Goal: Task Accomplishment & Management: Manage account settings

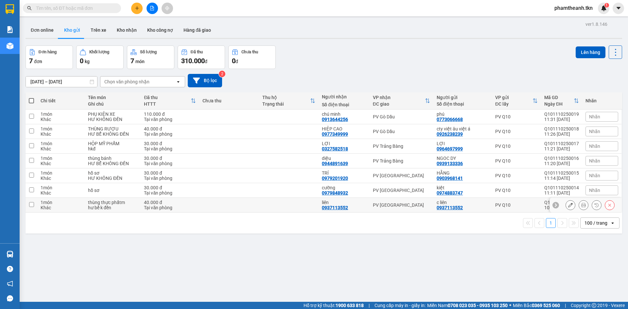
click at [296, 200] on td at bounding box center [289, 205] width 60 height 15
checkbox input "true"
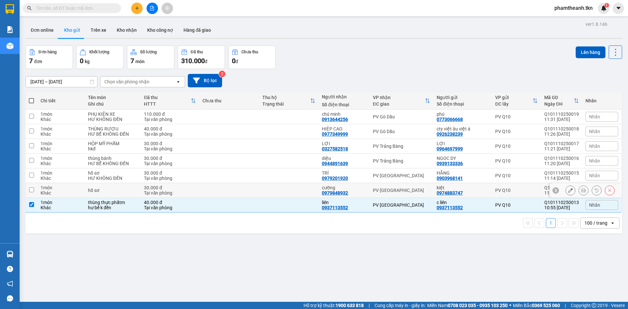
click at [276, 184] on td at bounding box center [289, 190] width 60 height 15
checkbox input "true"
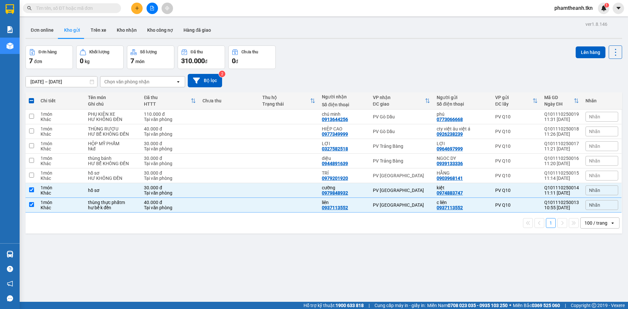
click at [588, 62] on div "Lên hàng" at bounding box center [599, 57] width 46 height 24
click at [584, 48] on button "Lên hàng" at bounding box center [591, 52] width 30 height 12
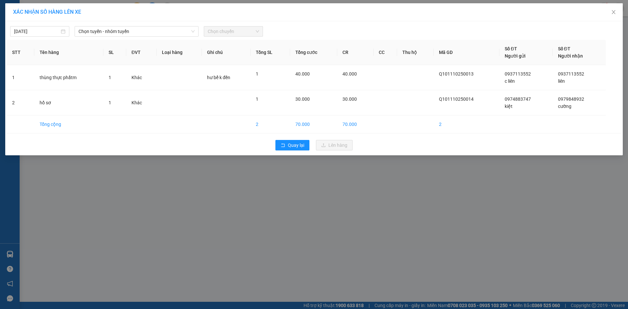
click at [147, 25] on div "11/10/2025 Chọn tuyến - nhóm tuyến Chọn chuyến" at bounding box center [314, 30] width 614 height 14
click at [127, 30] on span "Chọn tuyến - nhóm tuyến" at bounding box center [137, 31] width 116 height 10
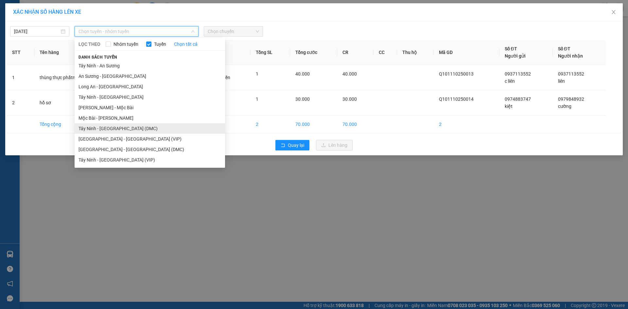
click at [126, 132] on li "Tây Ninh - Sài Gòn (DMC)" at bounding box center [150, 128] width 150 height 10
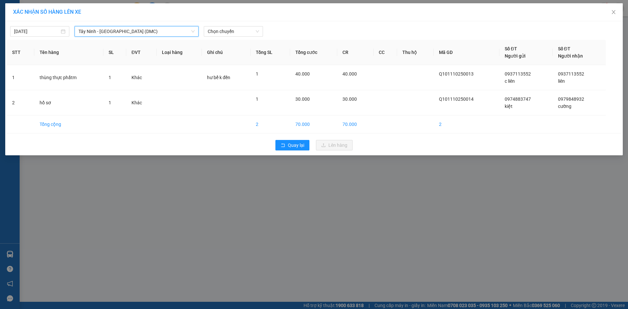
click at [164, 35] on span "Tây Ninh - Sài Gòn (DMC)" at bounding box center [137, 31] width 116 height 10
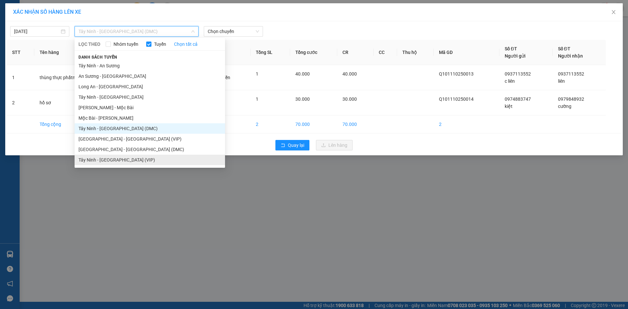
click at [120, 160] on li "Tây Ninh - [GEOGRAPHIC_DATA] (VIP)" at bounding box center [150, 160] width 150 height 10
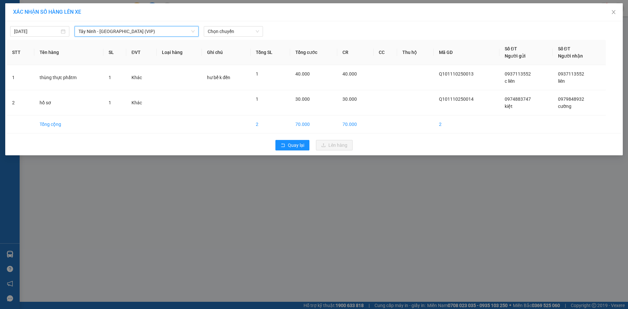
drag, startPoint x: 225, startPoint y: 30, endPoint x: 287, endPoint y: 20, distance: 62.7
click at [225, 30] on span "Chọn chuyến" at bounding box center [233, 31] width 51 height 10
type input "50900"
click at [102, 33] on span "Tây Ninh - [GEOGRAPHIC_DATA] (VIP)" at bounding box center [137, 31] width 116 height 10
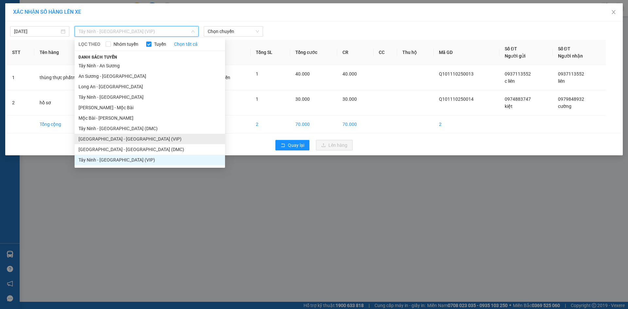
click at [113, 142] on li "Sài Gòn - Tây Ninh (VIP)" at bounding box center [150, 139] width 150 height 10
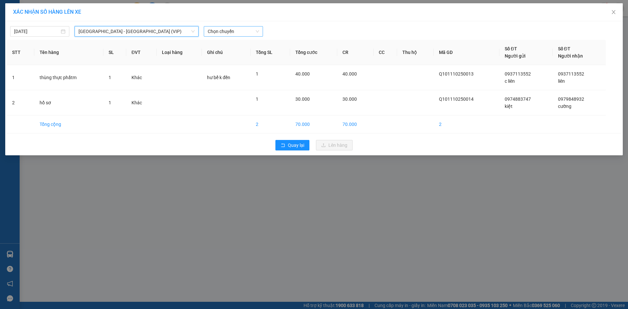
click at [227, 26] on span "Chọn chuyến" at bounding box center [233, 31] width 51 height 10
type input "50900"
click at [253, 46] on div "10:50 - 50H-509.00" at bounding box center [233, 44] width 51 height 7
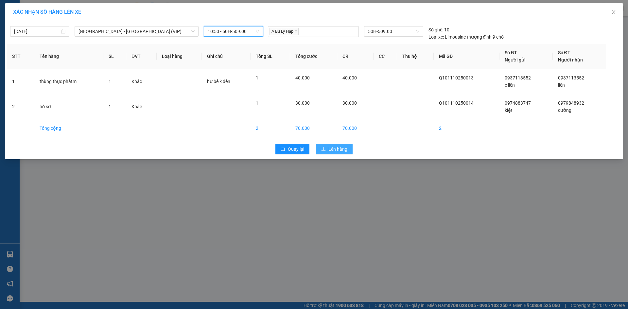
click at [336, 150] on span "Lên hàng" at bounding box center [337, 149] width 19 height 7
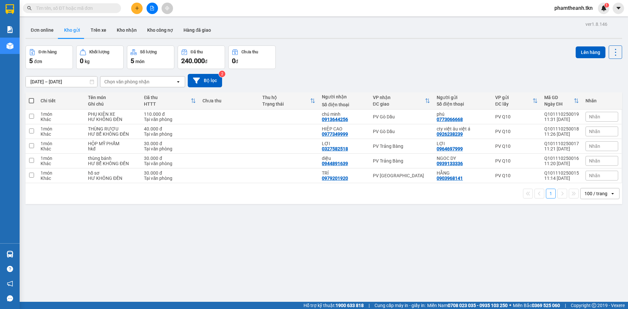
drag, startPoint x: 441, startPoint y: 73, endPoint x: 445, endPoint y: 96, distance: 23.9
click at [441, 73] on div "10/10/2025 – 11/10/2025 Press the down arrow key to interact with the calendar …" at bounding box center [324, 80] width 597 height 23
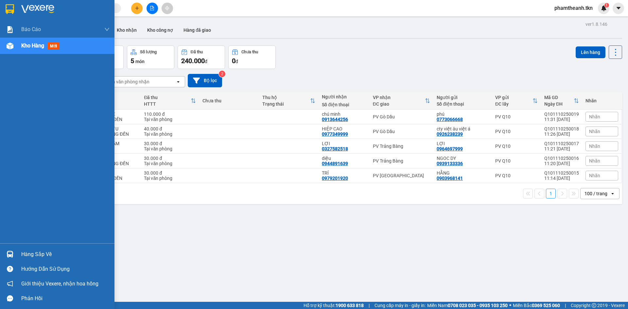
click at [14, 251] on div at bounding box center [9, 254] width 11 height 11
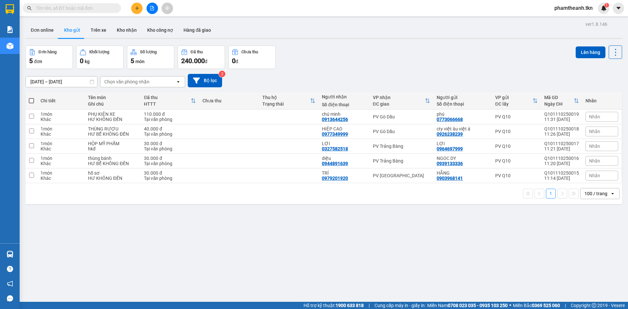
click at [358, 248] on section "Kết quả tìm kiếm ( 0 ) Bộ lọc No Data phamtheanh.tkn 1 Báo cáo Mẫu 1: Báo cáo d…" at bounding box center [314, 154] width 628 height 309
click at [434, 212] on div "ver 1.8.146 Đơn online Kho gửi Trên xe Kho nhận Kho công nợ Hàng đã giao Đơn hà…" at bounding box center [324, 174] width 602 height 309
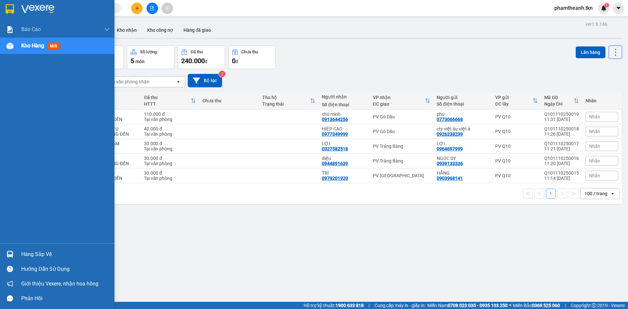
click at [39, 255] on div "Hàng sắp về" at bounding box center [65, 255] width 88 height 10
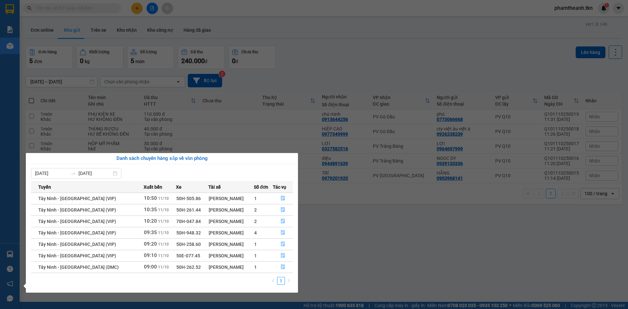
click at [353, 243] on section "Kết quả tìm kiếm ( 0 ) Bộ lọc No Data phamtheanh.tkn 1 Báo cáo Mẫu 1: Báo cáo d…" at bounding box center [314, 154] width 628 height 309
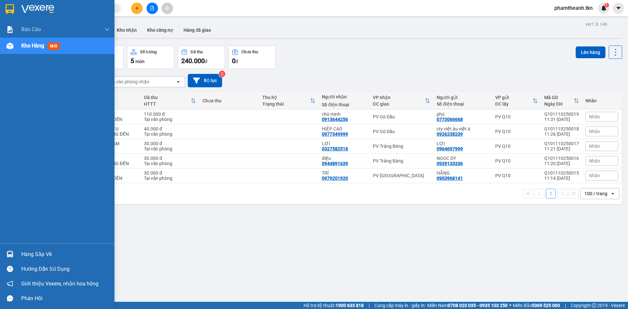
click at [25, 252] on div "Hàng sắp về" at bounding box center [65, 255] width 88 height 10
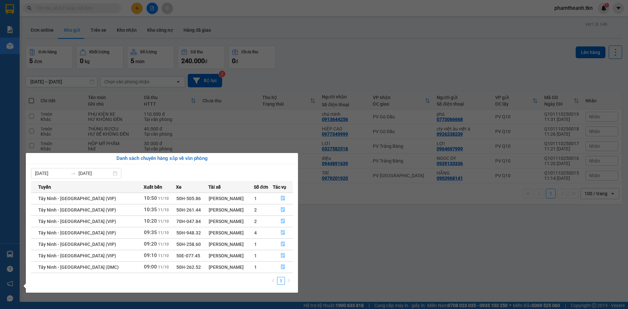
click at [337, 252] on section "Kết quả tìm kiếm ( 0 ) Bộ lọc No Data phamtheanh.tkn 1 Báo cáo Mẫu 1: Báo cáo d…" at bounding box center [314, 154] width 628 height 309
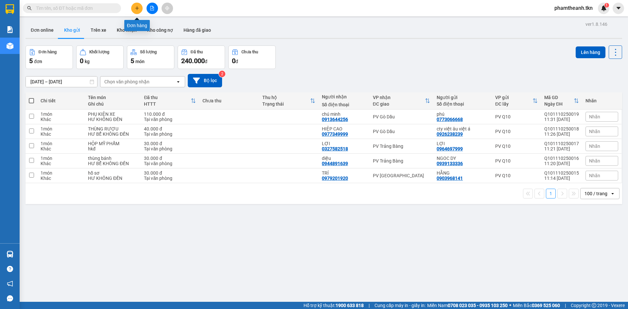
click at [133, 8] on button at bounding box center [136, 8] width 11 height 11
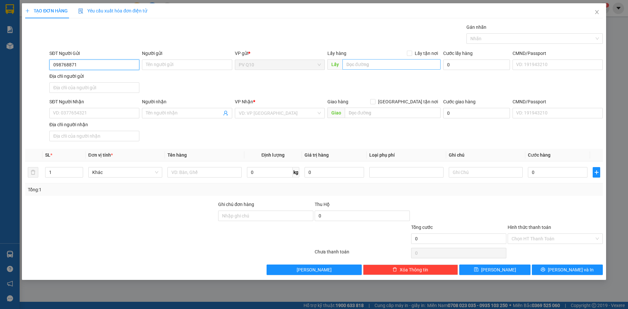
type input "0987688716"
click at [84, 77] on div "0987688716 - ĐẠT" at bounding box center [94, 77] width 82 height 7
type input "ĐẠT"
type input "0919063563"
type input "NON"
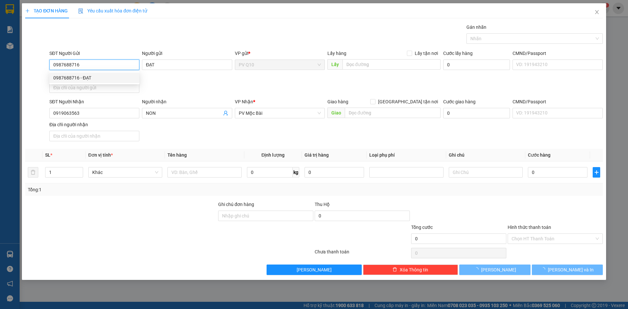
type input "60.000"
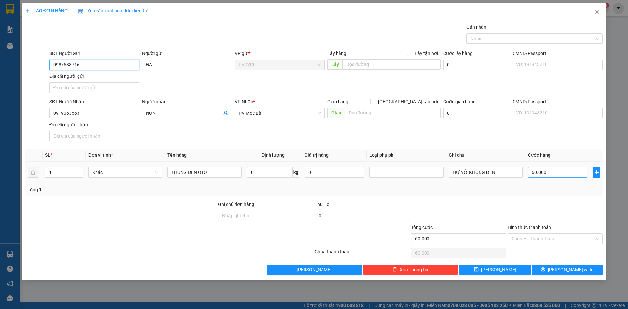
type input "0987688716"
click at [550, 175] on input "60.000" at bounding box center [558, 172] width 60 height 10
type input "4"
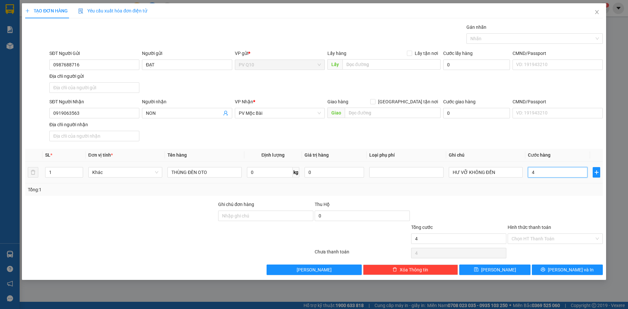
type input "40"
type input "40.000"
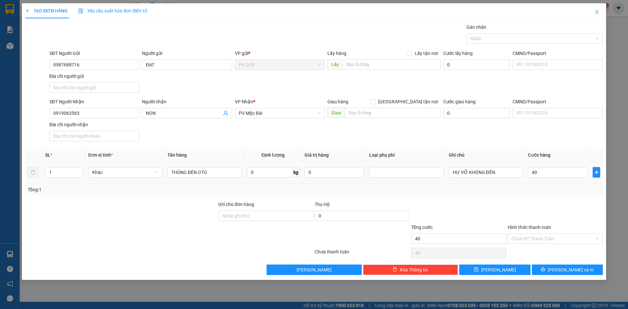
type input "40.000"
click at [529, 202] on div at bounding box center [555, 212] width 97 height 23
click at [543, 240] on input "Hình thức thanh toán" at bounding box center [553, 239] width 83 height 10
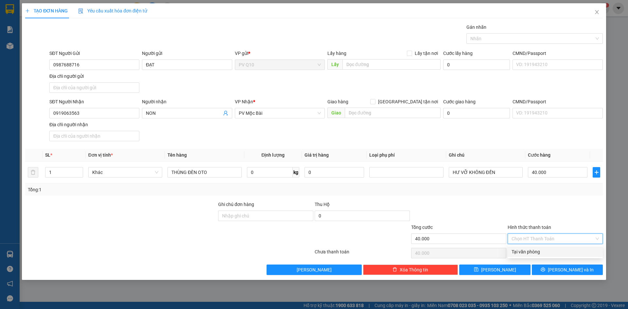
click at [546, 252] on div "Tại văn phòng" at bounding box center [555, 251] width 87 height 7
type input "0"
click at [545, 271] on icon "printer" at bounding box center [543, 269] width 5 height 5
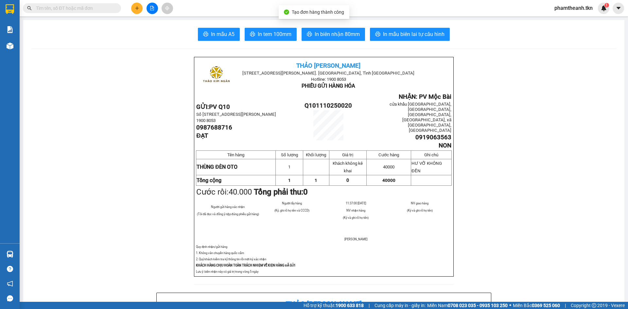
click at [222, 33] on span "In mẫu A5" at bounding box center [223, 34] width 24 height 8
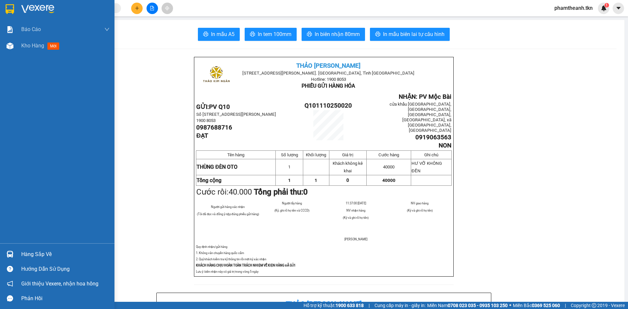
click at [31, 252] on div "Hàng sắp về" at bounding box center [65, 255] width 88 height 10
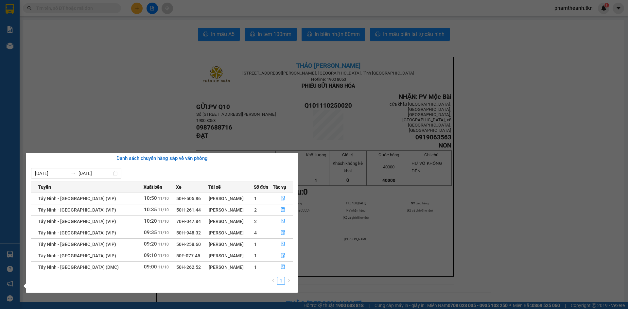
click at [409, 215] on section "Kết quả tìm kiếm ( 0 ) Bộ lọc No Data phamtheanh.tkn 1 Báo cáo Mẫu 1: Báo cáo d…" at bounding box center [314, 154] width 628 height 309
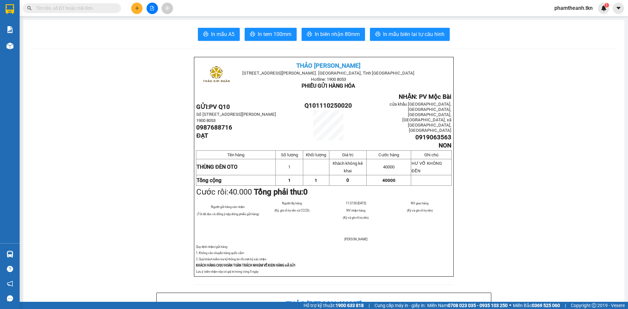
click at [139, 3] on button at bounding box center [136, 8] width 11 height 11
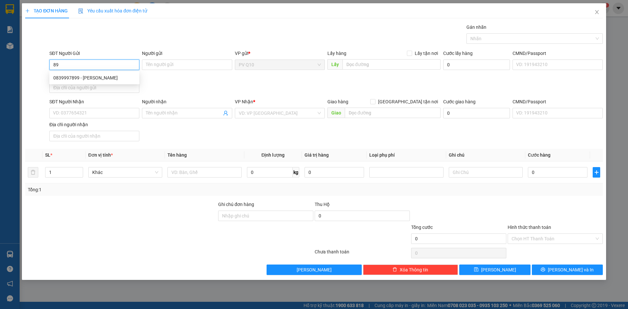
type input "8"
click at [619, 301] on div "TẠO ĐƠN HÀNG Yêu cầu xuất hóa đơn điện tử Transit Pickup Surcharge Ids Transit …" at bounding box center [314, 154] width 628 height 309
click at [89, 64] on input "SĐT Người Gửi" at bounding box center [94, 65] width 90 height 10
type input "856"
drag, startPoint x: 265, startPoint y: 148, endPoint x: 277, endPoint y: 151, distance: 12.5
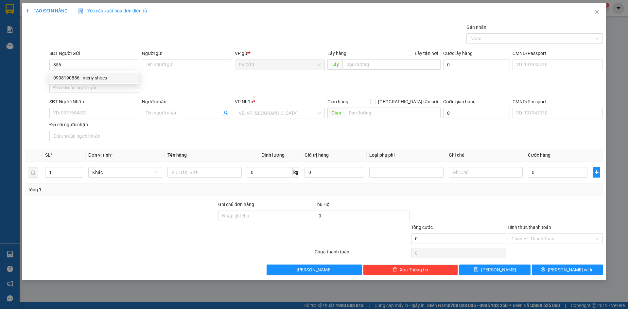
click at [266, 148] on div "Transit Pickup Surcharge Ids Transit Deliver Surcharge Ids Transit Deliver Surc…" at bounding box center [314, 150] width 578 height 252
click at [599, 19] on span "Close" at bounding box center [597, 12] width 18 height 18
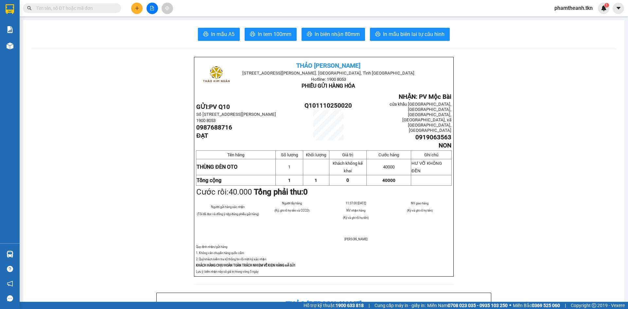
click at [98, 9] on input "text" at bounding box center [74, 8] width 77 height 7
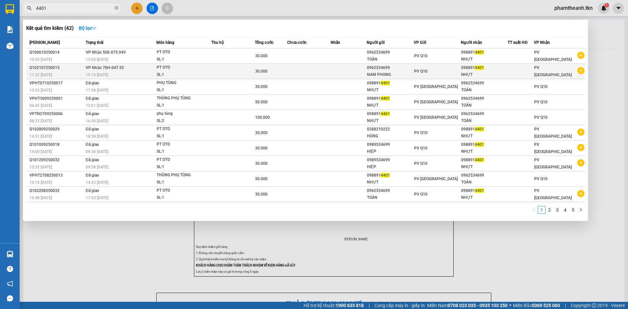
type input "4401"
click at [306, 74] on td at bounding box center [309, 71] width 44 height 15
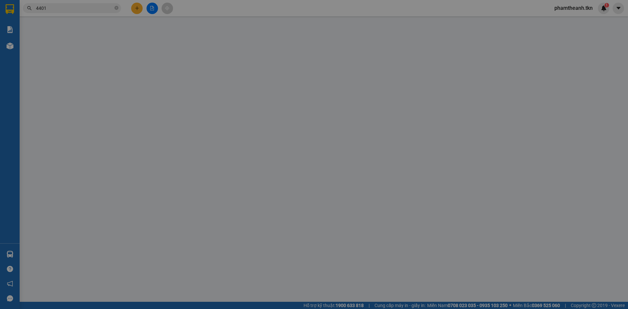
type input "0962534699"
type input "NAM PHONG"
type input "0988914401"
type input "NHỰT"
type input "30.000"
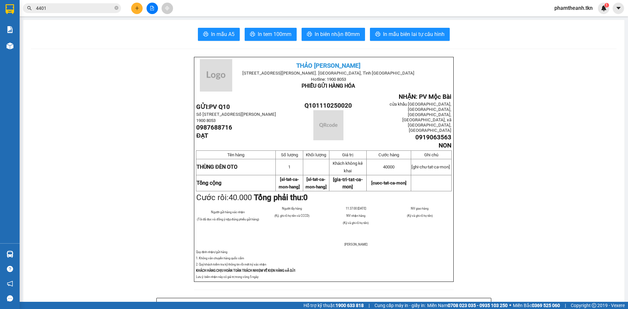
click at [135, 8] on icon "plus" at bounding box center [137, 8] width 5 height 5
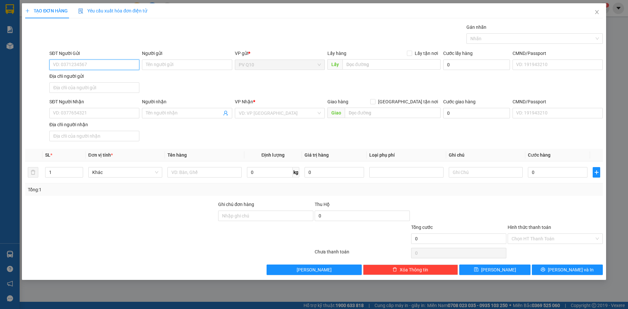
click at [85, 62] on input "SĐT Người Gửi" at bounding box center [94, 65] width 90 height 10
click at [94, 87] on div "0934534699 - NAM" at bounding box center [94, 88] width 82 height 7
type input "0934534699"
type input "NAM"
type input "0366218712"
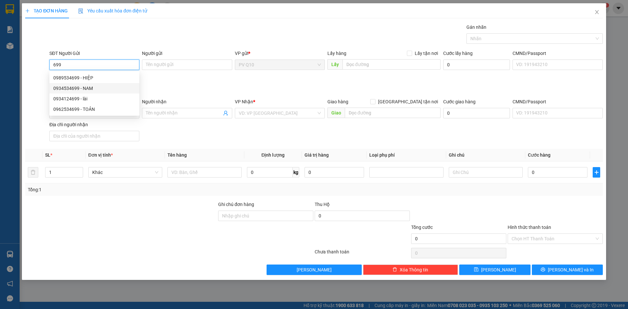
type input "LINH"
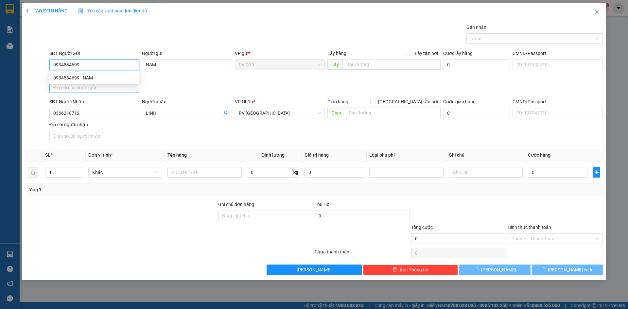
type input "30.000"
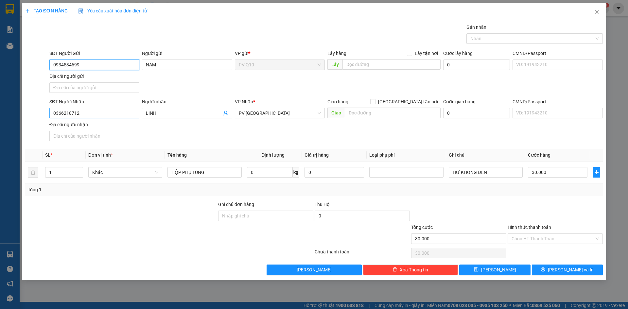
type input "0934534699"
drag, startPoint x: 70, startPoint y: 114, endPoint x: 10, endPoint y: 113, distance: 59.9
click at [9, 114] on div "TẠO ĐƠN HÀNG Yêu cầu xuất hóa đơn điện tử Transit Pickup Surcharge Ids Transit …" at bounding box center [314, 154] width 628 height 309
click at [88, 114] on input "0366218712" at bounding box center [94, 113] width 90 height 10
drag, startPoint x: 88, startPoint y: 114, endPoint x: 6, endPoint y: 115, distance: 82.8
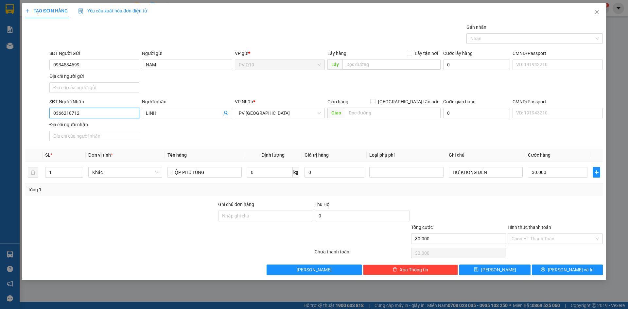
click at [6, 115] on div "TẠO ĐƠN HÀNG Yêu cầu xuất hóa đơn điện tử Transit Pickup Surcharge Ids Transit …" at bounding box center [314, 154] width 628 height 309
drag, startPoint x: 80, startPoint y: 69, endPoint x: 47, endPoint y: 70, distance: 32.7
click at [50, 70] on input "0934534699" at bounding box center [94, 65] width 90 height 10
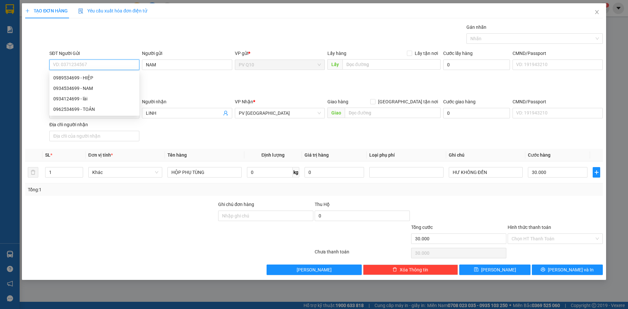
paste input "0962534699"
type input "0962534699"
click at [81, 77] on div "0962534699 - TOẢN" at bounding box center [94, 77] width 82 height 7
type input "TOẢN"
type input "0962534699"
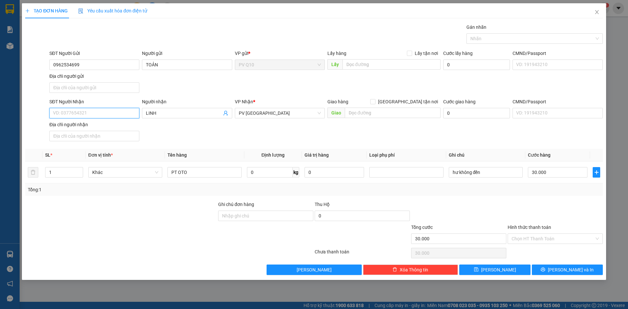
click at [89, 111] on input "SĐT Người Nhận" at bounding box center [94, 113] width 90 height 10
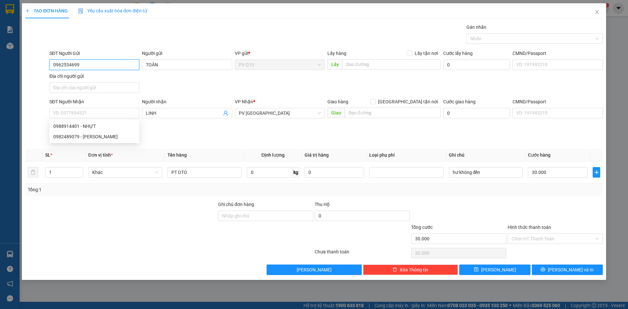
drag, startPoint x: 83, startPoint y: 64, endPoint x: 25, endPoint y: 65, distance: 58.6
click at [25, 65] on div "SĐT Người Gửi 0962534699 0962534699 Người gửi TOẢN VP gửi * PV Q10 Lấy hàng Lấy…" at bounding box center [314, 73] width 579 height 46
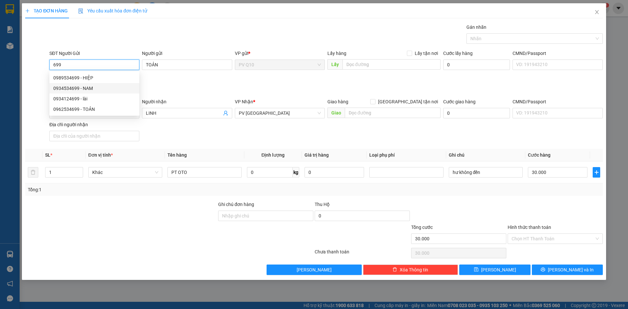
click at [95, 87] on div "0934534699 - NAM" at bounding box center [94, 88] width 82 height 7
type input "0934534699"
type input "NAM"
type input "0934534699"
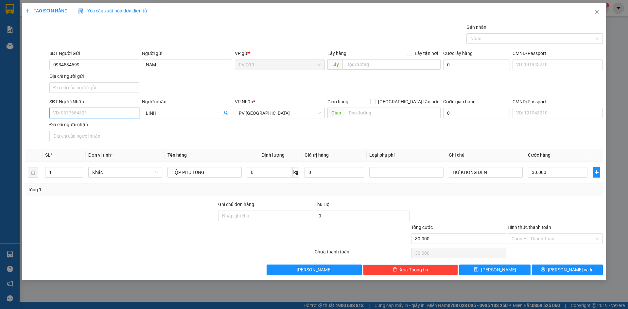
drag, startPoint x: 111, startPoint y: 109, endPoint x: 99, endPoint y: 112, distance: 11.5
click at [99, 112] on input "SĐT Người Nhận" at bounding box center [94, 113] width 90 height 10
drag, startPoint x: 98, startPoint y: 155, endPoint x: 120, endPoint y: 152, distance: 22.4
click at [98, 155] on div "0988914401 - NHỰT" at bounding box center [94, 157] width 82 height 7
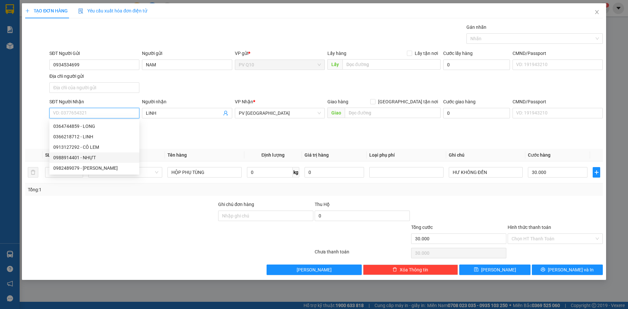
type input "0988914401"
type input "NHỰT"
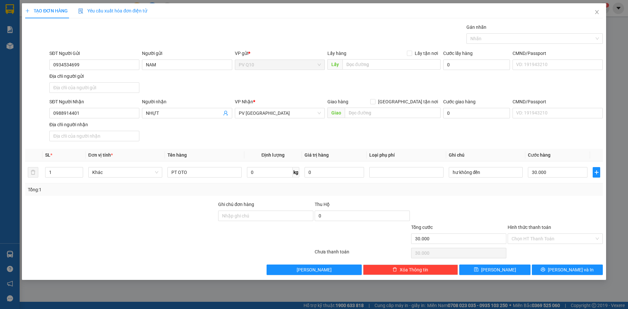
click at [573, 239] on input "Hình thức thanh toán" at bounding box center [553, 239] width 83 height 10
click at [560, 254] on div "Tại văn phòng" at bounding box center [555, 251] width 87 height 7
type input "0"
click at [573, 274] on button "Lưu và In" at bounding box center [567, 270] width 71 height 10
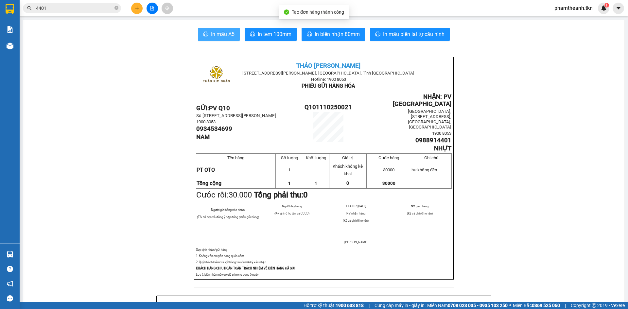
click at [217, 33] on span "In mẫu A5" at bounding box center [223, 34] width 24 height 8
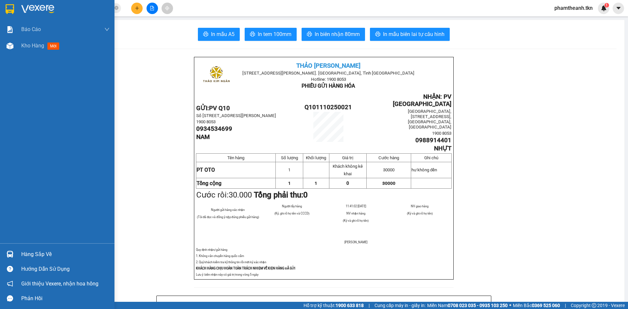
click at [41, 254] on div "Hàng sắp về" at bounding box center [65, 255] width 88 height 10
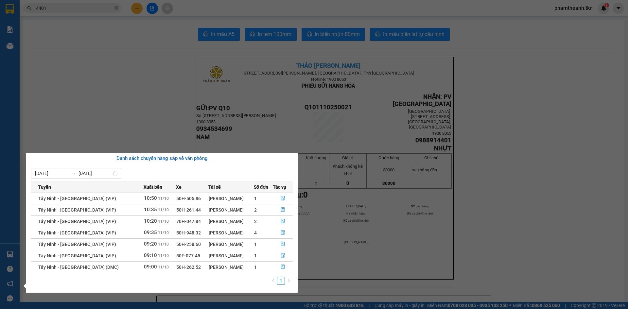
click at [75, 18] on section "Kết quả tìm kiếm ( 42 ) Bộ lọc Mã ĐH Trạng thái Món hàng Thu hộ Tổng cước Chưa …" at bounding box center [314, 154] width 628 height 309
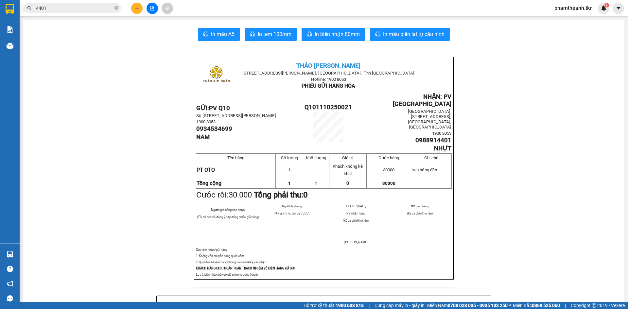
click at [68, 9] on input "4401" at bounding box center [74, 8] width 77 height 7
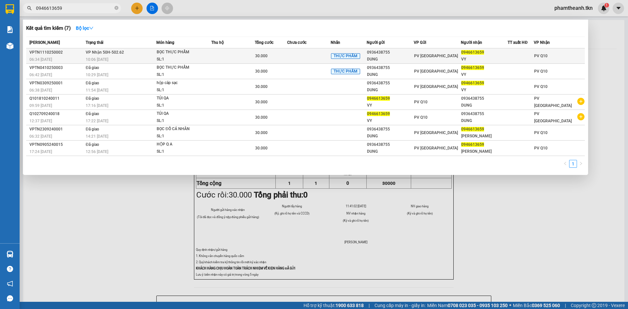
type input "0946613659"
click at [506, 56] on div "VY" at bounding box center [484, 59] width 46 height 7
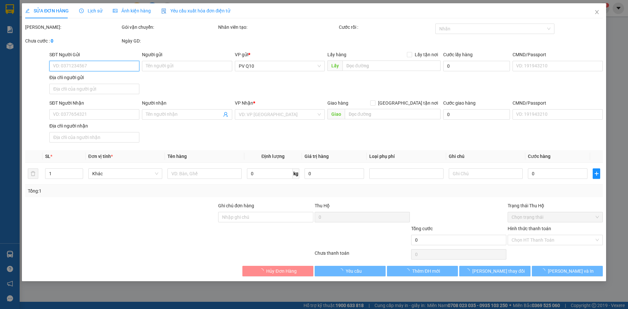
type input "0936438755"
type input "DUNG"
type input "0946613659"
type input "VY"
type input "30.000"
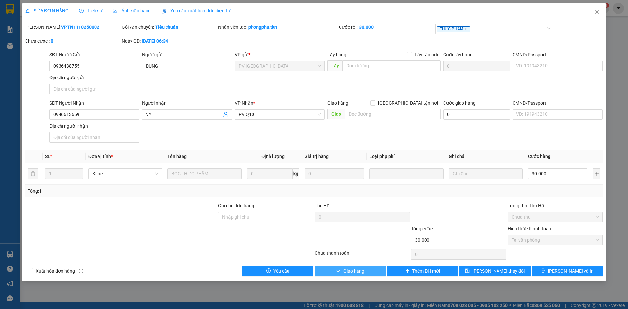
click at [356, 274] on span "Giao hàng" at bounding box center [354, 271] width 21 height 7
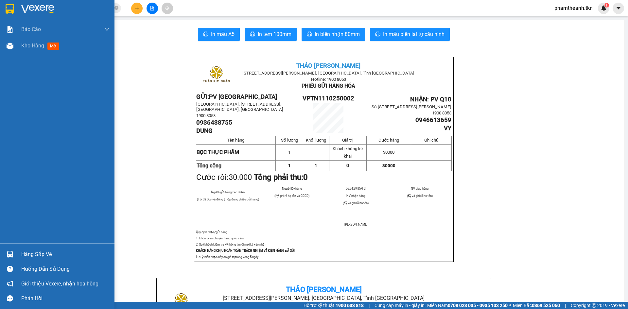
click at [16, 10] on div at bounding box center [57, 10] width 115 height 21
click at [17, 9] on div at bounding box center [57, 10] width 115 height 21
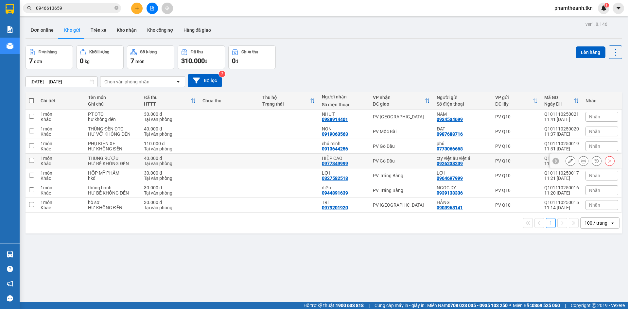
click at [385, 158] on div "PV Gò Dầu" at bounding box center [401, 160] width 57 height 5
checkbox input "true"
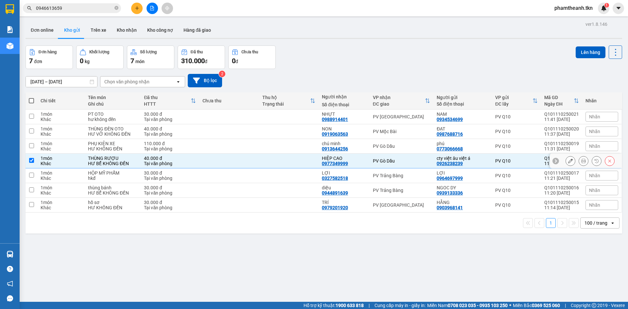
click at [381, 143] on td "PV Gò Dầu" at bounding box center [402, 146] width 64 height 15
checkbox input "true"
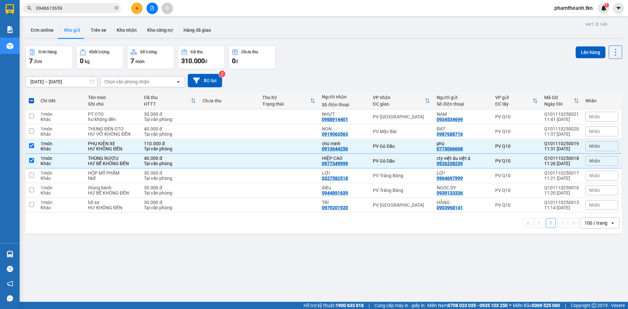
click at [34, 99] on span at bounding box center [31, 100] width 5 height 5
click at [31, 97] on input "checkbox" at bounding box center [31, 97] width 0 height 0
checkbox input "true"
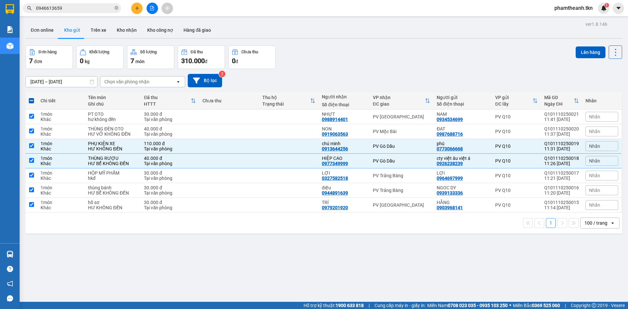
checkbox input "true"
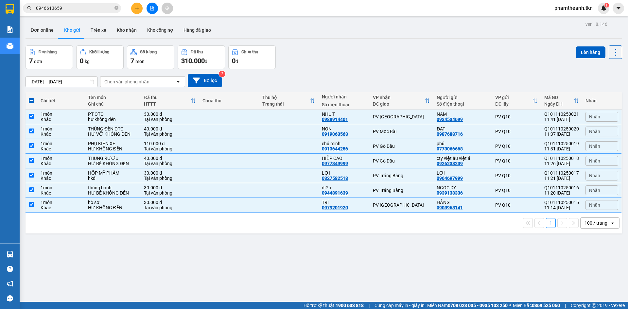
click at [34, 99] on span at bounding box center [31, 100] width 5 height 5
click at [31, 97] on input "checkbox" at bounding box center [31, 97] width 0 height 0
checkbox input "false"
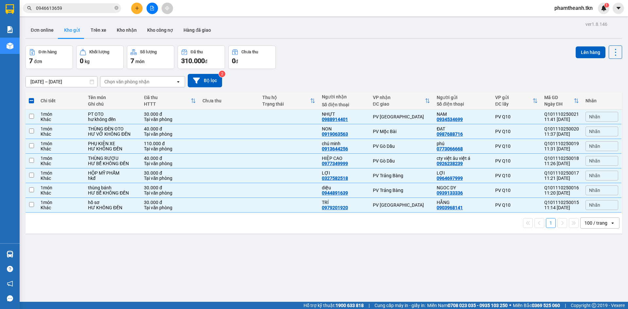
checkbox input "false"
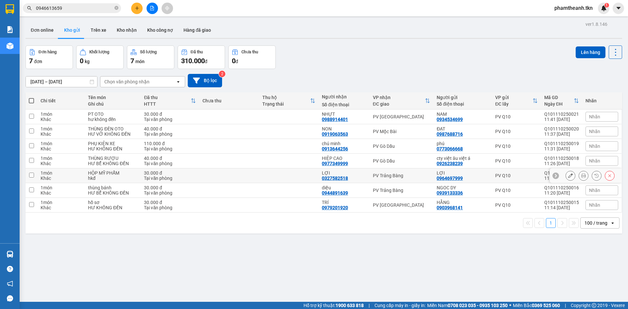
click at [353, 180] on div "LỢI 0327582518" at bounding box center [344, 175] width 44 height 10
checkbox input "true"
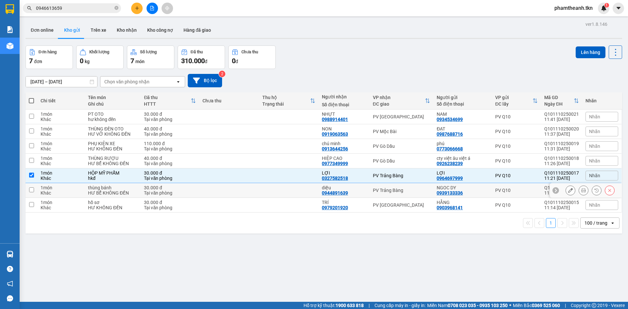
click at [359, 193] on div "diệu 0944891639" at bounding box center [344, 190] width 44 height 10
checkbox input "true"
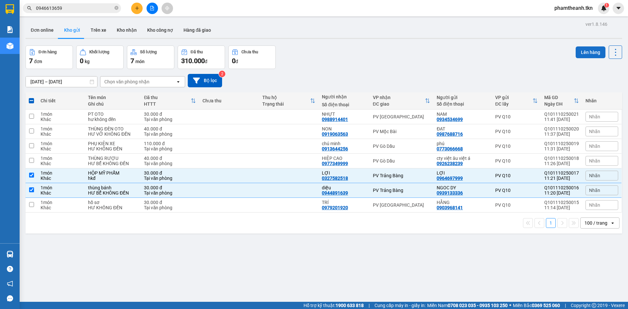
click at [596, 46] on button "Lên hàng" at bounding box center [591, 52] width 30 height 12
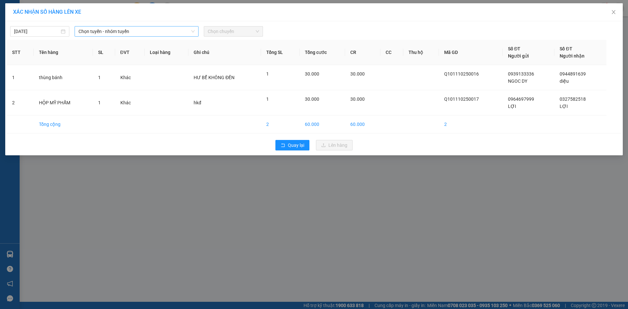
drag, startPoint x: 160, startPoint y: 33, endPoint x: 155, endPoint y: 34, distance: 5.6
click at [161, 32] on span "Chọn tuyến - nhóm tuyến" at bounding box center [137, 31] width 116 height 10
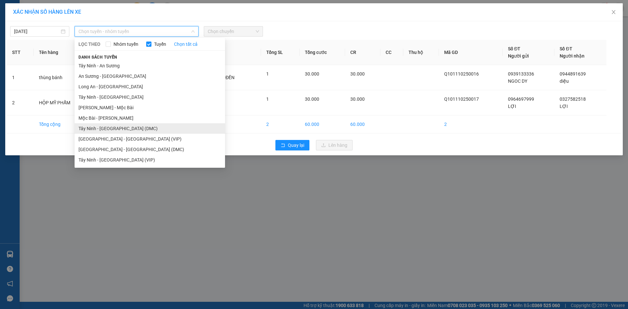
click at [117, 129] on li "Tây Ninh - Sài Gòn (DMC)" at bounding box center [150, 128] width 150 height 10
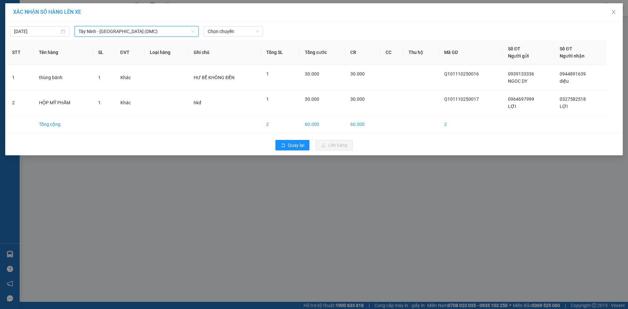
click at [140, 30] on span "Tây Ninh - Sài Gòn (DMC)" at bounding box center [137, 31] width 116 height 10
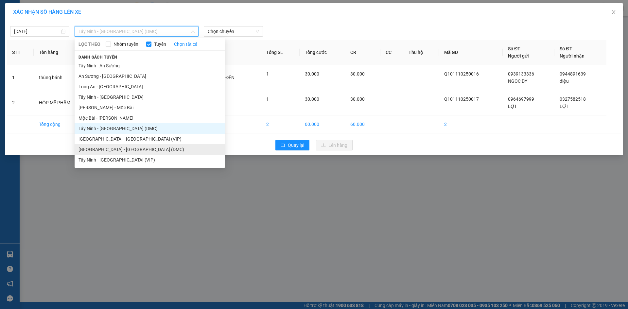
click at [110, 149] on li "Sài Gòn - Tây Ninh (DMC)" at bounding box center [150, 149] width 150 height 10
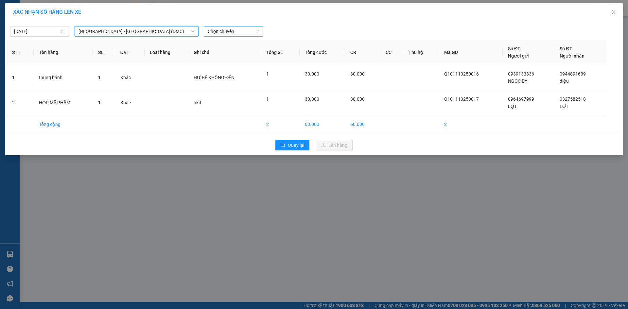
click at [222, 29] on span "Chọn chuyến" at bounding box center [233, 31] width 51 height 10
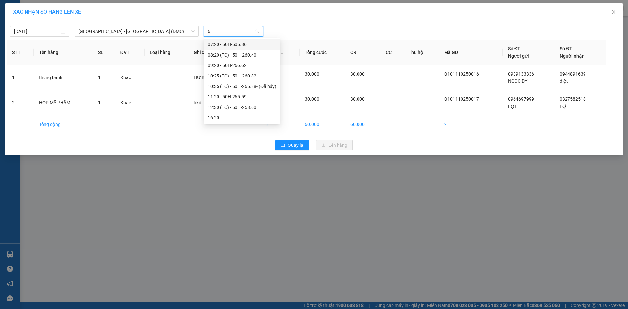
type input "65"
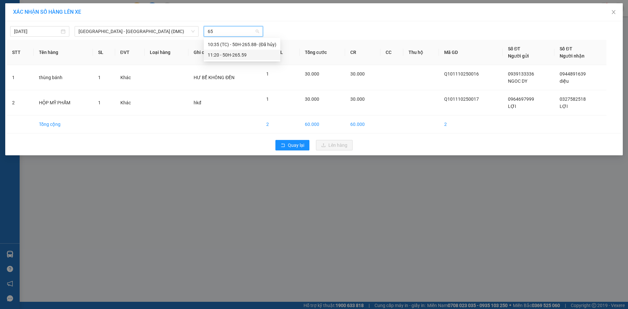
click at [234, 53] on div "11:20 - 50H-265.59" at bounding box center [242, 54] width 69 height 7
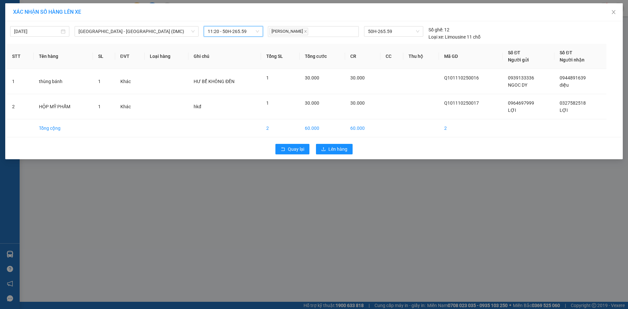
click at [330, 155] on div "Quay lại Lên hàng" at bounding box center [314, 149] width 614 height 17
click at [334, 152] on span "Lên hàng" at bounding box center [337, 149] width 19 height 7
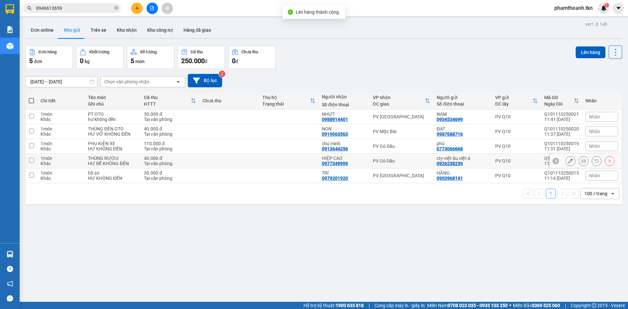
click at [354, 161] on div "HIỆP CAO 0977349999" at bounding box center [344, 161] width 44 height 10
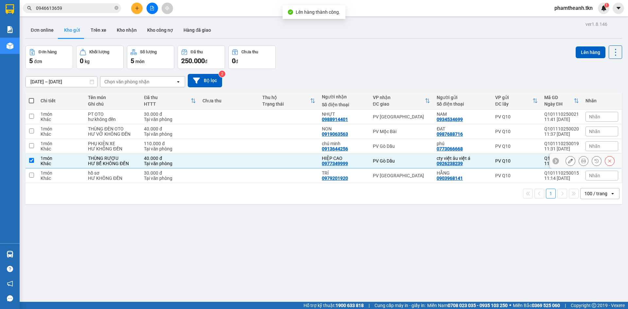
checkbox input "true"
click at [364, 151] on td "chú minh 0913644256" at bounding box center [344, 146] width 51 height 15
checkbox input "true"
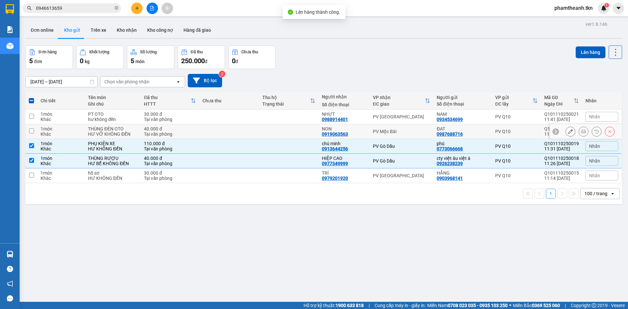
click at [370, 132] on td "PV Mộc Bài" at bounding box center [402, 131] width 64 height 15
checkbox input "true"
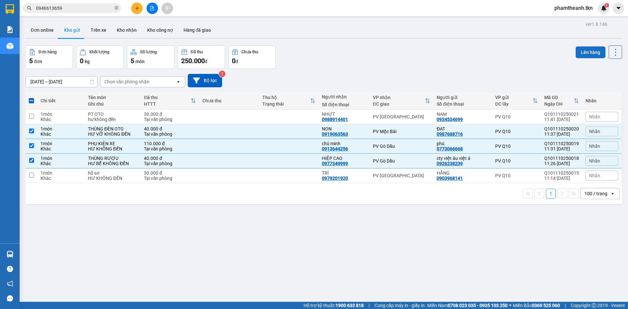
click at [588, 55] on button "Lên hàng" at bounding box center [591, 52] width 30 height 12
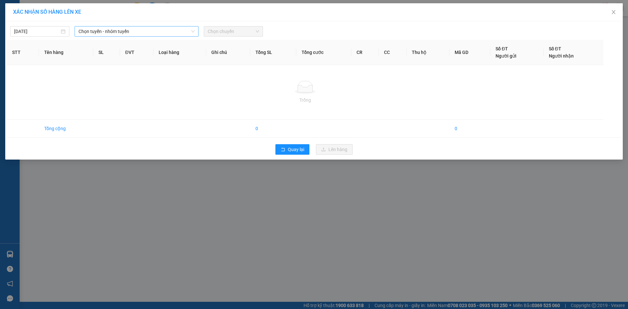
click at [148, 29] on span "Chọn tuyến - nhóm tuyến" at bounding box center [137, 31] width 116 height 10
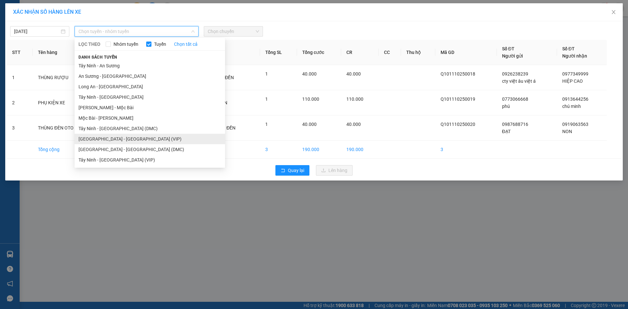
click at [118, 139] on li "Sài Gòn - Tây Ninh (VIP)" at bounding box center [150, 139] width 150 height 10
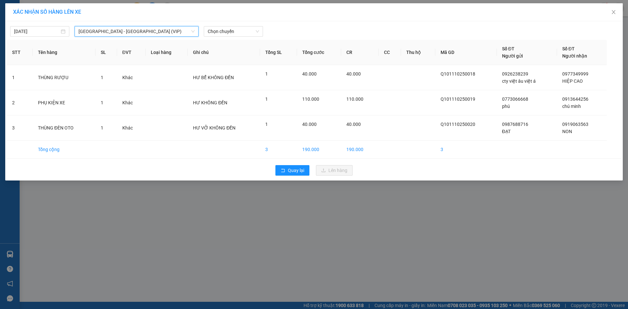
click at [217, 39] on div "11/10/2025 Sài Gòn - Tây Ninh (VIP) Sài Gòn - Tây Ninh (VIP) LỌC THEO Nhóm tuyế…" at bounding box center [314, 100] width 618 height 159
click at [222, 32] on span "Chọn chuyến" at bounding box center [233, 31] width 51 height 10
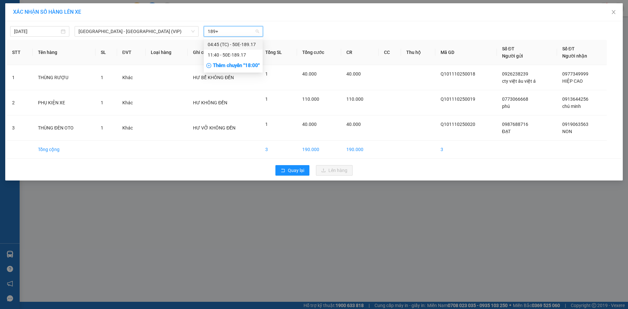
type input "189"
click at [219, 53] on div "11:40 - 50E-189.17" at bounding box center [233, 54] width 51 height 7
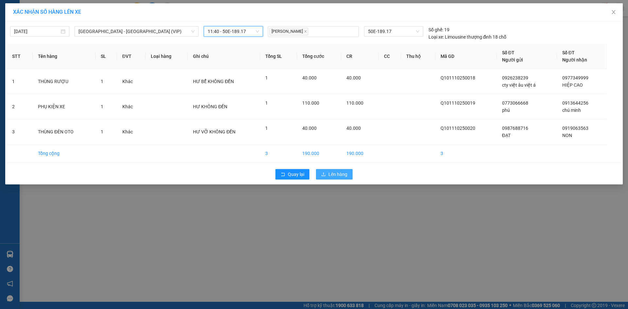
click at [338, 176] on span "Lên hàng" at bounding box center [337, 174] width 19 height 7
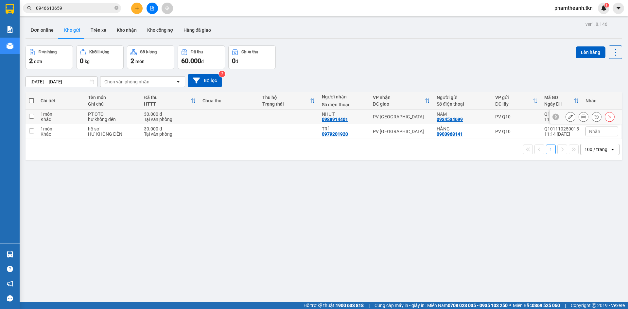
click at [234, 117] on td at bounding box center [229, 117] width 60 height 15
checkbox input "true"
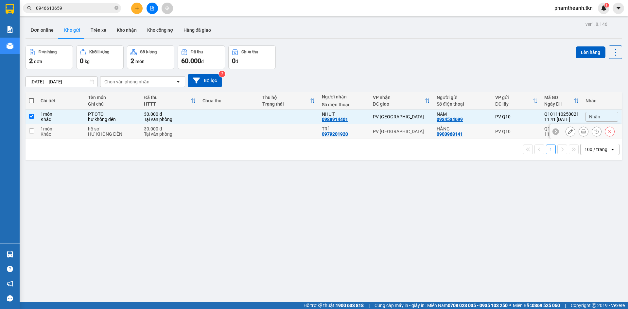
click at [246, 136] on td at bounding box center [229, 131] width 60 height 15
checkbox input "true"
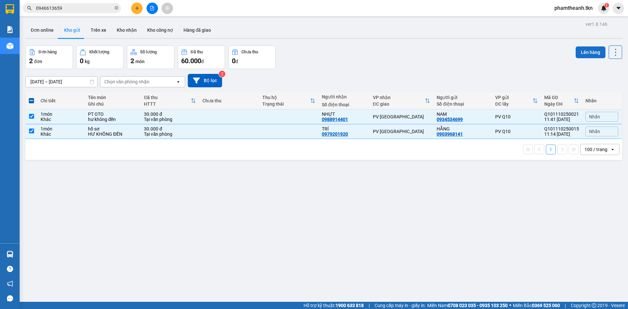
click at [580, 53] on button "Lên hàng" at bounding box center [591, 52] width 30 height 12
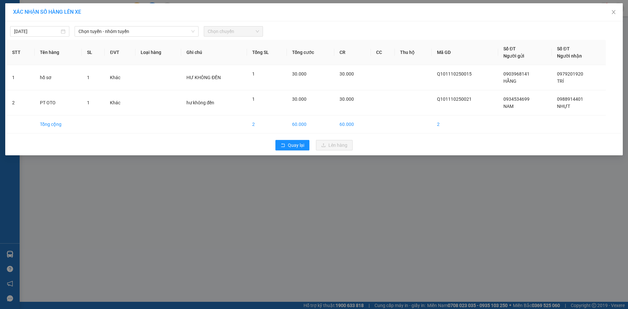
click at [111, 25] on div "11/10/2025 Chọn tuyến - nhóm tuyến Chọn chuyến" at bounding box center [314, 30] width 614 height 14
click at [114, 32] on span "Chọn tuyến - nhóm tuyến" at bounding box center [137, 31] width 116 height 10
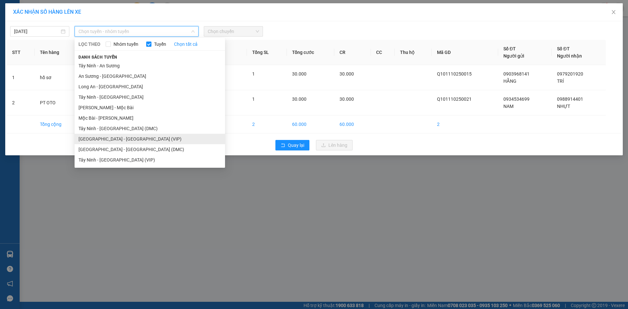
click at [129, 142] on li "Sài Gòn - Tây Ninh (VIP)" at bounding box center [150, 139] width 150 height 10
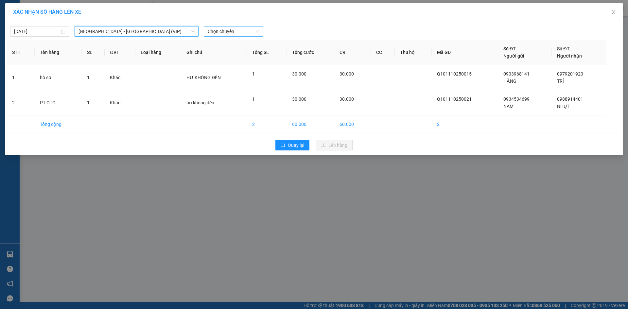
click at [215, 29] on span "Chọn chuyến" at bounding box center [233, 31] width 51 height 10
type input "7594"
click at [254, 54] on div "11:50 - 50E-075.94V" at bounding box center [233, 54] width 51 height 7
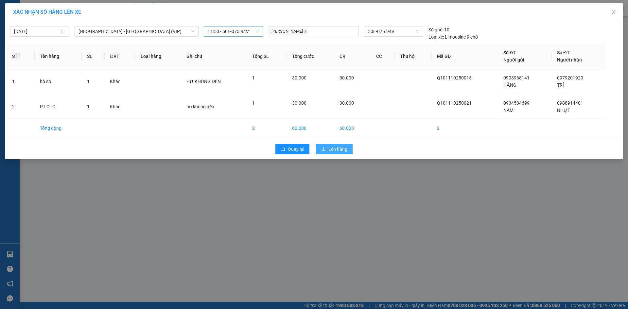
click at [343, 148] on span "Lên hàng" at bounding box center [337, 149] width 19 height 7
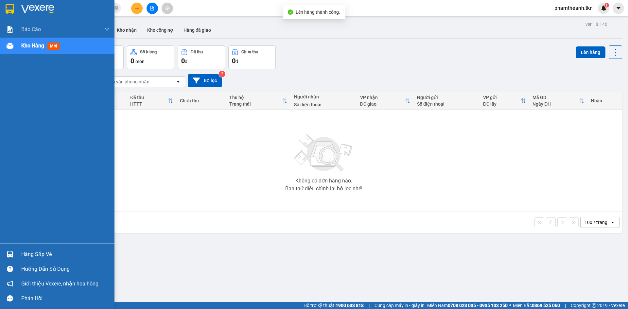
click at [17, 253] on div "Hàng sắp về" at bounding box center [57, 254] width 115 height 15
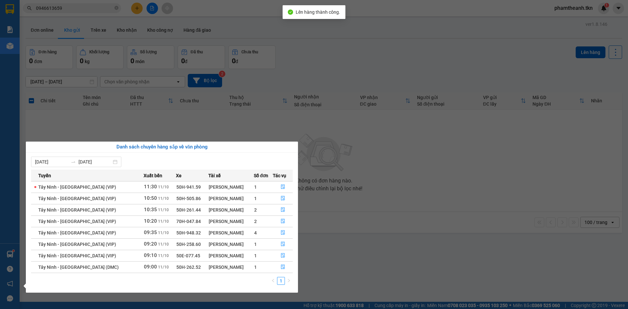
click at [400, 215] on section "Kết quả tìm kiếm ( 7 ) Bộ lọc Mã ĐH Trạng thái Món hàng Thu hộ Tổng cước Chưa c…" at bounding box center [314, 154] width 628 height 309
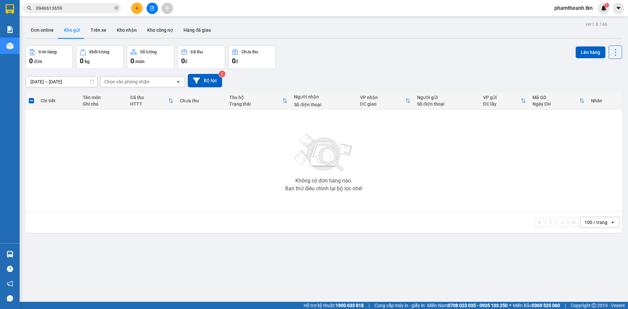
click at [447, 152] on div "Không có đơn hàng nào. Bạn thử điều chỉnh lại bộ lọc nhé!" at bounding box center [324, 161] width 590 height 98
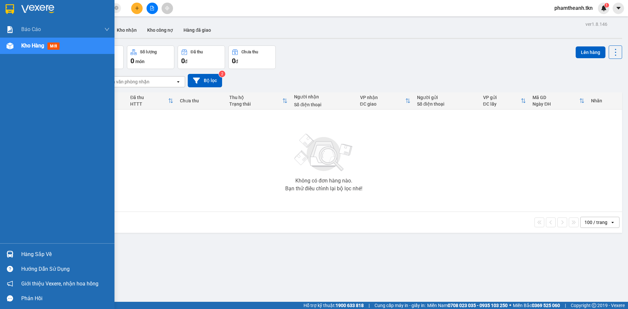
click at [42, 257] on div "Hàng sắp về" at bounding box center [65, 255] width 88 height 10
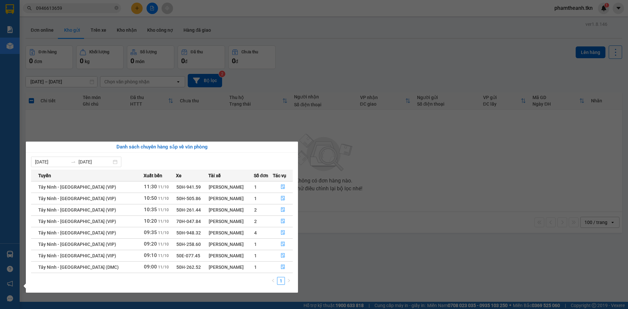
click at [361, 235] on section "Kết quả tìm kiếm ( 7 ) Bộ lọc Mã ĐH Trạng thái Món hàng Thu hộ Tổng cước Chưa c…" at bounding box center [314, 154] width 628 height 309
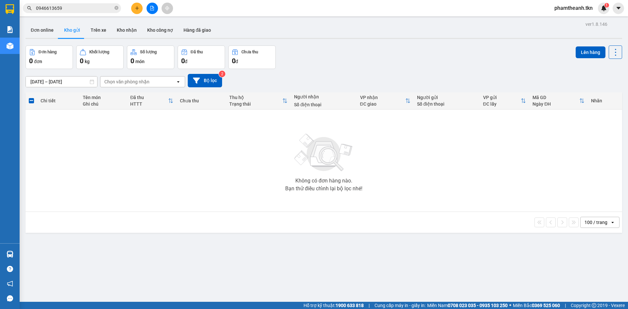
click at [420, 258] on div "ver 1.8.146 Đơn online Kho gửi Trên xe Kho nhận Kho công nợ Hàng đã giao Đơn hà…" at bounding box center [324, 174] width 602 height 309
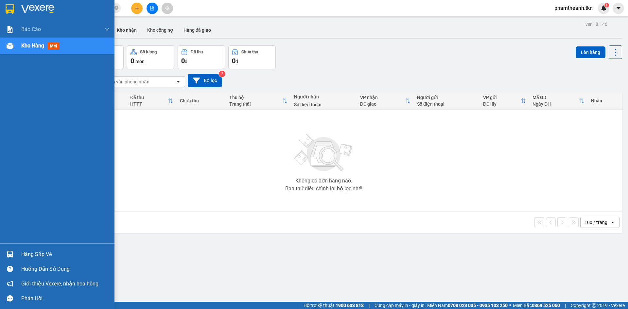
click at [34, 14] on img at bounding box center [37, 9] width 33 height 10
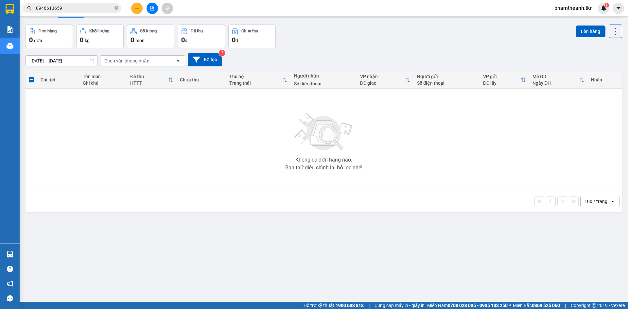
scroll to position [30, 0]
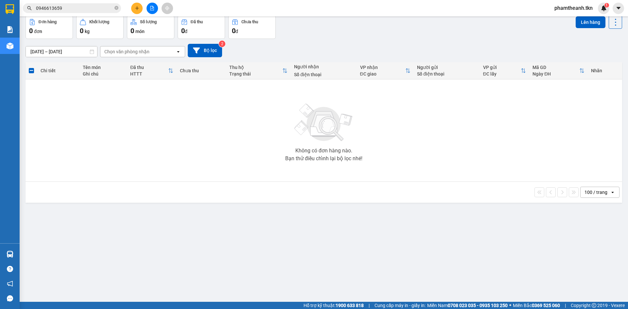
click at [428, 156] on div "Không có đơn hàng nào. Bạn thử điều chỉnh lại bộ lọc nhé!" at bounding box center [324, 130] width 590 height 98
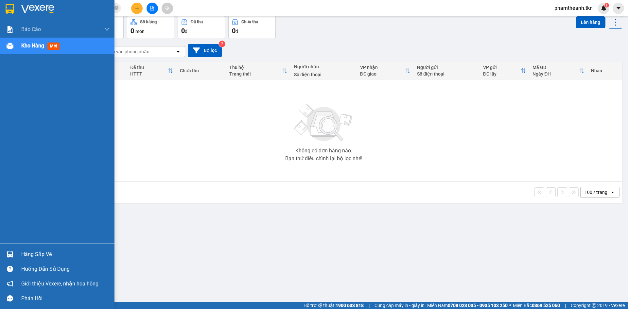
click at [41, 254] on div "Hàng sắp về" at bounding box center [65, 255] width 88 height 10
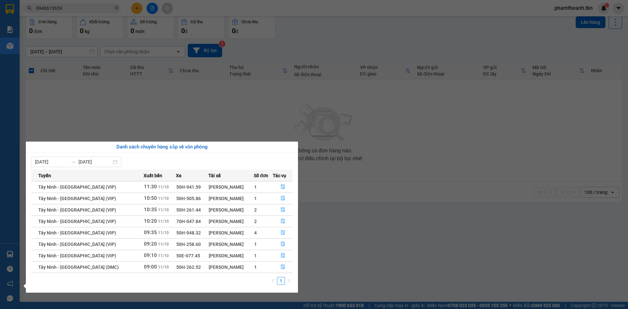
click at [331, 242] on section "Kết quả tìm kiếm ( 7 ) Bộ lọc Mã ĐH Trạng thái Món hàng Thu hộ Tổng cước Chưa c…" at bounding box center [314, 154] width 628 height 309
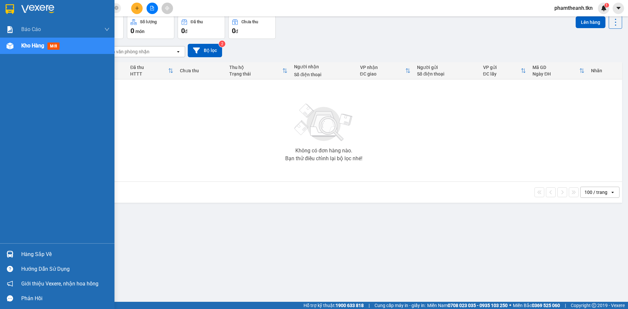
click at [34, 253] on div "Hàng sắp về" at bounding box center [65, 255] width 88 height 10
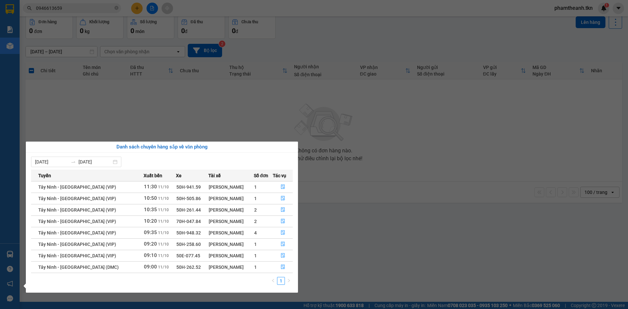
click at [341, 225] on section "Kết quả tìm kiếm ( 7 ) Bộ lọc Mã ĐH Trạng thái Món hàng Thu hộ Tổng cước Chưa c…" at bounding box center [314, 154] width 628 height 309
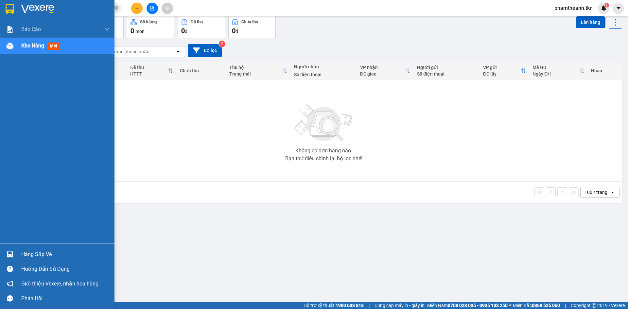
click at [29, 249] on div "Hàng sắp về" at bounding box center [57, 254] width 115 height 15
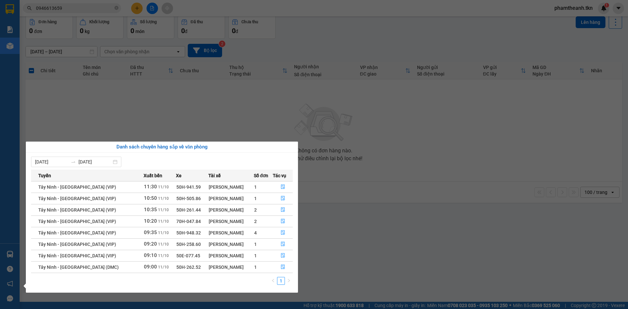
click at [341, 212] on section "Kết quả tìm kiếm ( 7 ) Bộ lọc Mã ĐH Trạng thái Món hàng Thu hộ Tổng cước Chưa c…" at bounding box center [314, 154] width 628 height 309
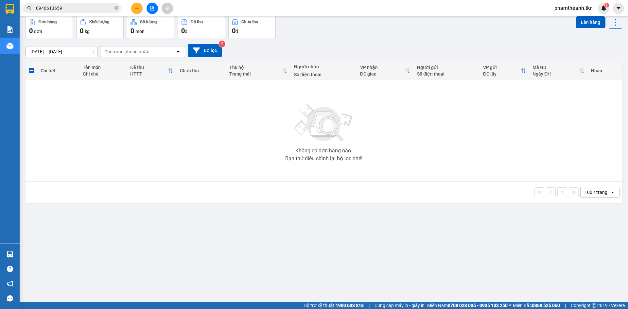
click at [176, 172] on div "Không có đơn hàng nào. Bạn thử điều chỉnh lại bộ lọc nhé!" at bounding box center [324, 130] width 590 height 98
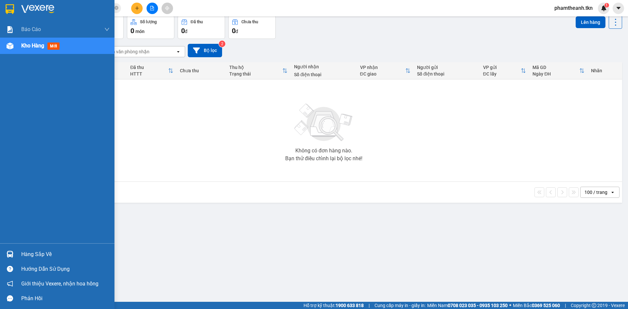
drag, startPoint x: 36, startPoint y: 253, endPoint x: 76, endPoint y: 246, distance: 40.5
click at [37, 254] on div "Hàng sắp về" at bounding box center [65, 255] width 88 height 10
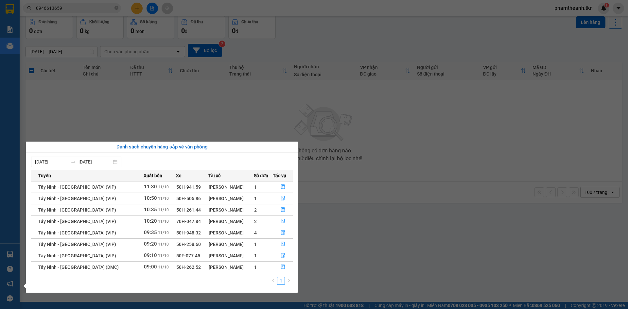
click at [173, 122] on section "Kết quả tìm kiếm ( 7 ) Bộ lọc Mã ĐH Trạng thái Món hàng Thu hộ Tổng cước Chưa c…" at bounding box center [314, 154] width 628 height 309
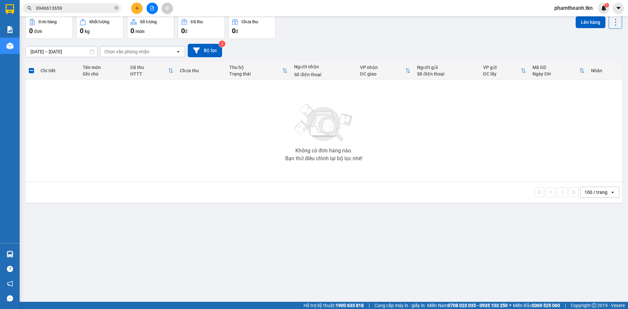
click at [137, 6] on icon "plus" at bounding box center [137, 8] width 5 height 5
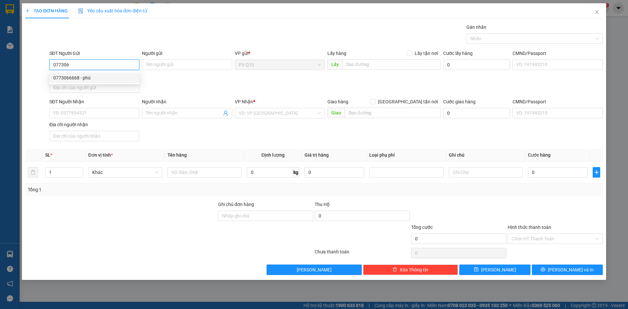
click at [107, 76] on div "0773066668 - phú" at bounding box center [94, 77] width 82 height 7
type input "0773066668"
type input "phú"
type input "0913644256"
type input "chú minh"
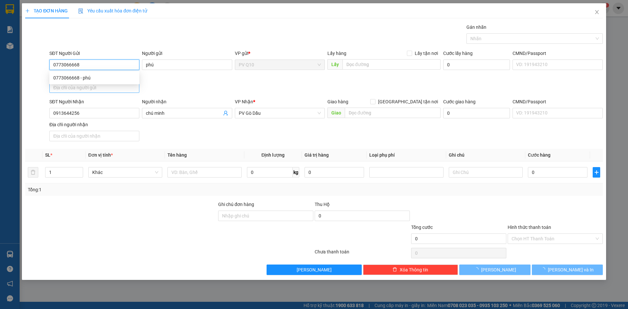
type input "110.000"
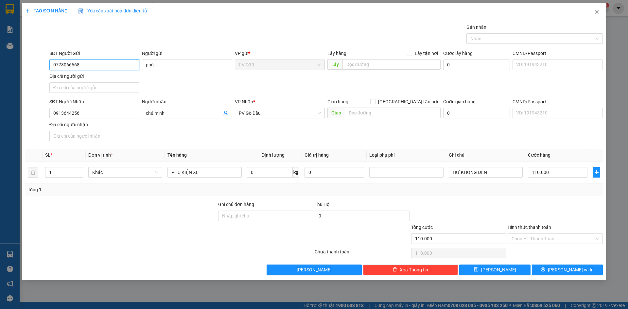
type input "0773066668"
click at [549, 247] on div "Chọn HT Thanh Toán" at bounding box center [555, 253] width 97 height 13
click at [540, 241] on input "Hình thức thanh toán" at bounding box center [553, 239] width 83 height 10
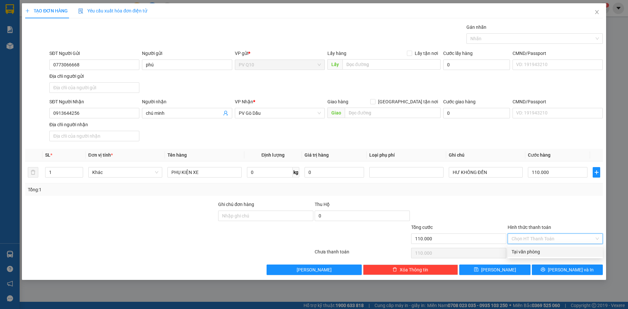
click at [544, 254] on div "Tại văn phòng" at bounding box center [555, 251] width 87 height 7
type input "0"
click at [557, 265] on button "Lưu và In" at bounding box center [567, 270] width 71 height 10
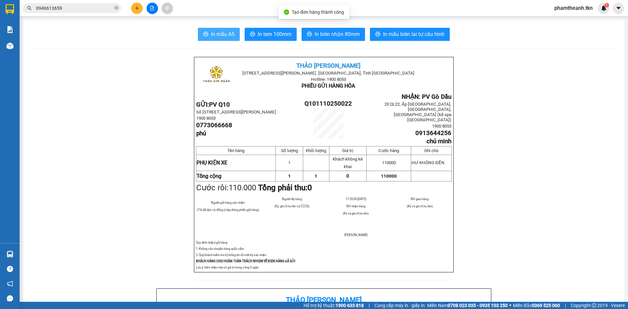
click at [214, 37] on span "In mẫu A5" at bounding box center [223, 34] width 24 height 8
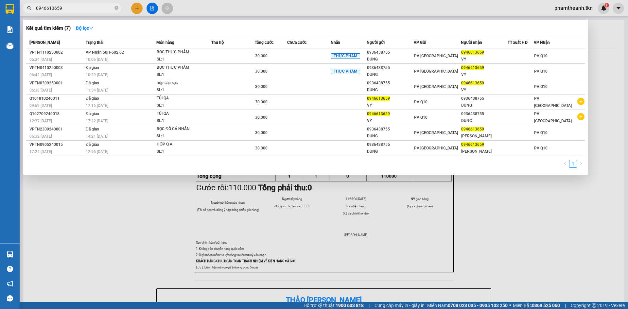
drag, startPoint x: 79, startPoint y: 9, endPoint x: 22, endPoint y: 8, distance: 56.9
click at [37, 3] on div "Kết quả tìm kiếm ( 7 ) Bộ lọc Mã ĐH Trạng thái Món hàng Thu hộ Tổng cước Chưa c…" at bounding box center [64, 8] width 128 height 11
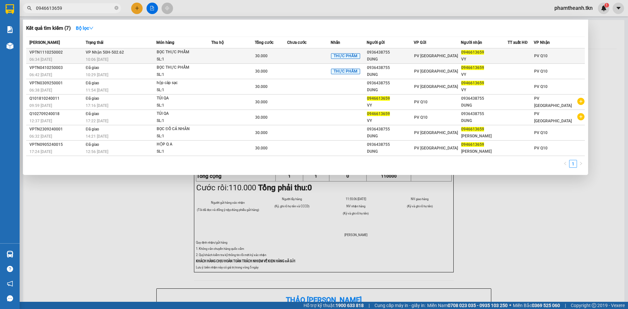
type input "0"
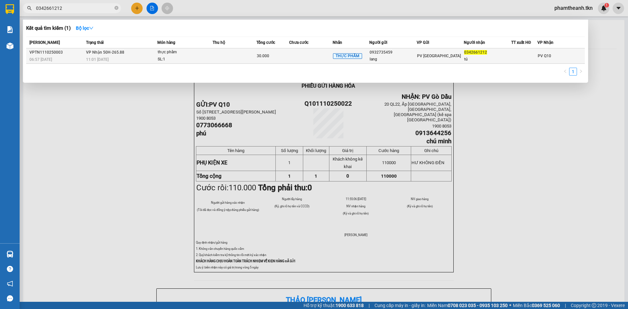
type input "0342661212"
click at [136, 59] on div "11:01 - 11/10" at bounding box center [121, 59] width 71 height 7
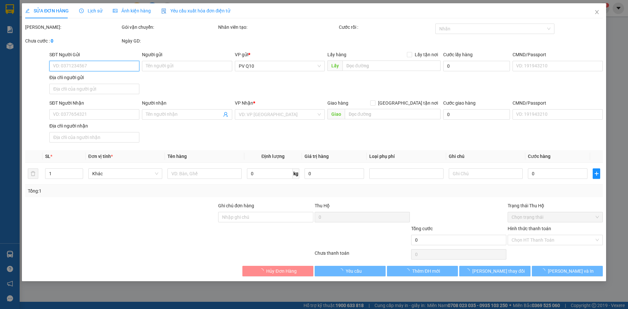
type input "0932735459"
type input "lang"
type input "0342661212"
type input "tú"
type input "30.000"
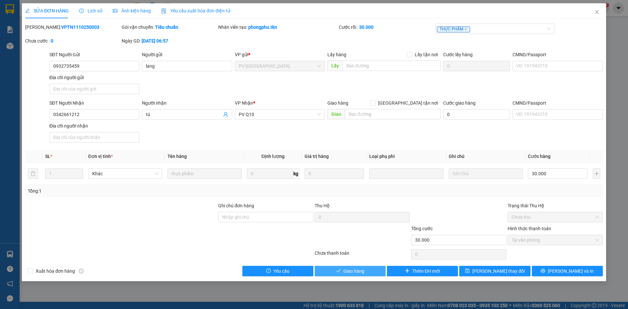
click at [349, 274] on span "Giao hàng" at bounding box center [354, 271] width 21 height 7
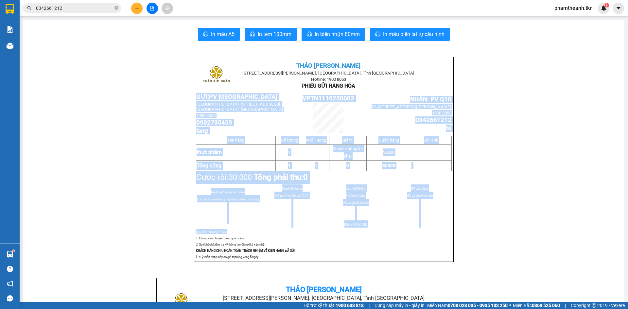
drag, startPoint x: 157, startPoint y: 238, endPoint x: 198, endPoint y: 231, distance: 41.1
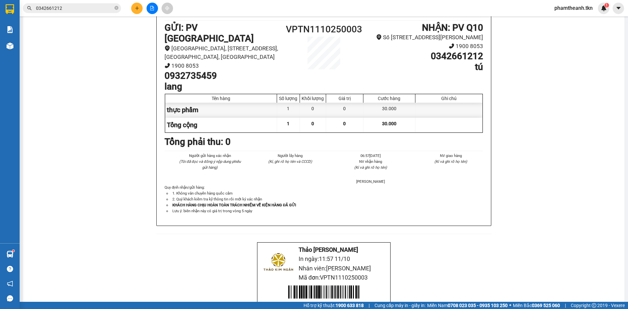
scroll to position [792, 0]
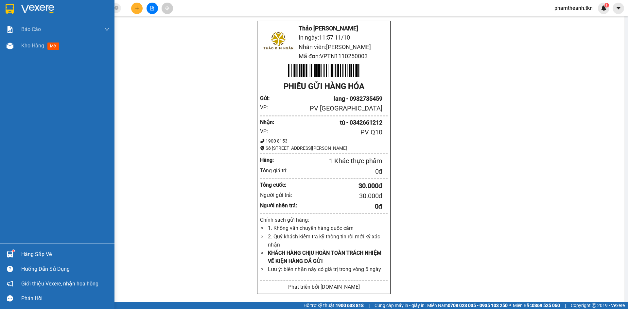
click at [47, 248] on div "Hàng sắp về" at bounding box center [57, 254] width 115 height 15
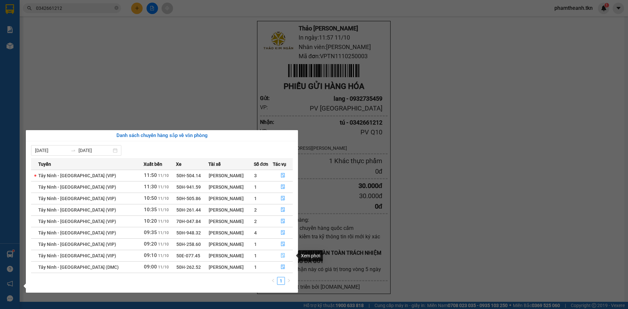
click at [287, 255] on button "button" at bounding box center [282, 256] width 19 height 10
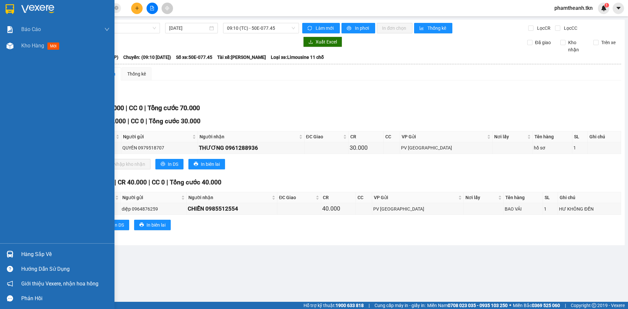
click at [24, 251] on div "Hàng sắp về" at bounding box center [65, 255] width 88 height 10
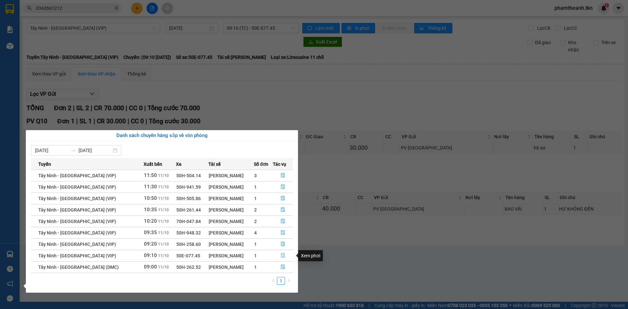
click at [284, 256] on icon "file-done" at bounding box center [283, 255] width 5 height 5
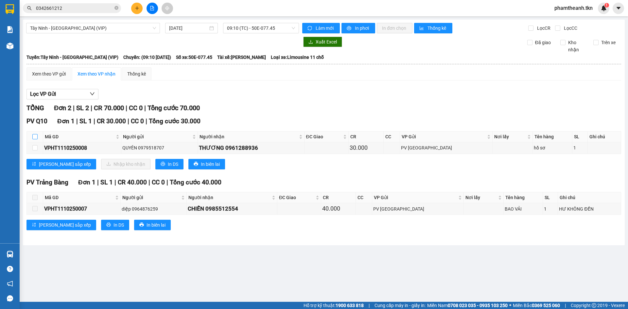
click at [34, 135] on input "checkbox" at bounding box center [34, 136] width 5 height 5
checkbox input "true"
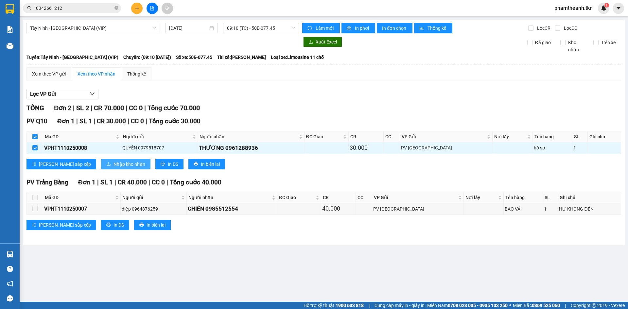
click at [114, 166] on span "Nhập kho nhận" at bounding box center [130, 164] width 32 height 7
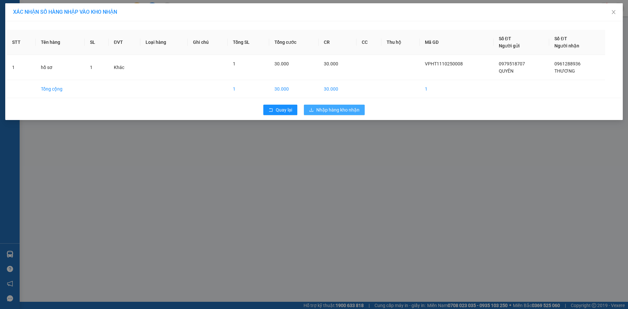
click at [337, 114] on button "Nhập hàng kho nhận" at bounding box center [334, 110] width 61 height 10
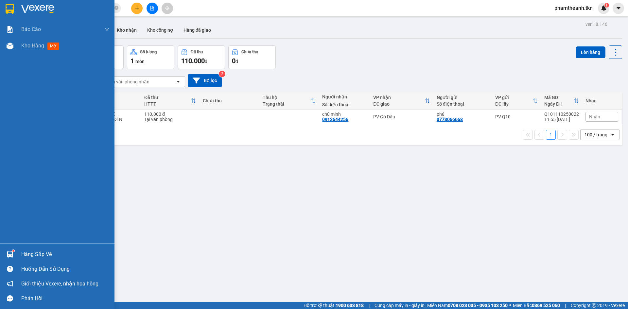
click at [19, 251] on div "Hàng sắp về" at bounding box center [57, 254] width 115 height 15
click at [17, 254] on div "Báo cáo Mẫu 1: Báo cáo dòng tiền theo nhân viên Mẫu 2: Thống kê đơn hàng theo n…" at bounding box center [57, 154] width 115 height 309
click at [25, 250] on div "Hàng sắp về" at bounding box center [65, 255] width 88 height 10
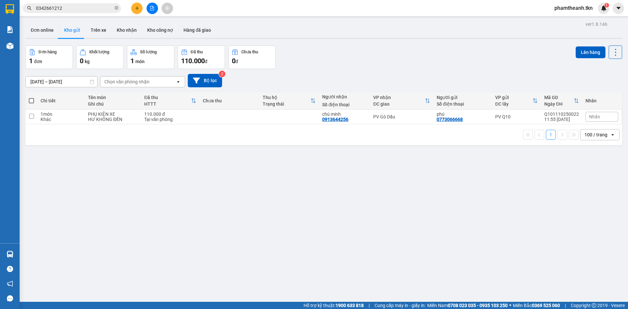
click at [327, 236] on section "Kết quả tìm kiếm ( 1 ) Bộ lọc Mã ĐH Trạng thái Món hàng Thu hộ Tổng cước Chưa c…" at bounding box center [314, 154] width 628 height 309
click at [414, 172] on div "ver 1.8.146 Đơn online Kho gửi Trên xe Kho nhận Kho công nợ Hàng đã giao Đơn hà…" at bounding box center [324, 174] width 602 height 309
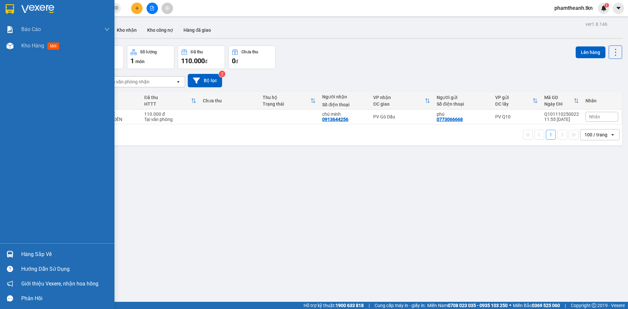
click at [32, 253] on div "Hàng sắp về" at bounding box center [65, 255] width 88 height 10
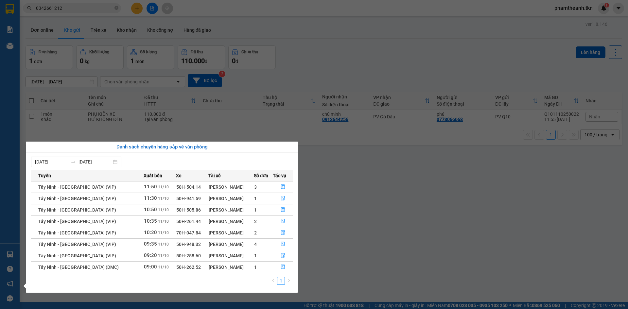
click at [426, 196] on section "Kết quả tìm kiếm ( 1 ) Bộ lọc Mã ĐH Trạng thái Món hàng Thu hộ Tổng cước Chưa c…" at bounding box center [314, 154] width 628 height 309
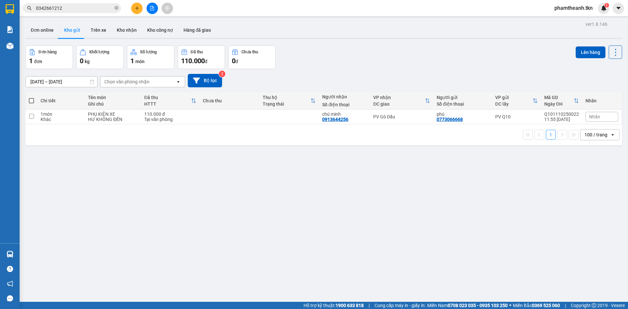
click at [136, 8] on icon "plus" at bounding box center [137, 8] width 5 height 5
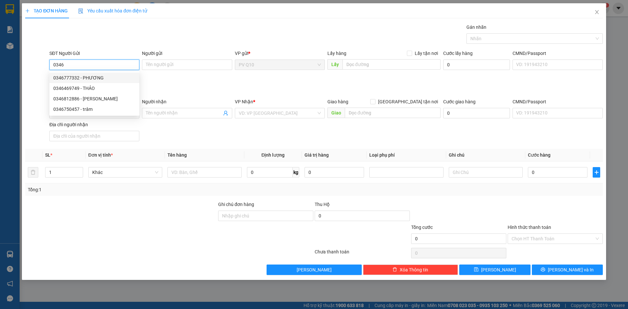
click at [87, 76] on div "0346777332 - PHƯƠNG" at bounding box center [94, 77] width 82 height 7
type input "0346777332"
type input "PHƯƠNG"
type input "0964170717"
type input "TÂM"
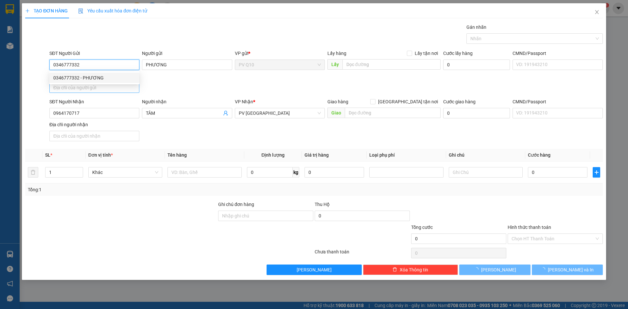
type input "30.000"
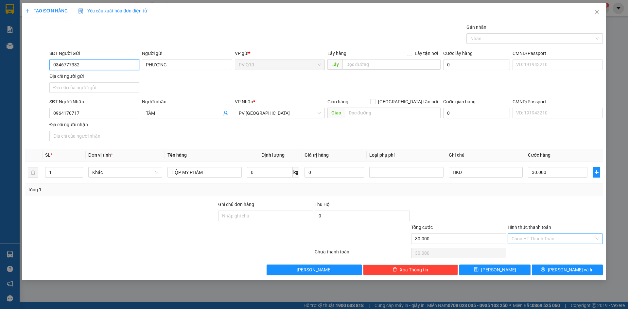
type input "0346777332"
click at [550, 241] on input "Hình thức thanh toán" at bounding box center [553, 239] width 83 height 10
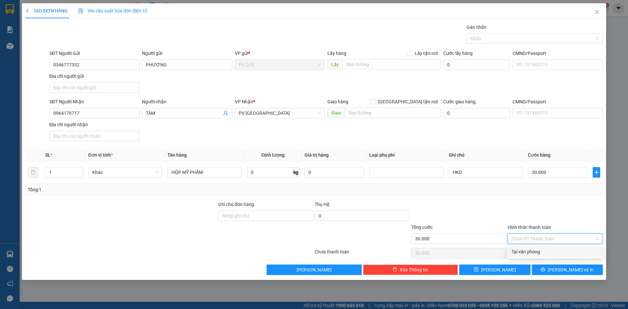
click at [552, 252] on div "Tại văn phòng" at bounding box center [555, 251] width 87 height 7
type input "0"
click at [545, 270] on icon "printer" at bounding box center [543, 270] width 4 height 4
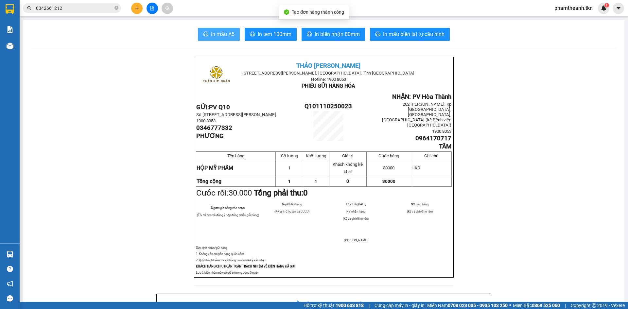
click at [203, 33] on icon "printer" at bounding box center [205, 33] width 5 height 5
click at [136, 8] on icon "plus" at bounding box center [137, 8] width 5 height 5
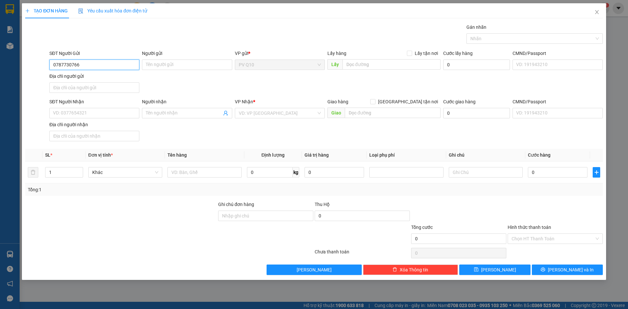
type input "0787730766"
type input "o"
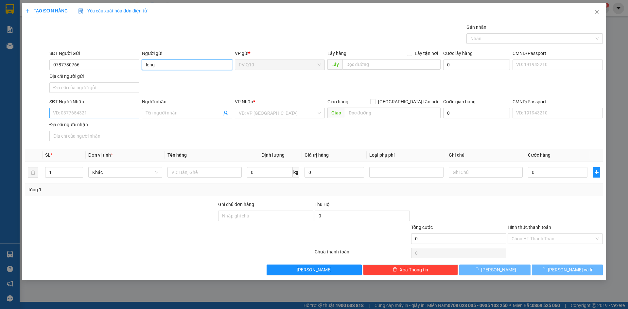
type input "long"
click at [74, 115] on input "SĐT Người Nhận" at bounding box center [94, 113] width 90 height 10
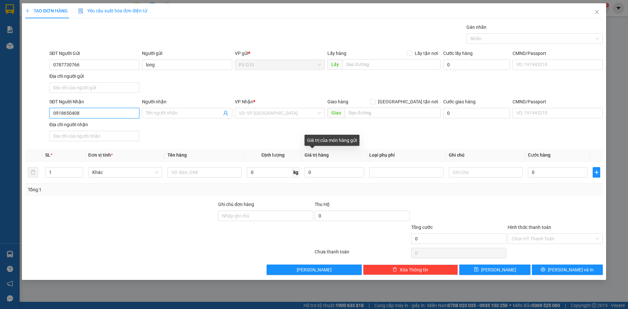
type input "0918650408"
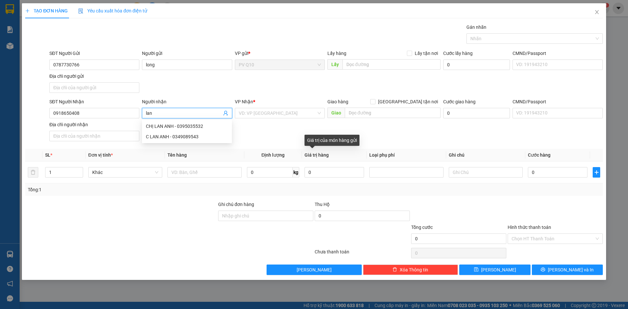
type input "lan"
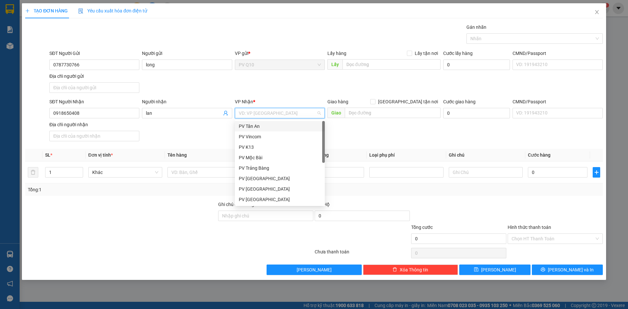
type input "t"
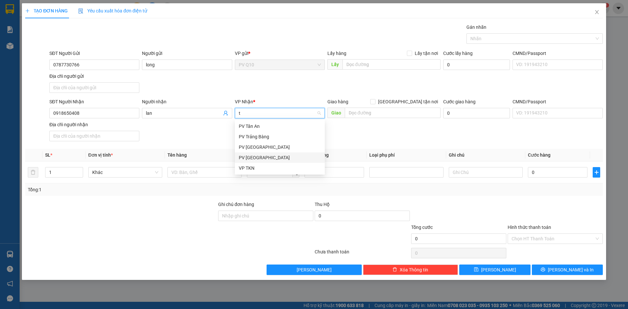
click at [263, 157] on div "PV [GEOGRAPHIC_DATA]" at bounding box center [280, 157] width 82 height 7
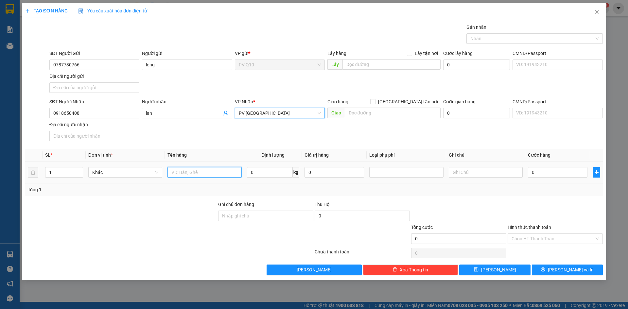
click at [203, 172] on input "text" at bounding box center [205, 172] width 74 height 10
type input "hồ sơ"
click at [553, 176] on input "0" at bounding box center [558, 172] width 60 height 10
type input "3"
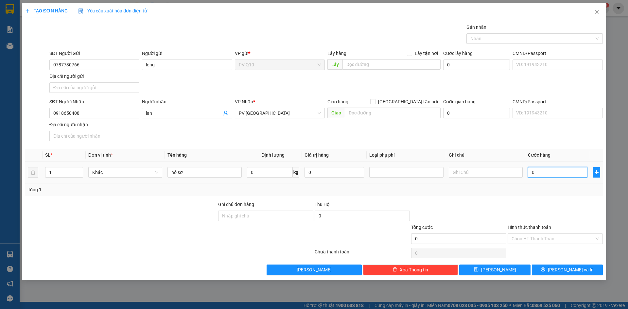
type input "3"
type input "30"
type input "30.000"
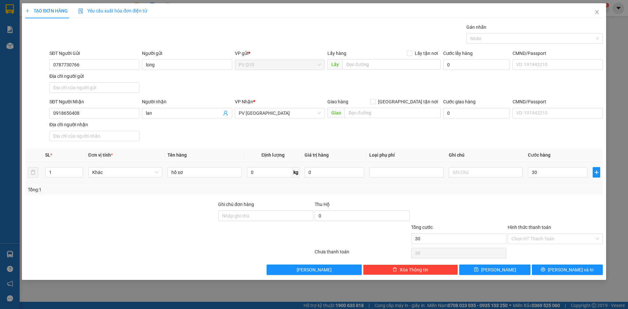
type input "30.000"
click at [568, 216] on div at bounding box center [555, 212] width 97 height 23
click at [565, 238] on input "Hình thức thanh toán" at bounding box center [553, 239] width 83 height 10
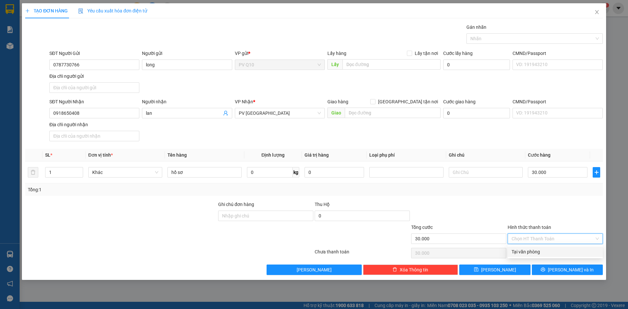
click at [560, 261] on div "Transit Pickup Surcharge Ids Transit Deliver Surcharge Ids Transit Deliver Surc…" at bounding box center [314, 150] width 578 height 252
drag, startPoint x: 556, startPoint y: 240, endPoint x: 556, endPoint y: 243, distance: 3.7
click at [556, 240] on input "Hình thức thanh toán" at bounding box center [553, 239] width 83 height 10
click at [556, 251] on div "Tại văn phòng" at bounding box center [555, 251] width 87 height 7
type input "0"
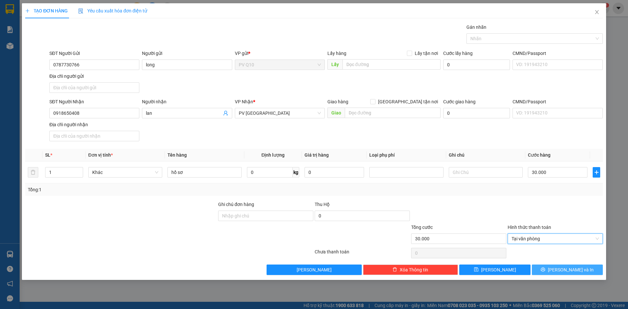
click at [565, 267] on span "Lưu và In" at bounding box center [571, 269] width 46 height 7
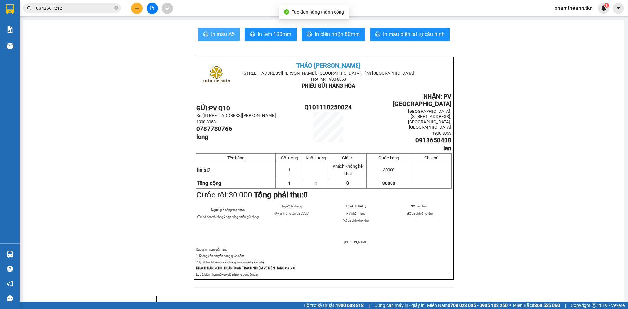
click at [234, 30] on button "In mẫu A5" at bounding box center [219, 34] width 42 height 13
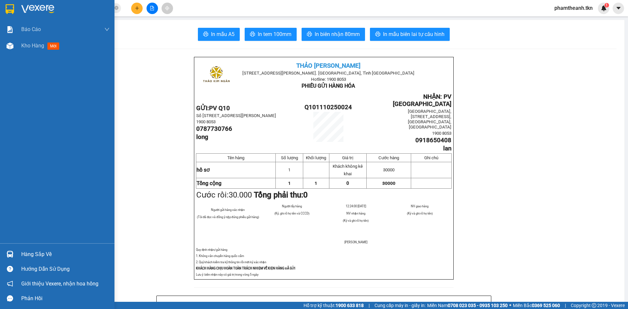
click at [22, 244] on div "Hàng sắp về Hướng dẫn sử dụng Giới thiệu Vexere, nhận hoa hồng Phản hồi" at bounding box center [57, 274] width 115 height 62
click at [25, 249] on div "Hàng sắp về" at bounding box center [57, 254] width 115 height 15
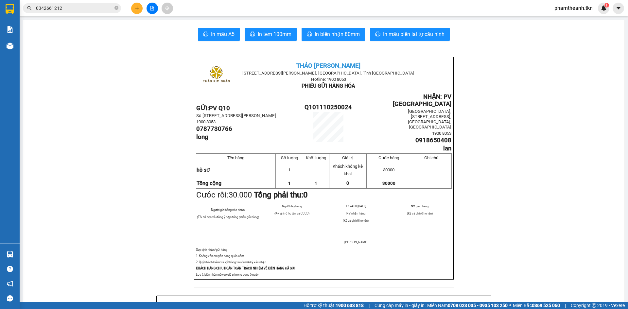
click at [138, 106] on section "Kết quả tìm kiếm ( 1 ) Bộ lọc Mã ĐH Trạng thái Món hàng Thu hộ Tổng cước Chưa c…" at bounding box center [314, 154] width 628 height 309
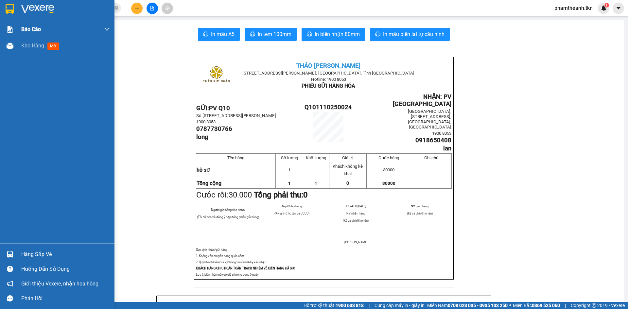
click at [13, 4] on img at bounding box center [10, 9] width 9 height 10
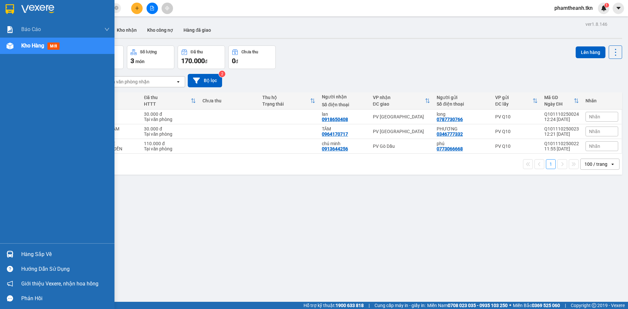
click at [17, 256] on div "Hàng sắp về" at bounding box center [57, 254] width 115 height 15
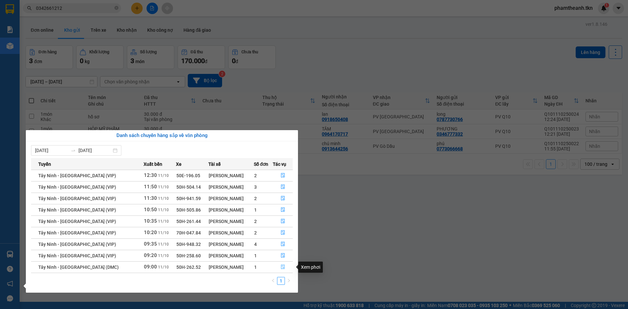
click at [286, 268] on button "button" at bounding box center [282, 267] width 19 height 10
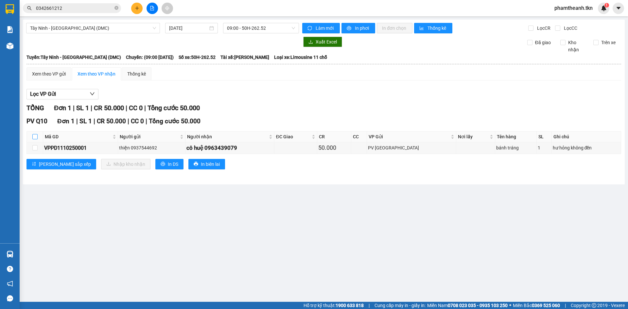
drag, startPoint x: 35, startPoint y: 138, endPoint x: 69, endPoint y: 150, distance: 36.4
click at [35, 139] on input "checkbox" at bounding box center [34, 136] width 5 height 5
checkbox input "true"
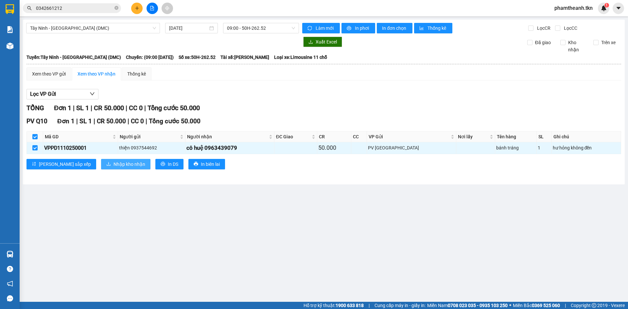
click at [114, 164] on span "Nhập kho nhận" at bounding box center [130, 164] width 32 height 7
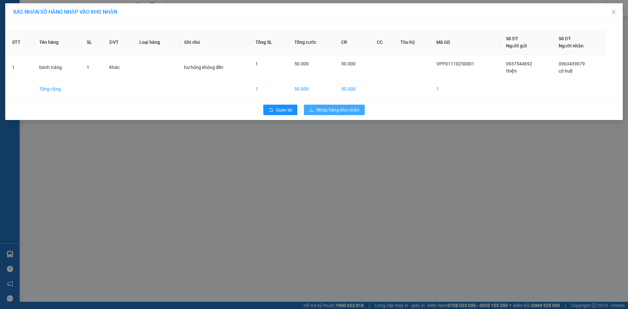
click at [349, 111] on span "Nhập hàng kho nhận" at bounding box center [337, 109] width 43 height 7
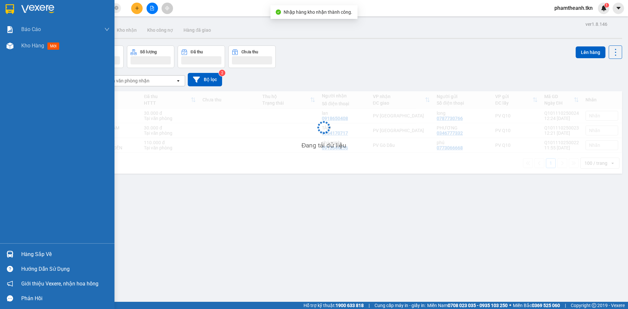
click at [23, 255] on div "Hàng sắp về" at bounding box center [65, 255] width 88 height 10
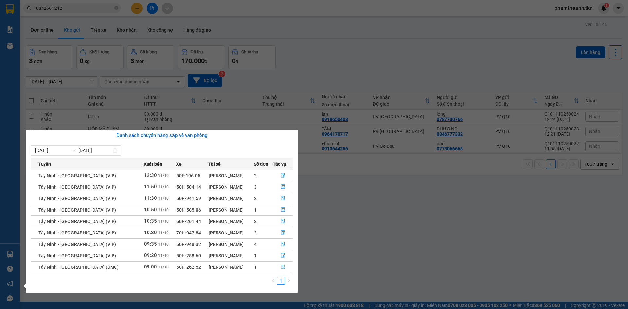
click at [284, 265] on button "button" at bounding box center [282, 267] width 19 height 10
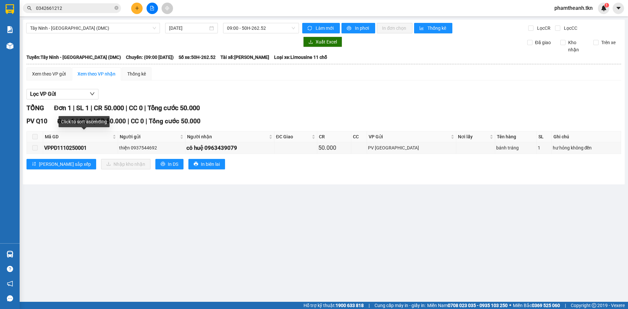
click at [35, 136] on span at bounding box center [34, 136] width 5 height 5
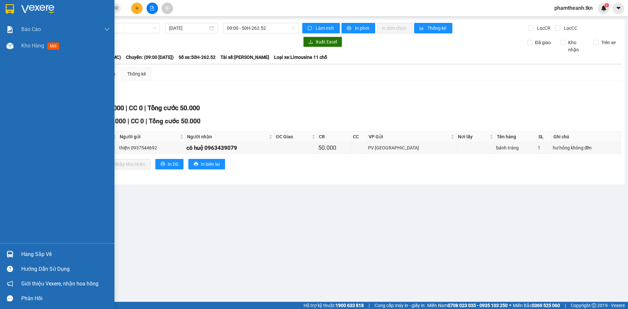
drag, startPoint x: 16, startPoint y: 250, endPoint x: 35, endPoint y: 252, distance: 18.8
click at [17, 250] on div "Hàng sắp về" at bounding box center [57, 254] width 115 height 15
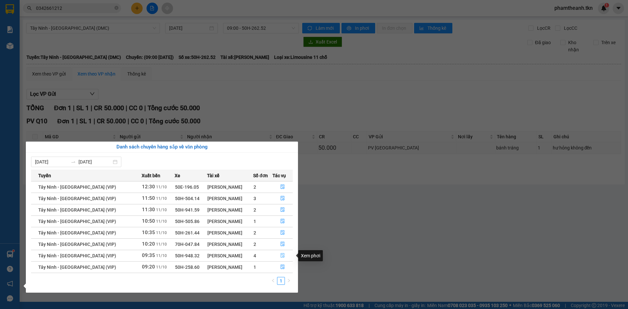
drag, startPoint x: 281, startPoint y: 256, endPoint x: 353, endPoint y: 253, distance: 72.0
click at [359, 253] on body "Kết quả tìm kiếm ( 1 ) Bộ lọc Mã ĐH Trạng thái Món hàng Thu hộ Tổng cước Chưa c…" at bounding box center [314, 154] width 628 height 309
click at [282, 268] on icon "file-done" at bounding box center [283, 267] width 4 height 5
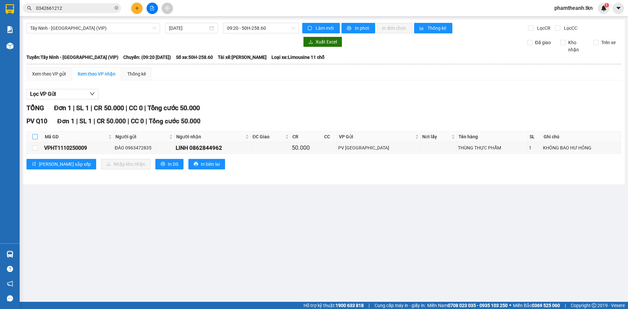
click at [36, 138] on input "checkbox" at bounding box center [34, 136] width 5 height 5
checkbox input "true"
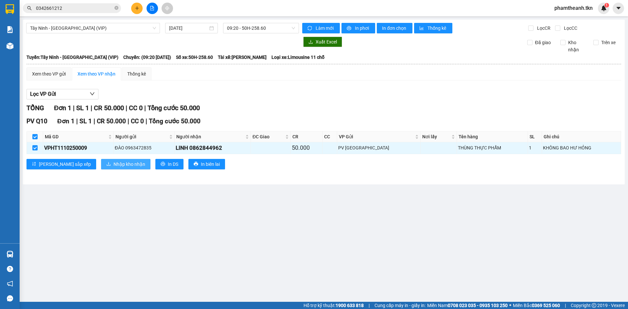
click at [114, 163] on span "Nhập kho nhận" at bounding box center [130, 164] width 32 height 7
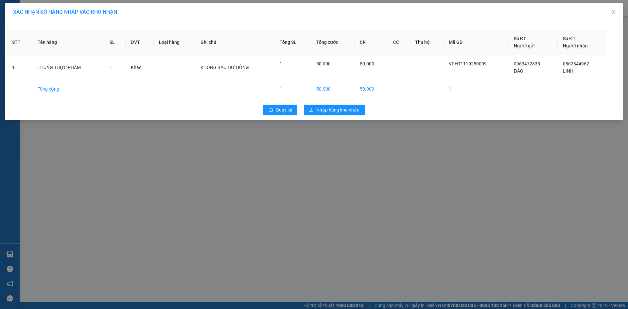
click at [345, 115] on div "Quay lại Nhập hàng kho nhận" at bounding box center [314, 109] width 614 height 17
click at [328, 110] on span "Nhập hàng kho nhận" at bounding box center [337, 109] width 43 height 7
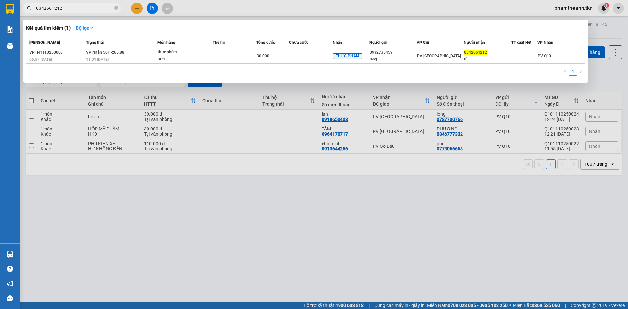
click at [64, 12] on span "0342661212" at bounding box center [72, 8] width 98 height 10
click at [68, 8] on input "0342661212" at bounding box center [74, 8] width 77 height 7
drag, startPoint x: 58, startPoint y: 8, endPoint x: 26, endPoint y: 7, distance: 32.1
click at [26, 8] on span "0342661212" at bounding box center [72, 8] width 98 height 10
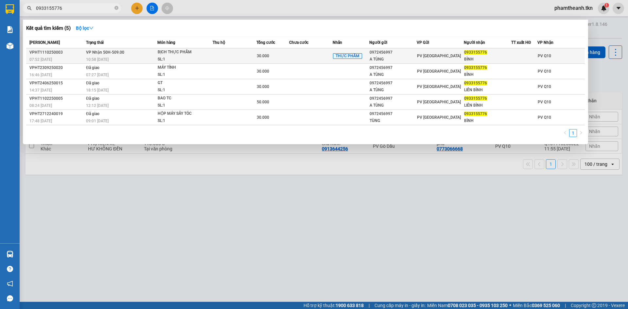
type input "0933155776"
click at [135, 53] on td "VP Nhận 50H-509.00 10:58 - 11/10" at bounding box center [120, 55] width 73 height 15
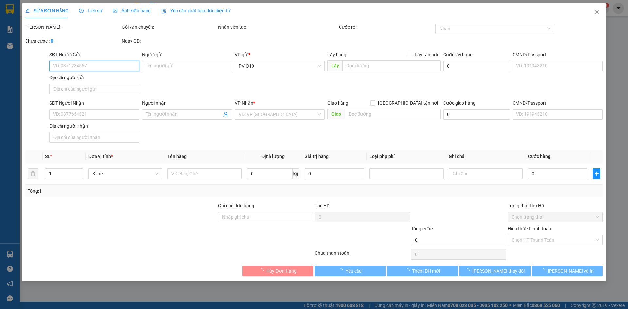
type input "0972456997"
type input "A TÙNG"
type input "0933155776"
type input "BÌNH"
type input "30.000"
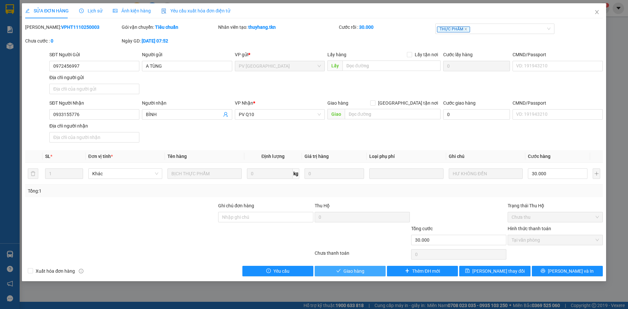
click at [357, 269] on span "Giao hàng" at bounding box center [354, 271] width 21 height 7
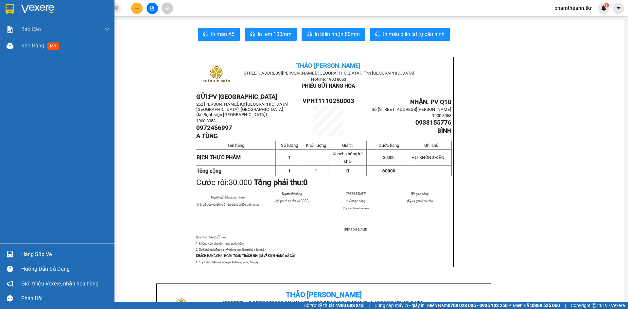
click at [20, 256] on div "Hàng sắp về" at bounding box center [57, 254] width 115 height 15
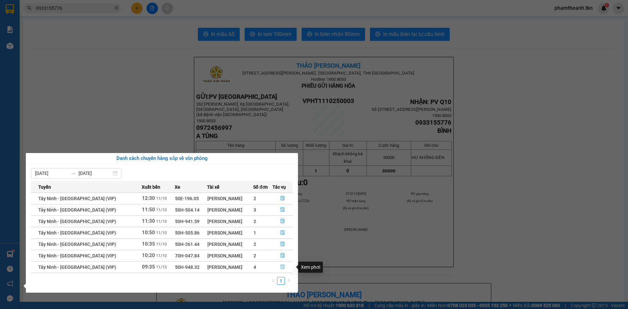
click at [283, 269] on icon "file-done" at bounding box center [282, 267] width 5 height 5
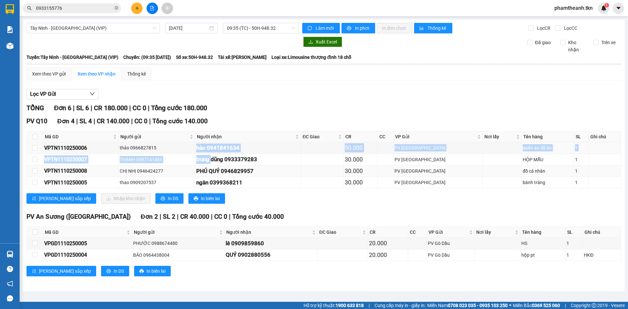
drag, startPoint x: 208, startPoint y: 151, endPoint x: 237, endPoint y: 166, distance: 33.1
click at [229, 157] on tbody "VPTN1110250006 thảo 0966827815 hào 0941841634 50.000 PV Tây Ninh quần áo đồ ăn …" at bounding box center [324, 165] width 594 height 46
click at [234, 168] on div "PHÚ QUÝ 0946829957" at bounding box center [247, 171] width 103 height 9
click at [35, 136] on input "checkbox" at bounding box center [34, 136] width 5 height 5
checkbox input "true"
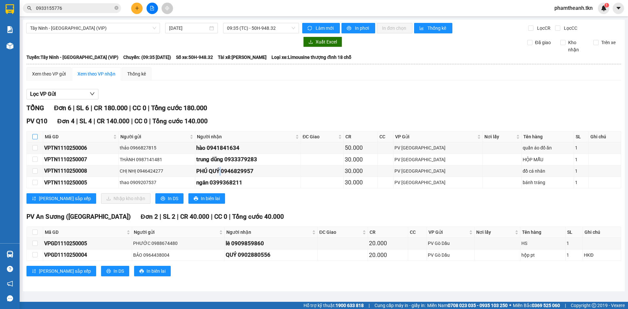
checkbox input "true"
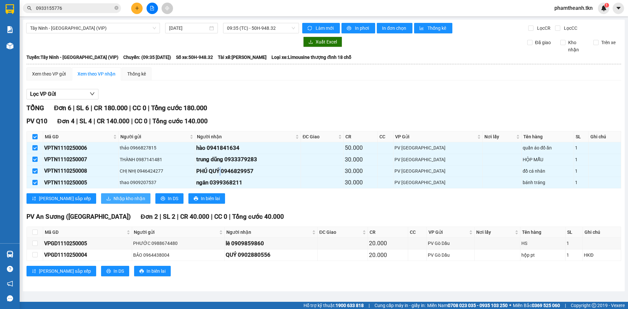
click at [114, 201] on span "Nhập kho nhận" at bounding box center [130, 198] width 32 height 7
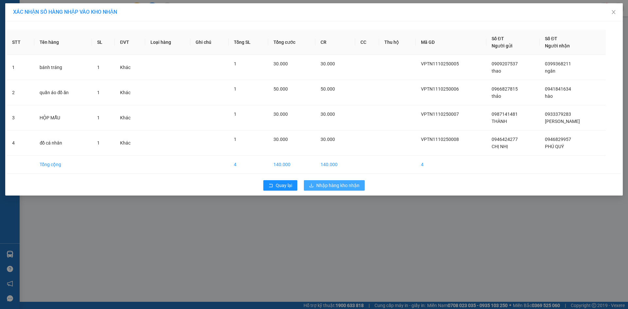
click at [332, 185] on span "Nhập hàng kho nhận" at bounding box center [337, 185] width 43 height 7
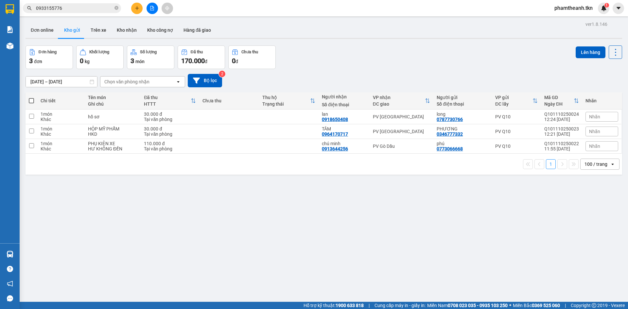
click at [459, 55] on div "Đơn hàng 3 đơn Khối lượng 0 kg Số lượng 3 món Đã thu 170.000 đ Chưa thu 0 đ Lên…" at bounding box center [324, 57] width 597 height 24
click at [464, 221] on div "ver 1.8.146 Đơn online Kho gửi Trên xe Kho nhận Kho công nợ Hàng đã giao Đơn hà…" at bounding box center [324, 174] width 602 height 309
drag, startPoint x: 458, startPoint y: 129, endPoint x: 501, endPoint y: 247, distance: 125.1
click at [511, 261] on div "ver 1.8.146 Đơn online Kho gửi Trên xe Kho nhận Kho công nợ Hàng đã giao Đơn hà…" at bounding box center [324, 174] width 602 height 309
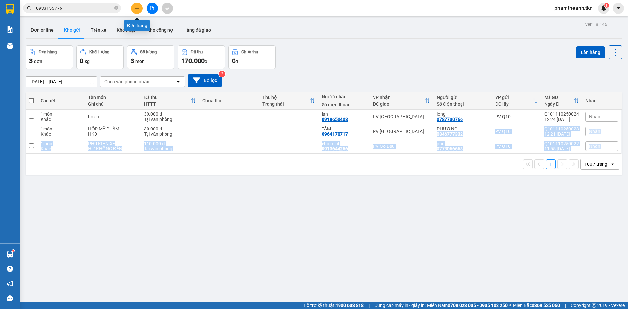
click at [142, 9] on button at bounding box center [136, 8] width 11 height 11
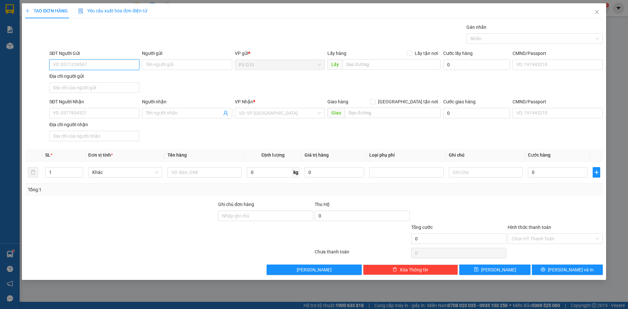
click at [85, 66] on input "SĐT Người Gửi" at bounding box center [94, 65] width 90 height 10
click at [105, 79] on div "0785239873 - ĐIỀN" at bounding box center [94, 77] width 82 height 7
type input "0785239873"
type input "ĐIỀN"
type input "0943340099"
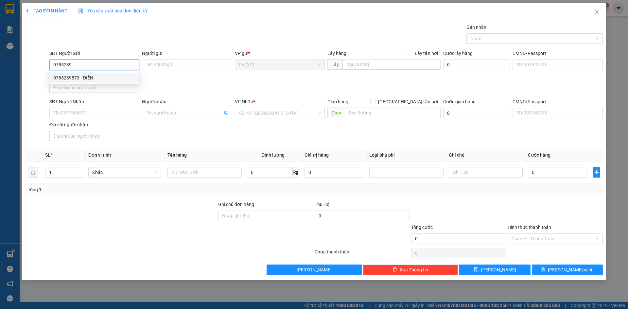
type input "TUYỀN"
type input "30.000"
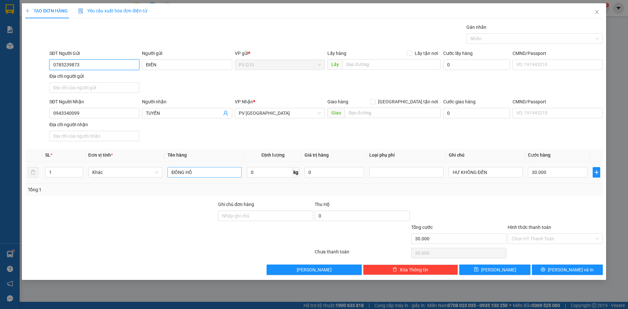
type input "0785239873"
drag, startPoint x: 201, startPoint y: 171, endPoint x: 124, endPoint y: 171, distance: 76.9
click at [124, 171] on tr "1 Khác ĐỒNG HỒ 0 kg 0 HƯ KHÔNG ĐỀN 30.000" at bounding box center [314, 173] width 578 height 22
type input "PHỤ TÙNG"
click at [531, 238] on input "Hình thức thanh toán" at bounding box center [553, 239] width 83 height 10
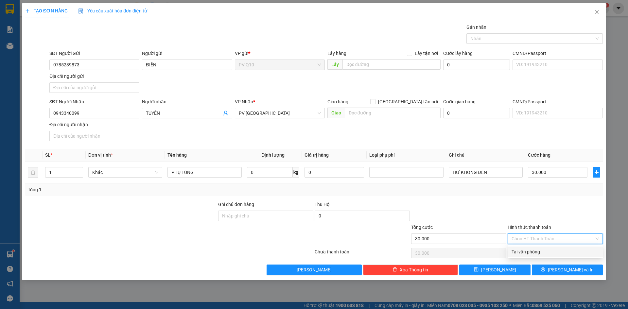
click at [530, 254] on div "Tại văn phòng" at bounding box center [555, 251] width 87 height 7
type input "0"
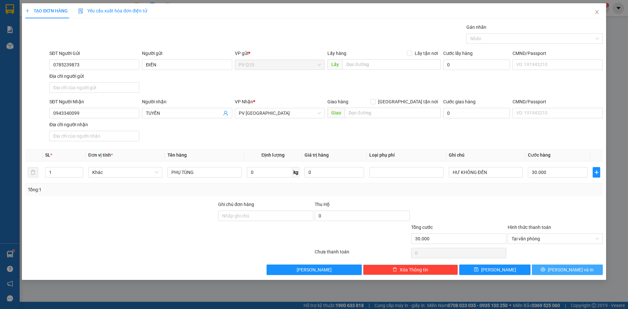
click at [560, 269] on button "Lưu và In" at bounding box center [567, 270] width 71 height 10
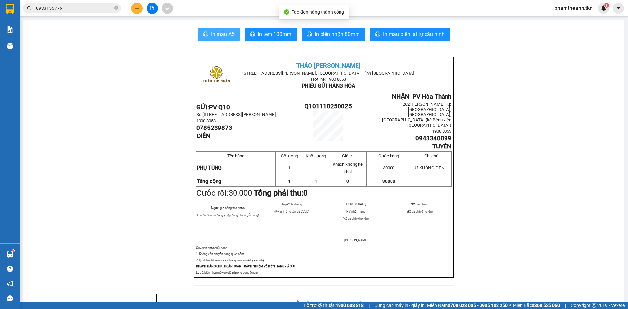
click at [224, 33] on span "In mẫu A5" at bounding box center [223, 34] width 24 height 8
click at [115, 8] on icon "close-circle" at bounding box center [117, 8] width 4 height 4
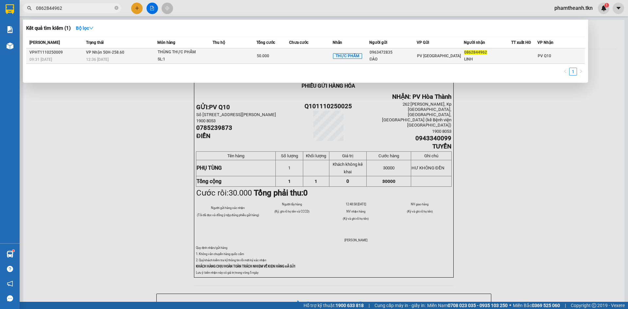
type input "0862844962"
click at [221, 53] on td at bounding box center [235, 55] width 44 height 15
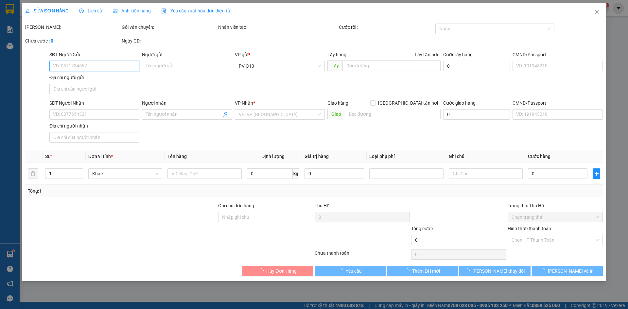
type input "0963472835"
type input "ĐÀO"
type input "0862844962"
type input "LINH"
type input "50.000"
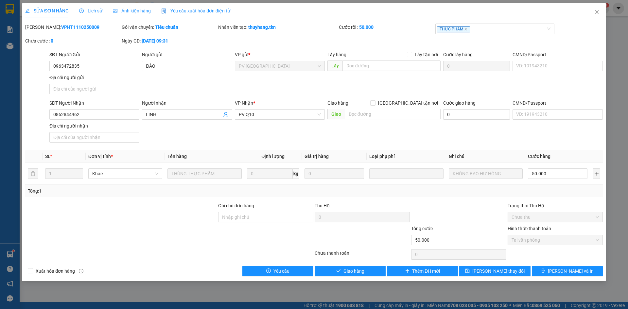
click at [90, 11] on span "Lịch sử" at bounding box center [90, 10] width 23 height 5
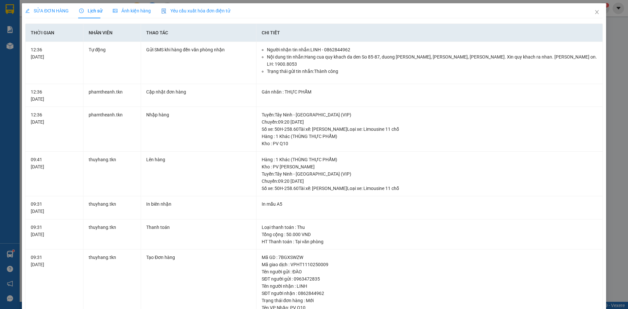
click at [47, 12] on span "SỬA ĐƠN HÀNG" at bounding box center [47, 10] width 44 height 5
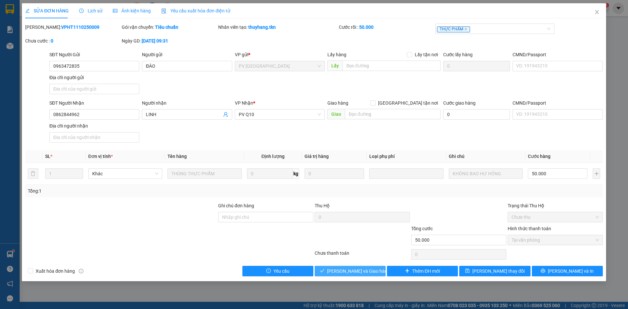
click at [355, 268] on span "Lưu và Giao hàng" at bounding box center [358, 271] width 63 height 7
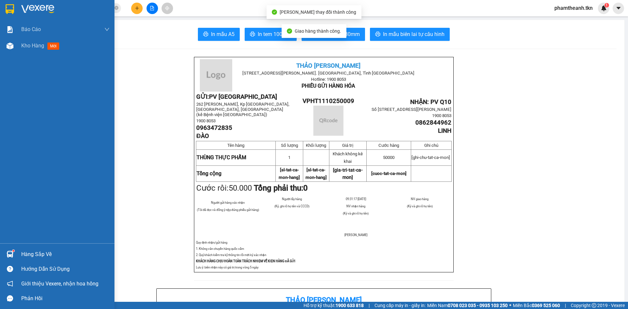
click at [35, 253] on div "Hàng sắp về" at bounding box center [65, 255] width 88 height 10
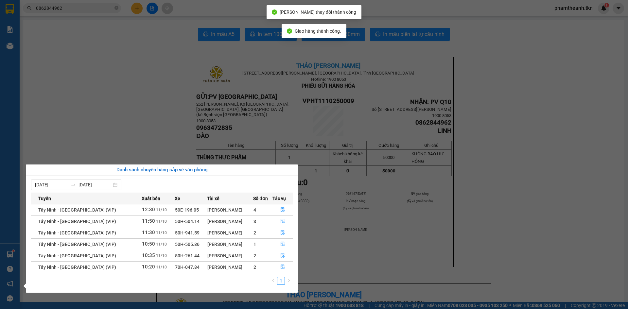
click at [140, 134] on section "Kết quả tìm kiếm ( 1 ) Bộ lọc Mã ĐH Trạng thái Món hàng Thu hộ Tổng cước Chưa c…" at bounding box center [314, 154] width 628 height 309
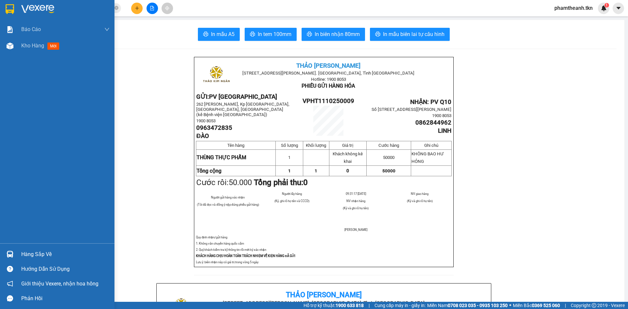
click at [14, 257] on div at bounding box center [9, 254] width 11 height 11
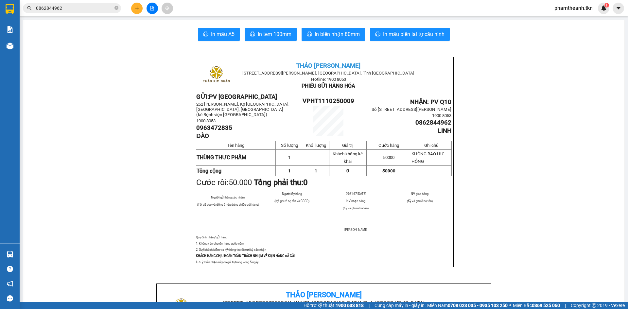
click at [150, 121] on section "Kết quả tìm kiếm ( 1 ) Bộ lọc Mã ĐH Trạng thái Món hàng Thu hộ Tổng cước Chưa c…" at bounding box center [314, 154] width 628 height 309
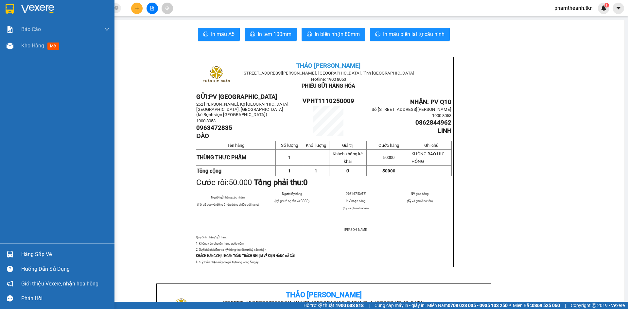
click at [32, 263] on div "Hướng dẫn sử dụng" at bounding box center [57, 269] width 115 height 15
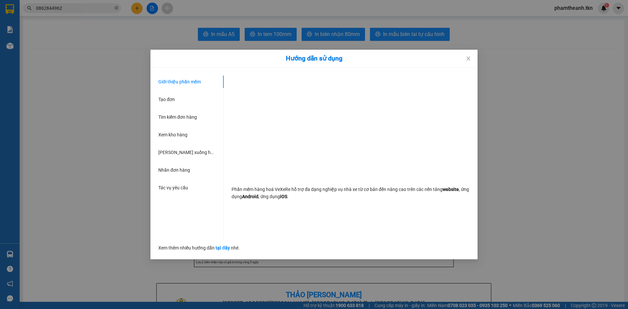
click at [125, 211] on div "Hướng dẫn sử dụng Giới thiệu phần mềm Tạo đơn Tìm kiếm đơn hàng Xem kho hàng Lê…" at bounding box center [314, 154] width 628 height 309
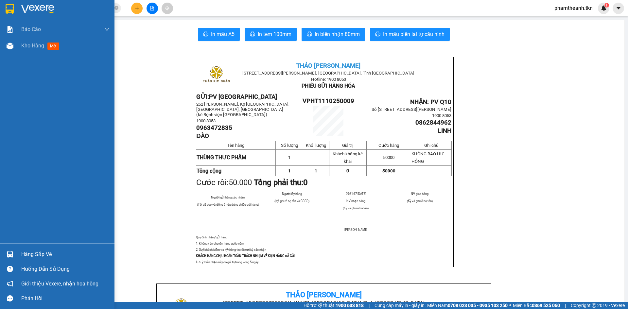
click at [17, 249] on div "Hàng sắp về" at bounding box center [57, 254] width 115 height 15
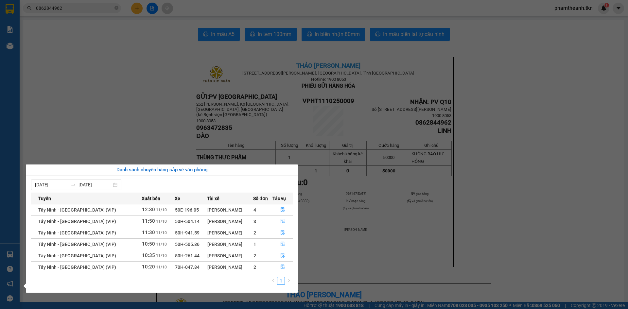
drag, startPoint x: 71, startPoint y: 161, endPoint x: 53, endPoint y: 164, distance: 17.9
click at [62, 160] on section "Kết quả tìm kiếm ( 1 ) Bộ lọc Mã ĐH Trạng thái Món hàng Thu hộ Tổng cước Chưa c…" at bounding box center [314, 154] width 628 height 309
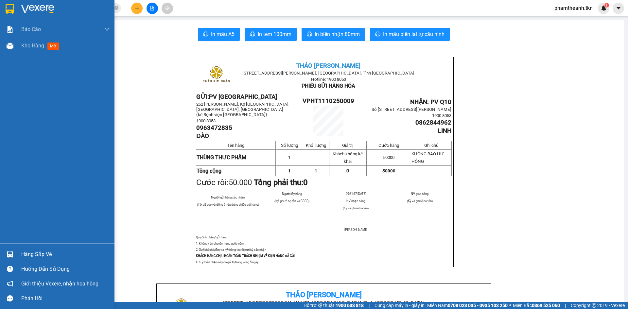
click at [10, 5] on img at bounding box center [10, 9] width 9 height 10
click at [13, 5] on img at bounding box center [10, 9] width 9 height 10
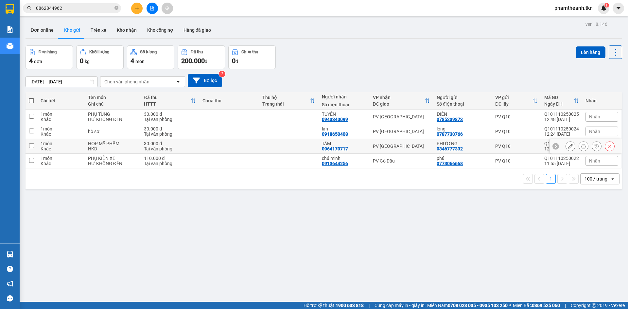
click at [383, 147] on div "PV [GEOGRAPHIC_DATA]" at bounding box center [401, 146] width 57 height 5
checkbox input "true"
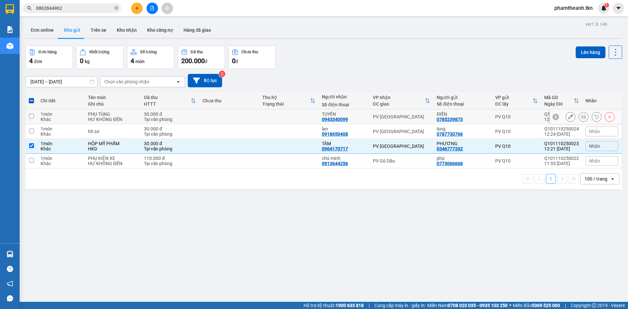
click at [385, 119] on div "PV [GEOGRAPHIC_DATA]" at bounding box center [401, 116] width 57 height 5
checkbox input "true"
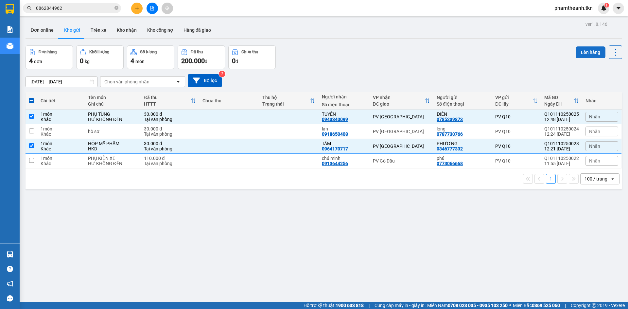
click at [591, 55] on button "Lên hàng" at bounding box center [591, 52] width 30 height 12
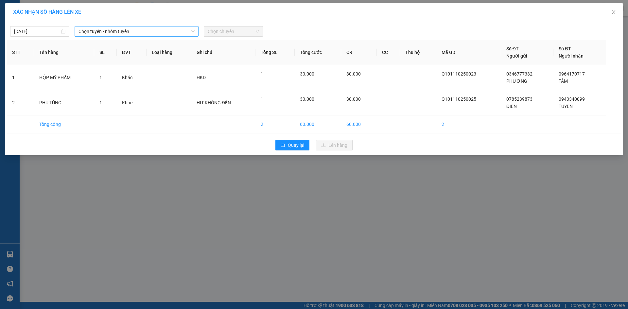
click at [141, 34] on span "Chọn tuyến - nhóm tuyến" at bounding box center [137, 31] width 116 height 10
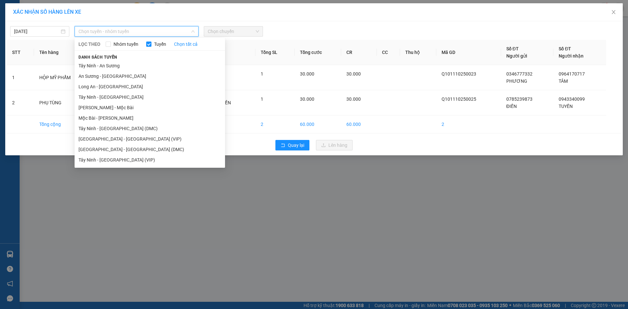
click at [123, 138] on li "Sài Gòn - Tây Ninh (VIP)" at bounding box center [150, 139] width 150 height 10
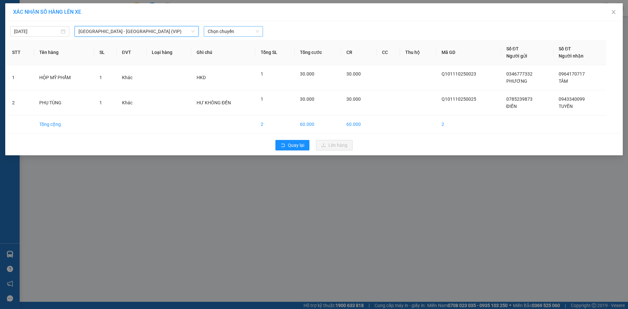
click at [216, 33] on span "Chọn chuyến" at bounding box center [233, 31] width 51 height 10
type input "49535"
click at [230, 45] on div "12:50 - 50H-495.35" at bounding box center [233, 44] width 51 height 7
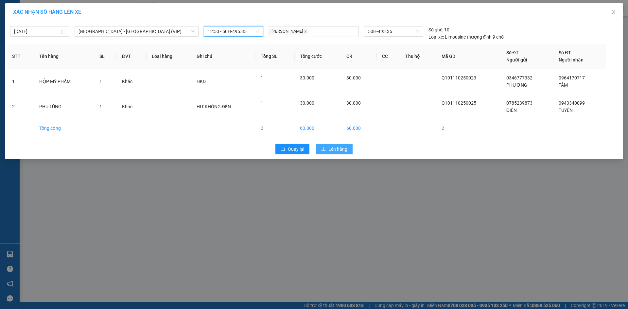
click at [331, 148] on span "Lên hàng" at bounding box center [337, 149] width 19 height 7
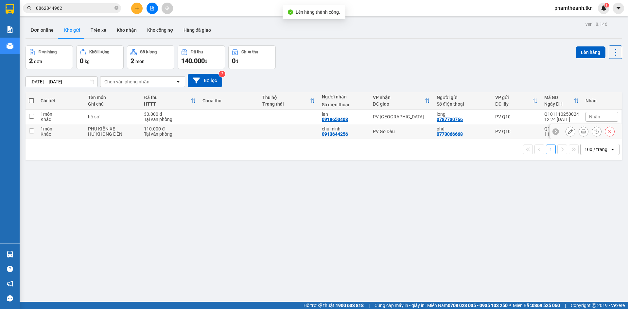
click at [284, 136] on td at bounding box center [289, 131] width 60 height 15
checkbox input "true"
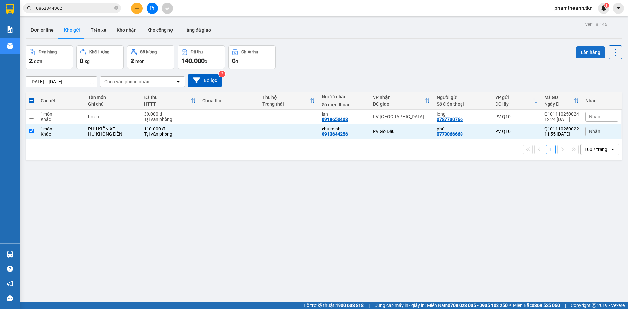
click at [581, 51] on button "Lên hàng" at bounding box center [591, 52] width 30 height 12
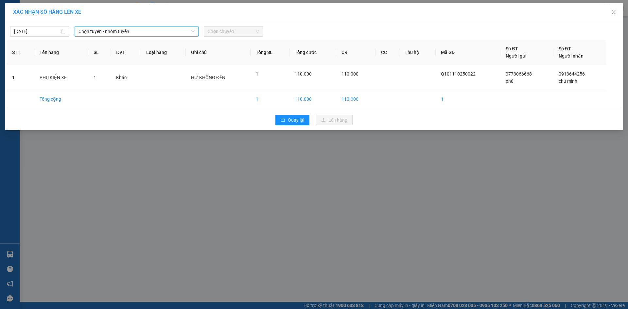
click at [139, 28] on span "Chọn tuyến - nhóm tuyến" at bounding box center [137, 31] width 116 height 10
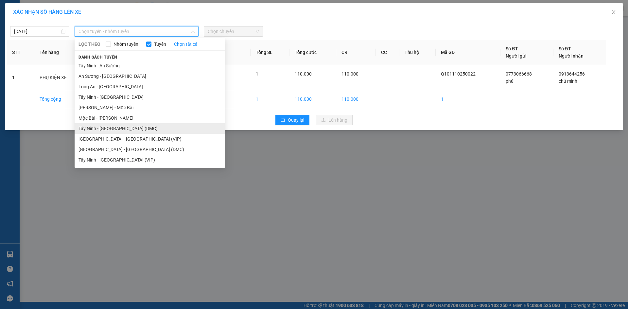
click at [127, 133] on li "Tây Ninh - Sài Gòn (DMC)" at bounding box center [150, 128] width 150 height 10
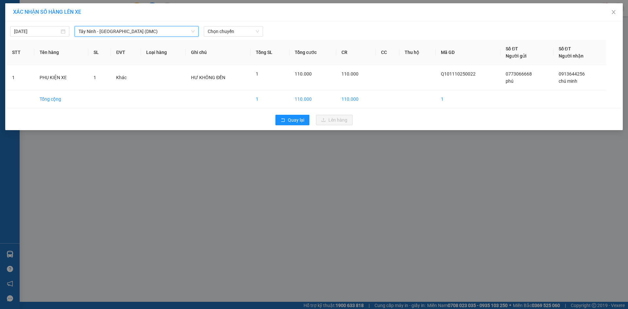
click at [116, 31] on span "Tây Ninh - Sài Gòn (DMC)" at bounding box center [137, 31] width 116 height 10
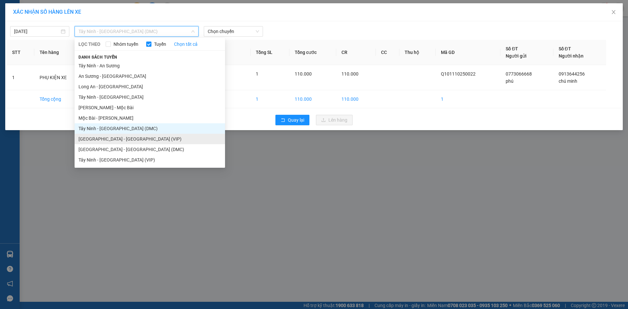
click at [114, 139] on li "Sài Gòn - Tây Ninh (VIP)" at bounding box center [150, 139] width 150 height 10
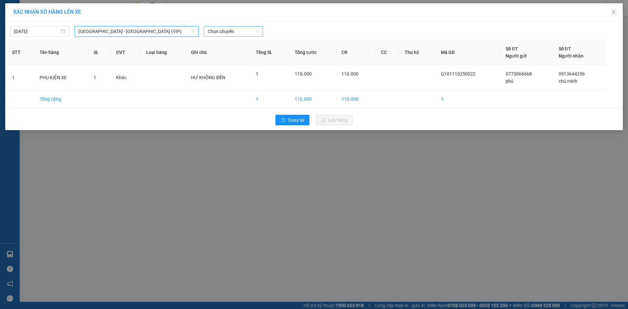
click at [222, 35] on span "Chọn chuyến" at bounding box center [233, 31] width 51 height 10
click at [224, 31] on span "Chọn chuyến" at bounding box center [233, 31] width 51 height 10
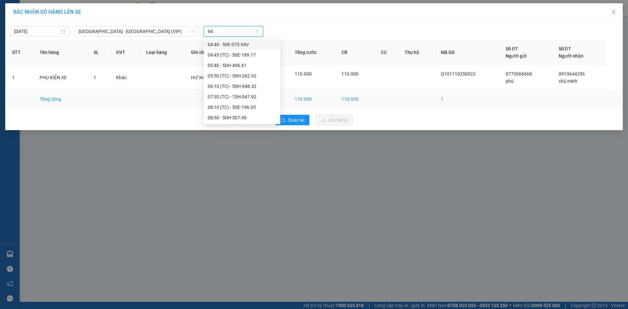
type input "948"
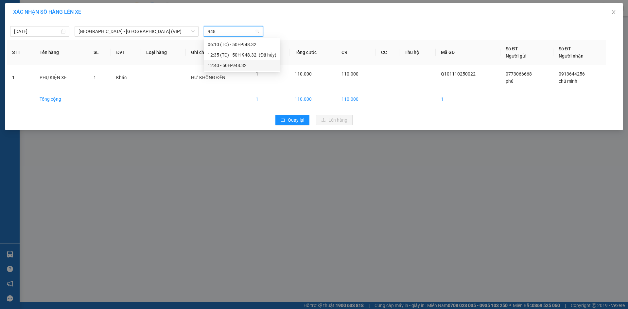
click at [253, 65] on div "12:40 - 50H-948.32" at bounding box center [242, 65] width 69 height 7
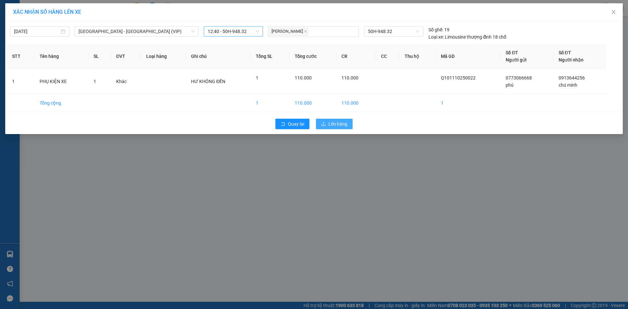
click at [339, 124] on span "Lên hàng" at bounding box center [337, 123] width 19 height 7
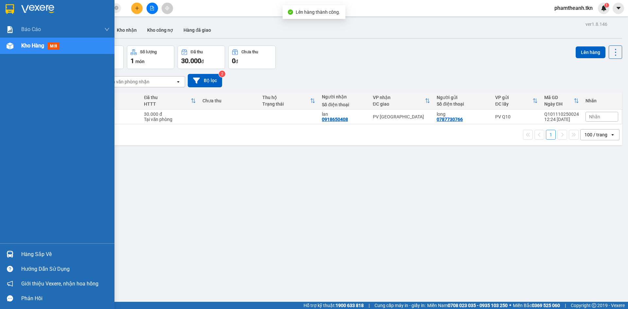
click at [46, 254] on div "Hàng sắp về" at bounding box center [65, 255] width 88 height 10
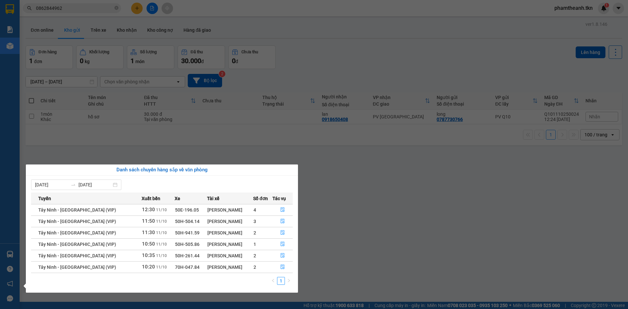
click at [326, 230] on section "Kết quả tìm kiếm ( 1 ) Bộ lọc Mã ĐH Trạng thái Món hàng Thu hộ Tổng cước Chưa c…" at bounding box center [314, 154] width 628 height 309
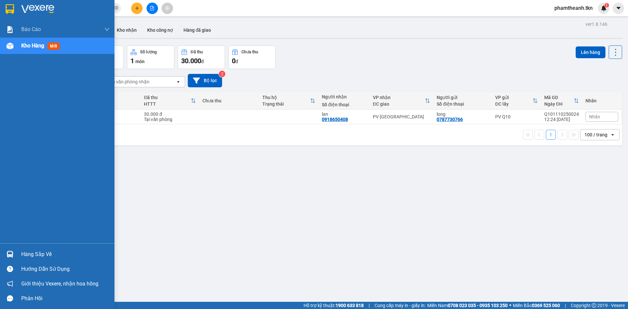
click at [36, 247] on div "Hàng sắp về Hướng dẫn sử dụng Giới thiệu Vexere, nhận hoa hồng Phản hồi" at bounding box center [57, 274] width 115 height 62
click at [40, 253] on div "Hàng sắp về" at bounding box center [65, 255] width 88 height 10
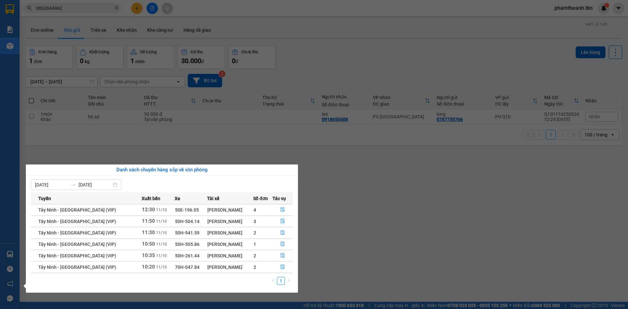
click at [356, 187] on section "Kết quả tìm kiếm ( 1 ) Bộ lọc Mã ĐH Trạng thái Món hàng Thu hộ Tổng cước Chưa c…" at bounding box center [314, 154] width 628 height 309
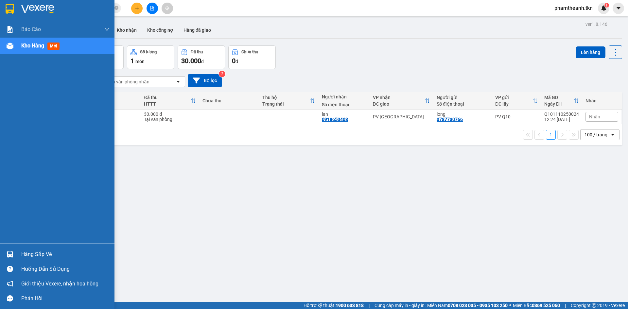
click at [42, 256] on div "Hàng sắp về" at bounding box center [65, 255] width 88 height 10
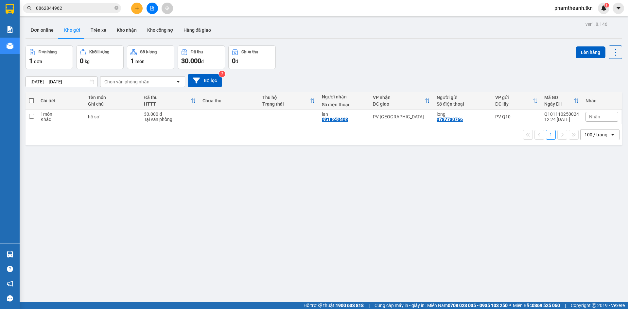
click at [474, 183] on section "Kết quả tìm kiếm ( 1 ) Bộ lọc Mã ĐH Trạng thái Món hàng Thu hộ Tổng cước Chưa c…" at bounding box center [314, 154] width 628 height 309
click at [576, 56] on button "Lên hàng" at bounding box center [591, 52] width 30 height 12
click at [134, 5] on button at bounding box center [136, 8] width 11 height 11
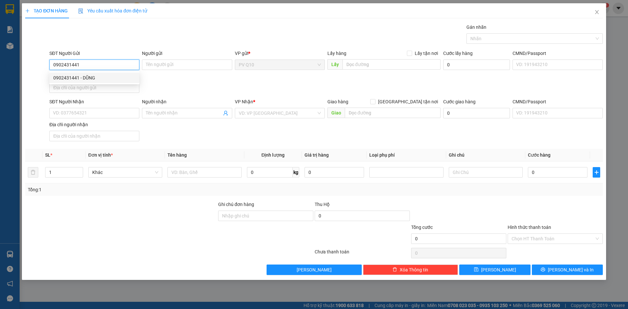
type input "0902431441"
type input "DŨNG"
type input "0902306310"
type input "THỊNH"
type input "200.000"
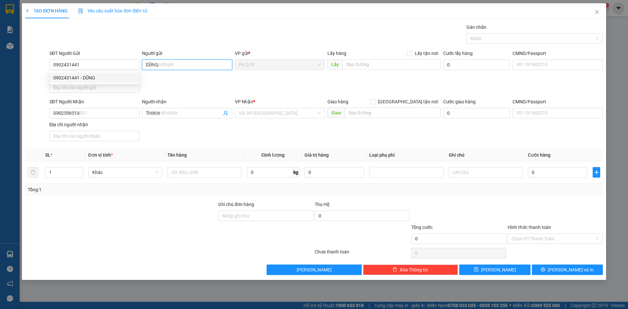
type input "200.000"
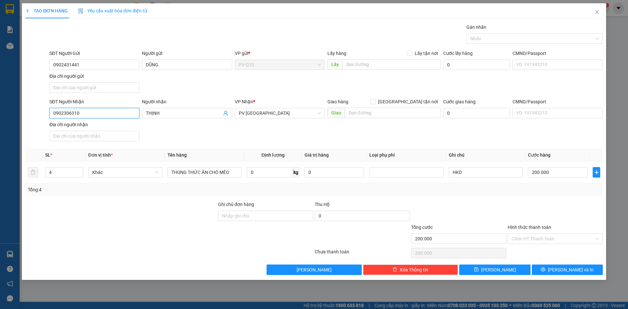
drag, startPoint x: 86, startPoint y: 112, endPoint x: 23, endPoint y: 113, distance: 63.8
click at [25, 113] on div "SĐT Người Nhận 0902306310 0902306310 Người nhận THỊNH VP Nhận * PV Hòa Thành Gi…" at bounding box center [314, 121] width 579 height 46
type input "0"
click at [54, 172] on input "4" at bounding box center [63, 173] width 37 height 10
type input "1"
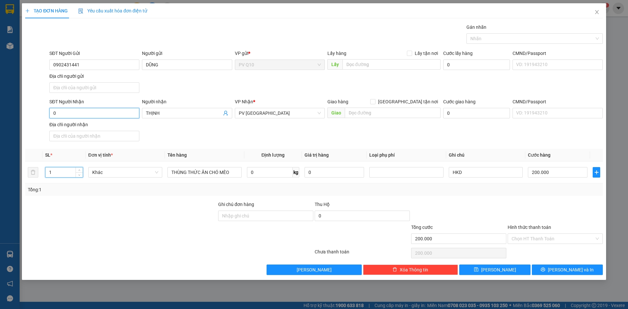
drag, startPoint x: 82, startPoint y: 117, endPoint x: 68, endPoint y: 118, distance: 13.5
click at [73, 118] on div "SĐT Người Nhận 0" at bounding box center [94, 109] width 90 height 23
type input "0"
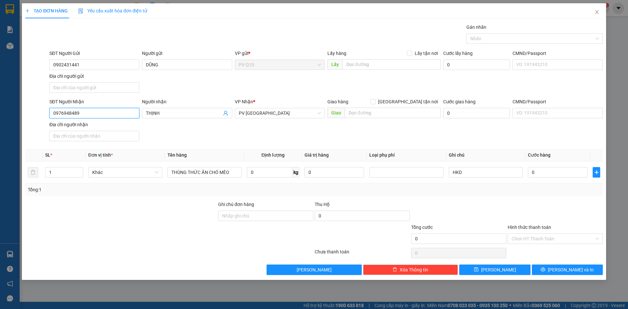
type input "0976948489"
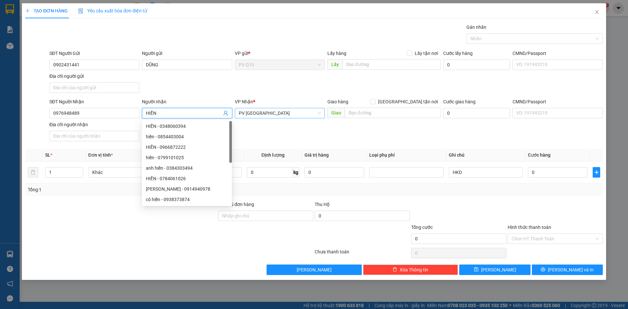
click at [252, 111] on span "PV [GEOGRAPHIC_DATA]" at bounding box center [280, 113] width 82 height 10
type input "HIỀN"
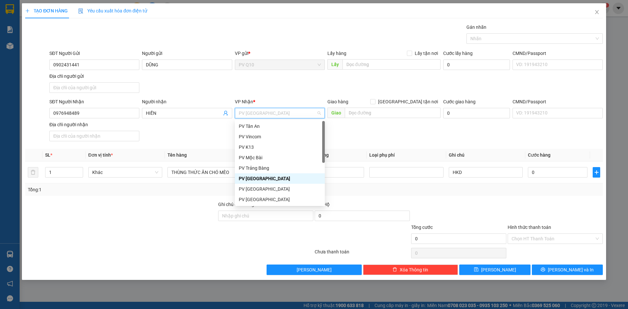
type input "H"
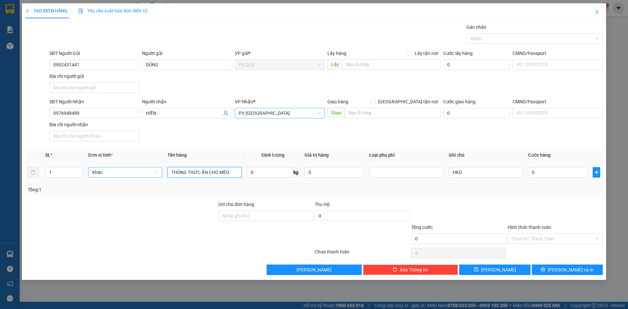
drag, startPoint x: 234, startPoint y: 173, endPoint x: 123, endPoint y: 172, distance: 110.9
click at [124, 173] on tr "1 Khác THÙNG THỨC ĂN CHÓ MÈO 0 kg 0 HKD 0" at bounding box center [314, 173] width 578 height 22
type input "BỊCH GIÀY DÉP"
click at [580, 173] on input "0" at bounding box center [558, 172] width 60 height 10
type input "3"
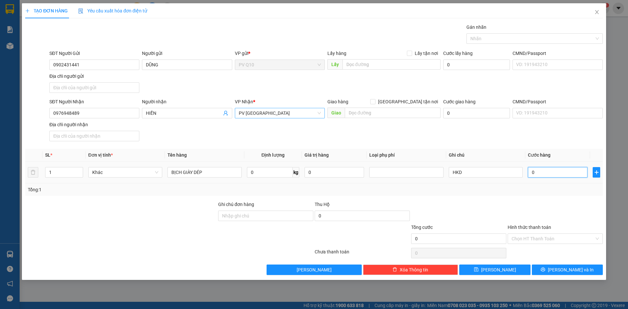
type input "3"
type input "30"
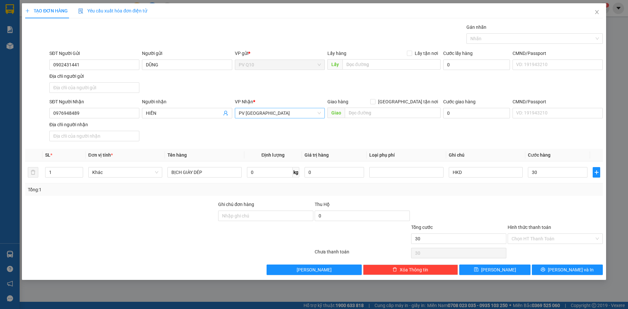
type input "30.000"
click at [541, 189] on div "Tổng: 1" at bounding box center [314, 189] width 573 height 7
click at [551, 236] on input "Hình thức thanh toán" at bounding box center [553, 239] width 83 height 10
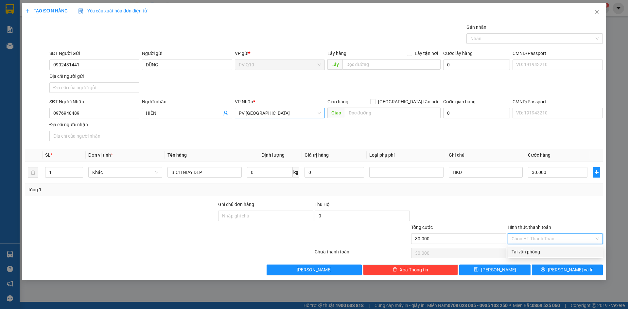
click at [555, 251] on div "Tại văn phòng" at bounding box center [555, 251] width 87 height 7
type input "0"
click at [563, 266] on button "Lưu và In" at bounding box center [567, 270] width 71 height 10
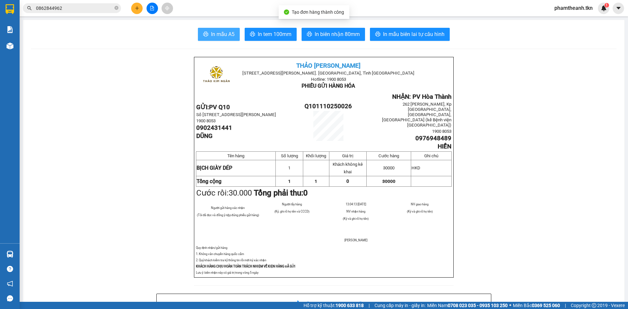
click at [211, 29] on button "In mẫu A5" at bounding box center [219, 34] width 42 height 13
drag, startPoint x: 445, startPoint y: 93, endPoint x: 439, endPoint y: 97, distance: 7.0
click at [445, 93] on span "NHẬN: PV Hòa Thành" at bounding box center [421, 96] width 59 height 7
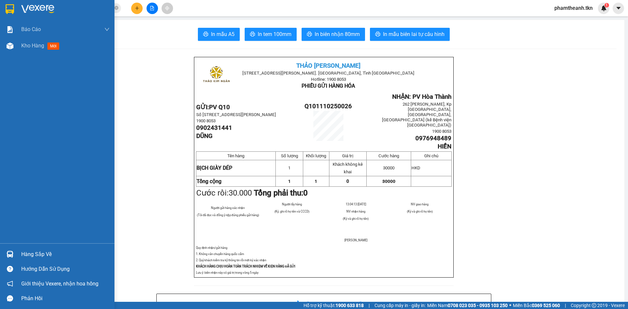
click at [40, 256] on div "Hàng sắp về" at bounding box center [65, 255] width 88 height 10
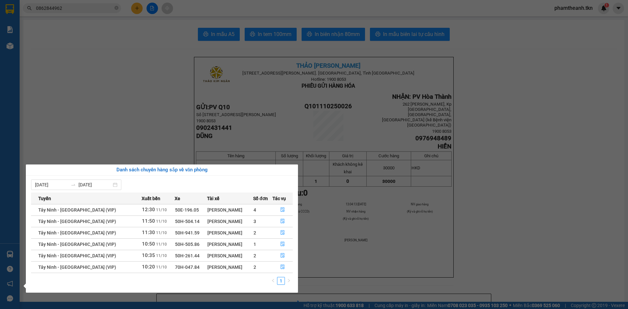
click at [273, 107] on section "Kết quả tìm kiếm ( 1 ) Bộ lọc Mã ĐH Trạng thái Món hàng Thu hộ Tổng cước Chưa c…" at bounding box center [314, 154] width 628 height 309
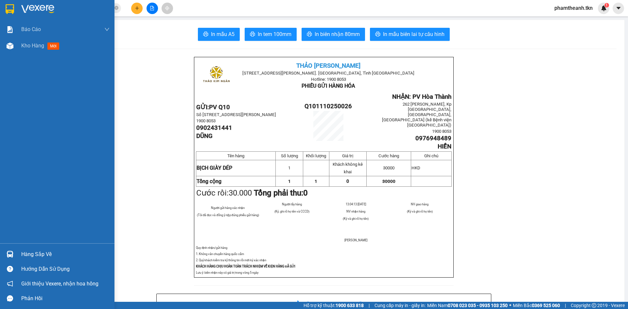
click at [21, 6] on div at bounding box center [57, 10] width 115 height 21
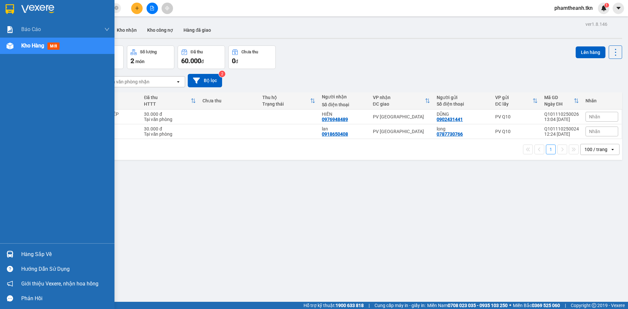
click at [30, 253] on div "Hàng sắp về" at bounding box center [65, 255] width 88 height 10
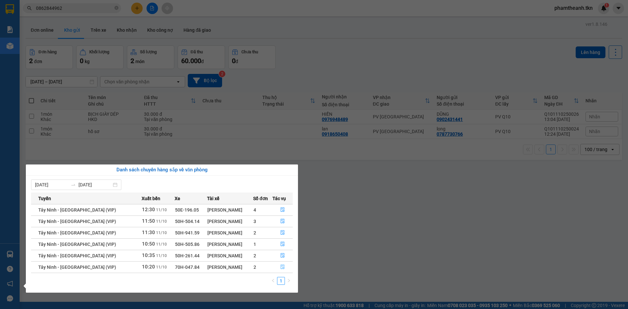
click at [281, 267] on icon "file-done" at bounding box center [282, 267] width 5 height 5
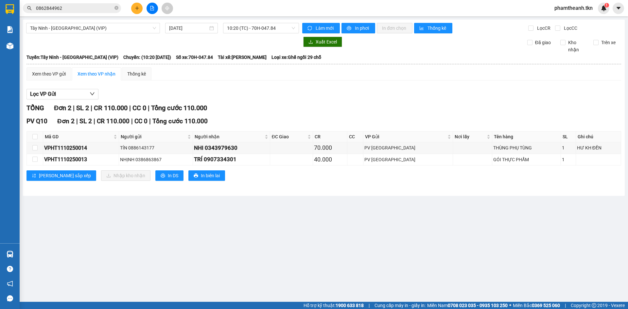
click at [74, 3] on div "Kết quả tìm kiếm ( 1 ) Bộ lọc Mã ĐH Trạng thái Món hàng Thu hộ Tổng cước Chưa c…" at bounding box center [64, 8] width 128 height 11
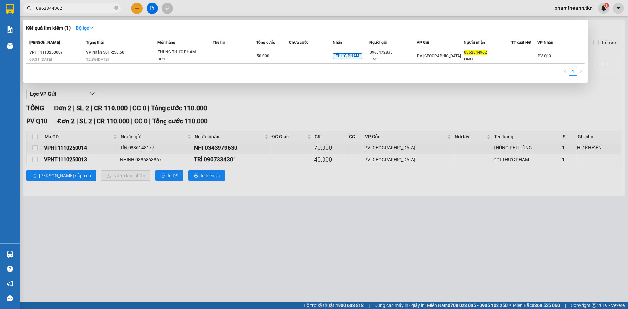
click at [75, 8] on input "0862844962" at bounding box center [74, 8] width 77 height 7
click at [75, 7] on input "0862844962" at bounding box center [74, 8] width 77 height 7
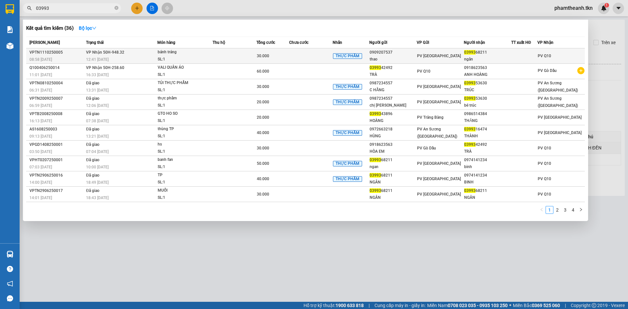
type input "03993"
click at [318, 55] on td at bounding box center [311, 55] width 44 height 15
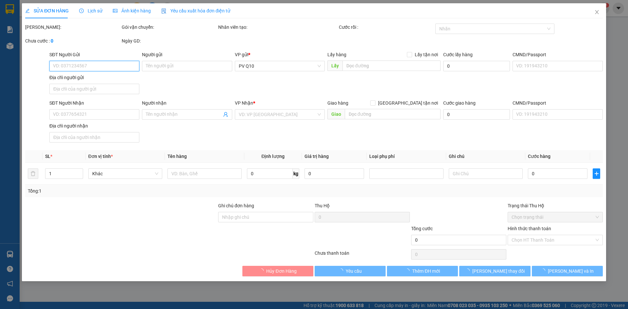
type input "0909207537"
type input "thao"
type input "0399368211"
type input "ngân"
type input "30.000"
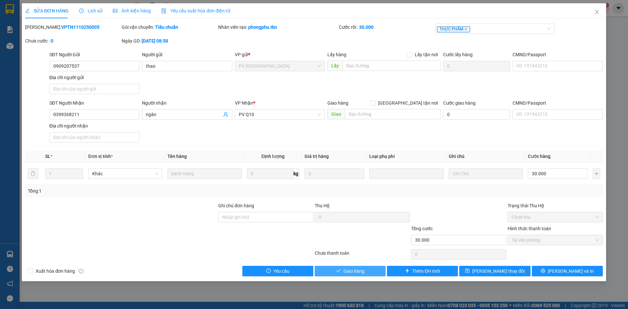
click at [340, 267] on button "Giao hàng" at bounding box center [350, 271] width 71 height 10
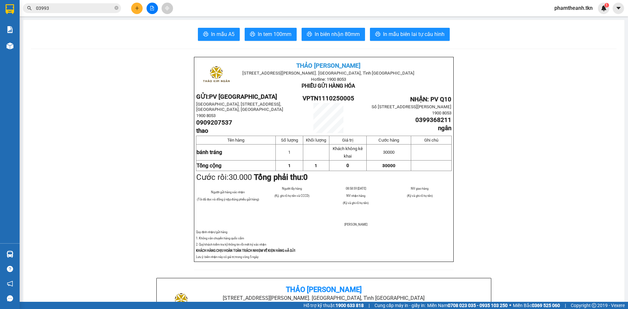
drag, startPoint x: 590, startPoint y: 150, endPoint x: 540, endPoint y: 147, distance: 50.1
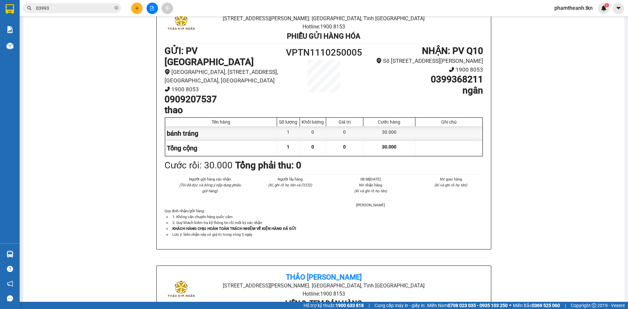
scroll to position [528, 0]
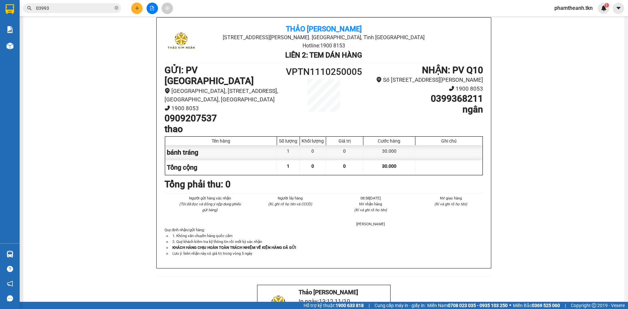
click at [273, 53] on li "LIÊN 2: TEM DÁN HÀNG" at bounding box center [324, 55] width 212 height 11
click at [122, 4] on div "03993" at bounding box center [64, 8] width 128 height 10
click at [136, 8] on icon "plus" at bounding box center [137, 8] width 4 height 0
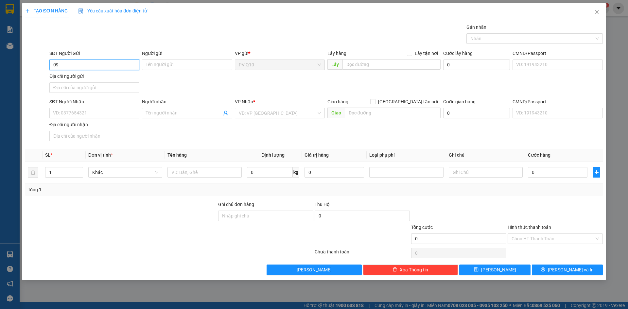
type input "0"
type input "0701686933"
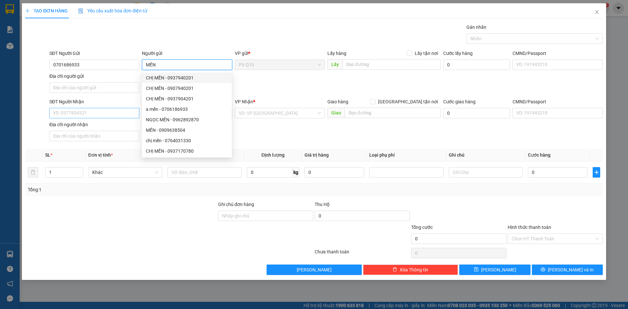
type input "MẾN"
click at [89, 113] on input "SĐT Người Nhận" at bounding box center [94, 113] width 90 height 10
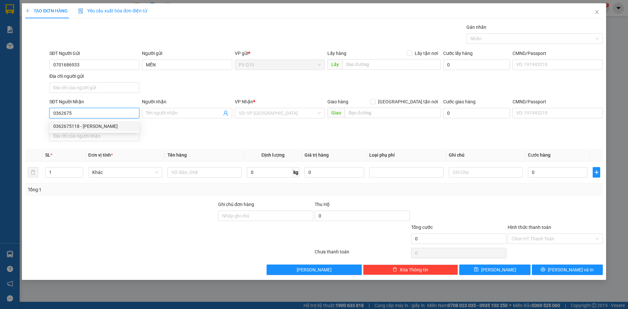
click at [91, 128] on div "0362675118 - KIM OANH" at bounding box center [94, 126] width 82 height 7
type input "0362675118"
type input "KIM OANH"
type input "30.000"
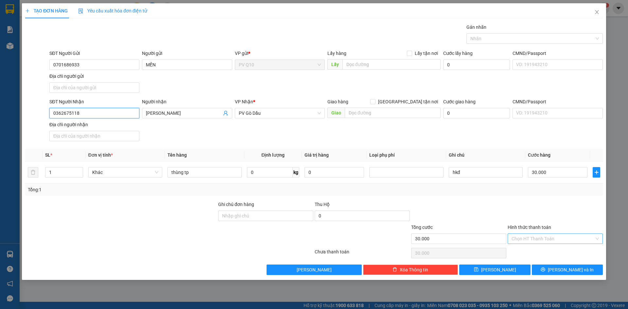
type input "0362675118"
click at [564, 234] on input "Hình thức thanh toán" at bounding box center [553, 239] width 83 height 10
click at [550, 252] on div "Tại văn phòng" at bounding box center [555, 251] width 87 height 7
type input "0"
click at [551, 269] on button "Lưu và In" at bounding box center [567, 270] width 71 height 10
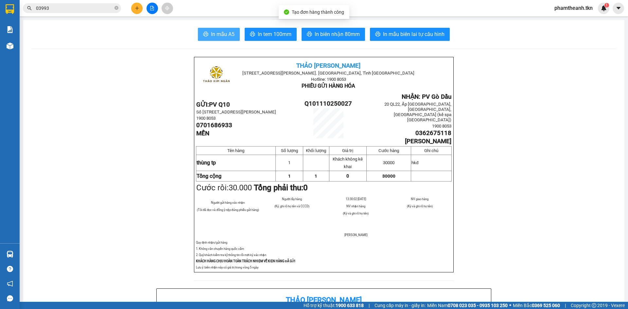
click at [220, 36] on span "In mẫu A5" at bounding box center [223, 34] width 24 height 8
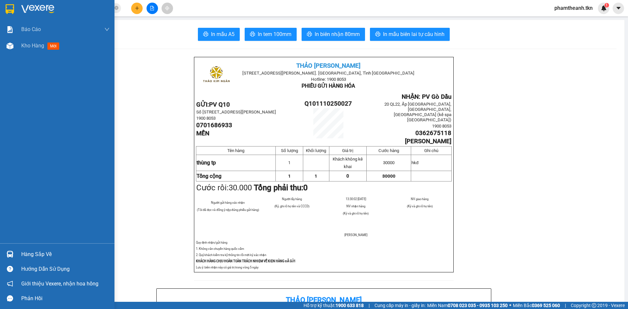
click at [13, 5] on img at bounding box center [10, 9] width 9 height 10
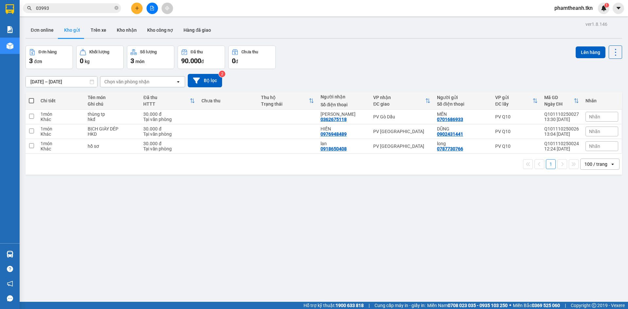
click at [114, 9] on span "03993" at bounding box center [72, 8] width 98 height 10
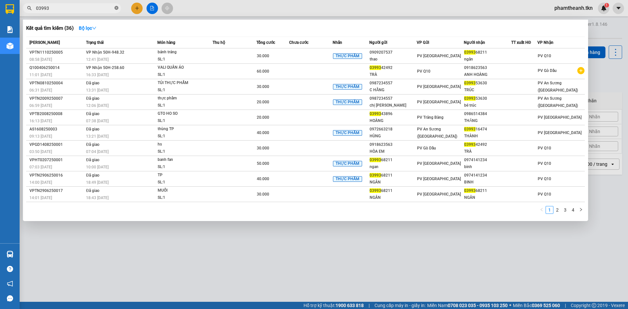
click at [115, 9] on icon "close-circle" at bounding box center [117, 8] width 4 height 4
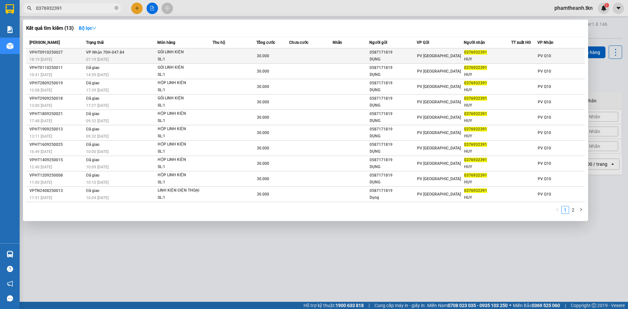
click at [187, 49] on div "GÓI LINH KIỆN" at bounding box center [182, 52] width 49 height 7
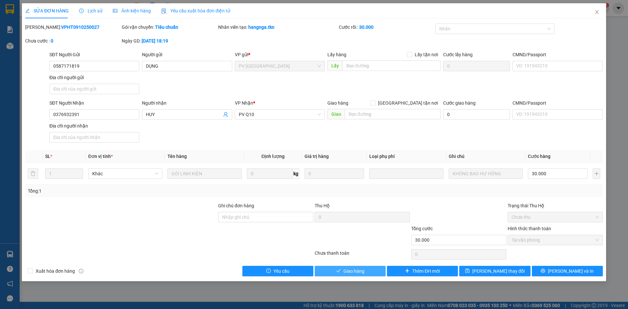
click at [337, 269] on icon "check" at bounding box center [338, 271] width 5 height 5
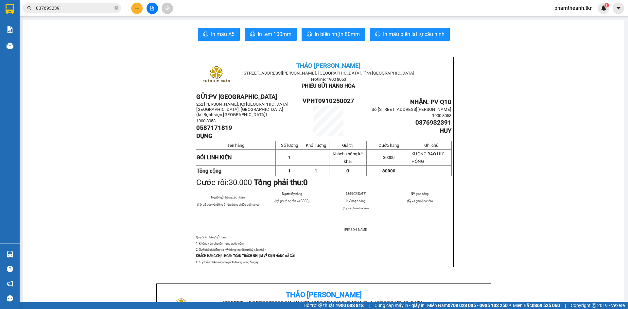
click at [132, 11] on button at bounding box center [136, 8] width 11 height 11
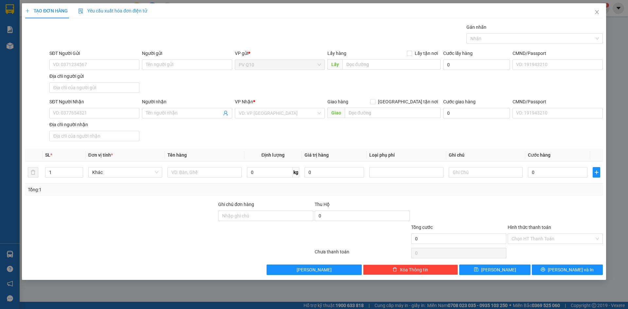
click at [244, 207] on label "Ghi chú đơn hàng" at bounding box center [236, 204] width 36 height 5
click at [244, 211] on input "Ghi chú đơn hàng" at bounding box center [265, 216] width 95 height 10
click at [120, 59] on div "SĐT Người Gửi" at bounding box center [94, 55] width 90 height 10
drag, startPoint x: 100, startPoint y: 66, endPoint x: 182, endPoint y: 53, distance: 82.8
click at [101, 65] on input "SĐT Người Gửi" at bounding box center [94, 65] width 90 height 10
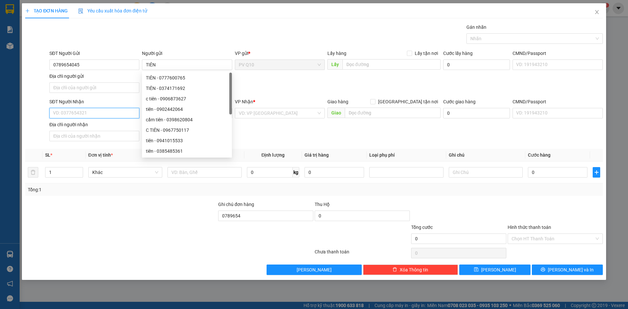
click at [81, 114] on input "SĐT Người Nhận" at bounding box center [94, 113] width 90 height 10
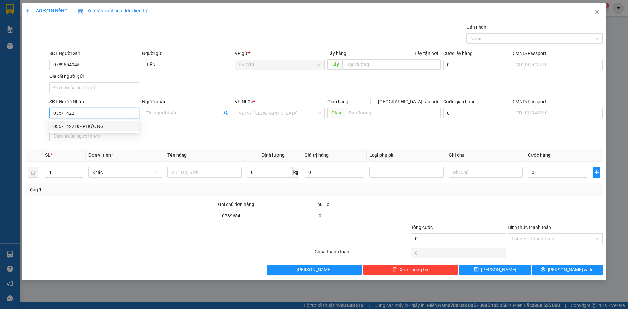
click at [92, 125] on div "0357142210 - PHƯƠNG" at bounding box center [94, 126] width 82 height 7
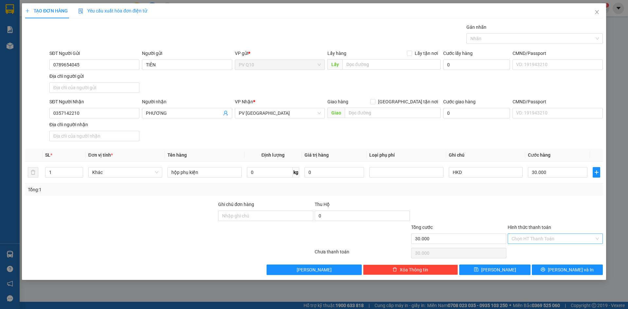
click at [545, 238] on input "Hình thức thanh toán" at bounding box center [553, 239] width 83 height 10
click at [557, 252] on div "Tại văn phòng" at bounding box center [555, 251] width 87 height 7
click at [545, 268] on icon "printer" at bounding box center [543, 269] width 5 height 5
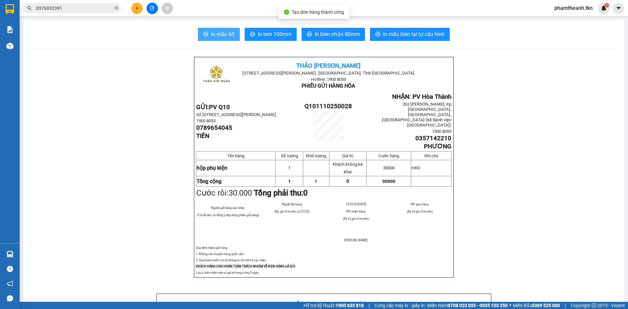
click at [222, 32] on span "In mẫu A5" at bounding box center [223, 34] width 24 height 8
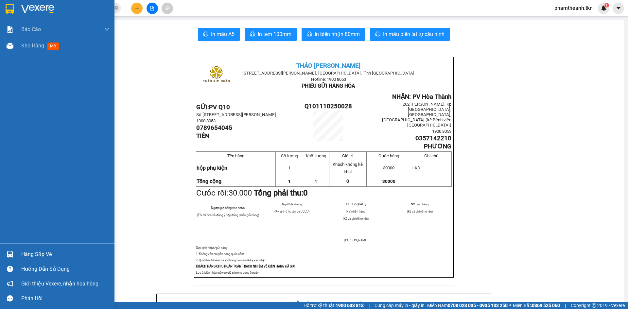
click at [23, 256] on div "Hàng sắp về" at bounding box center [65, 255] width 88 height 10
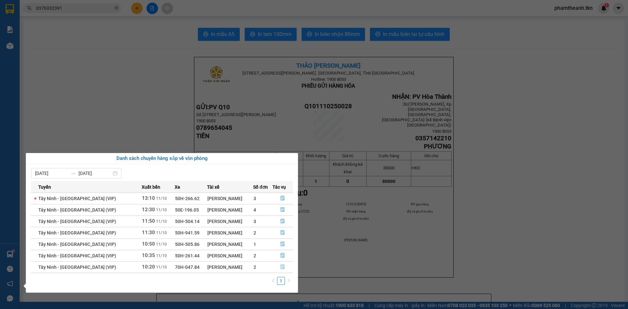
click at [285, 272] on button "button" at bounding box center [283, 267] width 20 height 10
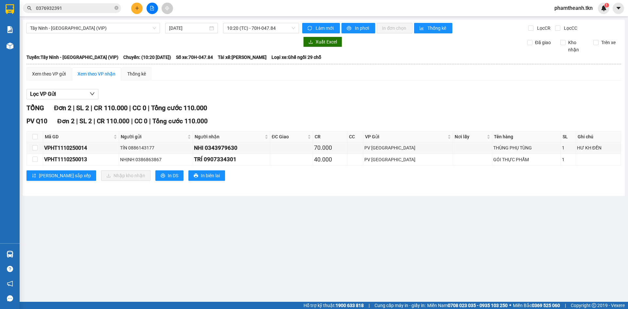
click at [280, 266] on main "Tây Ninh - Sài Gòn (VIP) 11/10/2025 10:20 (TC) - 70H-047.84 Làm mới In phơi In …" at bounding box center [314, 151] width 628 height 302
click at [35, 140] on label at bounding box center [34, 136] width 5 height 7
click at [35, 139] on input "checkbox" at bounding box center [34, 136] width 5 height 5
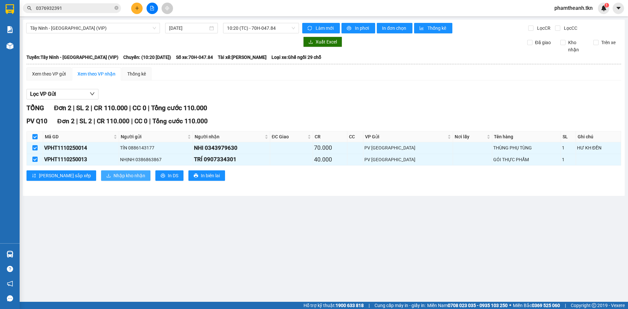
click at [101, 172] on button "Nhập kho nhận" at bounding box center [125, 175] width 49 height 10
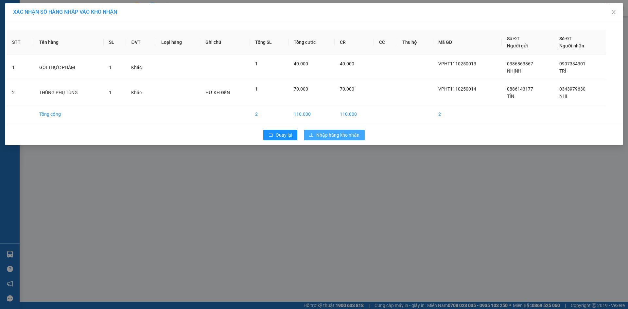
click at [320, 136] on span "Nhập hàng kho nhận" at bounding box center [337, 135] width 43 height 7
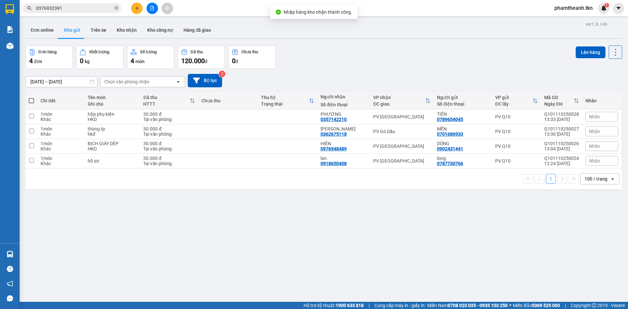
click at [141, 5] on button at bounding box center [136, 8] width 11 height 11
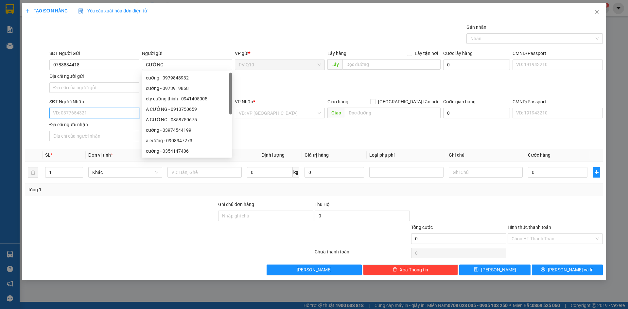
click at [76, 111] on input "SĐT Người Nhận" at bounding box center [94, 113] width 90 height 10
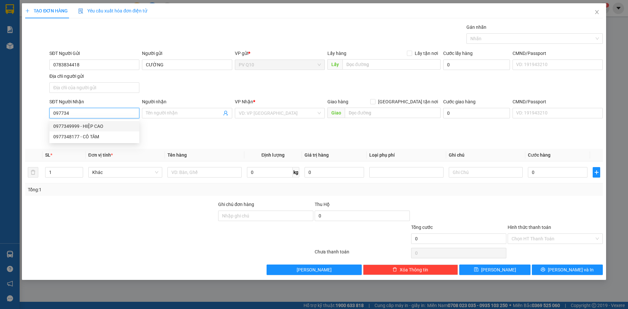
click at [89, 125] on div "0977349999 - HIỆP CAO" at bounding box center [94, 126] width 82 height 7
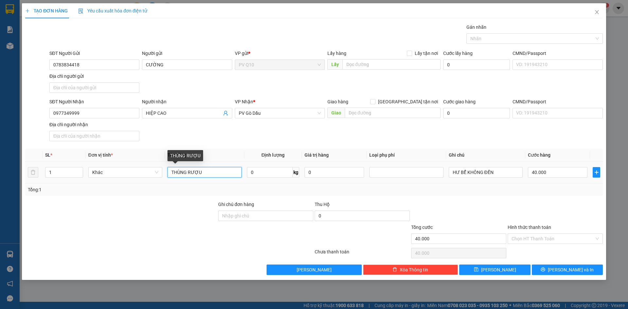
drag, startPoint x: 217, startPoint y: 173, endPoint x: 129, endPoint y: 178, distance: 87.8
click at [130, 177] on tr "1 Khác THÙNG RƯỢU 0 kg 0 HƯ BỂ KHÔNG ĐỀN 40.000" at bounding box center [314, 173] width 578 height 22
click at [277, 201] on div "Ghi chú đơn hàng" at bounding box center [265, 206] width 95 height 10
click at [551, 179] on div "40.000" at bounding box center [558, 172] width 60 height 13
click at [551, 177] on input "40.000" at bounding box center [558, 172] width 60 height 10
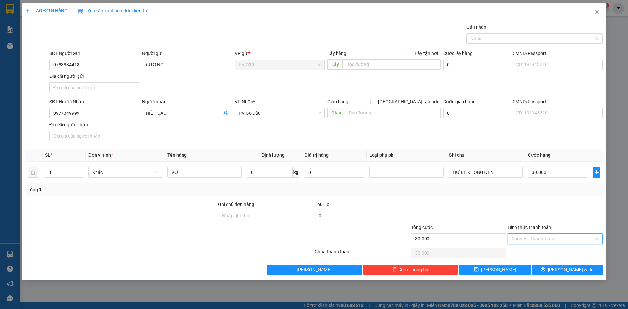
click at [525, 242] on input "Hình thức thanh toán" at bounding box center [553, 239] width 83 height 10
click at [535, 256] on div "Tại văn phòng" at bounding box center [555, 252] width 95 height 10
click at [551, 273] on button "Lưu và In" at bounding box center [567, 270] width 71 height 10
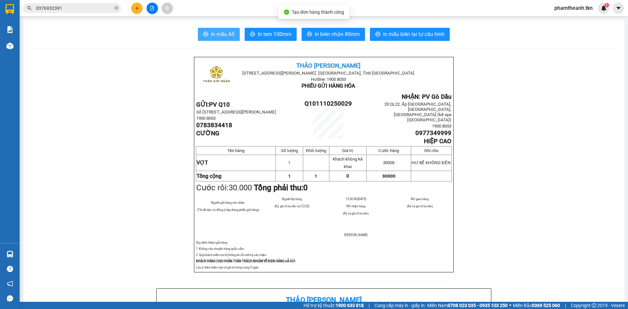
drag, startPoint x: 213, startPoint y: 38, endPoint x: 216, endPoint y: 43, distance: 6.0
click at [213, 40] on button "In mẫu A5" at bounding box center [219, 34] width 42 height 13
click at [117, 5] on span at bounding box center [117, 8] width 4 height 6
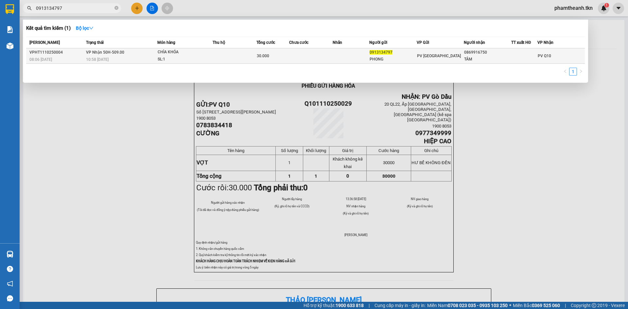
click at [87, 62] on div "10:58 - 11/10" at bounding box center [121, 59] width 71 height 7
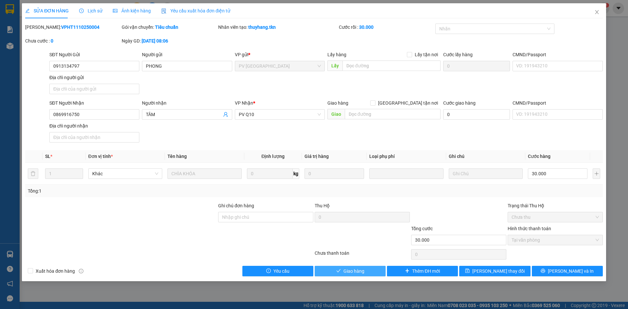
click at [361, 273] on span "Giao hàng" at bounding box center [354, 271] width 21 height 7
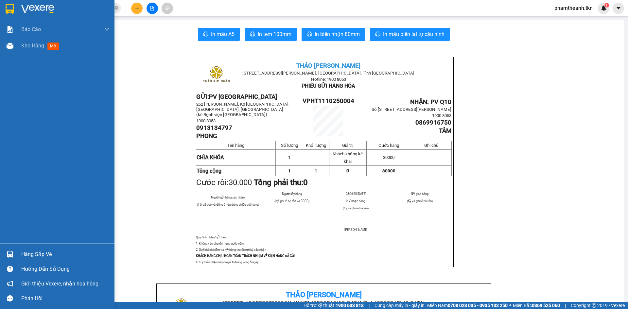
click at [51, 255] on div "Hàng sắp về" at bounding box center [65, 255] width 88 height 10
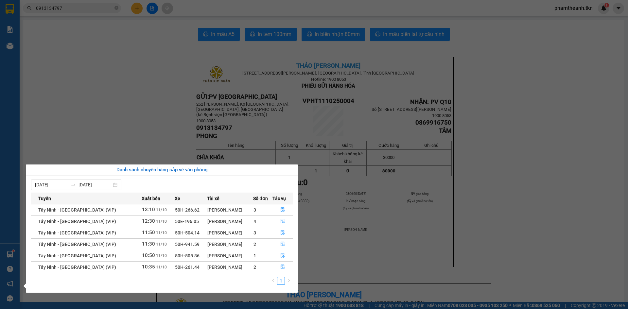
click at [357, 231] on section "Kết quả tìm kiếm ( 1 ) Bộ lọc Mã ĐH Trạng thái Món hàng Thu hộ Tổng cước Chưa c…" at bounding box center [314, 154] width 628 height 309
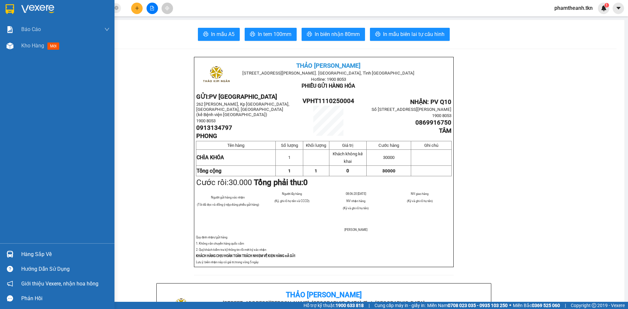
click at [22, 9] on img at bounding box center [37, 9] width 33 height 10
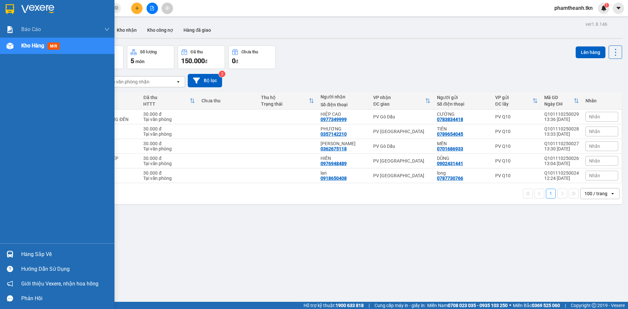
click at [16, 249] on div "Hàng sắp về" at bounding box center [57, 254] width 115 height 15
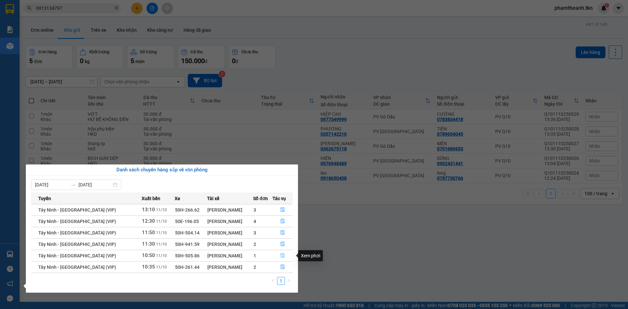
click at [285, 257] on button "button" at bounding box center [283, 256] width 20 height 10
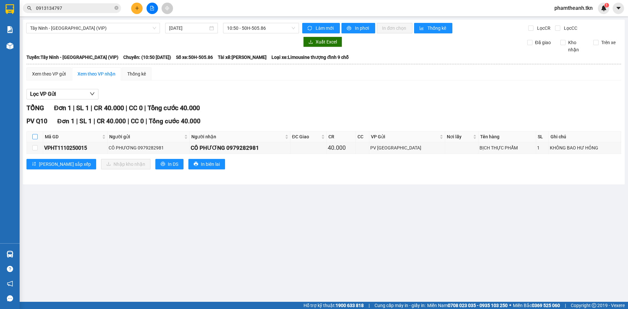
click at [35, 135] on input "checkbox" at bounding box center [34, 136] width 5 height 5
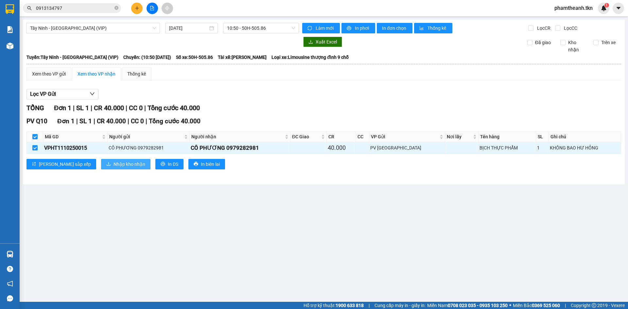
drag, startPoint x: 94, startPoint y: 162, endPoint x: 97, endPoint y: 156, distance: 6.7
click at [97, 156] on div "PV Q10 Đơn 1 | SL 1 | CR 40.000 | CC 0 | Tổng cước 40.000 Mã GD Người gửi Người…" at bounding box center [323, 145] width 595 height 58
click at [114, 164] on span "Nhập kho nhận" at bounding box center [130, 164] width 32 height 7
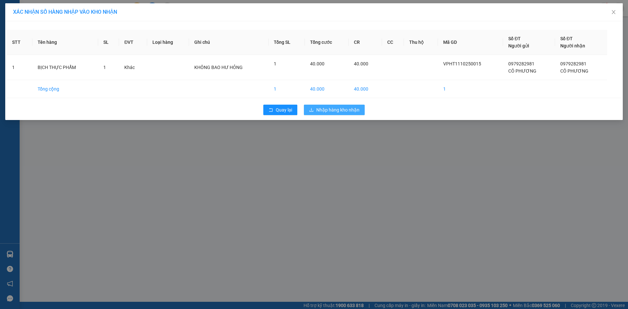
click at [327, 105] on button "Nhập hàng kho nhận" at bounding box center [334, 110] width 61 height 10
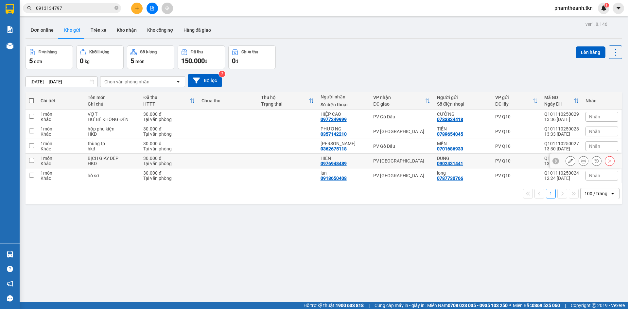
click at [373, 161] on div "PV [GEOGRAPHIC_DATA]" at bounding box center [401, 160] width 57 height 5
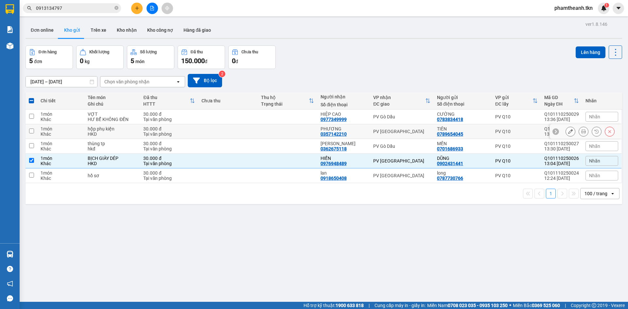
click at [373, 132] on div "PV [GEOGRAPHIC_DATA]" at bounding box center [401, 131] width 57 height 5
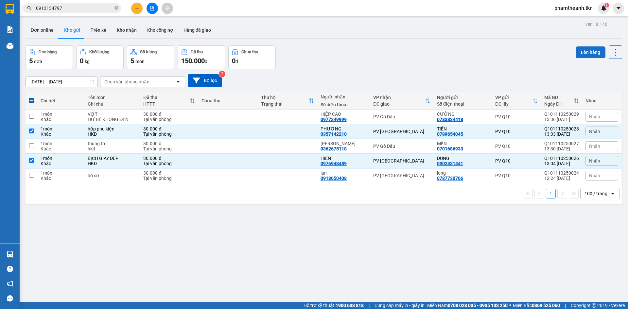
click at [576, 54] on button "Lên hàng" at bounding box center [591, 52] width 30 height 12
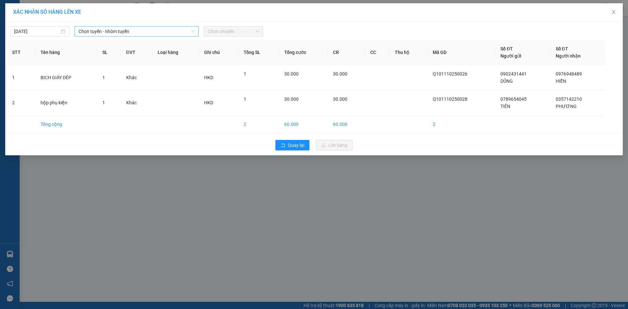
click at [119, 32] on span "Chọn tuyến - nhóm tuyến" at bounding box center [137, 31] width 116 height 10
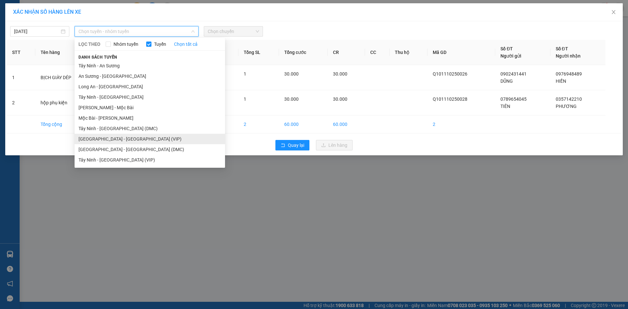
click at [117, 143] on li "Sài Gòn - Tây Ninh (VIP)" at bounding box center [150, 139] width 150 height 10
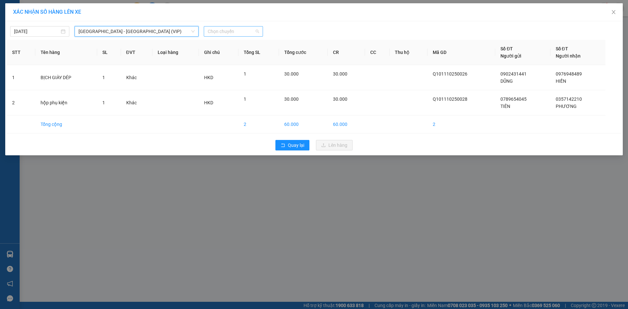
click at [236, 31] on span "Chọn chuyến" at bounding box center [233, 31] width 51 height 10
click at [238, 45] on div "13:40 - 50H-505.86" at bounding box center [233, 44] width 51 height 7
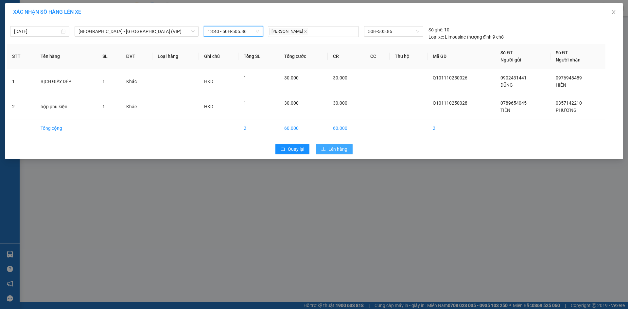
click at [333, 148] on span "Lên hàng" at bounding box center [337, 149] width 19 height 7
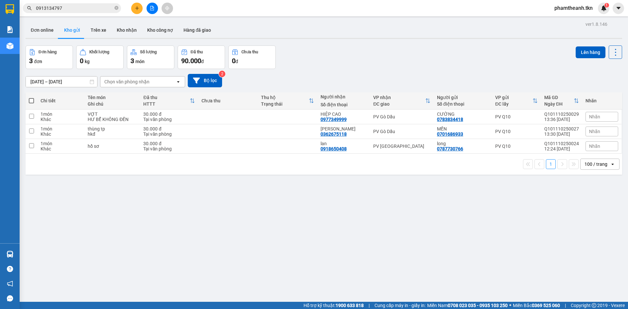
click at [153, 6] on icon "file-add" at bounding box center [152, 8] width 5 height 5
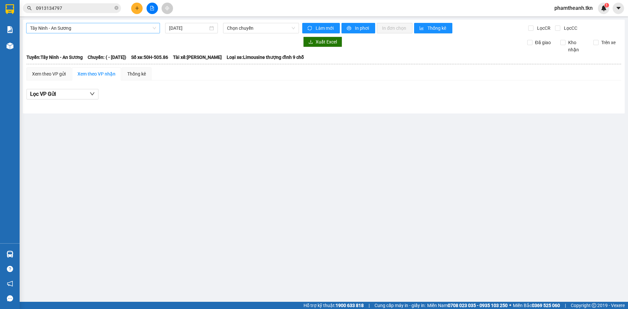
click at [101, 28] on span "Tây Ninh - An Sương" at bounding box center [93, 28] width 126 height 10
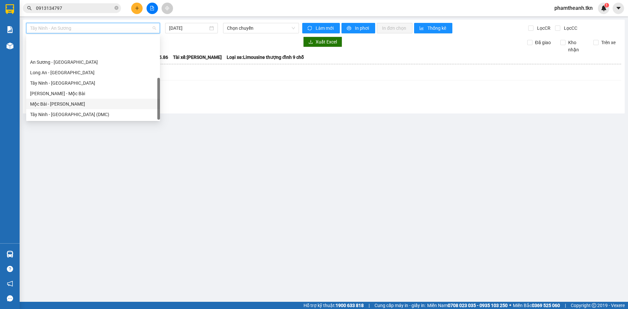
scroll to position [31, 0]
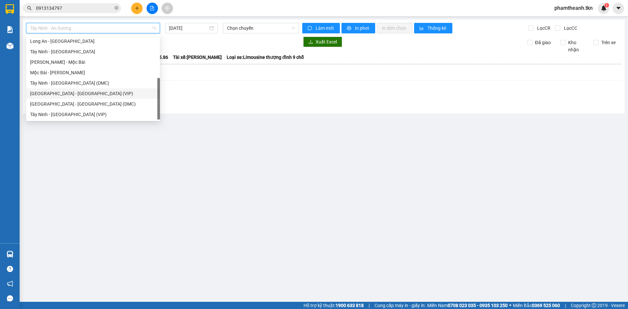
click at [81, 94] on div "Sài Gòn - Tây Ninh (VIP)" at bounding box center [93, 93] width 126 height 7
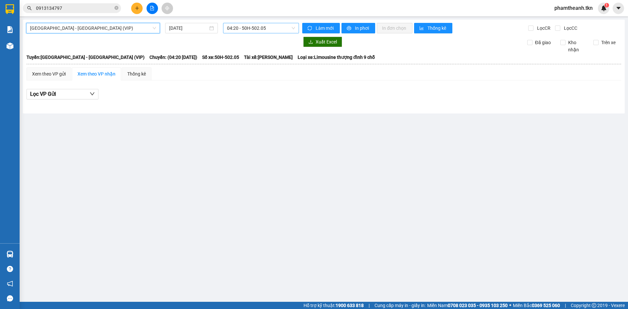
click at [241, 31] on span "04:20 - 50H-502.05" at bounding box center [261, 28] width 68 height 10
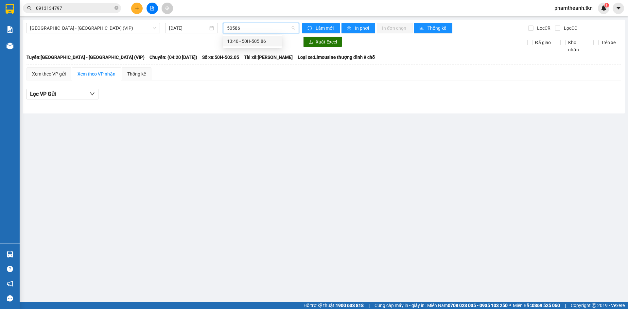
click at [257, 42] on div "13:40 - 50H-505.86" at bounding box center [252, 41] width 51 height 7
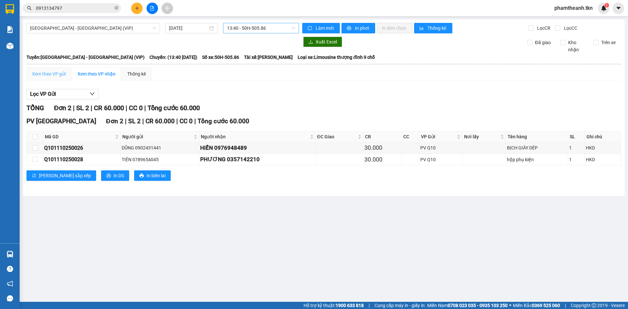
click at [59, 70] on div "Xem theo VP gửi" at bounding box center [48, 73] width 45 height 13
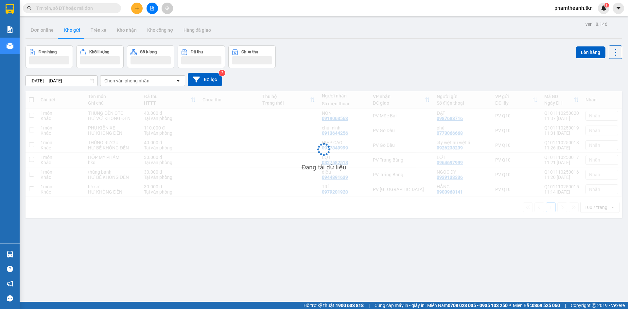
click at [83, 9] on input "text" at bounding box center [74, 8] width 77 height 7
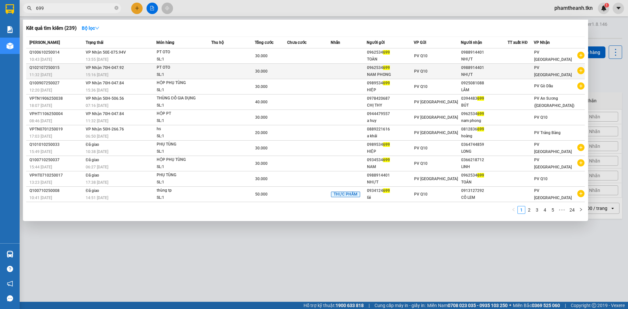
type input "699"
click at [317, 67] on td at bounding box center [309, 71] width 44 height 15
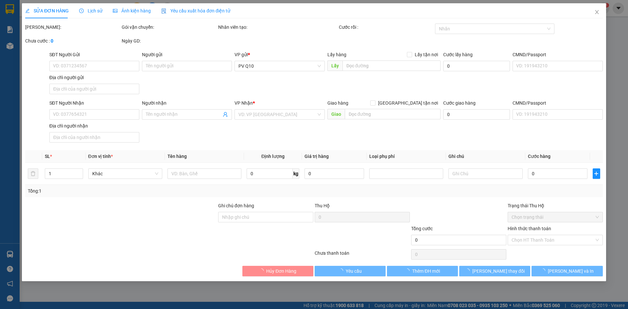
type input "0962534699"
type input "NAM PHONG"
type input "0988914401"
type input "NHỰT"
type input "30.000"
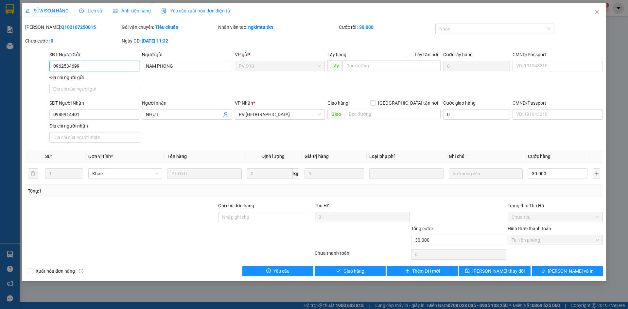
drag, startPoint x: 20, startPoint y: 68, endPoint x: 0, endPoint y: 70, distance: 20.4
click at [0, 69] on div "SỬA ĐƠN HÀNG Lịch sử Ảnh kiện hàng Yêu cầu xuất hóa đơn điện tử Total Paid Fee …" at bounding box center [314, 154] width 628 height 309
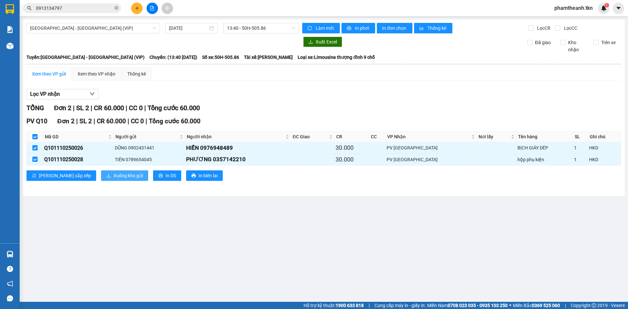
click at [114, 176] on span "Xuống kho gửi" at bounding box center [128, 175] width 29 height 7
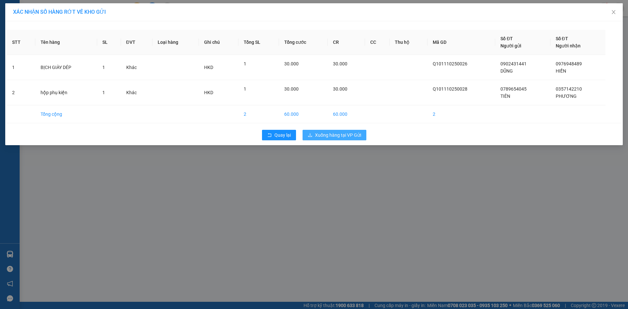
click at [338, 132] on span "Xuống hàng tại VP Gửi" at bounding box center [338, 135] width 46 height 7
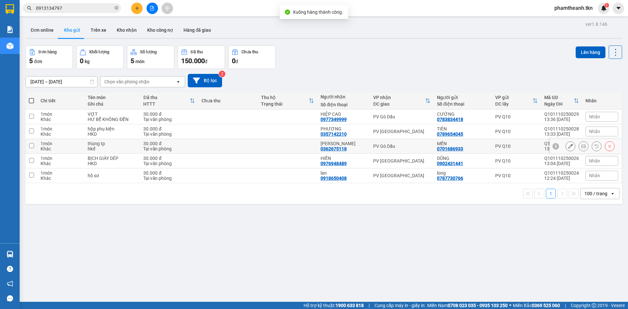
click at [366, 147] on td "KIM OANH 0362675118" at bounding box center [343, 146] width 53 height 15
checkbox input "true"
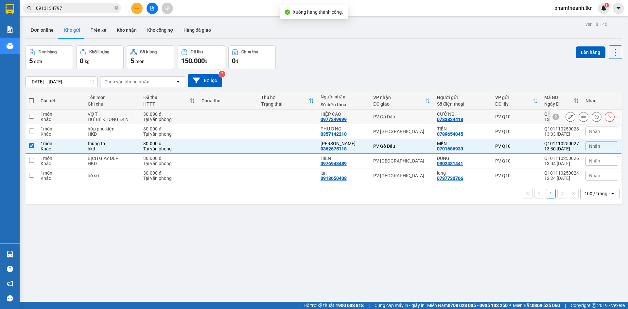
click at [367, 116] on td "HIỆP CAO 0977349999" at bounding box center [343, 117] width 53 height 15
checkbox input "true"
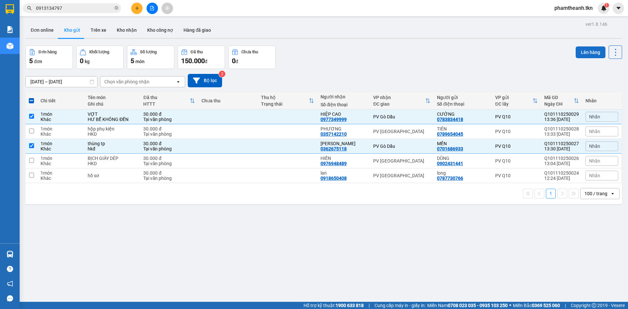
click at [585, 52] on button "Lên hàng" at bounding box center [591, 52] width 30 height 12
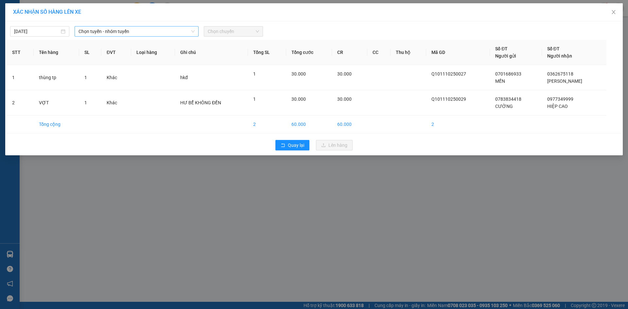
click at [97, 26] on div "11/10/2025 Chọn tuyến - nhóm tuyến Chọn chuyến" at bounding box center [314, 30] width 614 height 14
click at [99, 28] on span "Chọn tuyến - nhóm tuyến" at bounding box center [137, 31] width 116 height 10
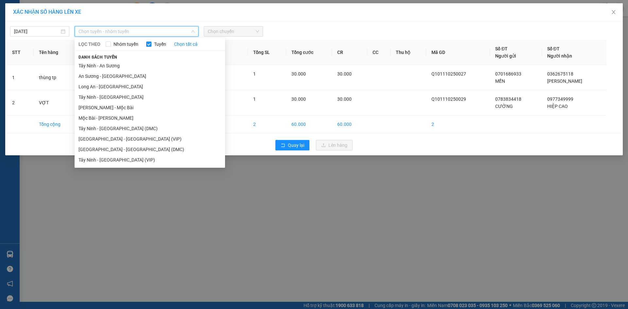
click at [112, 134] on li "Sài Gòn - Tây Ninh (VIP)" at bounding box center [150, 139] width 150 height 10
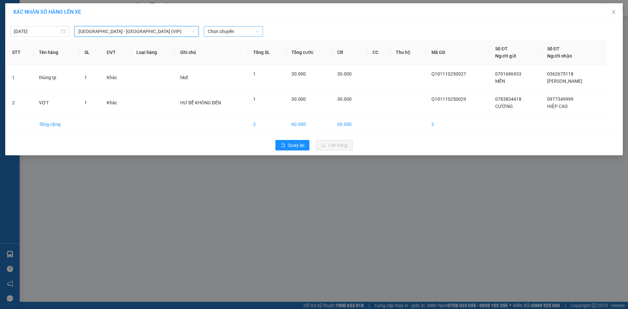
click at [249, 26] on span "Chọn chuyến" at bounding box center [233, 31] width 51 height 10
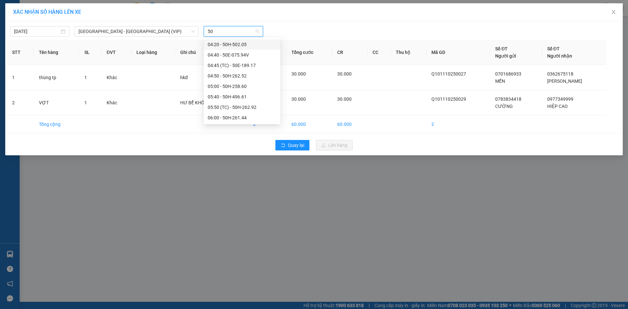
type input "505"
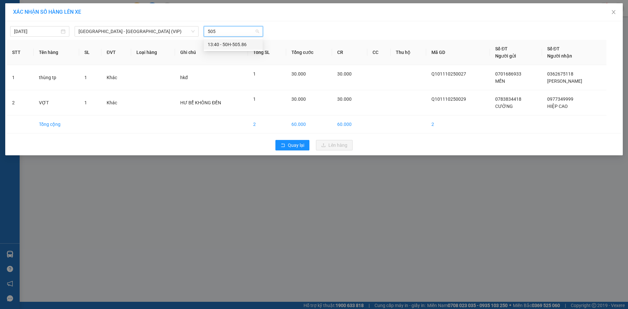
click at [237, 43] on div "13:40 - 50H-505.86" at bounding box center [233, 44] width 51 height 7
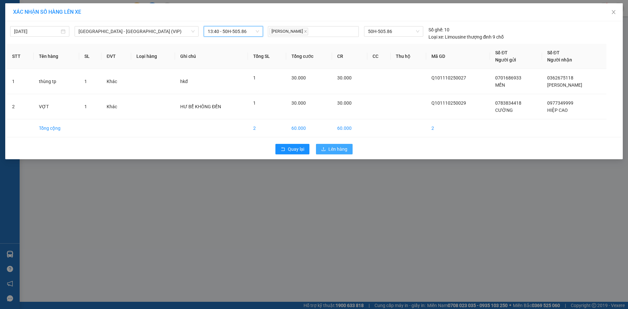
click at [335, 150] on span "Lên hàng" at bounding box center [337, 149] width 19 height 7
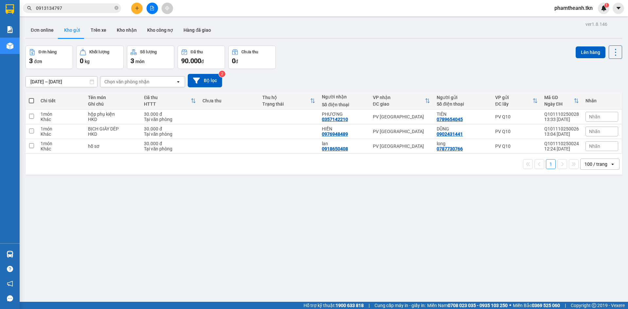
click at [457, 193] on div "ver 1.8.146 Đơn online Kho gửi Trên xe Kho nhận Kho công nợ Hàng đã giao Đơn hà…" at bounding box center [324, 174] width 602 height 309
click at [410, 219] on div "ver 1.8.146 Đơn online Kho gửi Trên xe Kho nhận Kho công nợ Hàng đã giao Đơn hà…" at bounding box center [324, 174] width 602 height 309
click at [431, 48] on div "Đơn hàng 3 đơn Khối lượng 0 kg Số lượng 3 món Đã thu 90.000 đ Chưa thu 0 đ Lên …" at bounding box center [324, 57] width 597 height 24
click at [292, 273] on div "ver 1.8.146 Đơn online Kho gửi Trên xe Kho nhận Kho công nợ Hàng đã giao Đơn hà…" at bounding box center [324, 174] width 602 height 309
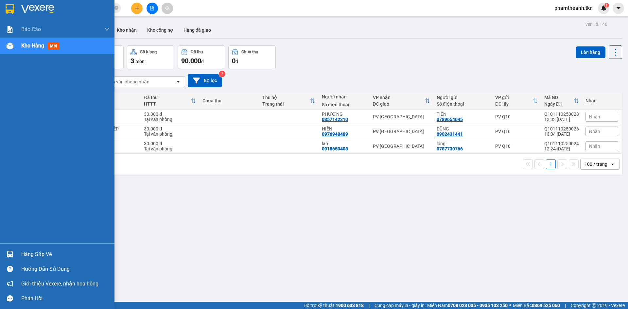
drag, startPoint x: 24, startPoint y: 255, endPoint x: 27, endPoint y: 255, distance: 3.6
click at [25, 255] on div "Hàng sắp về" at bounding box center [65, 255] width 88 height 10
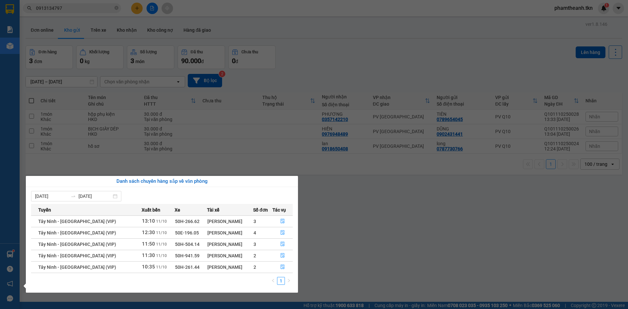
click at [437, 190] on section "Kết quả tìm kiếm ( 1 ) Bộ lọc Mã ĐH Trạng thái Món hàng Thu hộ Tổng cước Chưa c…" at bounding box center [314, 154] width 628 height 309
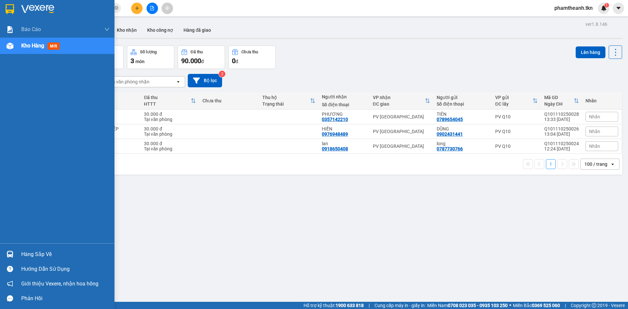
click at [35, 253] on div "Hàng sắp về" at bounding box center [65, 255] width 88 height 10
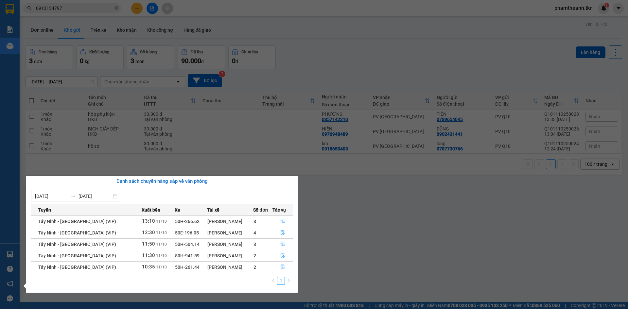
click at [285, 269] on button "button" at bounding box center [283, 267] width 20 height 10
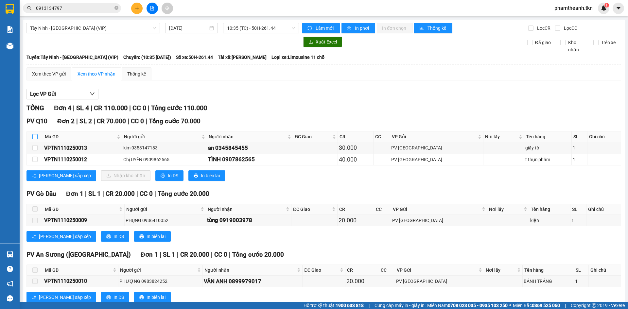
click at [34, 138] on input "checkbox" at bounding box center [34, 136] width 5 height 5
checkbox input "true"
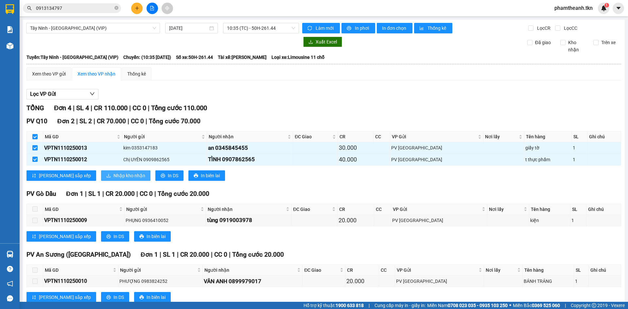
click at [106, 177] on icon "download" at bounding box center [108, 175] width 5 height 5
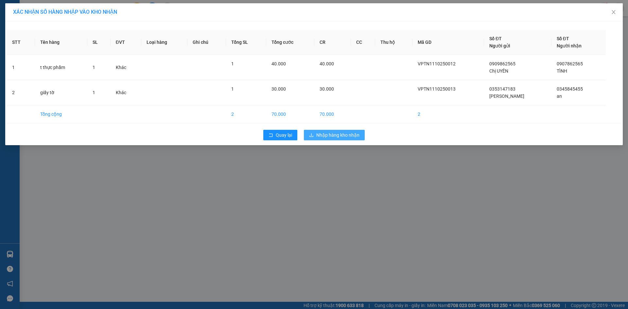
click at [342, 139] on button "Nhập hàng kho nhận" at bounding box center [334, 135] width 61 height 10
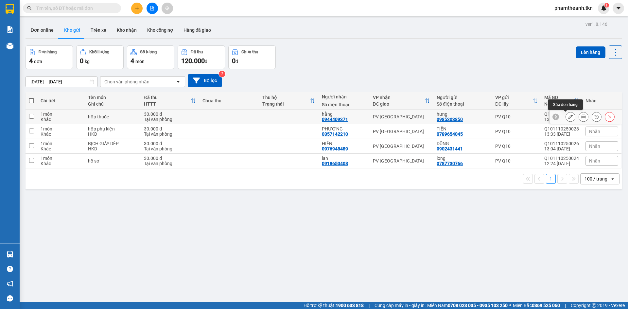
click at [568, 116] on icon at bounding box center [570, 117] width 5 height 5
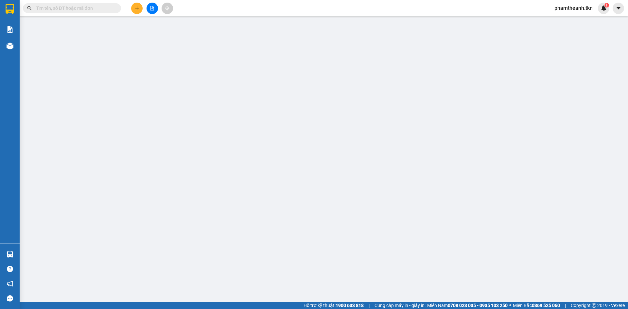
type input "0985303850"
type input "hưng"
type input "0944409371"
type input "hằng"
type input "30.000"
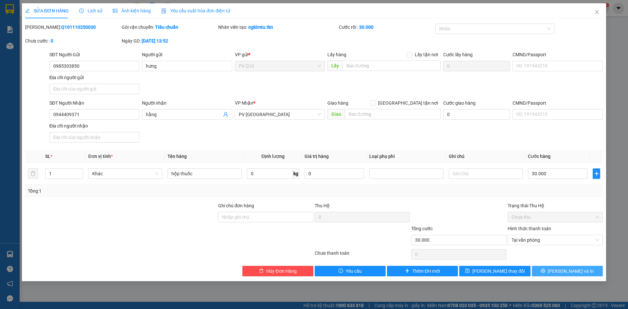
click at [558, 277] on div "SỬA ĐƠN HÀNG Lịch sử Ảnh kiện hàng Yêu cầu xuất hóa đơn điện tử Total Paid Fee …" at bounding box center [314, 142] width 584 height 278
click at [552, 268] on button "[PERSON_NAME] và In" at bounding box center [567, 271] width 71 height 10
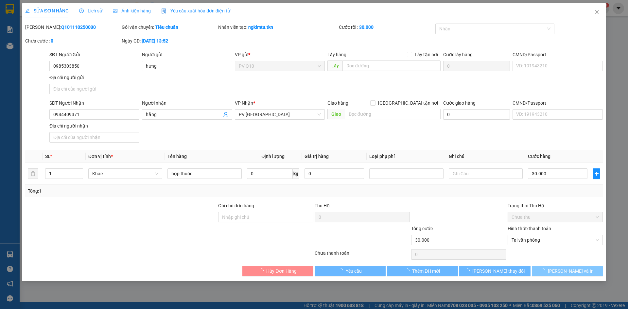
click at [552, 272] on button "[PERSON_NAME] và In" at bounding box center [567, 271] width 71 height 10
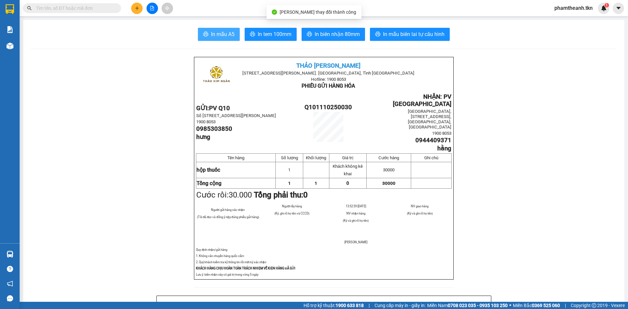
click at [218, 39] on button "In mẫu A5" at bounding box center [219, 34] width 42 height 13
drag, startPoint x: 84, startPoint y: 106, endPoint x: 28, endPoint y: 36, distance: 89.1
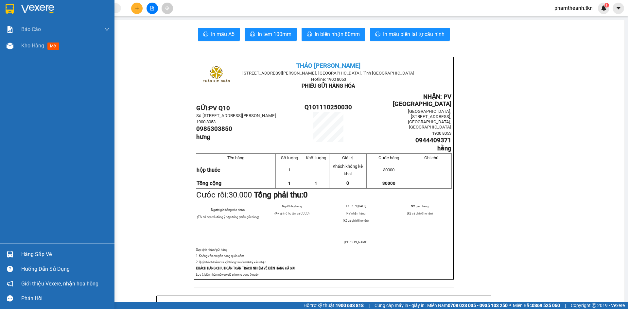
click at [22, 8] on img at bounding box center [37, 9] width 33 height 10
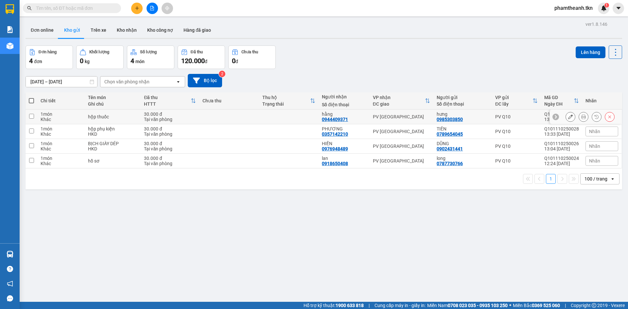
click at [373, 119] on div "PV [GEOGRAPHIC_DATA]" at bounding box center [401, 116] width 57 height 5
checkbox input "true"
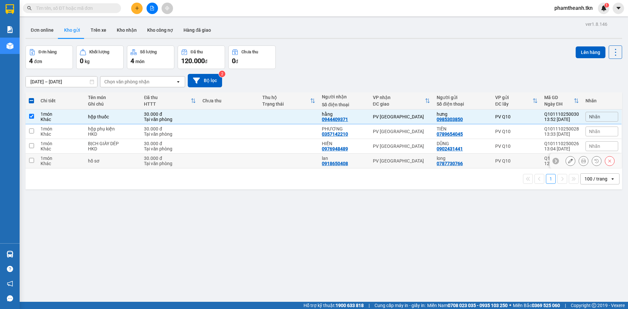
click at [382, 157] on td "PV [GEOGRAPHIC_DATA]" at bounding box center [402, 161] width 64 height 15
checkbox input "true"
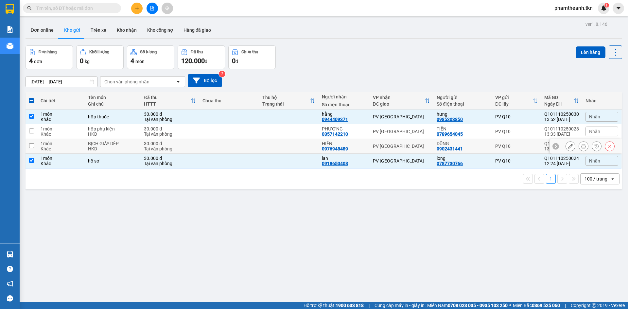
click at [376, 144] on div "PV [GEOGRAPHIC_DATA]" at bounding box center [401, 146] width 57 height 5
checkbox input "true"
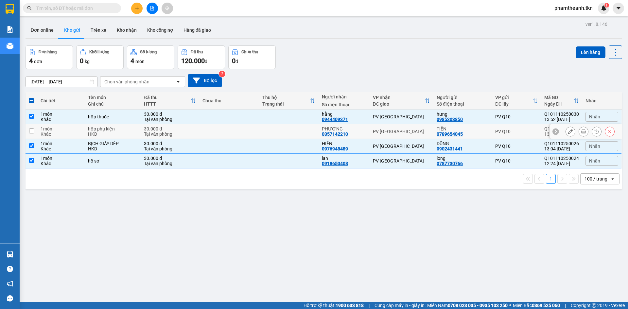
click at [370, 129] on td "PV [GEOGRAPHIC_DATA]" at bounding box center [402, 131] width 64 height 15
checkbox input "true"
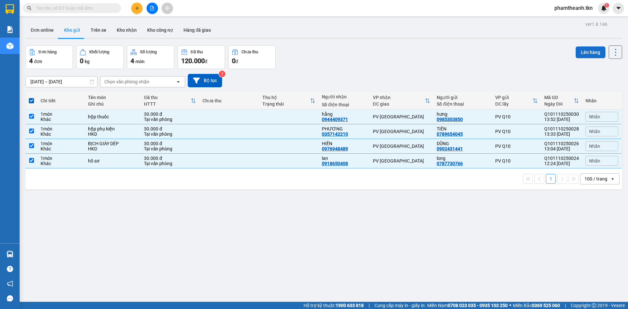
click at [584, 51] on button "Lên hàng" at bounding box center [591, 52] width 30 height 12
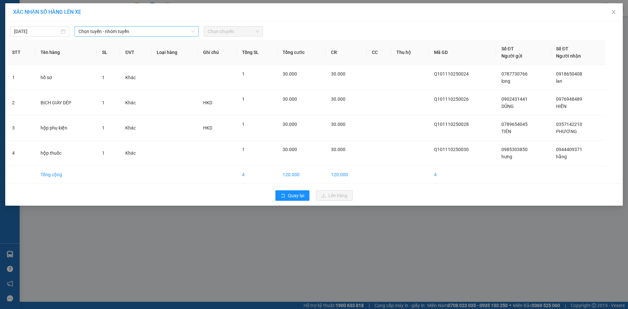
click at [143, 31] on span "Chọn tuyến - nhóm tuyến" at bounding box center [137, 31] width 116 height 10
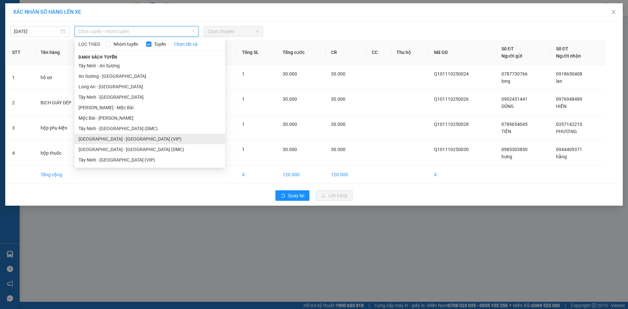
click at [114, 143] on li "Sài Gòn - Tây Ninh (VIP)" at bounding box center [150, 139] width 150 height 10
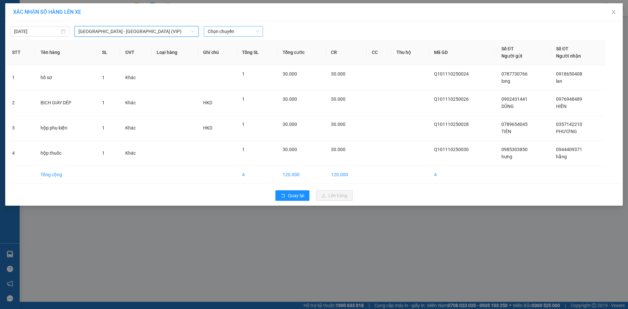
click at [249, 28] on span "Chọn chuyến" at bounding box center [233, 31] width 51 height 10
type input "26144"
click at [250, 51] on div "13:50 (TC) - 50H-261.44" at bounding box center [233, 55] width 59 height 10
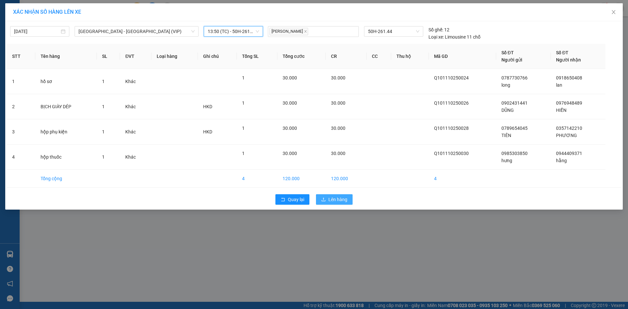
click at [343, 202] on span "Lên hàng" at bounding box center [337, 199] width 19 height 7
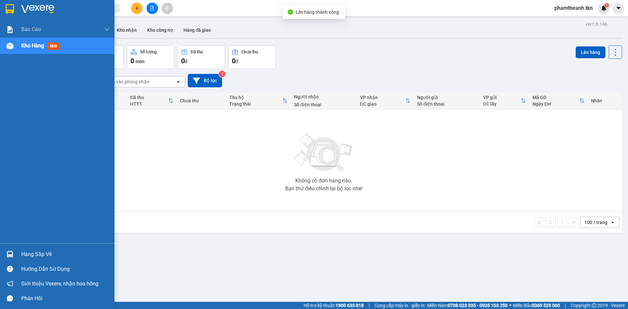
click at [26, 252] on div "Hàng sắp về" at bounding box center [65, 255] width 88 height 10
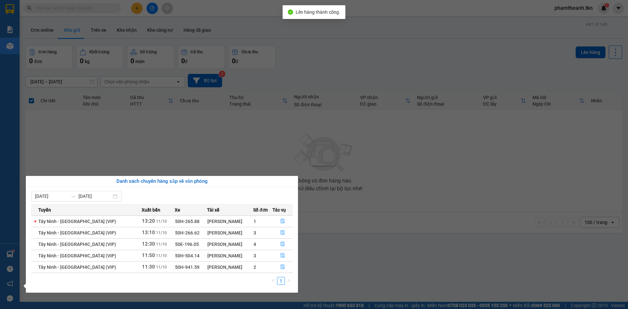
click at [187, 138] on section "Kết quả tìm kiếm ( 0 ) Bộ lọc No Data phamtheanh.tkn 1 Báo cáo Mẫu 1: Báo cáo d…" at bounding box center [314, 154] width 628 height 309
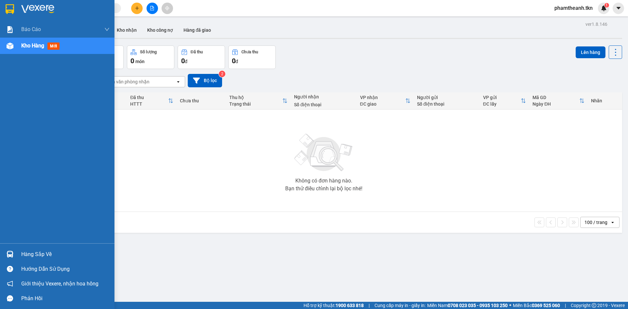
click at [36, 253] on div "Hàng sắp về" at bounding box center [65, 255] width 88 height 10
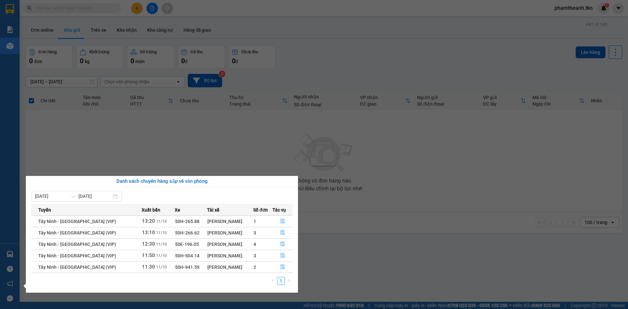
click at [400, 180] on section "Kết quả tìm kiếm ( 0 ) Bộ lọc No Data phamtheanh.tkn 1 Báo cáo Mẫu 1: Báo cáo d…" at bounding box center [314, 154] width 628 height 309
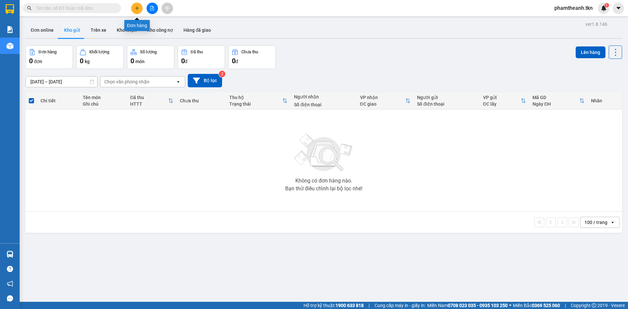
click at [139, 7] on button at bounding box center [136, 8] width 11 height 11
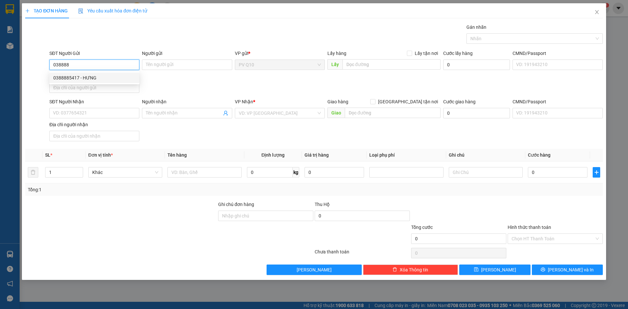
click at [68, 79] on div "0388885417 - HƯNG" at bounding box center [94, 77] width 82 height 7
type input "0388885417"
type input "HƯNG"
type input "0901232226"
type input "PHÁT HUY"
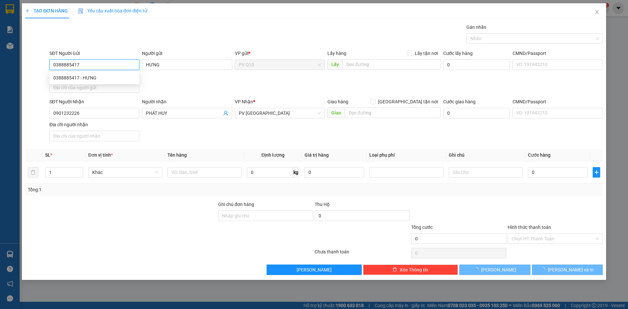
type input "40.000"
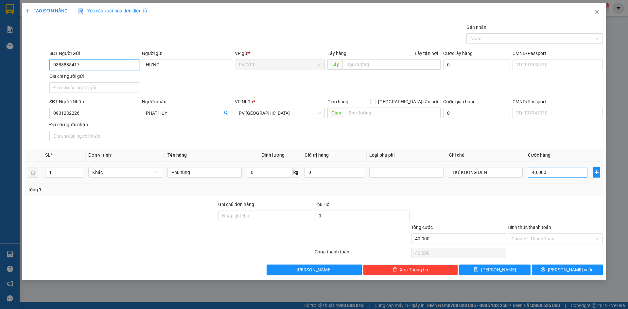
type input "0388885417"
click at [561, 176] on input "40.000" at bounding box center [558, 172] width 60 height 10
type input "3"
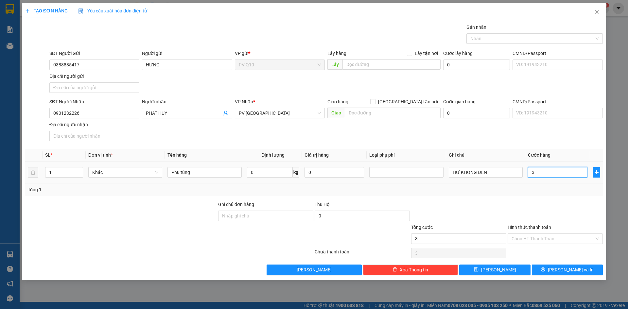
type input "30"
type input "30.000"
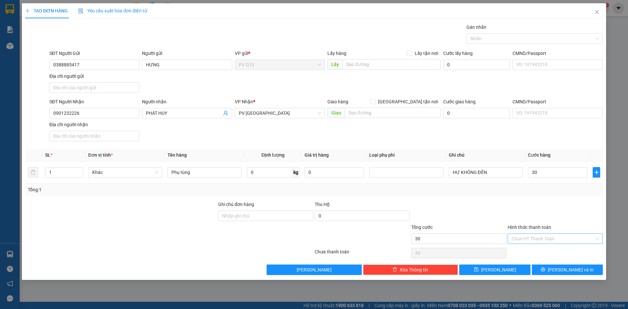
type input "30.000"
click at [557, 238] on input "Hình thức thanh toán" at bounding box center [553, 239] width 83 height 10
click at [560, 251] on div "Tại văn phòng" at bounding box center [555, 251] width 87 height 7
type input "0"
click at [568, 270] on span "[PERSON_NAME] và In" at bounding box center [571, 269] width 46 height 7
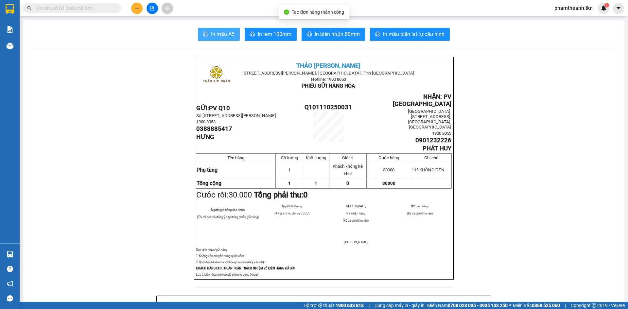
click at [221, 41] on button "In mẫu A5" at bounding box center [219, 34] width 42 height 13
click at [138, 9] on icon "plus" at bounding box center [137, 8] width 5 height 5
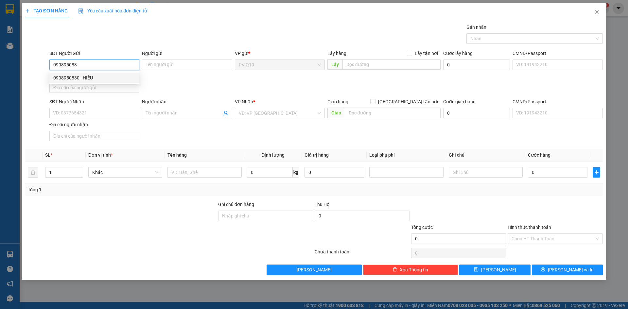
click at [102, 80] on div "0908950830 - HIẾU" at bounding box center [94, 77] width 82 height 7
type input "0908950830"
type input "HIẾU"
type input "0983262706"
type input "QUANG"
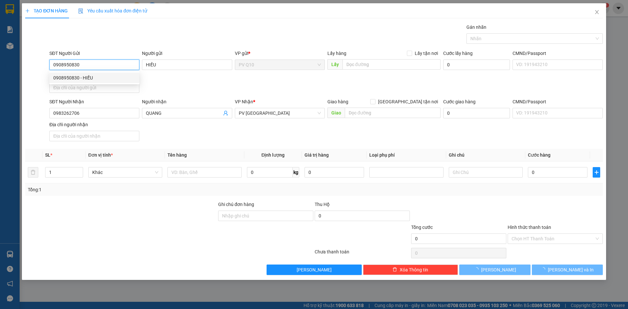
type input "40.000"
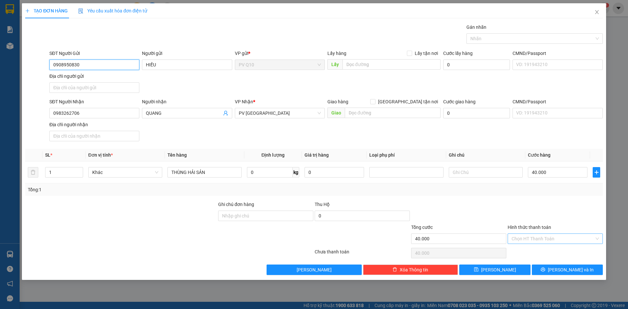
type input "0908950830"
click at [552, 239] on input "Hình thức thanh toán" at bounding box center [553, 239] width 83 height 10
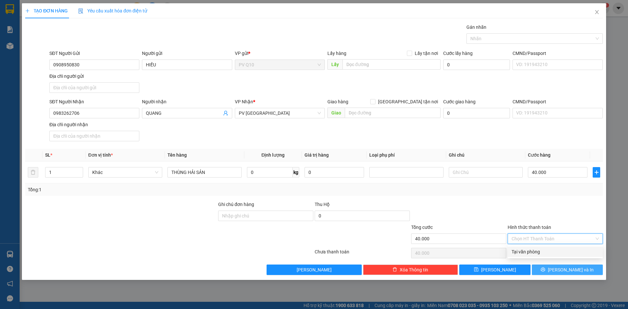
drag, startPoint x: 550, startPoint y: 244, endPoint x: 553, endPoint y: 270, distance: 26.3
click at [543, 252] on div "Tại văn phòng" at bounding box center [555, 251] width 87 height 7
type input "0"
click at [554, 272] on button "[PERSON_NAME] và In" at bounding box center [567, 270] width 71 height 10
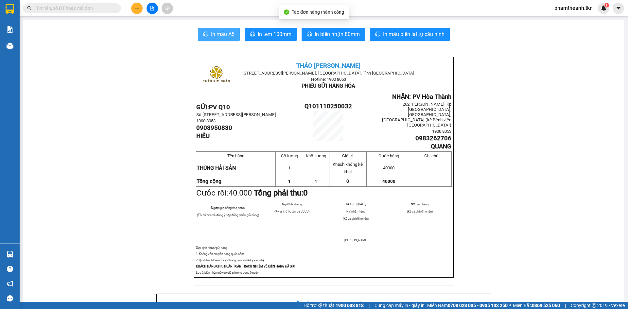
click at [221, 32] on span "In mẫu A5" at bounding box center [223, 34] width 24 height 8
drag, startPoint x: 312, startPoint y: 62, endPoint x: 474, endPoint y: 68, distance: 162.1
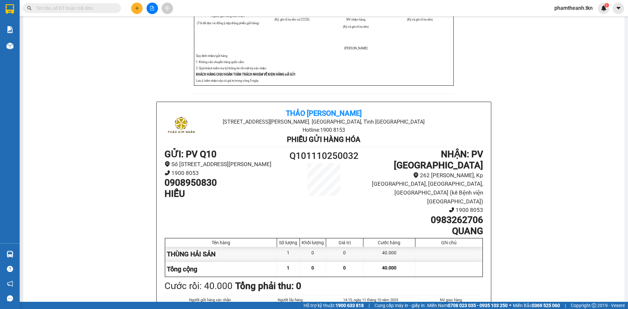
scroll to position [434, 0]
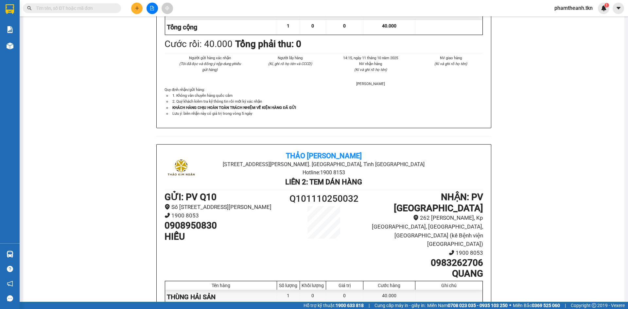
click at [61, 7] on input "text" at bounding box center [74, 8] width 77 height 7
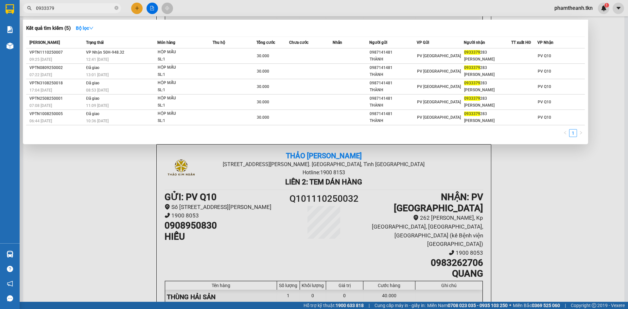
type input "0933379"
click at [259, 44] on span "Tổng cước" at bounding box center [265, 42] width 19 height 5
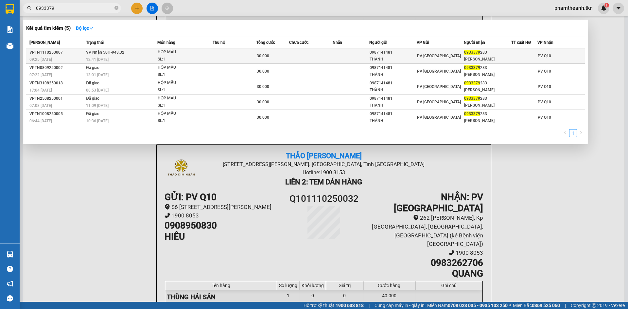
click at [265, 54] on span "30.000" at bounding box center [263, 56] width 12 height 5
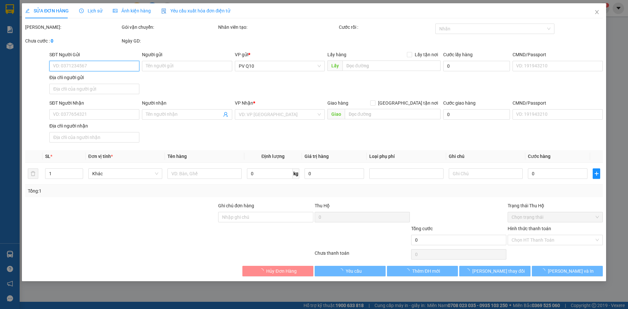
type input "0987141481"
type input "THÀNH"
type input "0933379283"
type input "trung dũng"
type input "30.000"
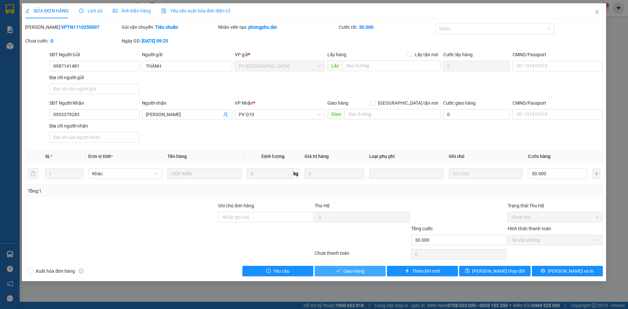
click at [347, 272] on span "Giao hàng" at bounding box center [354, 271] width 21 height 7
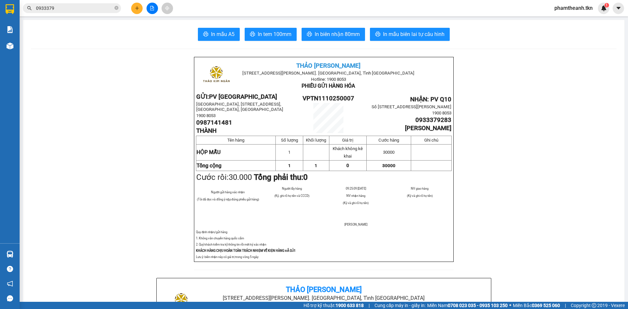
click at [70, 9] on input "0933379" at bounding box center [74, 8] width 77 height 7
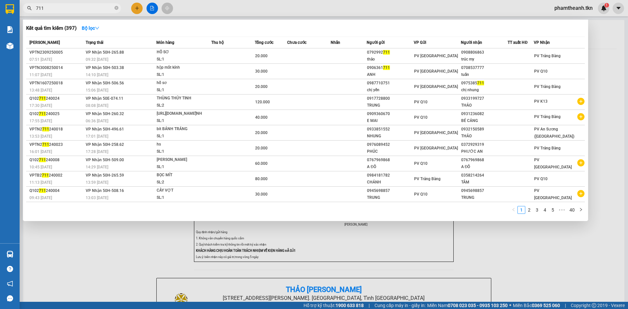
drag, startPoint x: 141, startPoint y: 261, endPoint x: 135, endPoint y: 263, distance: 5.7
click at [141, 261] on div at bounding box center [314, 154] width 628 height 309
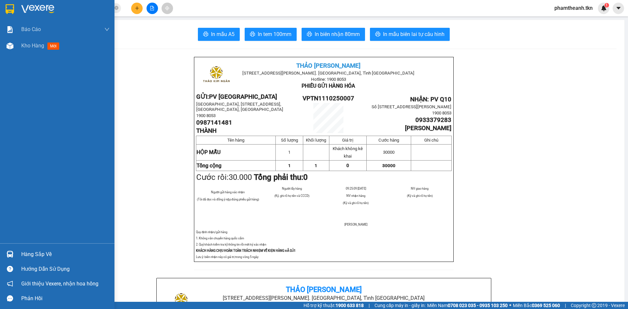
click at [12, 253] on img at bounding box center [10, 254] width 7 height 7
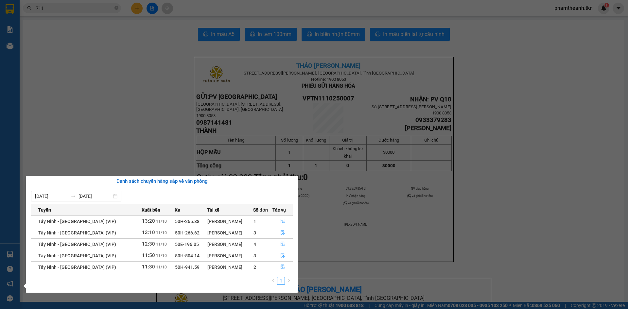
click at [55, 21] on section "Kết quả tìm kiếm ( 397 ) Bộ lọc Mã ĐH Trạng thái Món hàng Thu hộ Tổng cước Chưa…" at bounding box center [314, 154] width 628 height 309
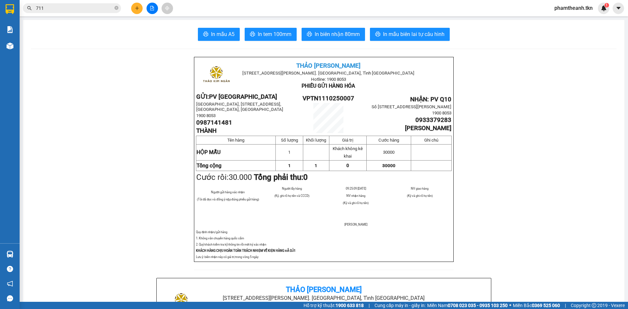
click at [52, 7] on input "711" at bounding box center [74, 8] width 77 height 7
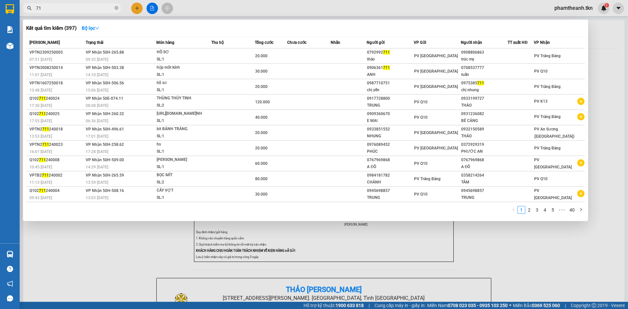
type input "7"
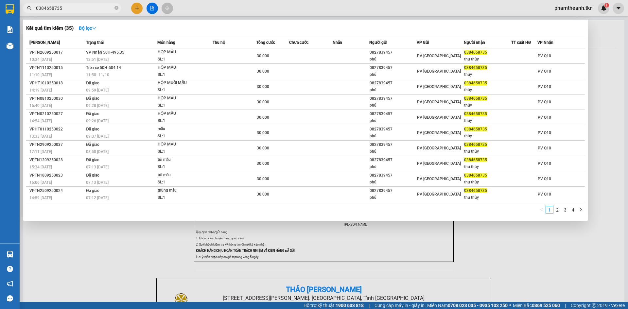
type input "0384658735"
click at [140, 10] on div at bounding box center [314, 154] width 628 height 309
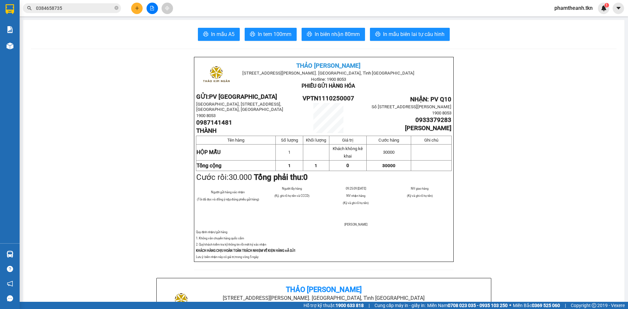
click at [138, 1] on div "Kết quả tìm kiếm ( 35 ) Bộ lọc Mã ĐH Trạng thái Món hàng Thu hộ Tổng cước Chưa …" at bounding box center [314, 8] width 628 height 16
click at [138, 4] on button at bounding box center [136, 8] width 11 height 11
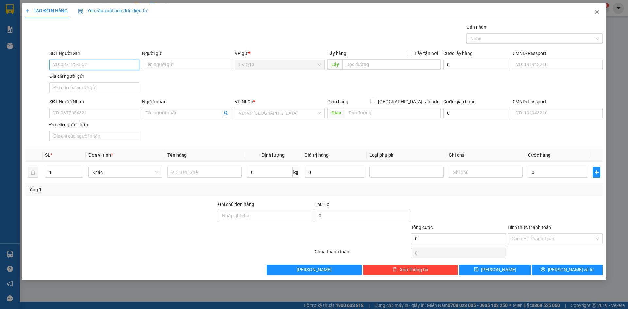
click at [89, 62] on input "SĐT Người Gửi" at bounding box center [94, 65] width 90 height 10
type input "0988435692"
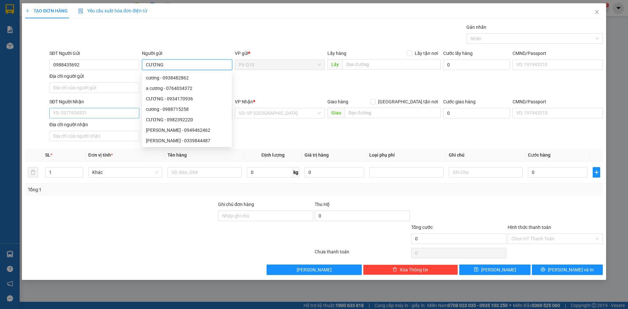
type input "CƯƠNG"
click at [66, 114] on input "SĐT Người Nhận" at bounding box center [94, 113] width 90 height 10
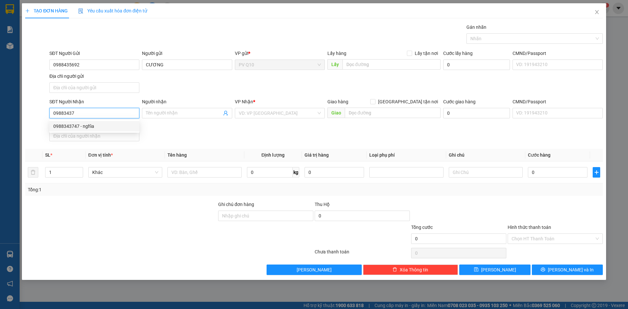
click at [83, 130] on div "0988343747 - nghĩa" at bounding box center [94, 126] width 90 height 10
type input "0988343747"
type input "nghĩa"
type input "30.000"
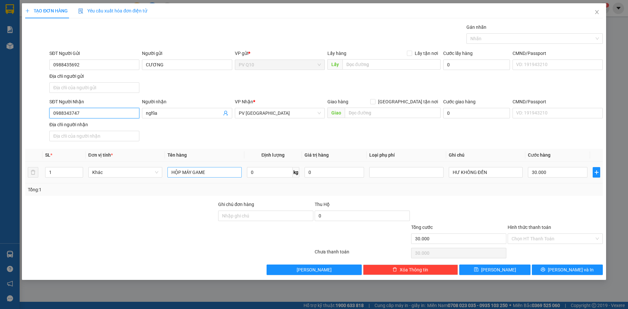
type input "0988343747"
drag, startPoint x: 216, startPoint y: 175, endPoint x: 117, endPoint y: 177, distance: 99.2
click at [113, 177] on tr "1 Khác HỘP MÁY GAME 0 kg 0 HƯ KHÔNG ĐỀN 30.000" at bounding box center [314, 173] width 578 height 22
type input "BỊCH THUỐC"
click at [551, 235] on input "Hình thức thanh toán" at bounding box center [553, 239] width 83 height 10
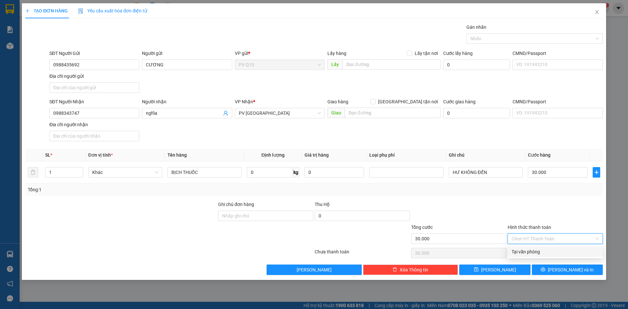
click at [552, 249] on div "Tại văn phòng" at bounding box center [555, 251] width 87 height 7
type input "0"
click at [545, 270] on icon "printer" at bounding box center [543, 270] width 4 height 4
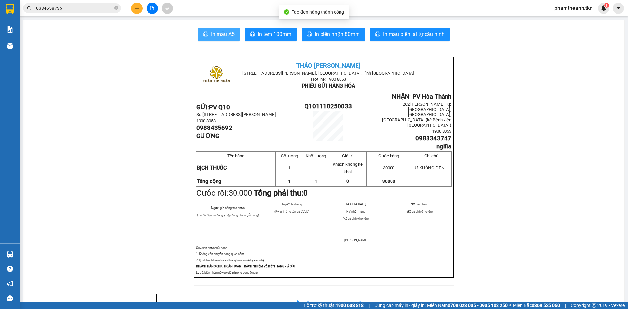
click at [218, 32] on span "In mẫu A5" at bounding box center [223, 34] width 24 height 8
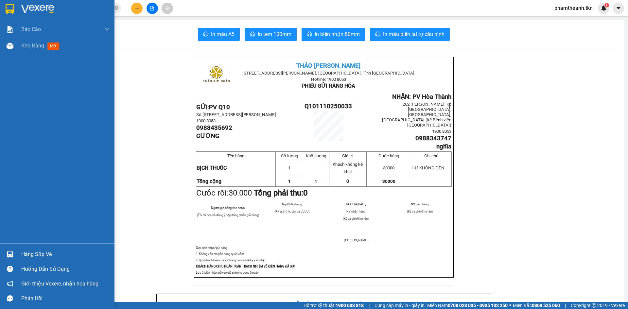
click at [13, 11] on img at bounding box center [10, 9] width 9 height 10
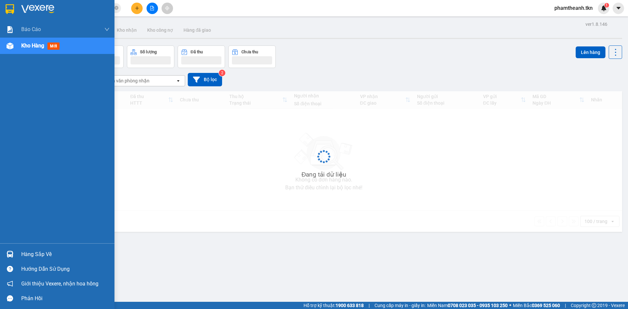
click at [14, 11] on img at bounding box center [10, 9] width 9 height 10
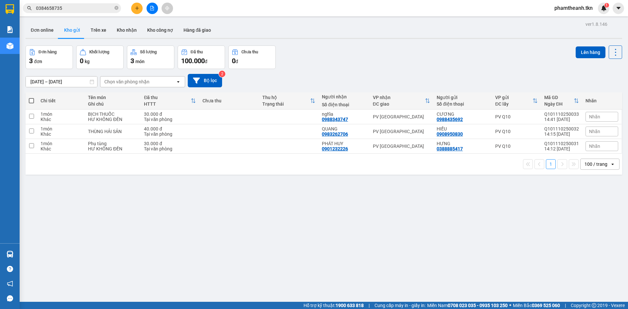
click at [430, 58] on div "Đơn hàng 3 đơn Khối lượng 0 kg Số lượng 3 món Đã thu 100.000 đ Chưa thu 0 đ Lên…" at bounding box center [324, 57] width 597 height 24
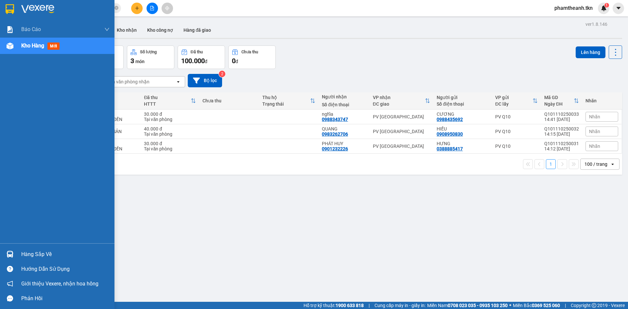
click at [31, 257] on div "Hàng sắp về" at bounding box center [65, 255] width 88 height 10
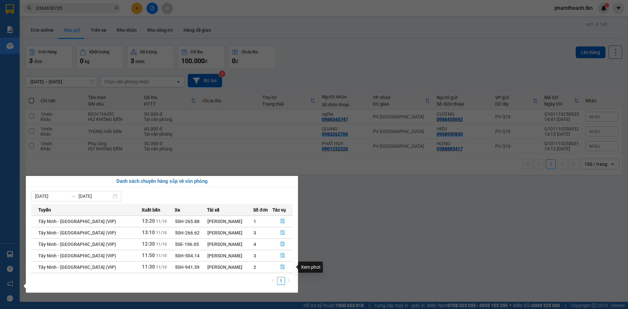
click at [295, 277] on div "05/10/2025 11/10/2025 Tuyến Xuất bến Xe Tài xế Số đơn Tác vụ Tây Ninh - Sài Gòn…" at bounding box center [162, 240] width 272 height 106
click at [282, 269] on icon "file-done" at bounding box center [282, 267] width 5 height 5
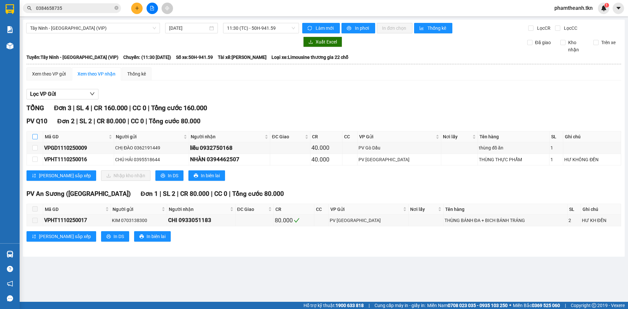
click at [37, 134] on input "checkbox" at bounding box center [34, 136] width 5 height 5
checkbox input "true"
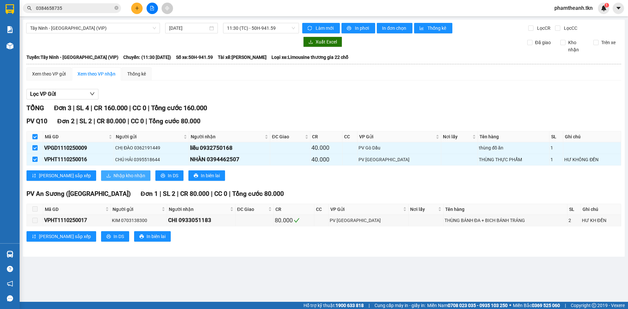
click at [114, 174] on span "Nhập kho nhận" at bounding box center [130, 175] width 32 height 7
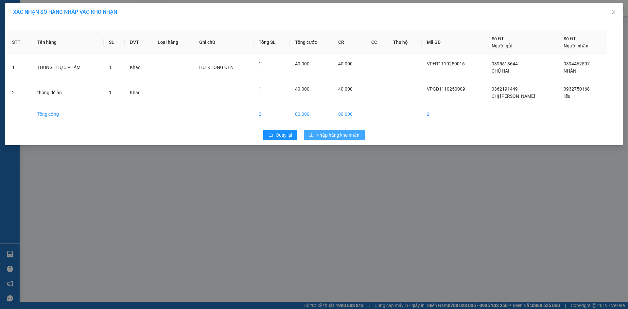
click at [334, 131] on button "Nhập hàng kho nhận" at bounding box center [334, 135] width 61 height 10
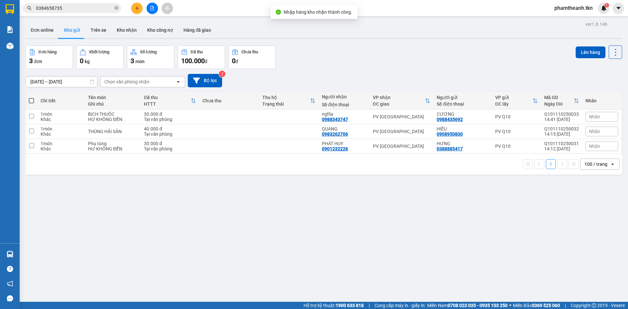
click at [134, 11] on button at bounding box center [136, 8] width 11 height 11
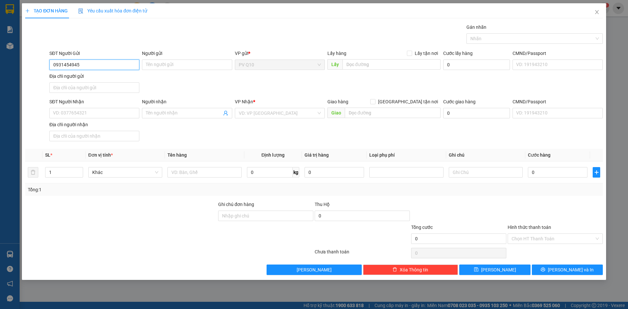
type input "0931454945"
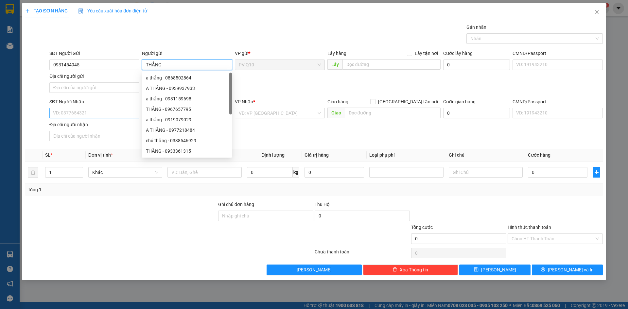
type input "THẮNG"
click at [63, 109] on input "SĐT Người Nhận" at bounding box center [94, 113] width 90 height 10
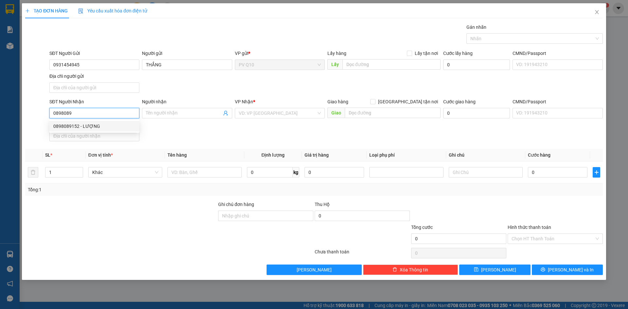
click at [96, 126] on div "0898089152 - LƯỢNG" at bounding box center [94, 126] width 82 height 7
type input "0898089152"
type input "LƯỢNG"
type input "30.000"
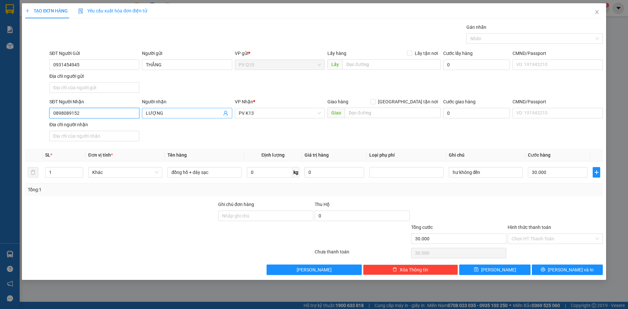
drag, startPoint x: 258, startPoint y: 115, endPoint x: 227, endPoint y: 114, distance: 31.7
click at [227, 114] on div "SĐT Người Nhận 0898089152 0898089152 Người nhận LƯỢNG VP Nhận * PV K13 Giao hàn…" at bounding box center [326, 121] width 556 height 46
click at [259, 113] on span "PV K13" at bounding box center [280, 113] width 82 height 10
type input "0898089152"
click at [234, 108] on div "VP Nhận * PV K13" at bounding box center [280, 109] width 93 height 23
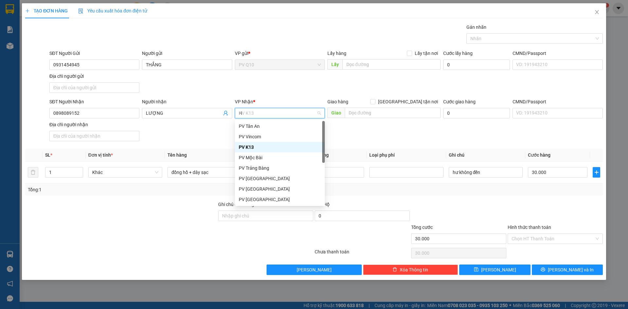
type input "HT"
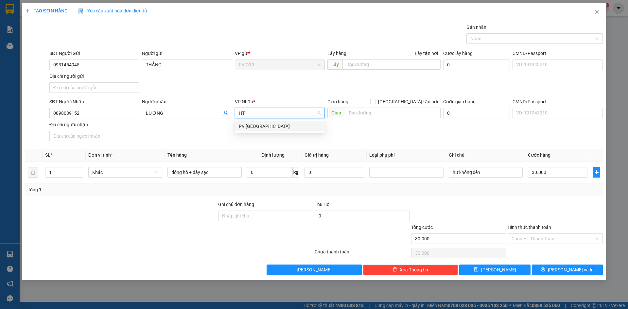
click at [263, 128] on div "PV [GEOGRAPHIC_DATA]" at bounding box center [280, 126] width 82 height 7
drag, startPoint x: 214, startPoint y: 175, endPoint x: 197, endPoint y: 178, distance: 16.6
click at [197, 178] on div "đồng hồ + dây sạc" at bounding box center [205, 172] width 74 height 13
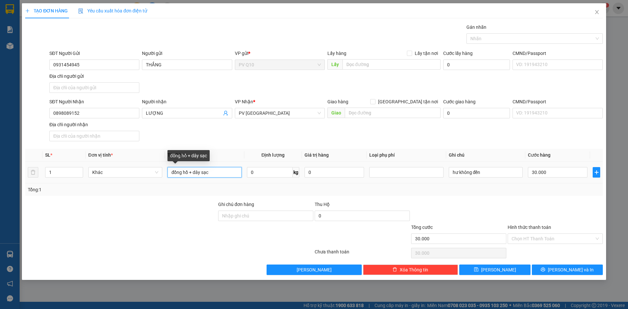
click at [212, 173] on input "đồng hồ + dây sạc" at bounding box center [205, 172] width 74 height 10
drag, startPoint x: 212, startPoint y: 173, endPoint x: 100, endPoint y: 148, distance: 114.7
click at [118, 169] on tr "1 Khác đồng hồ + dây sạc 0 kg 0 hư không đền 30.000" at bounding box center [314, 173] width 578 height 22
type input "THÙNG MÔ HÌNH"
click at [541, 176] on input "30.000" at bounding box center [558, 172] width 60 height 10
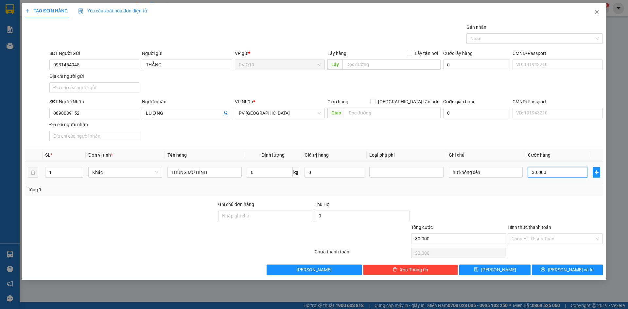
type input "6"
type input "60"
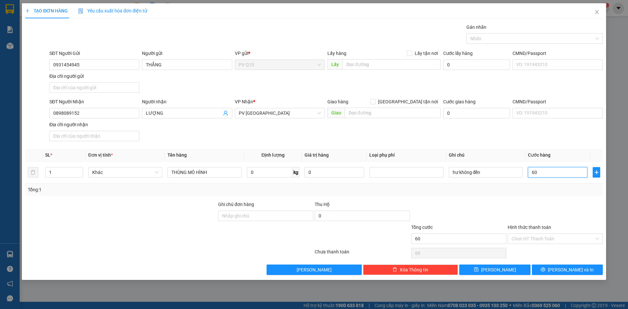
type input "60"
type input "60.000"
click at [557, 223] on div at bounding box center [555, 212] width 97 height 23
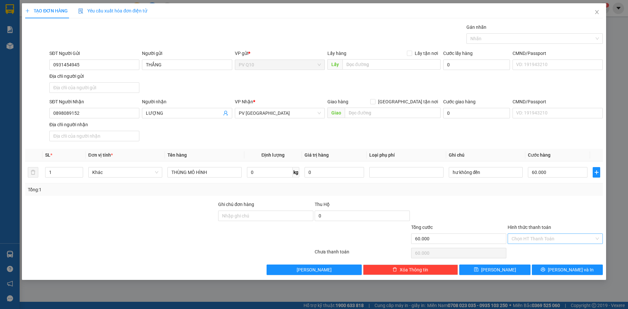
click at [557, 239] on input "Hình thức thanh toán" at bounding box center [553, 239] width 83 height 10
click at [553, 260] on div "Transit Pickup Surcharge Ids Transit Deliver Surcharge Ids Transit Deliver Surc…" at bounding box center [314, 150] width 578 height 252
click at [567, 242] on input "Hình thức thanh toán" at bounding box center [553, 239] width 83 height 10
click at [560, 253] on div "Tại văn phòng" at bounding box center [555, 251] width 87 height 7
type input "0"
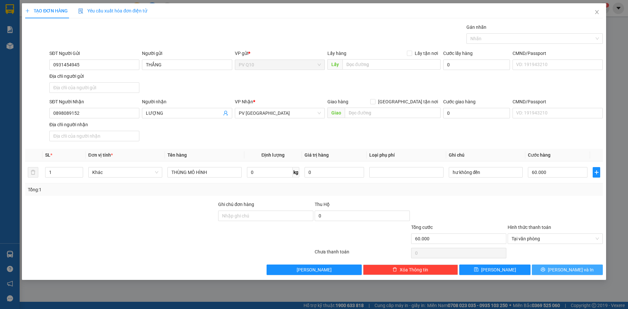
click at [564, 267] on span "[PERSON_NAME] và In" at bounding box center [571, 269] width 46 height 7
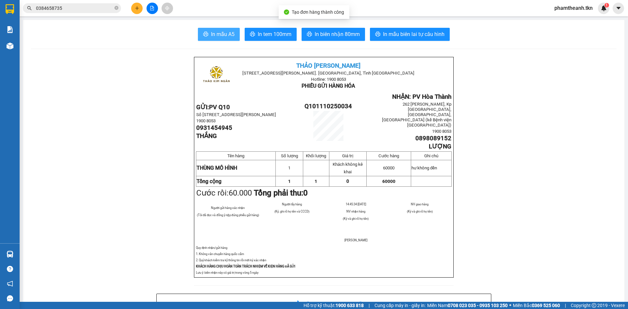
click at [222, 31] on span "In mẫu A5" at bounding box center [223, 34] width 24 height 8
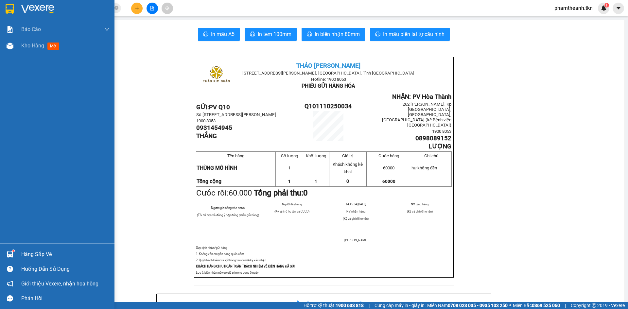
drag, startPoint x: 38, startPoint y: 11, endPoint x: 69, endPoint y: 9, distance: 31.5
click at [38, 11] on img at bounding box center [37, 9] width 33 height 10
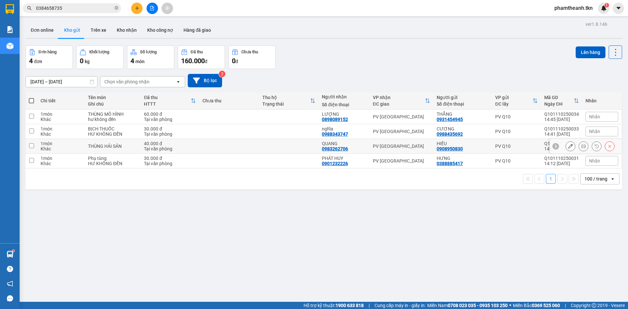
click at [407, 145] on div "PV [GEOGRAPHIC_DATA]" at bounding box center [401, 146] width 57 height 5
checkbox input "true"
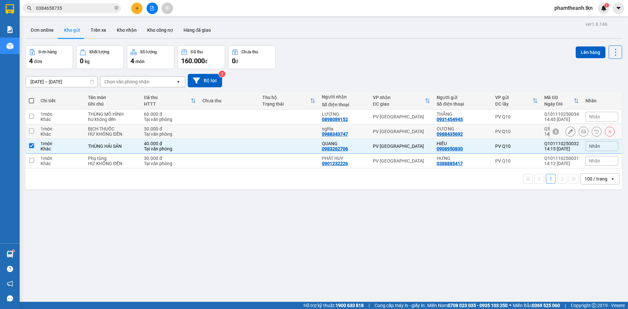
click at [400, 130] on div "PV [GEOGRAPHIC_DATA]" at bounding box center [401, 131] width 57 height 5
checkbox input "true"
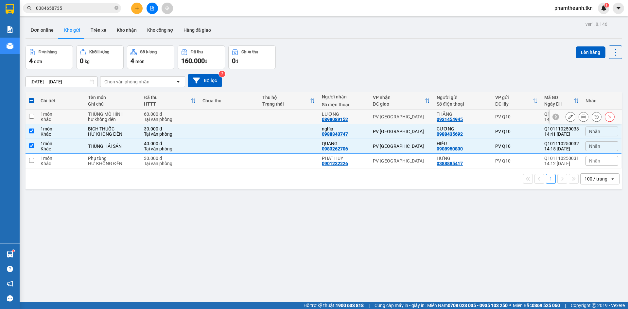
click at [396, 112] on td "PV [GEOGRAPHIC_DATA]" at bounding box center [402, 117] width 64 height 15
checkbox input "true"
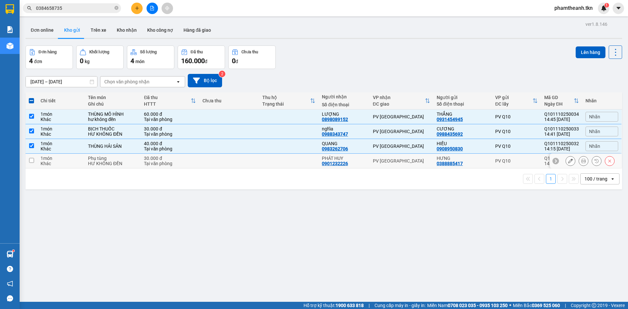
click at [391, 166] on td "PV [GEOGRAPHIC_DATA]" at bounding box center [402, 161] width 64 height 15
checkbox input "true"
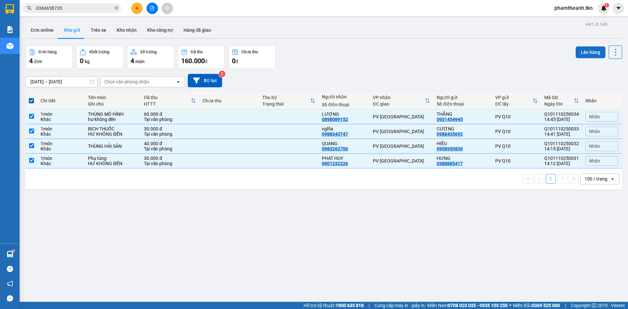
click at [589, 53] on button "Lên hàng" at bounding box center [591, 52] width 30 height 12
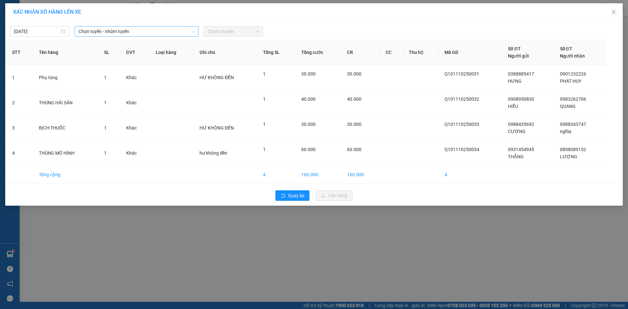
click at [89, 29] on span "Chọn tuyến - nhóm tuyến" at bounding box center [137, 31] width 116 height 10
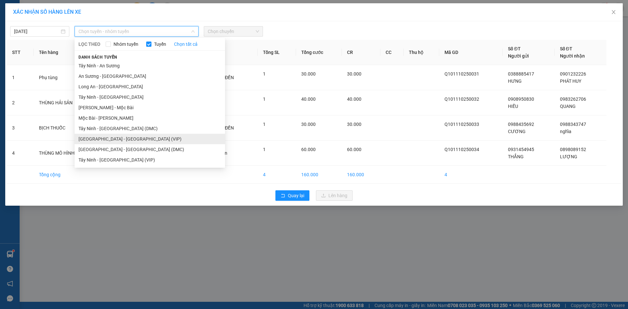
click at [118, 139] on li "Sài Gòn - Tây Ninh (VIP)" at bounding box center [150, 139] width 150 height 10
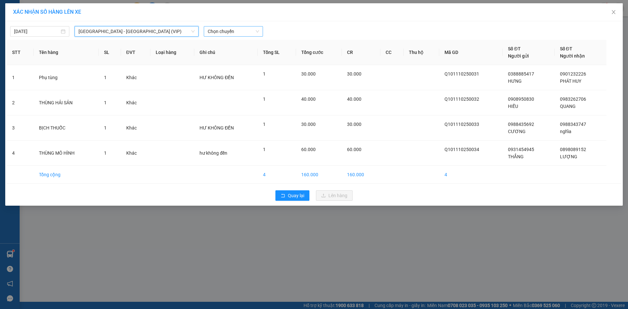
click at [229, 28] on span "Chọn chuyến" at bounding box center [233, 31] width 51 height 10
type input "8"
type input "941"
type input "94159"
click at [232, 45] on div "14:40 - 50H-941.59" at bounding box center [233, 44] width 51 height 7
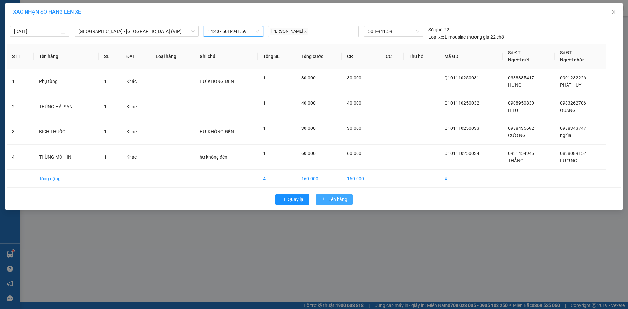
click at [339, 200] on span "Lên hàng" at bounding box center [337, 199] width 19 height 7
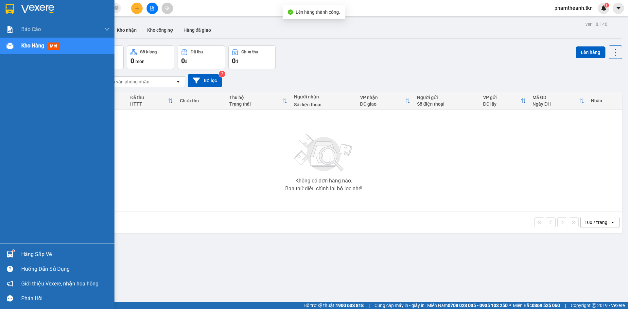
click at [27, 256] on div "Hàng sắp về" at bounding box center [65, 255] width 88 height 10
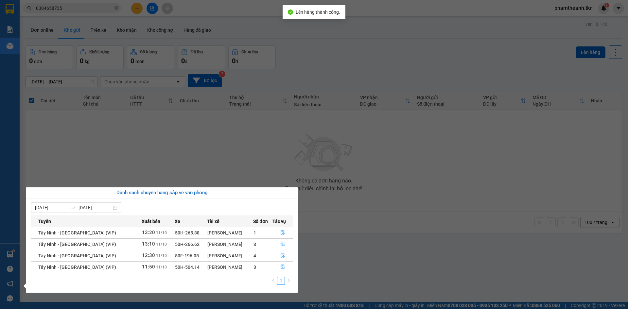
click at [326, 262] on section "Kết quả tìm kiếm ( 35 ) Bộ lọc Mã ĐH Trạng thái Món hàng Thu hộ Tổng cước Chưa …" at bounding box center [314, 154] width 628 height 309
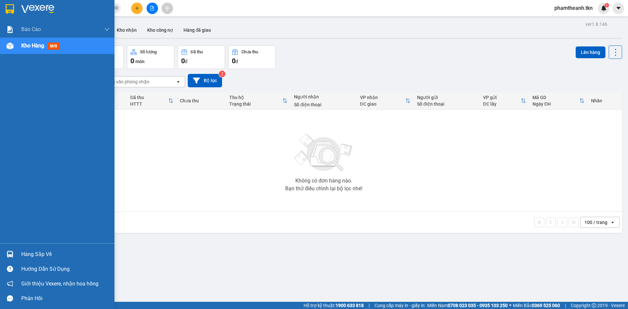
click at [26, 252] on div "Hàng sắp về" at bounding box center [65, 255] width 88 height 10
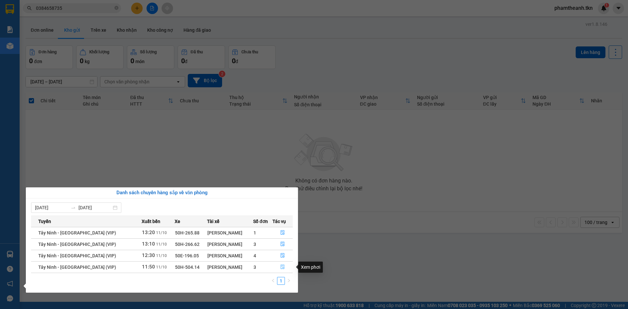
click at [282, 265] on icon "file-done" at bounding box center [282, 267] width 5 height 5
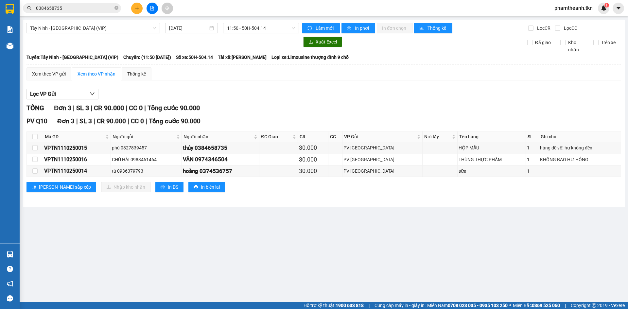
drag, startPoint x: 308, startPoint y: 211, endPoint x: 303, endPoint y: 190, distance: 20.8
click at [305, 205] on main "Tây Ninh - Sài Gòn (VIP) 11/10/2025 11:50 - 50H-504.14 Làm mới In phơi In đơn c…" at bounding box center [314, 151] width 628 height 302
drag, startPoint x: 33, startPoint y: 135, endPoint x: 45, endPoint y: 149, distance: 17.8
click at [33, 135] on input "checkbox" at bounding box center [34, 136] width 5 height 5
checkbox input "true"
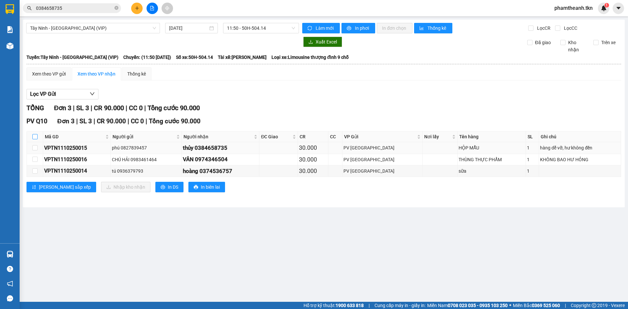
checkbox input "true"
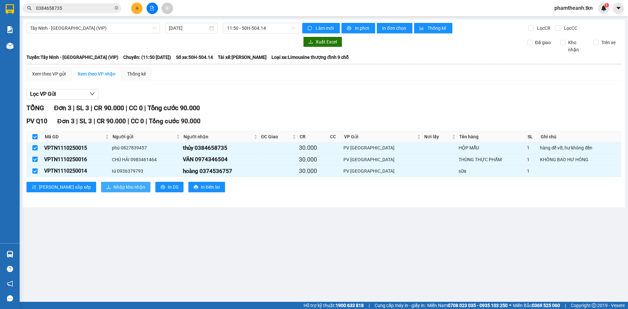
click at [114, 184] on span "Nhập kho nhận" at bounding box center [130, 187] width 32 height 7
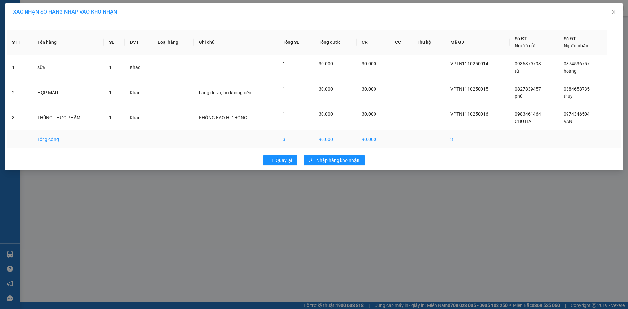
click at [356, 135] on td "90.000" at bounding box center [334, 140] width 43 height 18
click at [337, 160] on span "Nhập hàng kho nhận" at bounding box center [337, 160] width 43 height 7
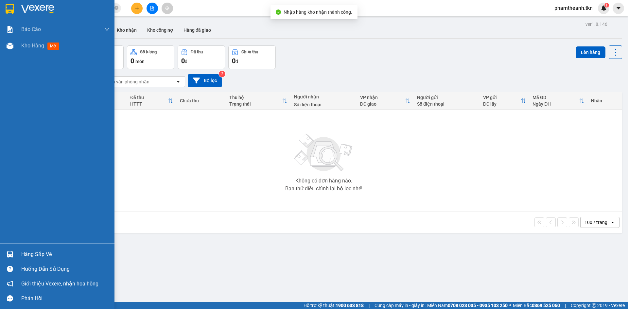
click at [15, 256] on div at bounding box center [9, 254] width 11 height 11
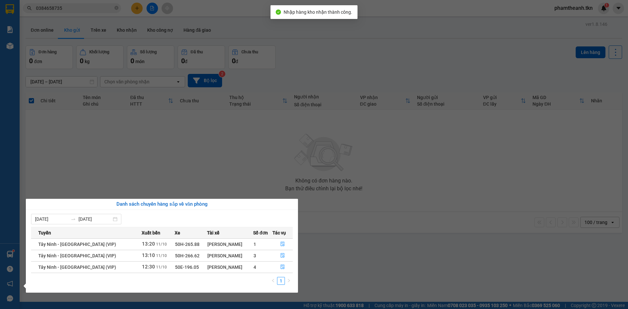
click at [330, 240] on section "Kết quả tìm kiếm ( 35 ) Bộ lọc Mã ĐH Trạng thái Món hàng Thu hộ Tổng cước Chưa …" at bounding box center [314, 154] width 628 height 309
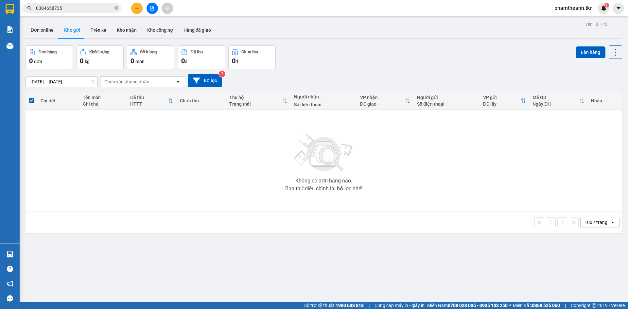
click at [139, 10] on button at bounding box center [136, 8] width 11 height 11
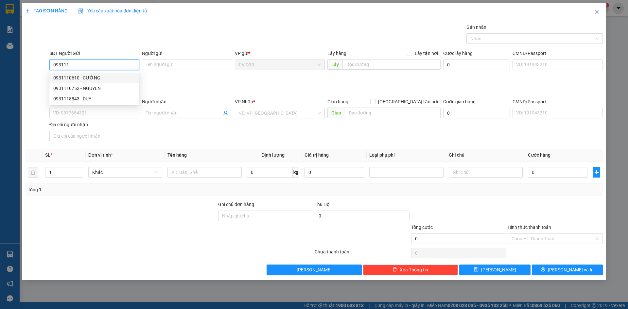
click at [80, 77] on div "0931110610 - CƯỜNG" at bounding box center [94, 77] width 82 height 7
type input "0931110610"
type input "CƯỜNG"
type input "0374709929"
type input "tính"
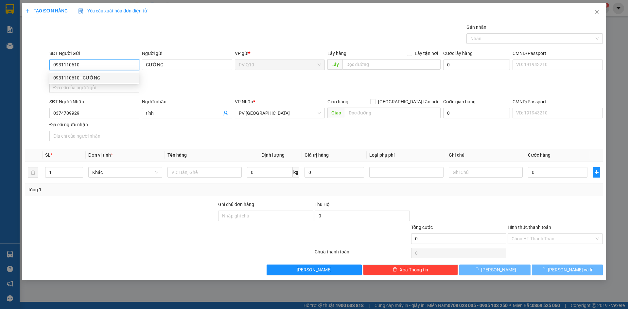
type input "120.000"
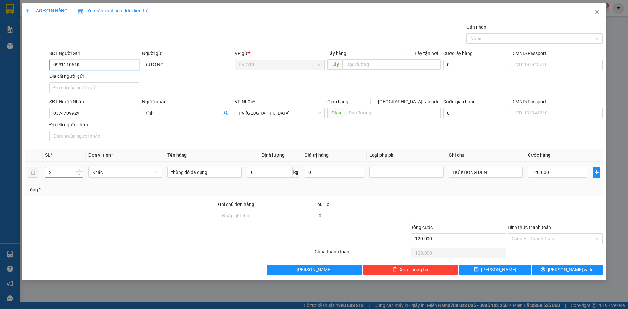
type input "0931110610"
type input "1"
click at [78, 173] on span "down" at bounding box center [80, 175] width 4 height 4
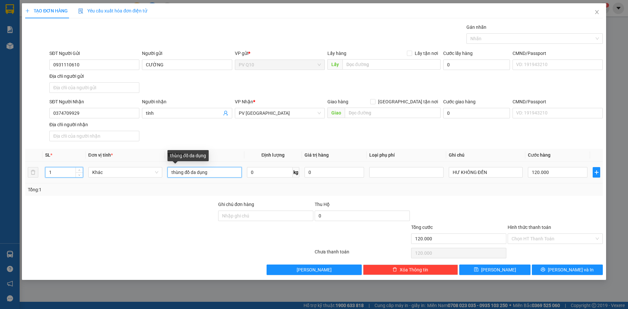
drag, startPoint x: 222, startPoint y: 173, endPoint x: 52, endPoint y: 178, distance: 170.5
click at [57, 180] on tr "1 Khác thùng đồ da dụng 0 kg 0 HƯ KHÔNG ĐỀN 120.000" at bounding box center [314, 173] width 578 height 22
type input "0"
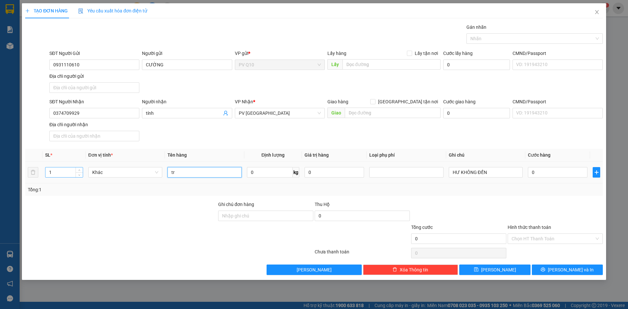
type input "t"
type input "khung tranh"
click at [547, 168] on input "0" at bounding box center [558, 172] width 60 height 10
type input "4"
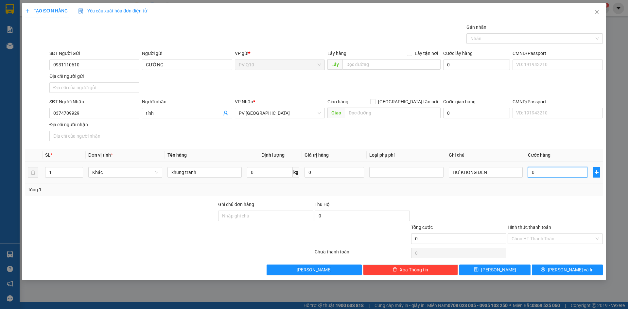
type input "4"
type input "40"
type input "40.000"
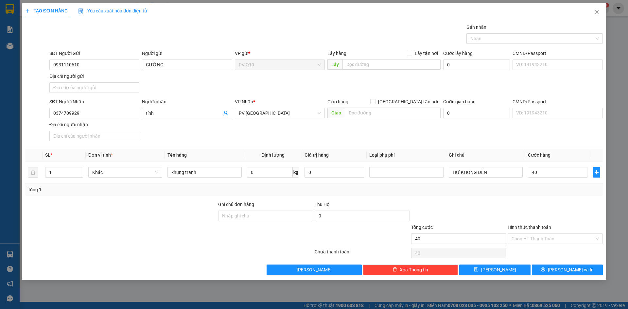
type input "40.000"
click at [536, 236] on input "Hình thức thanh toán" at bounding box center [553, 239] width 83 height 10
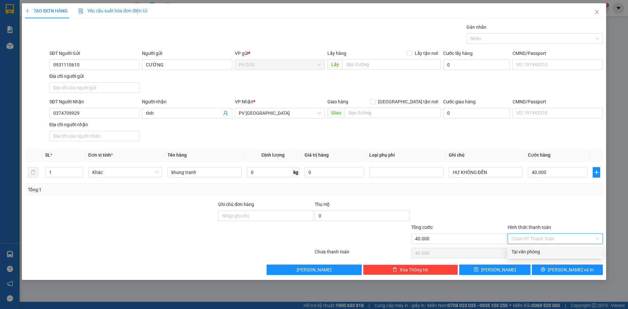
click at [541, 251] on div "Tại văn phòng" at bounding box center [555, 251] width 87 height 7
type input "0"
click at [545, 268] on button "Lưu và In" at bounding box center [567, 270] width 71 height 10
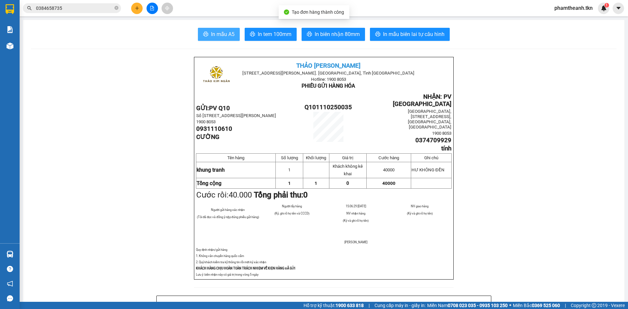
click at [226, 28] on button "In mẫu A5" at bounding box center [219, 34] width 42 height 13
click at [89, 7] on input "0384658735" at bounding box center [74, 8] width 77 height 7
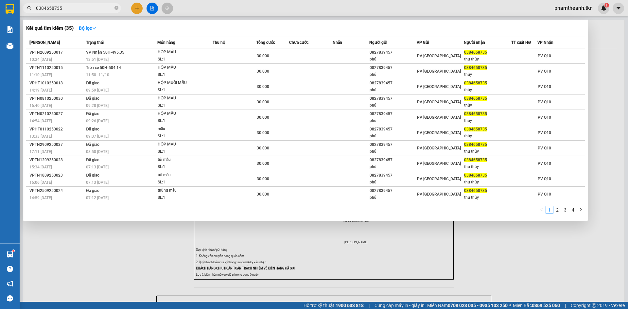
drag, startPoint x: 79, startPoint y: 8, endPoint x: 53, endPoint y: 12, distance: 27.1
click at [53, 12] on span "0384658735" at bounding box center [72, 8] width 98 height 10
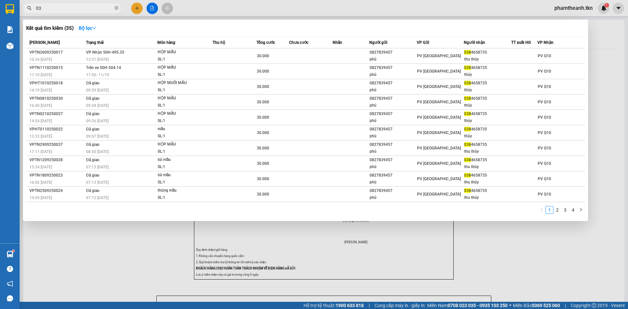
type input "0"
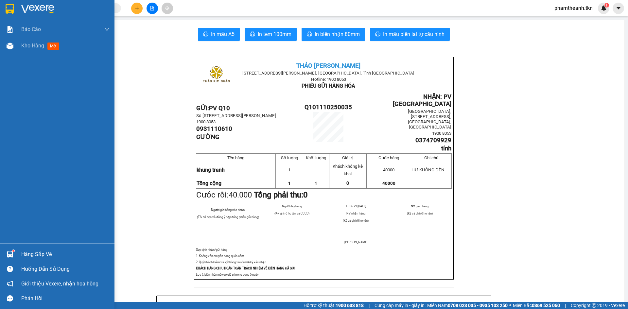
click at [32, 258] on div "Hàng sắp về" at bounding box center [65, 255] width 88 height 10
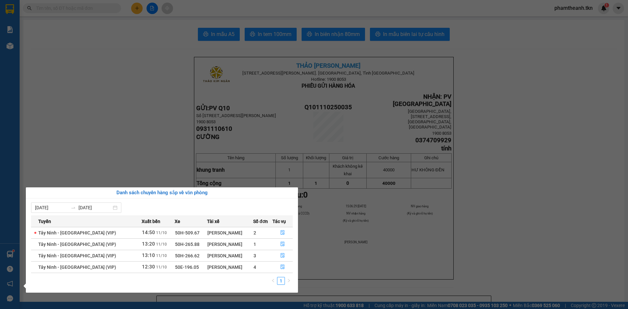
click at [126, 145] on section "Kết quả tìm kiếm ( 35 ) Bộ lọc Mã ĐH Trạng thái Món hàng Thu hộ Tổng cước Chưa …" at bounding box center [314, 154] width 628 height 309
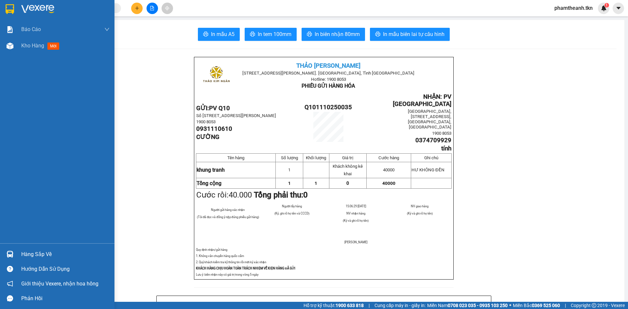
drag, startPoint x: 26, startPoint y: 8, endPoint x: 60, endPoint y: 6, distance: 33.7
click at [27, 8] on img at bounding box center [37, 9] width 33 height 10
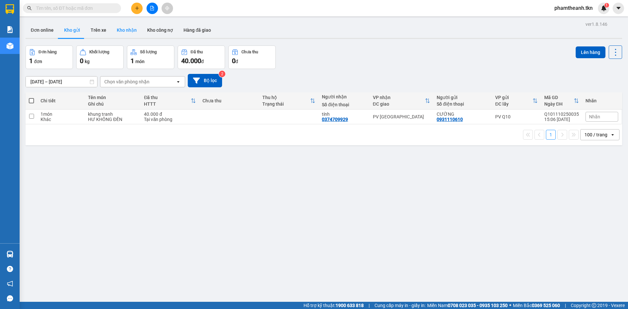
click at [130, 30] on button "Kho nhận" at bounding box center [127, 30] width 30 height 16
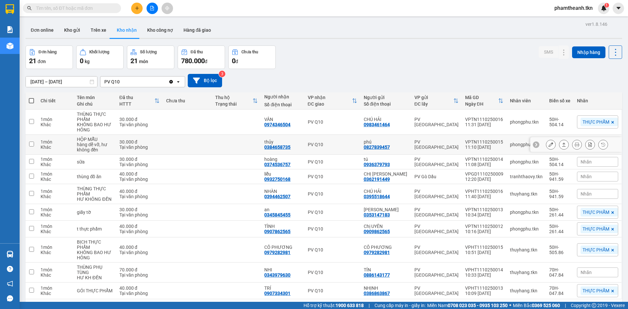
click at [562, 146] on icon at bounding box center [564, 144] width 5 height 5
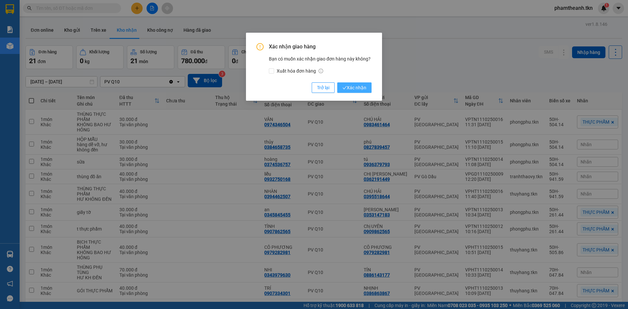
click at [356, 91] on span "Xác nhận" at bounding box center [355, 87] width 24 height 7
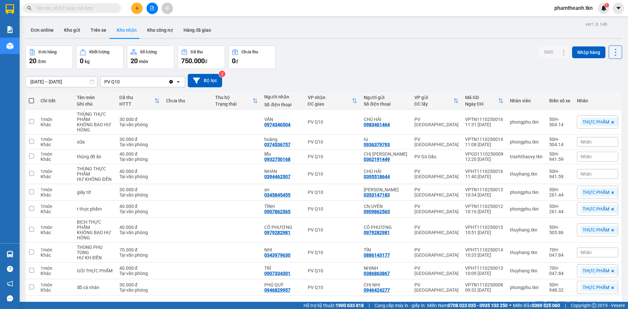
click at [82, 13] on span at bounding box center [72, 8] width 98 height 10
click at [85, 10] on input "text" at bounding box center [74, 8] width 77 height 7
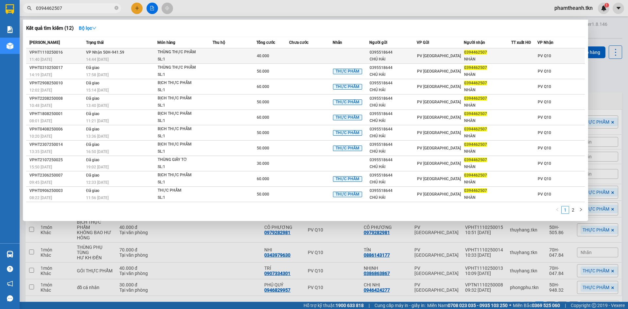
type input "0394462507"
click at [456, 58] on div "PV [GEOGRAPHIC_DATA]" at bounding box center [440, 55] width 47 height 7
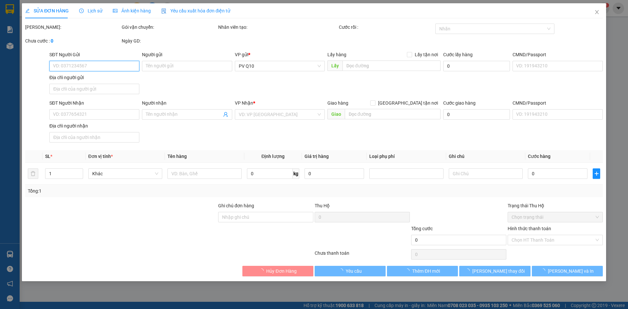
type input "0395518644"
type input "CHÚ HẢI"
type input "0394462507"
type input "NHÀN"
type input "40.000"
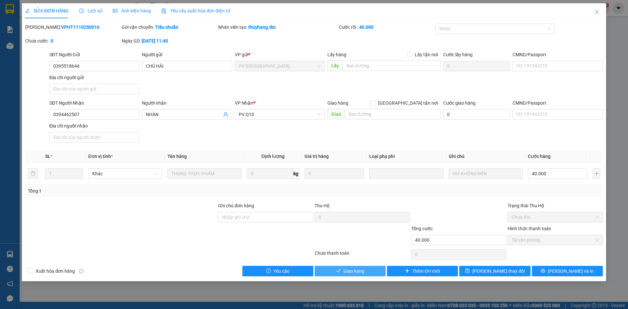
click at [346, 270] on span "Giao hàng" at bounding box center [354, 271] width 21 height 7
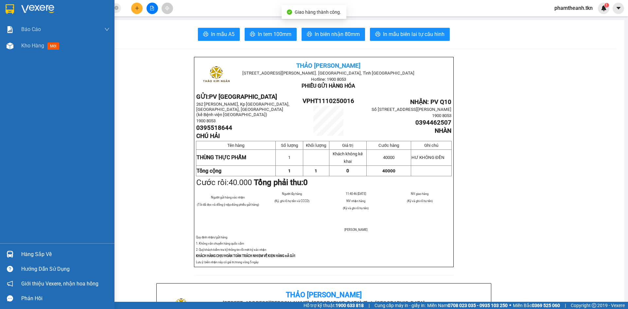
click at [15, 11] on div at bounding box center [9, 8] width 11 height 11
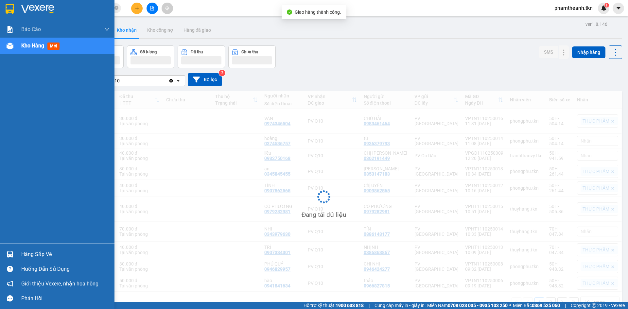
click at [25, 14] on img at bounding box center [37, 9] width 33 height 10
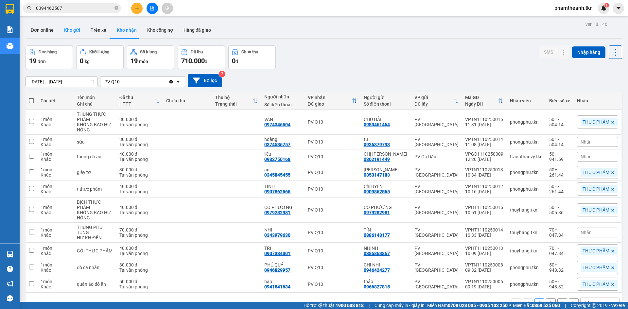
click at [69, 29] on button "Kho gửi" at bounding box center [72, 30] width 26 height 16
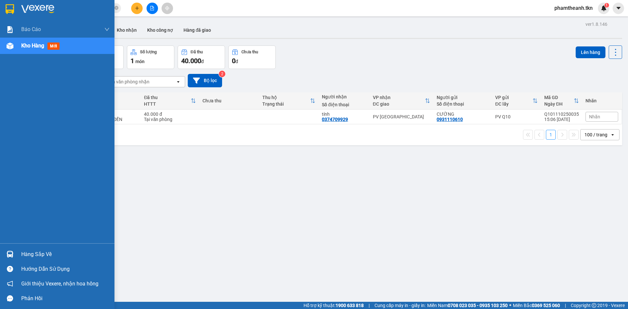
click at [29, 257] on div "Hàng sắp về" at bounding box center [65, 255] width 88 height 10
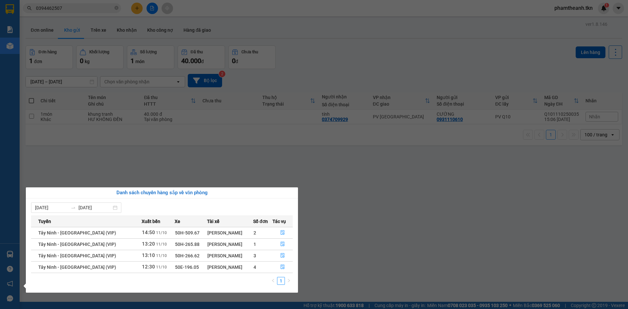
click at [476, 203] on section "Kết quả tìm kiếm ( 12 ) Bộ lọc Mã ĐH Trạng thái Món hàng Thu hộ Tổng cước Chưa …" at bounding box center [314, 154] width 628 height 309
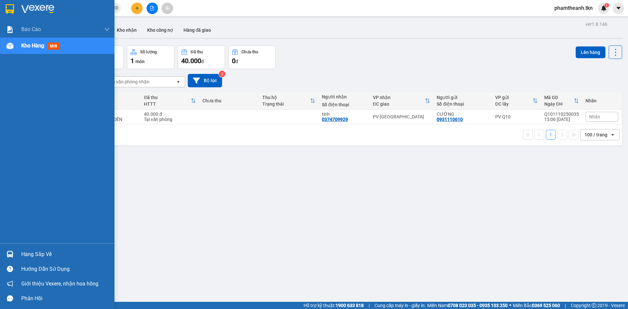
click at [38, 257] on div "Hàng sắp về" at bounding box center [65, 255] width 88 height 10
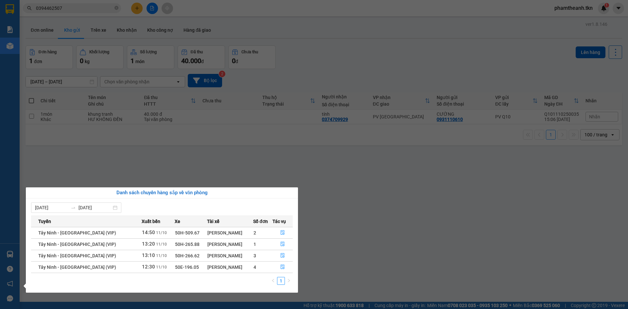
click at [362, 198] on section "Kết quả tìm kiếm ( 12 ) Bộ lọc Mã ĐH Trạng thái Món hàng Thu hộ Tổng cước Chưa …" at bounding box center [314, 154] width 628 height 309
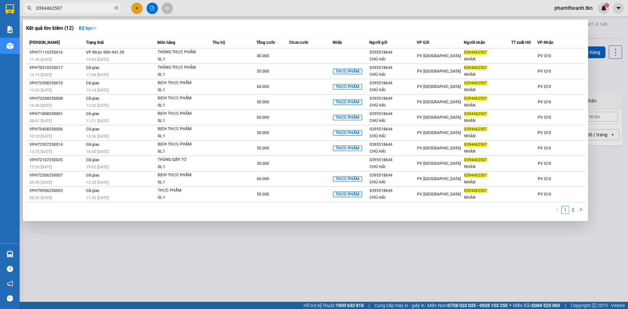
click at [77, 7] on input "0394462507" at bounding box center [74, 8] width 77 height 7
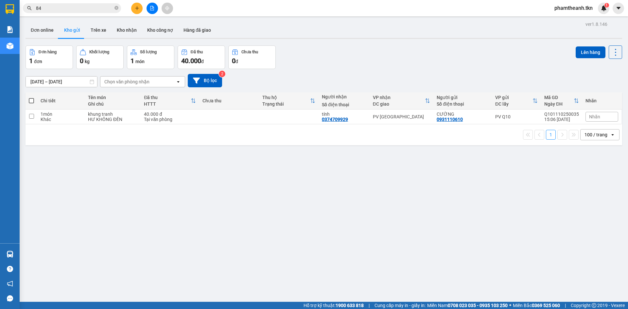
type input "8"
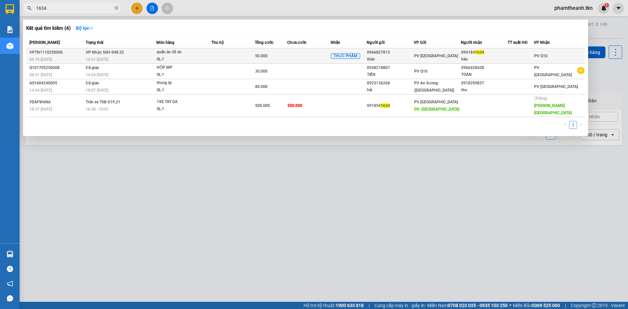
type input "1634"
click at [414, 59] on div "thảo" at bounding box center [390, 59] width 46 height 7
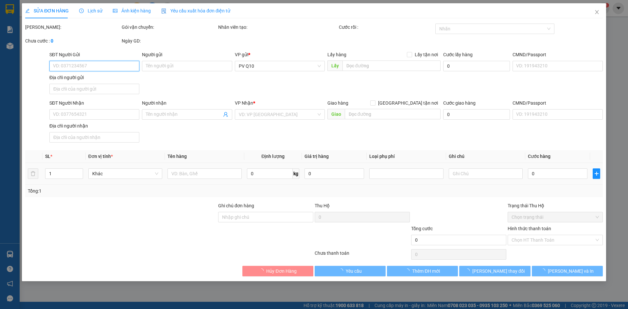
type input "0966827815"
type input "thảo"
type input "0941841634"
type input "hào"
type input "50.000"
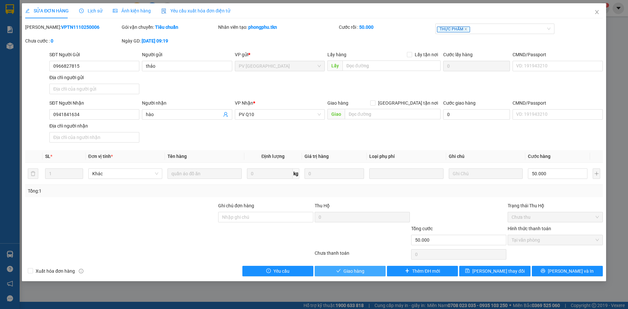
click at [351, 268] on span "Giao hàng" at bounding box center [354, 271] width 21 height 7
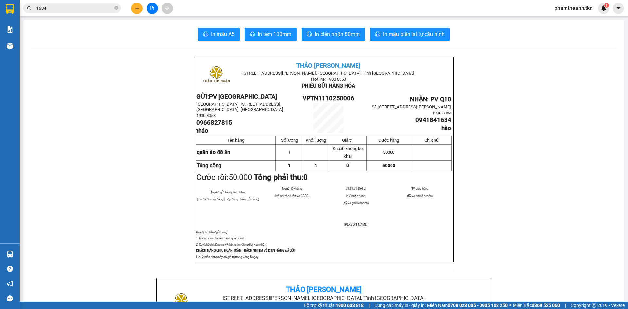
drag, startPoint x: 152, startPoint y: 118, endPoint x: 161, endPoint y: 115, distance: 9.6
click at [175, 300] on img at bounding box center [181, 302] width 33 height 33
click at [134, 11] on button at bounding box center [136, 8] width 11 height 11
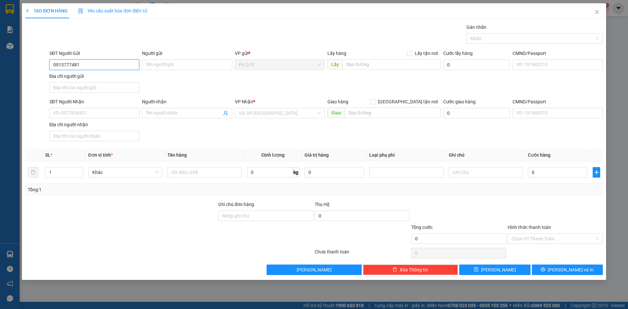
type input "0913777481"
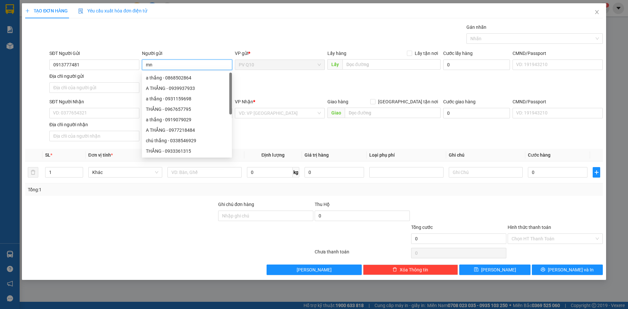
type input "m"
type input "ngọc"
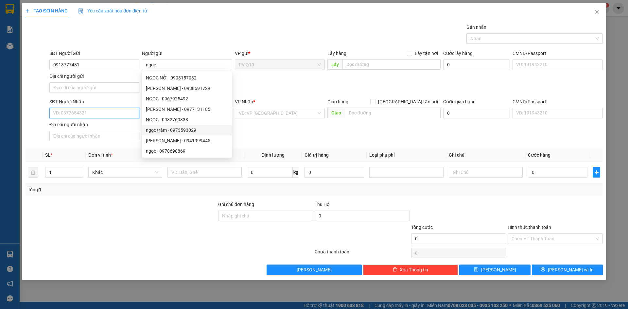
click at [75, 110] on input "SĐT Người Nhận" at bounding box center [94, 113] width 90 height 10
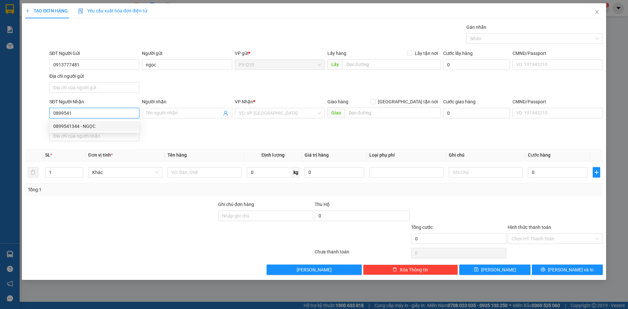
click at [97, 127] on div "0899541344 - NGỌC" at bounding box center [94, 126] width 82 height 7
type input "0899541344"
type input "NGỌC"
type input "30.000"
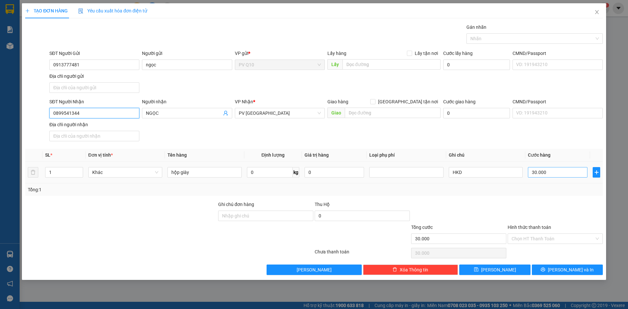
type input "0899541344"
click at [562, 176] on input "30.000" at bounding box center [558, 172] width 60 height 10
type input "6"
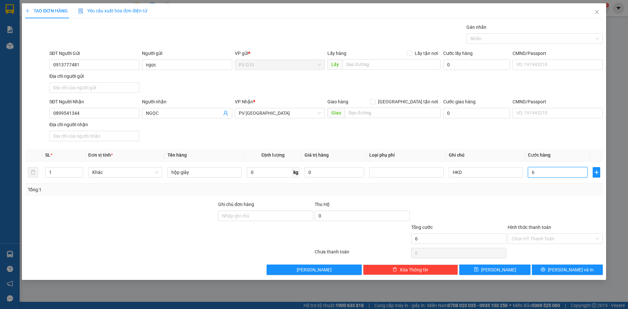
type input "60"
type input "60.000"
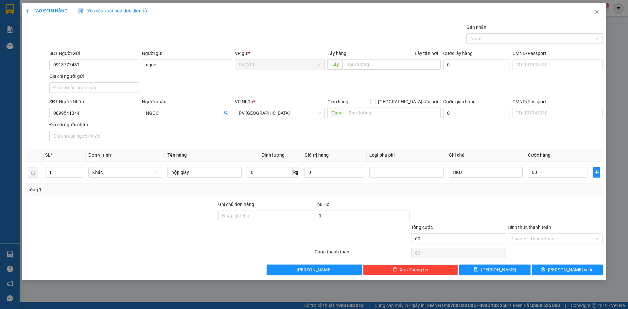
type input "60.000"
click at [490, 217] on div at bounding box center [459, 212] width 97 height 23
click at [556, 244] on div "Hình thức thanh toán Chọn HT Thanh Toán" at bounding box center [555, 235] width 95 height 23
click at [555, 240] on input "Hình thức thanh toán" at bounding box center [553, 239] width 83 height 10
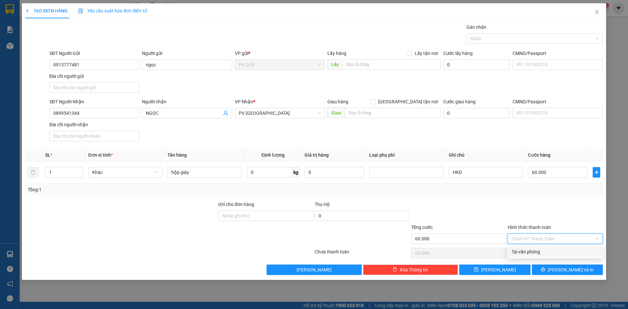
click at [556, 255] on div "Tại văn phòng" at bounding box center [555, 251] width 87 height 7
type input "0"
drag, startPoint x: 214, startPoint y: 163, endPoint x: 188, endPoint y: 166, distance: 26.4
click at [188, 166] on td "hộp giày" at bounding box center [204, 173] width 79 height 22
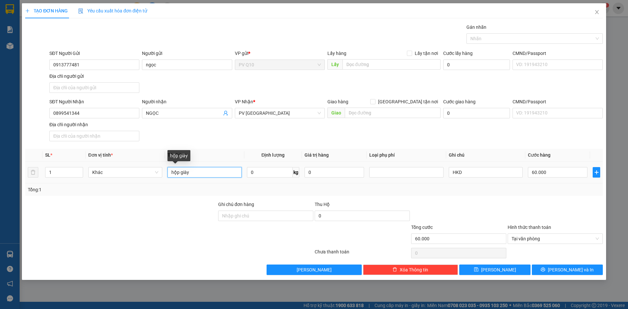
drag, startPoint x: 201, startPoint y: 174, endPoint x: 180, endPoint y: 175, distance: 21.6
click at [180, 175] on input "hộp giày" at bounding box center [205, 172] width 74 height 10
type input "h"
type input "thùng đồ gia dụng"
click at [572, 269] on span "Lưu và In" at bounding box center [571, 269] width 46 height 7
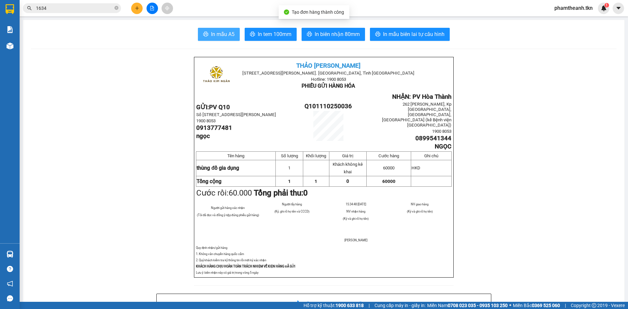
click at [211, 33] on span "In mẫu A5" at bounding box center [223, 34] width 24 height 8
click at [139, 4] on button at bounding box center [136, 8] width 11 height 11
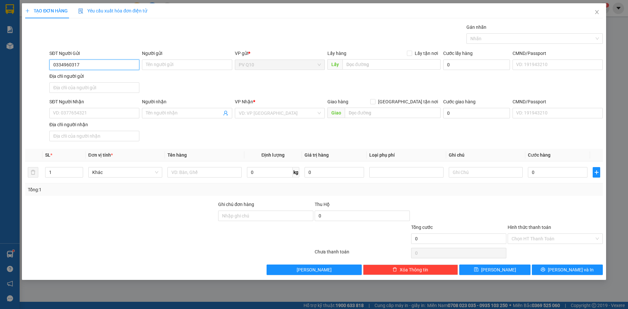
type input "0334960317"
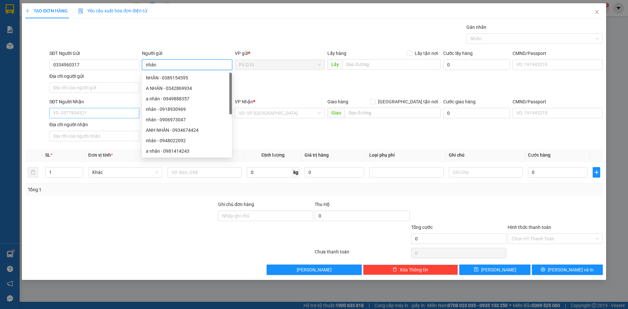
type input "nhân"
click at [79, 110] on input "SĐT Người Nhận" at bounding box center [94, 113] width 90 height 10
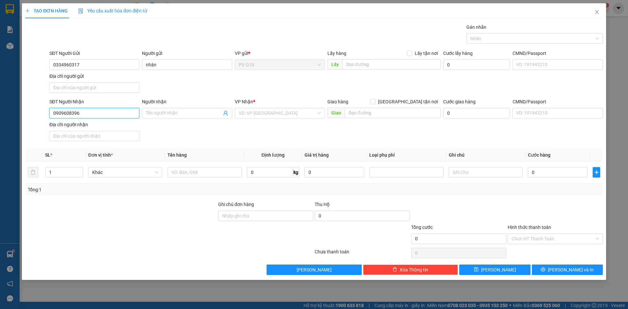
type input "0909608396"
type input "vân"
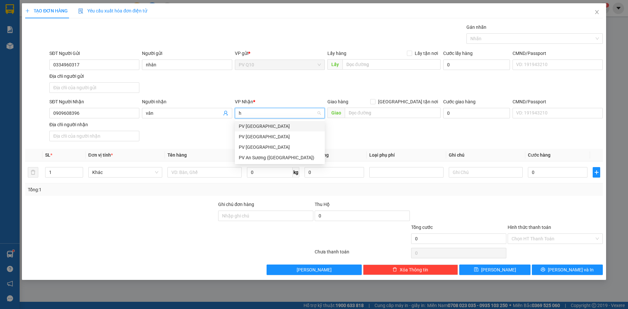
type input "ht"
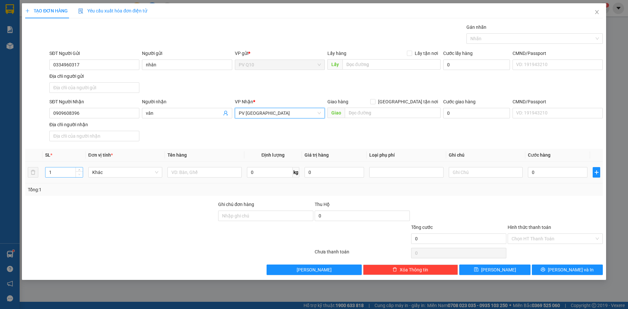
click at [81, 173] on span "down" at bounding box center [80, 175] width 4 height 4
type input "2"
click at [78, 169] on span "up" at bounding box center [80, 171] width 4 height 4
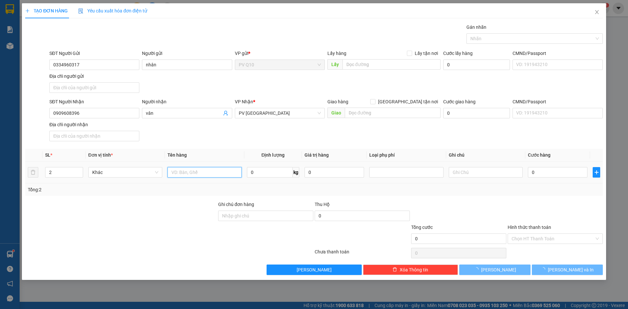
click at [197, 171] on input "text" at bounding box center [205, 172] width 74 height 10
type input "thùng giấy"
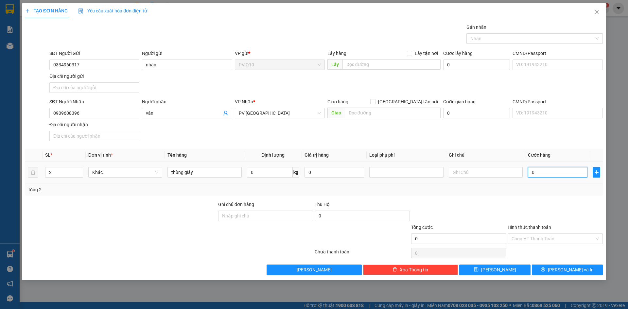
click at [539, 172] on input "0" at bounding box center [558, 172] width 60 height 10
type input "9"
type input "90"
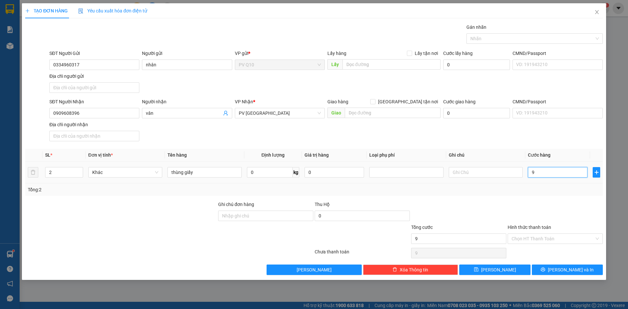
type input "90"
type input "90.000"
click at [542, 238] on input "Hình thức thanh toán" at bounding box center [553, 239] width 83 height 10
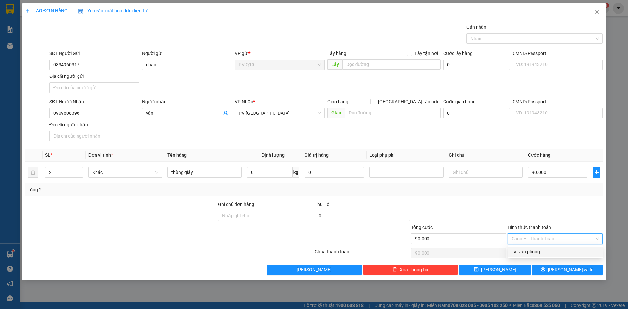
click at [545, 245] on div "Hình thức thanh toán Chọn HT Thanh Toán" at bounding box center [555, 235] width 95 height 23
click at [544, 242] on input "Hình thức thanh toán" at bounding box center [553, 239] width 83 height 10
click at [544, 253] on div "Tại văn phòng" at bounding box center [555, 251] width 87 height 7
type input "0"
click at [545, 271] on icon "printer" at bounding box center [543, 270] width 4 height 4
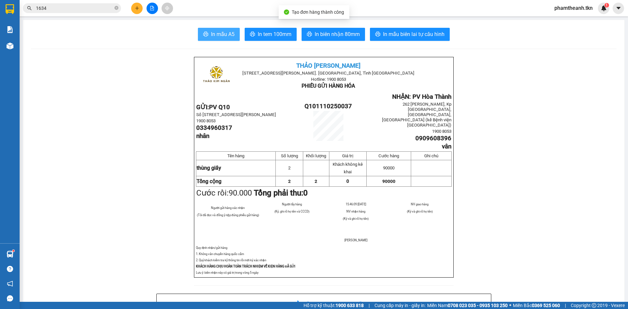
click at [228, 34] on span "In mẫu A5" at bounding box center [223, 34] width 24 height 8
drag, startPoint x: 186, startPoint y: 188, endPoint x: 156, endPoint y: 201, distance: 32.7
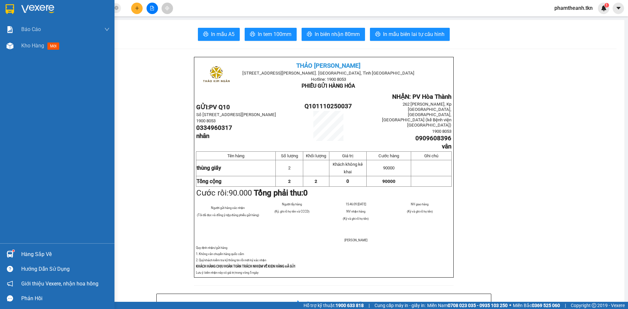
click at [23, 252] on div "Hàng sắp về" at bounding box center [65, 255] width 88 height 10
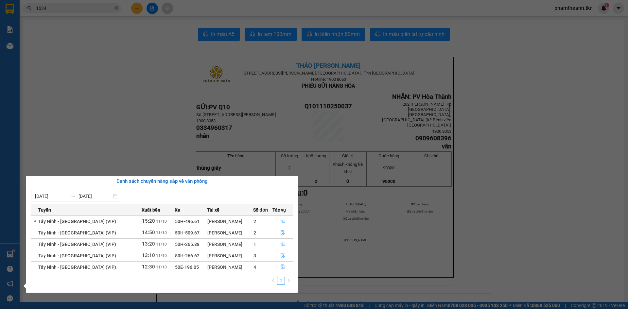
click at [117, 146] on section "Kết quả tìm kiếm ( 4 ) Bộ lọc Mã ĐH Trạng thái Món hàng Thu hộ Tổng cước Chưa c…" at bounding box center [314, 154] width 628 height 309
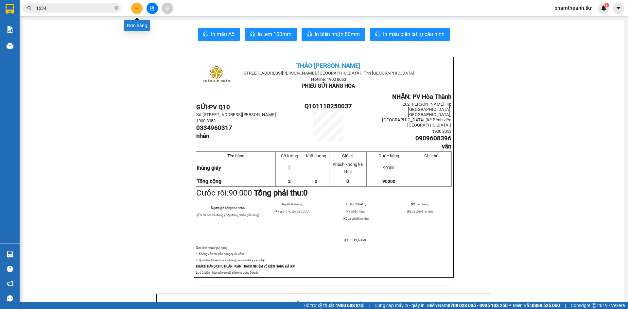
click at [136, 11] on button at bounding box center [136, 8] width 11 height 11
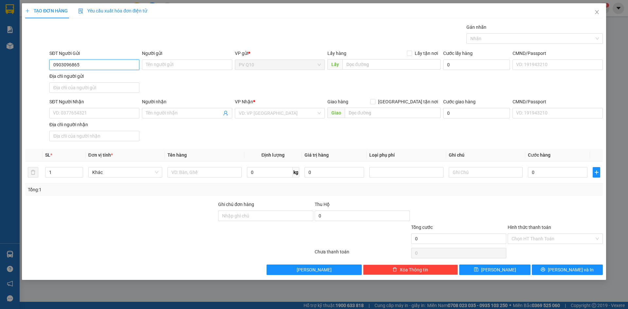
type input "0903096865"
type input "oanh"
click at [114, 112] on input "SĐT Người Nhận" at bounding box center [94, 113] width 90 height 10
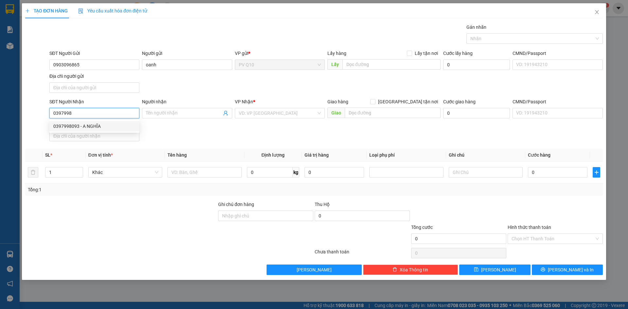
click at [97, 124] on div "0397998093 - A NGHĨA" at bounding box center [94, 126] width 82 height 7
type input "0397998093"
type input "A NGHĨA"
type input "30.000"
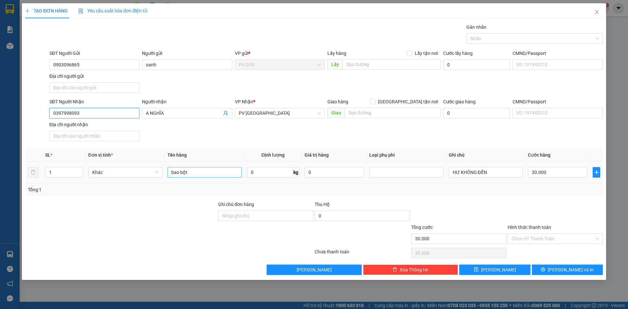
type input "0397998093"
drag, startPoint x: 208, startPoint y: 169, endPoint x: 161, endPoint y: 171, distance: 47.1
click at [161, 171] on tr "1 Khác bao bột 0 kg 0 HƯ KHÔNG ĐỀN 30.000" at bounding box center [314, 173] width 578 height 22
type input "thùng mứt"
click at [536, 174] on input "30.000" at bounding box center [558, 172] width 60 height 10
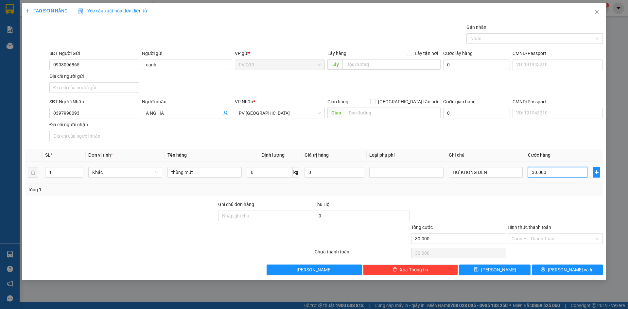
type input "3"
type input "30"
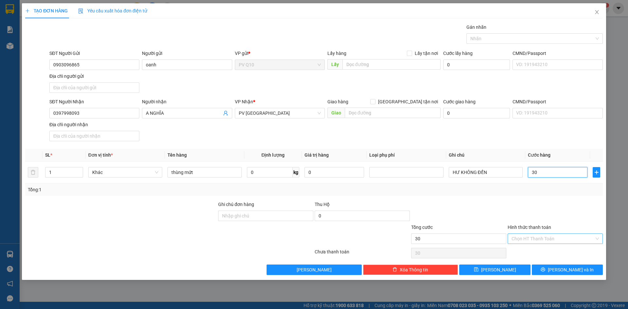
type input "30"
type input "30.000"
click at [572, 239] on input "Hình thức thanh toán" at bounding box center [553, 239] width 83 height 10
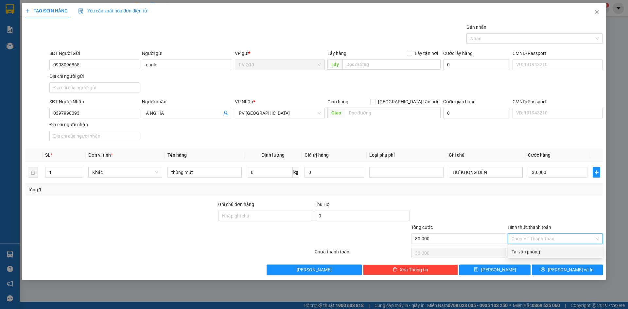
click at [566, 254] on div "Tại văn phòng" at bounding box center [555, 251] width 87 height 7
type input "0"
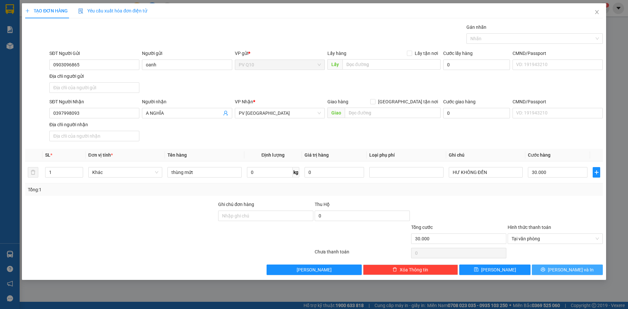
click at [564, 269] on span "Lưu và In" at bounding box center [571, 269] width 46 height 7
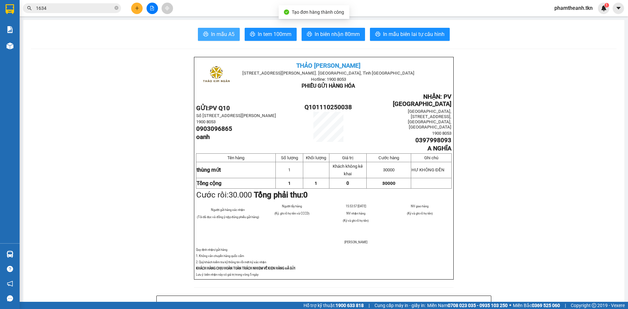
click at [226, 35] on span "In mẫu A5" at bounding box center [223, 34] width 24 height 8
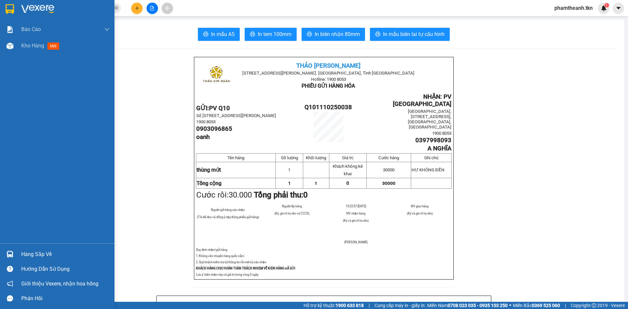
click at [29, 12] on img at bounding box center [37, 9] width 33 height 10
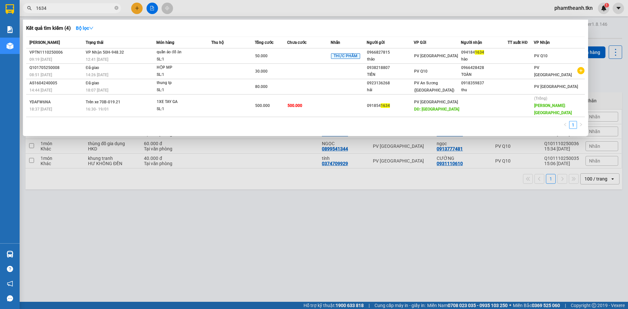
drag, startPoint x: 51, startPoint y: 9, endPoint x: 30, endPoint y: 11, distance: 20.7
click at [30, 11] on span "1634" at bounding box center [72, 8] width 98 height 10
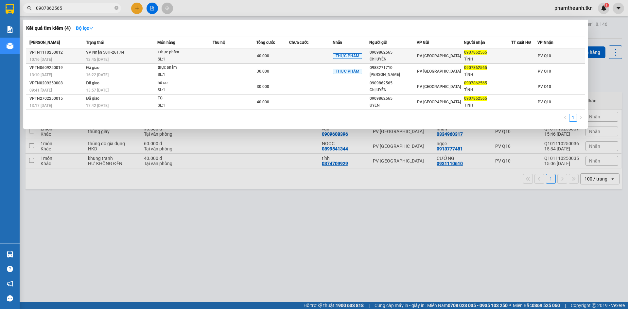
type input "0907862565"
click at [290, 55] on td at bounding box center [311, 55] width 44 height 15
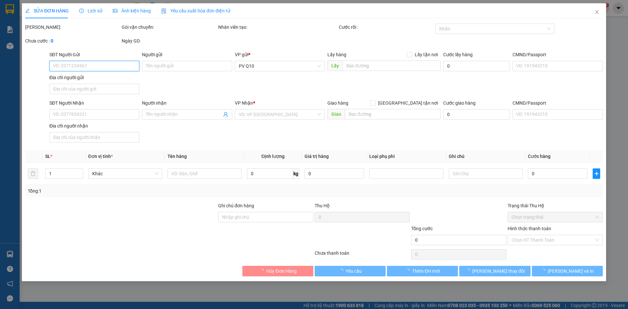
type input "0909862565"
type input "Chị UYÊN"
type input "0907862565"
type input "TÌNH"
type input "40.000"
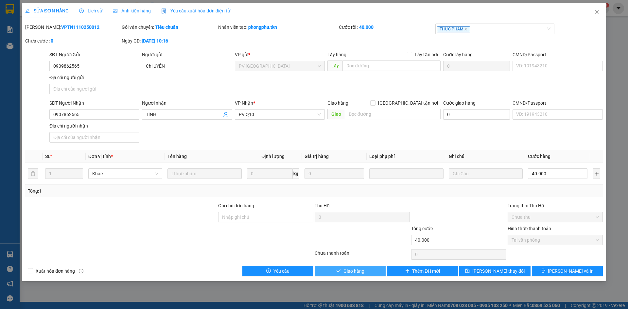
drag, startPoint x: 357, startPoint y: 271, endPoint x: 339, endPoint y: 267, distance: 18.1
click at [339, 266] on div "Total Paid Fee 40.000 Total UnPaid Fee 0 Cash Collection Total Fee Mã ĐH: VPTN1…" at bounding box center [314, 150] width 578 height 253
click at [339, 268] on button "Giao hàng" at bounding box center [350, 271] width 71 height 10
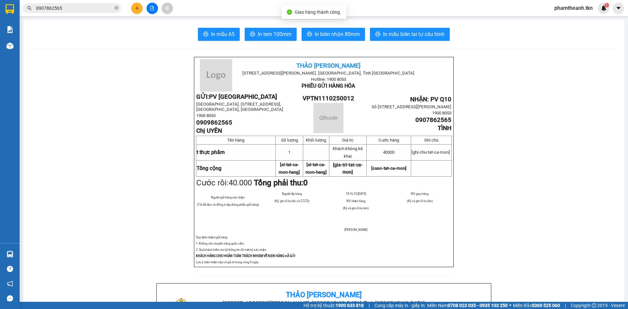
click at [339, 264] on p "Lưu ý: biên nhận này có giá trị trong vòng 5 ngày" at bounding box center [324, 261] width 256 height 5
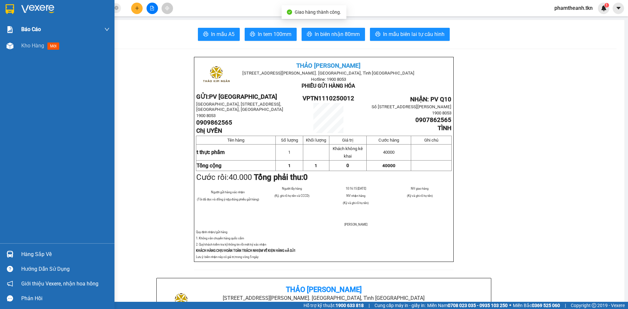
click at [11, 6] on img at bounding box center [10, 9] width 9 height 10
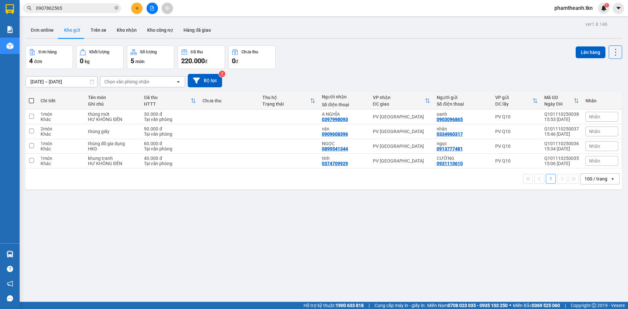
drag, startPoint x: 470, startPoint y: 219, endPoint x: 222, endPoint y: 224, distance: 248.4
click at [469, 219] on div "ver 1.8.146 Đơn online Kho gửi Trên xe Kho nhận Kho công nợ Hàng đã giao Đơn hà…" at bounding box center [324, 174] width 602 height 309
click at [300, 149] on td at bounding box center [289, 146] width 60 height 15
checkbox input "true"
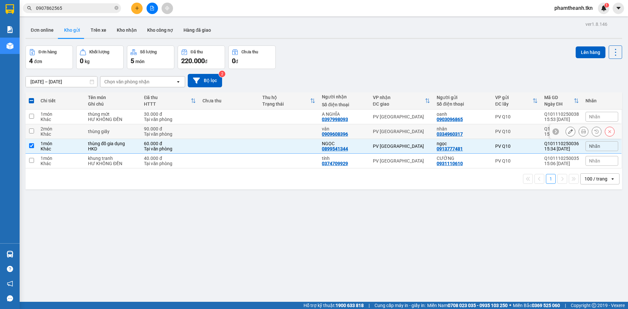
click at [302, 138] on td at bounding box center [289, 131] width 60 height 15
checkbox input "true"
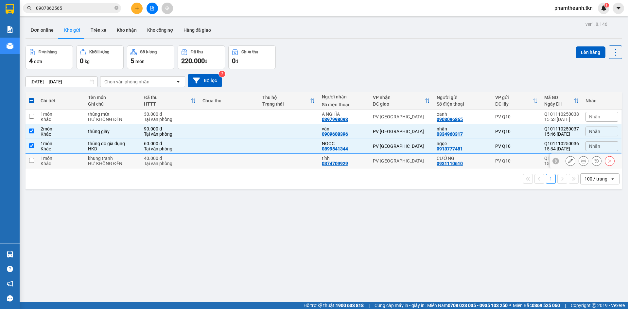
click at [301, 158] on td at bounding box center [289, 161] width 60 height 15
checkbox input "true"
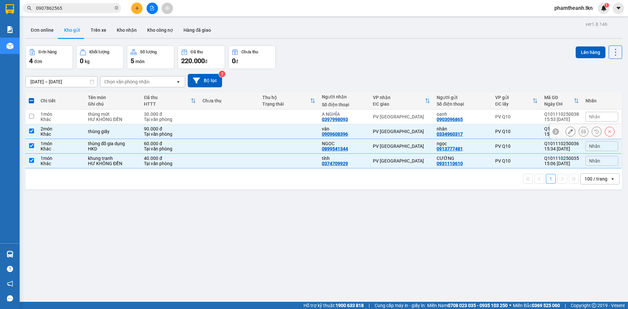
click at [309, 124] on td at bounding box center [289, 131] width 60 height 15
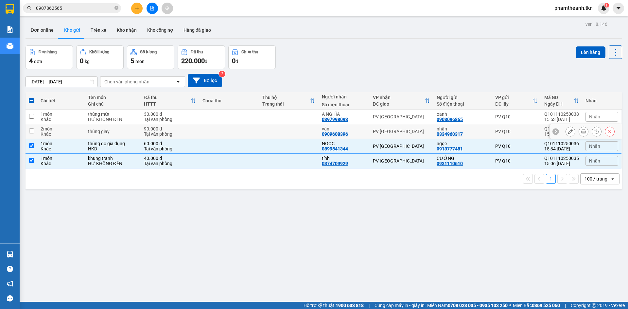
click at [284, 135] on td at bounding box center [289, 131] width 60 height 15
checkbox input "true"
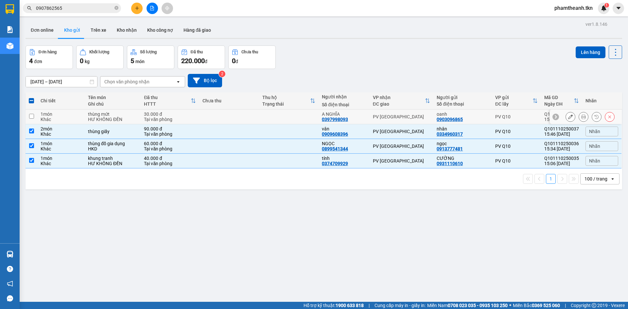
click at [282, 123] on td at bounding box center [289, 117] width 60 height 15
checkbox input "true"
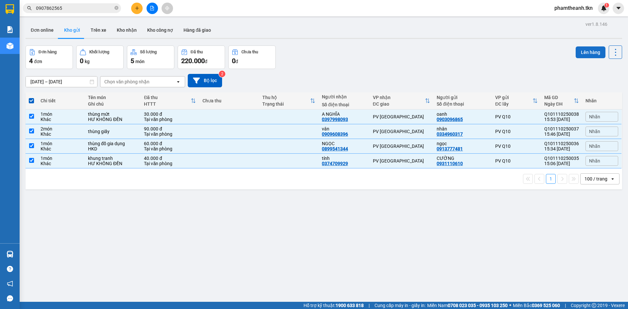
click at [586, 52] on button "Lên hàng" at bounding box center [591, 52] width 30 height 12
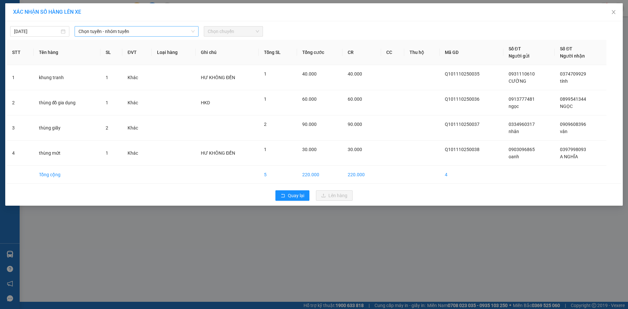
click at [171, 27] on span "Chọn tuyến - nhóm tuyến" at bounding box center [137, 31] width 116 height 10
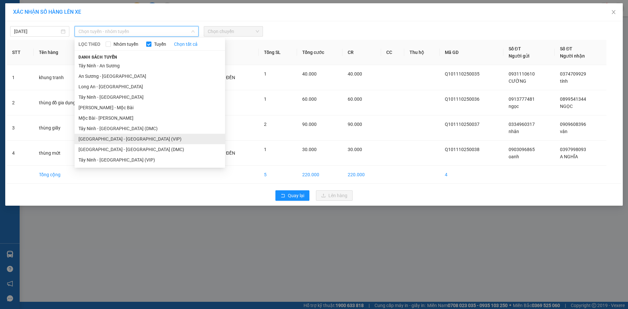
click at [114, 141] on li "Sài Gòn - Tây Ninh (VIP)" at bounding box center [150, 139] width 150 height 10
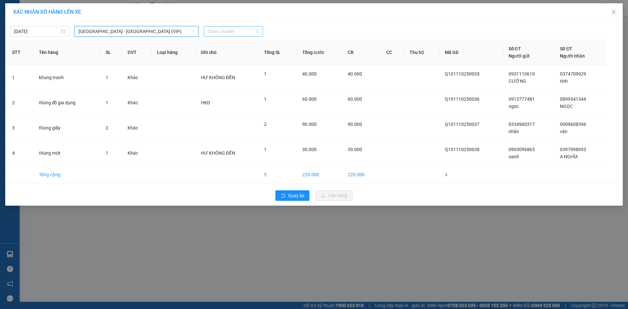
click at [218, 32] on span "Chọn chuyến" at bounding box center [233, 31] width 51 height 10
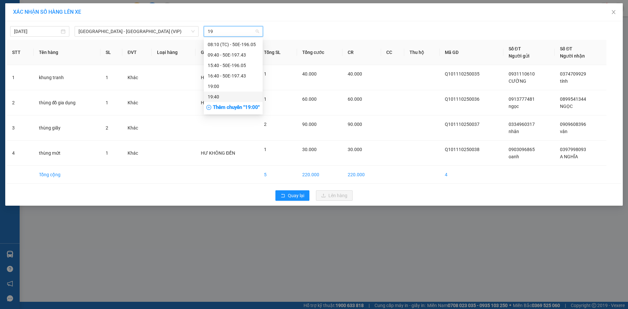
type input "19"
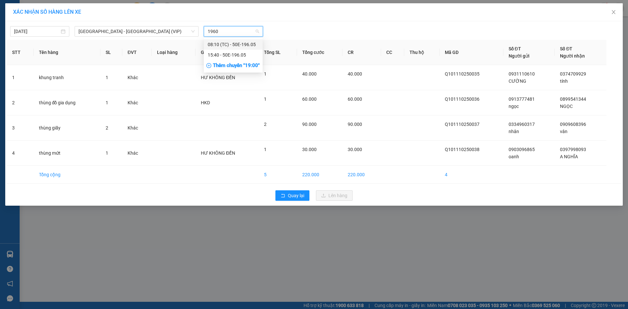
type input "19605"
click at [237, 52] on div "15:40 - 50E-196.05" at bounding box center [233, 54] width 51 height 7
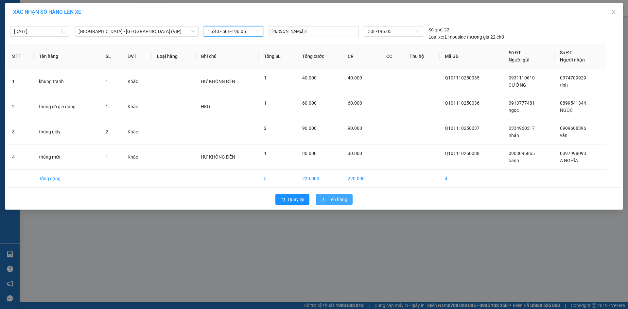
click at [332, 201] on span "Lên hàng" at bounding box center [337, 199] width 19 height 7
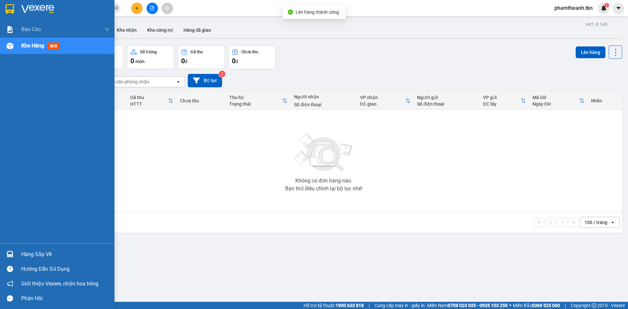
click at [26, 253] on div "Hàng sắp về" at bounding box center [65, 255] width 88 height 10
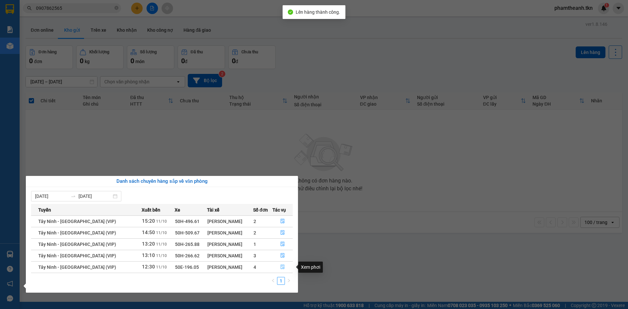
click at [281, 267] on icon "file-done" at bounding box center [283, 267] width 4 height 5
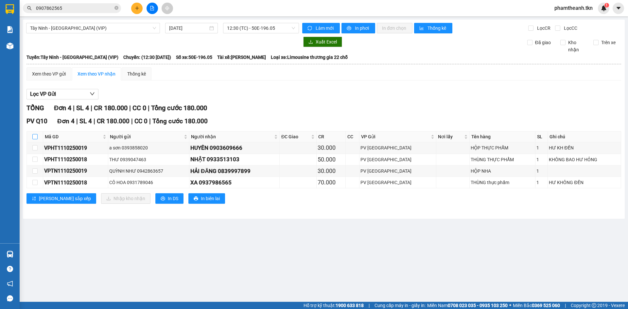
click at [36, 140] on label at bounding box center [34, 136] width 5 height 7
click at [36, 139] on input "checkbox" at bounding box center [34, 136] width 5 height 5
checkbox input "true"
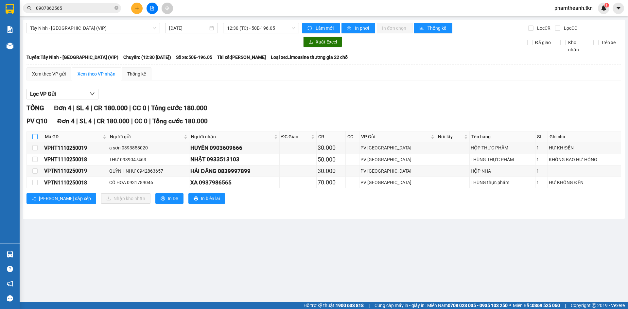
checkbox input "true"
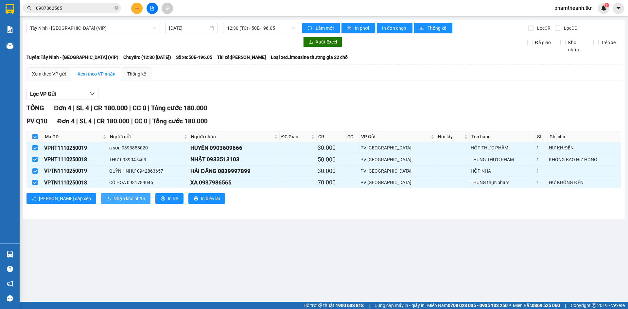
click at [114, 201] on span "Nhập kho nhận" at bounding box center [130, 198] width 32 height 7
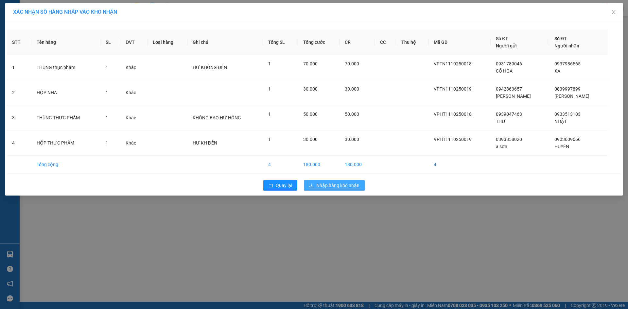
drag, startPoint x: 335, startPoint y: 186, endPoint x: 373, endPoint y: 220, distance: 51.4
click at [334, 186] on span "Nhập hàng kho nhận" at bounding box center [337, 185] width 43 height 7
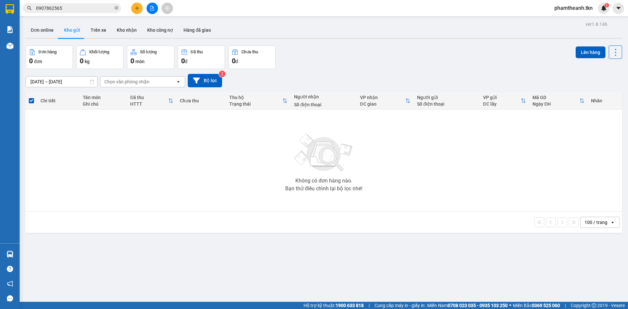
drag, startPoint x: 195, startPoint y: 183, endPoint x: 253, endPoint y: 281, distance: 114.7
click at [195, 183] on div "Không có đơn hàng nào. Bạn thử điều chỉnh lại bộ lọc nhé!" at bounding box center [324, 161] width 590 height 98
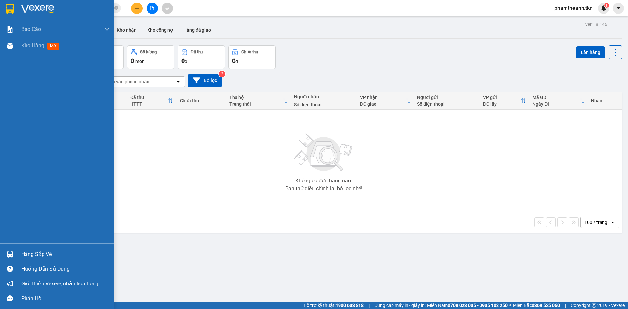
drag, startPoint x: 39, startPoint y: 254, endPoint x: 43, endPoint y: 253, distance: 3.7
click at [39, 254] on div "Hàng sắp về" at bounding box center [65, 255] width 88 height 10
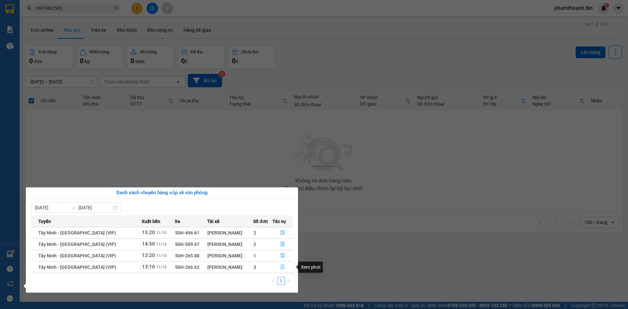
click at [286, 266] on button "button" at bounding box center [283, 267] width 20 height 10
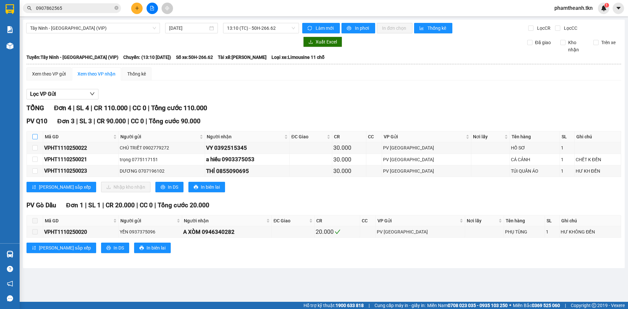
click at [36, 135] on input "checkbox" at bounding box center [34, 136] width 5 height 5
checkbox input "true"
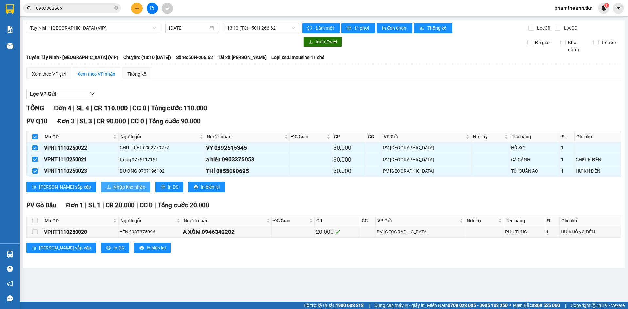
click at [114, 186] on span "Nhập kho nhận" at bounding box center [130, 187] width 32 height 7
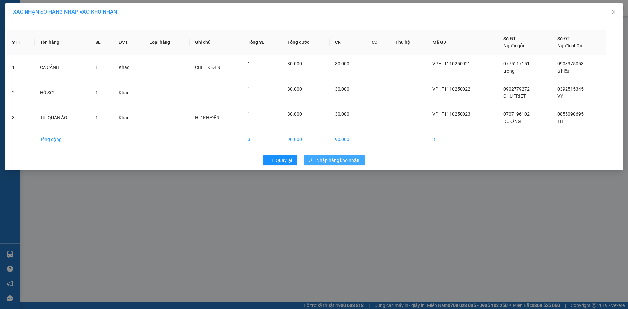
click at [329, 156] on button "Nhập hàng kho nhận" at bounding box center [334, 160] width 61 height 10
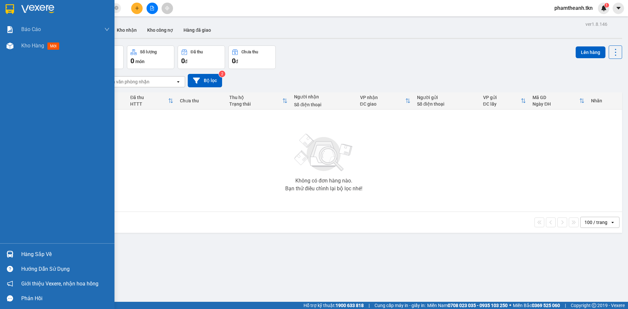
drag, startPoint x: 32, startPoint y: 245, endPoint x: 32, endPoint y: 248, distance: 3.6
click at [32, 248] on div "Hàng sắp về Hướng dẫn sử dụng Giới thiệu Vexere, nhận hoa hồng Phản hồi" at bounding box center [57, 274] width 115 height 62
click at [32, 250] on div "Hàng sắp về" at bounding box center [65, 255] width 88 height 10
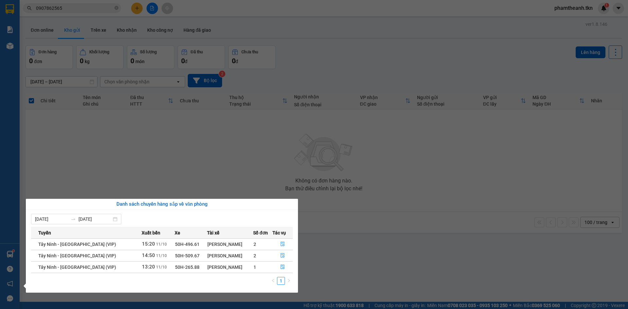
click at [172, 168] on section "Kết quả tìm kiếm ( 4 ) Bộ lọc Mã ĐH Trạng thái Món hàng Thu hộ Tổng cước Chưa c…" at bounding box center [314, 154] width 628 height 309
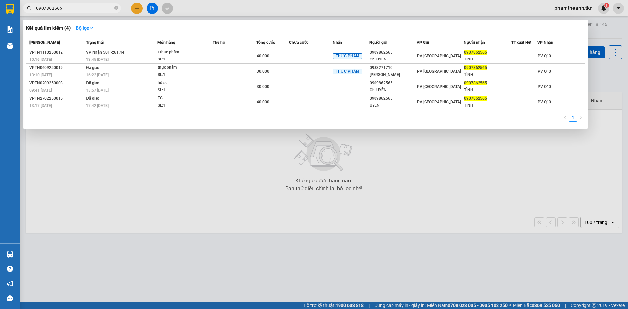
drag, startPoint x: 71, startPoint y: 7, endPoint x: 2, endPoint y: 8, distance: 69.0
click at [2, 8] on section "Kết quả tìm kiếm ( 4 ) Bộ lọc Mã ĐH Trạng thái Món hàng Thu hộ Tổng cước Chưa c…" at bounding box center [314, 154] width 628 height 309
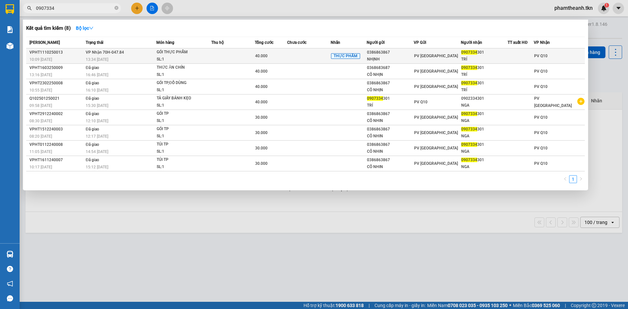
click at [470, 56] on div "TRÍ" at bounding box center [484, 59] width 46 height 7
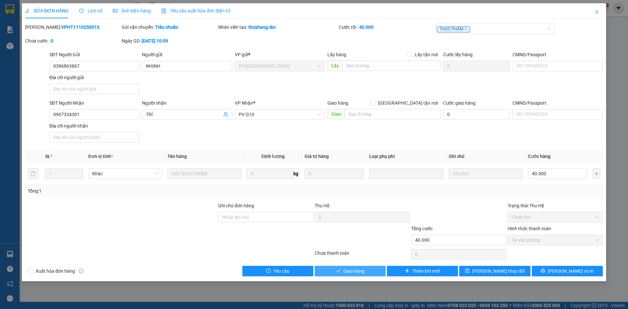
click at [362, 271] on span "Giao hàng" at bounding box center [354, 271] width 21 height 7
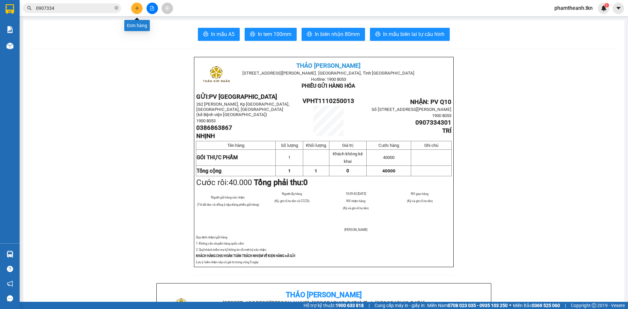
click at [135, 9] on icon "plus" at bounding box center [137, 8] width 5 height 5
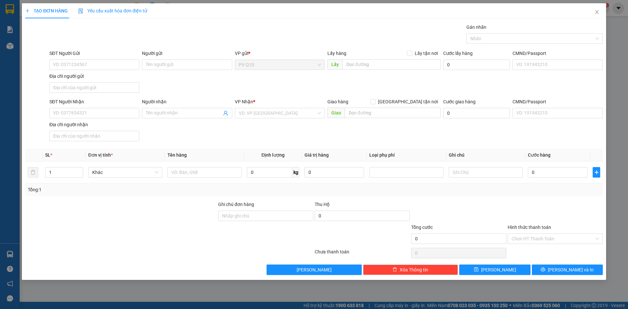
click at [18, 248] on div "TẠO ĐƠN HÀNG Yêu cầu xuất hóa đơn điện tử Transit Pickup Surcharge Ids Transit …" at bounding box center [314, 154] width 628 height 309
click at [598, 13] on icon "close" at bounding box center [596, 11] width 5 height 5
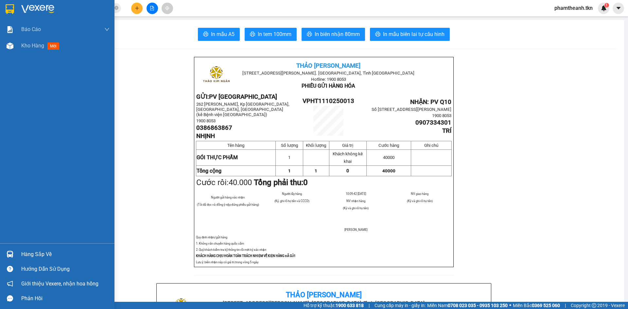
click at [30, 254] on div "Hàng sắp về" at bounding box center [65, 255] width 88 height 10
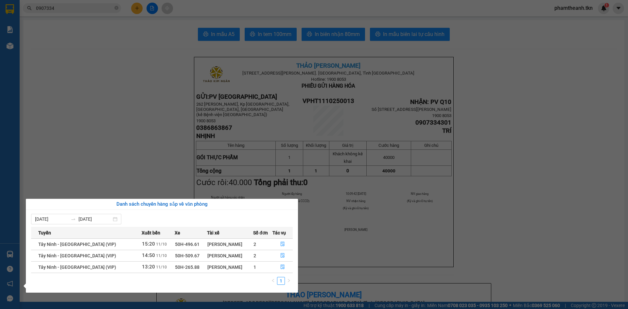
click at [195, 165] on section "Kết quả tìm kiếm ( 8 ) Bộ lọc Mã ĐH Trạng thái Món hàng Thu hộ Tổng cước Chưa c…" at bounding box center [314, 154] width 628 height 309
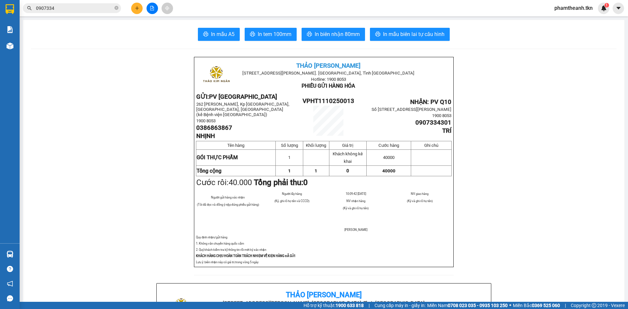
click at [135, 9] on icon "plus" at bounding box center [137, 8] width 5 height 5
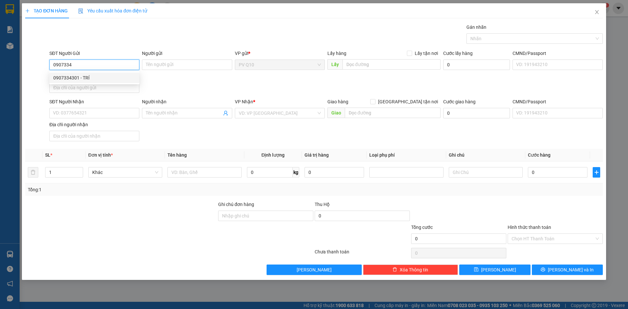
click at [113, 82] on div "0907334301 - TRÍ" at bounding box center [94, 78] width 90 height 10
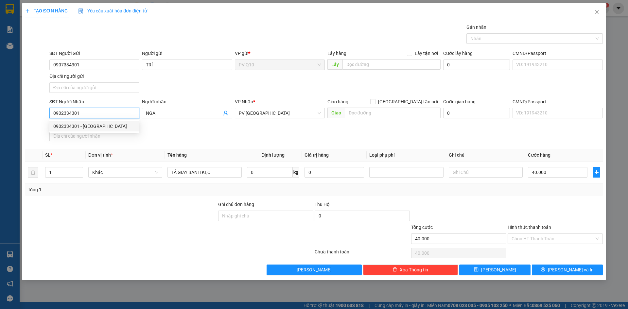
drag, startPoint x: 91, startPoint y: 112, endPoint x: 39, endPoint y: 111, distance: 51.7
click at [39, 111] on div "SĐT Người Nhận 0902334301 Người nhận NGA VP Nhận * PV Hòa Thành Giao hàng Giao …" at bounding box center [314, 121] width 579 height 46
click at [97, 128] on div "0386863867 - NHỊNH" at bounding box center [94, 126] width 82 height 7
click at [557, 246] on div "Hình thức thanh toán Chọn HT Thanh Toán" at bounding box center [555, 235] width 95 height 23
click at [556, 241] on input "Hình thức thanh toán" at bounding box center [553, 239] width 83 height 10
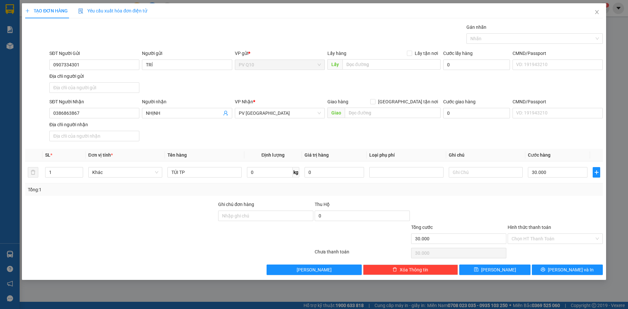
click at [555, 258] on div "Transit Pickup Surcharge Ids Transit Deliver Surcharge Ids Transit Deliver Surc…" at bounding box center [314, 150] width 578 height 252
click at [543, 232] on div "Hình thức thanh toán" at bounding box center [555, 229] width 95 height 10
click at [548, 240] on input "Hình thức thanh toán" at bounding box center [553, 239] width 83 height 10
drag, startPoint x: 550, startPoint y: 249, endPoint x: 545, endPoint y: 250, distance: 5.6
click at [550, 250] on div "Tại văn phòng" at bounding box center [555, 251] width 87 height 7
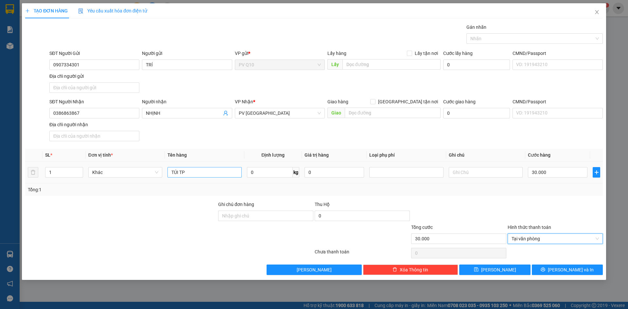
click at [187, 168] on td "TÚI TP" at bounding box center [204, 173] width 79 height 22
drag, startPoint x: 179, startPoint y: 172, endPoint x: 181, endPoint y: 166, distance: 6.7
click at [181, 166] on div "Transit Pickup Surcharge Ids Transit Deliver Surcharge Ids Transit Deliver Surc…" at bounding box center [314, 150] width 578 height 252
click at [547, 275] on button "Lưu và In" at bounding box center [567, 270] width 71 height 10
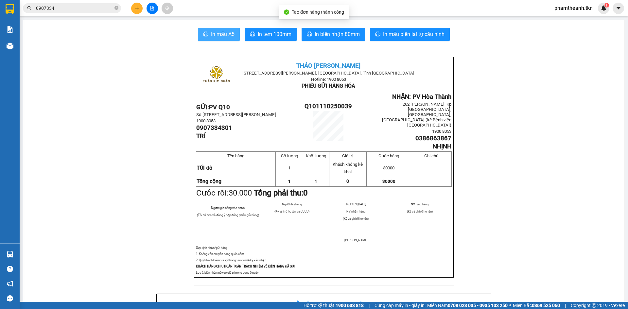
drag, startPoint x: 217, startPoint y: 40, endPoint x: 222, endPoint y: 36, distance: 6.5
click at [217, 40] on button "In mẫu A5" at bounding box center [219, 34] width 42 height 13
click at [92, 8] on input "0907334" at bounding box center [74, 8] width 77 height 7
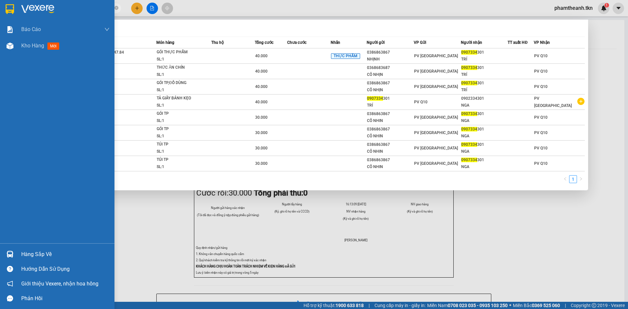
drag, startPoint x: 79, startPoint y: 8, endPoint x: 0, endPoint y: 8, distance: 79.2
click at [0, 8] on section "Kết quả tìm kiếm ( 8 ) Bộ lọc Mã ĐH Trạng thái Món hàng Thu hộ Tổng cước Chưa c…" at bounding box center [314, 154] width 628 height 309
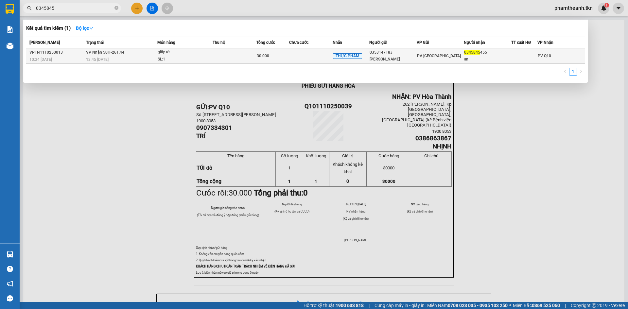
click at [168, 55] on div "giấy tờ" at bounding box center [182, 52] width 49 height 7
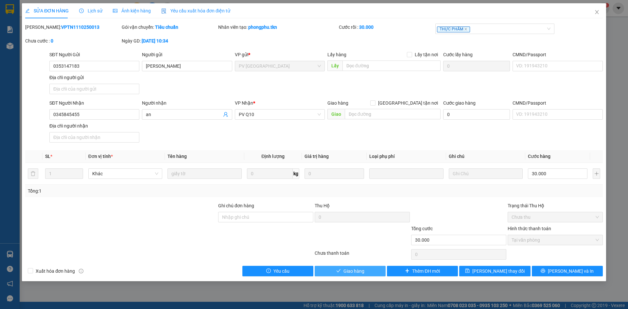
click at [358, 269] on span "Giao hàng" at bounding box center [354, 271] width 21 height 7
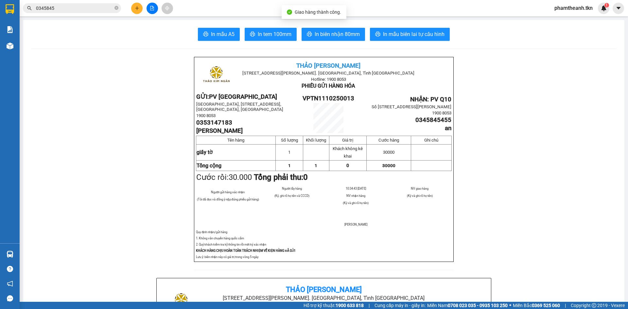
drag, startPoint x: 65, startPoint y: 9, endPoint x: 12, endPoint y: 4, distance: 53.3
click at [24, 4] on div "0345845" at bounding box center [64, 8] width 128 height 10
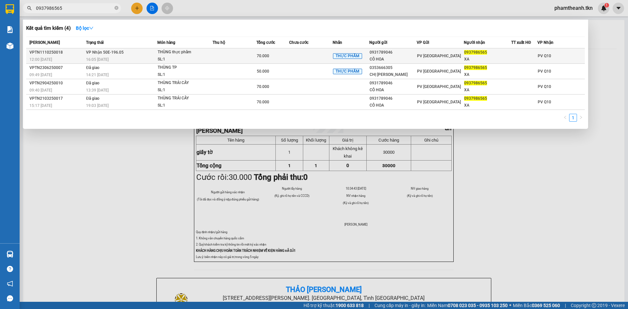
click at [79, 52] on div "VPTN1110250018" at bounding box center [56, 52] width 55 height 7
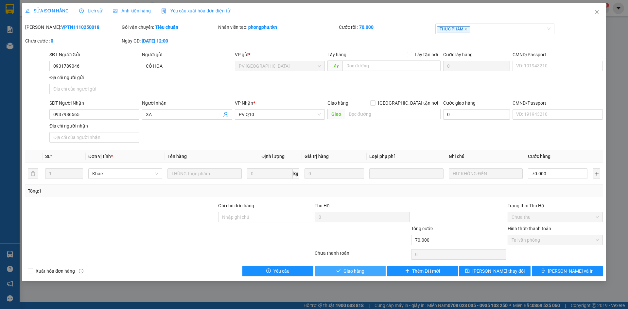
click at [350, 271] on span "Giao hàng" at bounding box center [354, 271] width 21 height 7
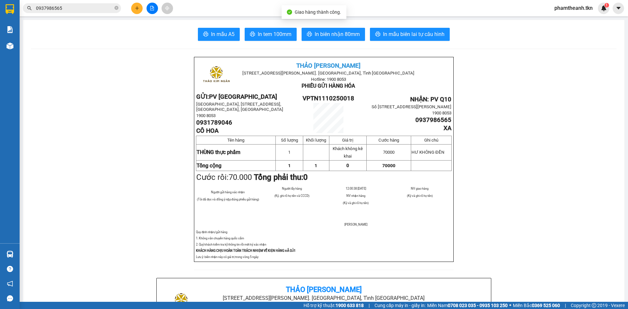
click at [15, 245] on div "Hàng sắp về Hướng dẫn sử dụng Giới thiệu Vexere, nhận hoa hồng Phản hồi" at bounding box center [10, 274] width 20 height 62
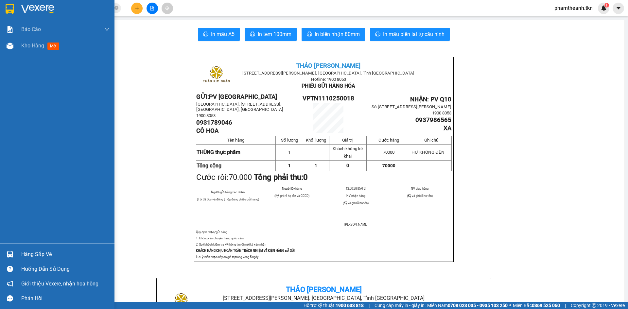
click at [34, 257] on div "Hàng sắp về" at bounding box center [65, 255] width 88 height 10
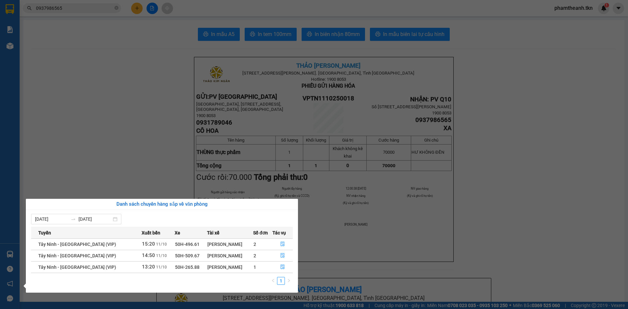
click at [170, 170] on section "Kết quả tìm kiếm ( 4 ) Bộ lọc Mã ĐH Trạng thái Món hàng Thu hộ Tổng cước Chưa c…" at bounding box center [314, 154] width 628 height 309
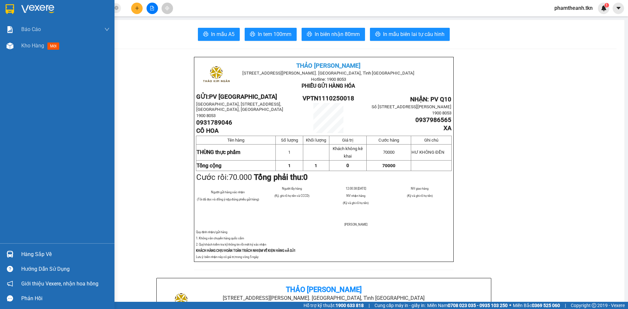
click at [37, 256] on div "Hàng sắp về" at bounding box center [65, 255] width 88 height 10
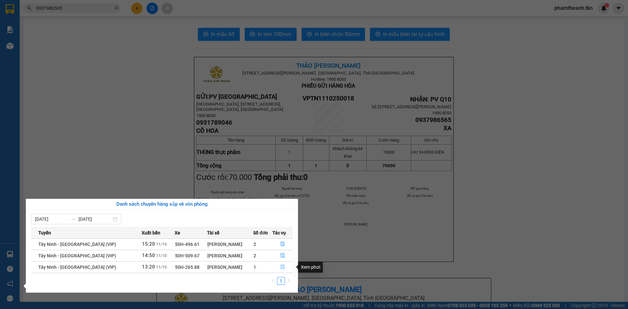
click at [281, 267] on icon "file-done" at bounding box center [283, 267] width 4 height 5
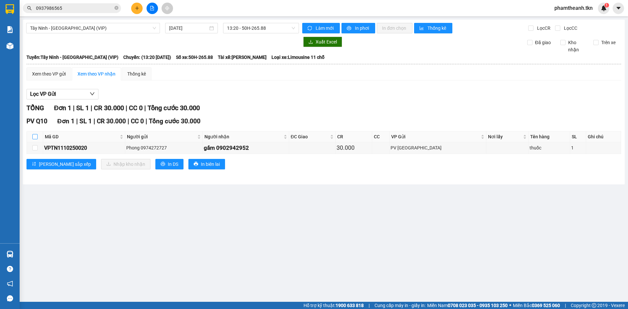
click at [35, 136] on input "checkbox" at bounding box center [34, 136] width 5 height 5
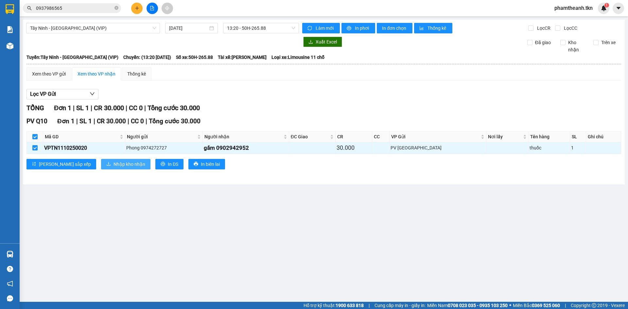
click at [101, 160] on button "Nhập kho nhận" at bounding box center [125, 164] width 49 height 10
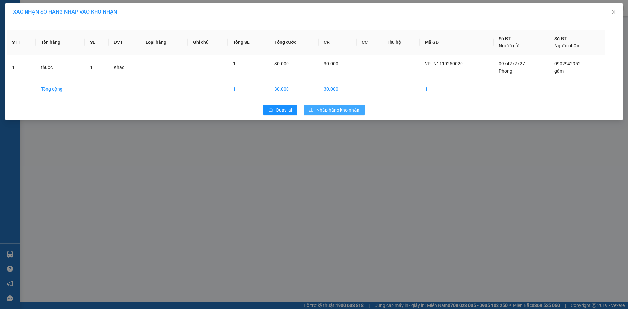
click at [336, 111] on span "Nhập hàng kho nhận" at bounding box center [337, 109] width 43 height 7
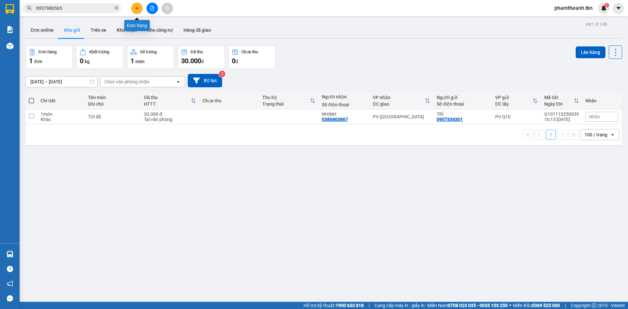
click at [140, 9] on button at bounding box center [136, 8] width 11 height 11
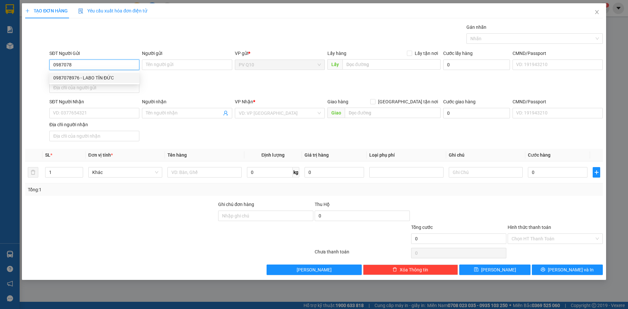
click at [95, 79] on div "0987078976 - LABO TÍN ĐỨC" at bounding box center [94, 77] width 82 height 7
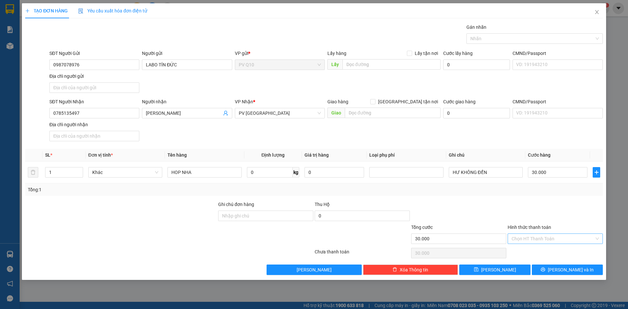
click at [550, 240] on input "Hình thức thanh toán" at bounding box center [553, 239] width 83 height 10
click at [541, 252] on div "Tại văn phòng" at bounding box center [555, 251] width 87 height 7
click at [542, 272] on button "Lưu và In" at bounding box center [567, 270] width 71 height 10
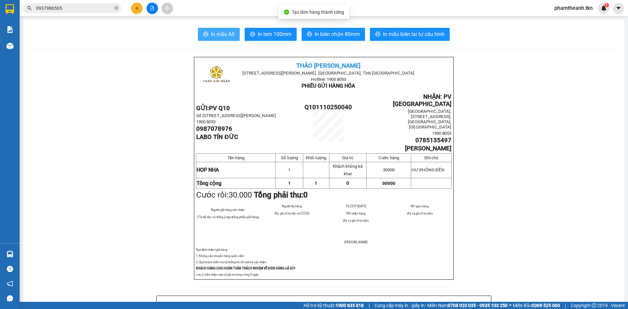
click at [205, 36] on icon "printer" at bounding box center [205, 33] width 5 height 5
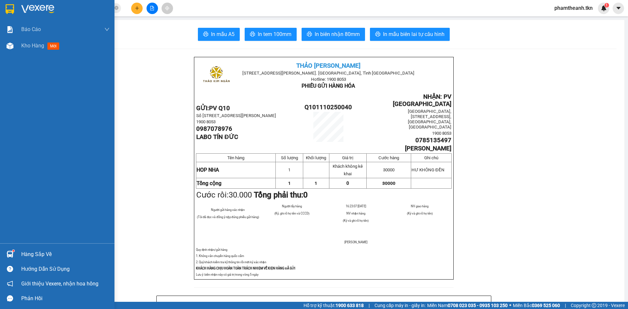
click at [28, 9] on img at bounding box center [37, 9] width 33 height 10
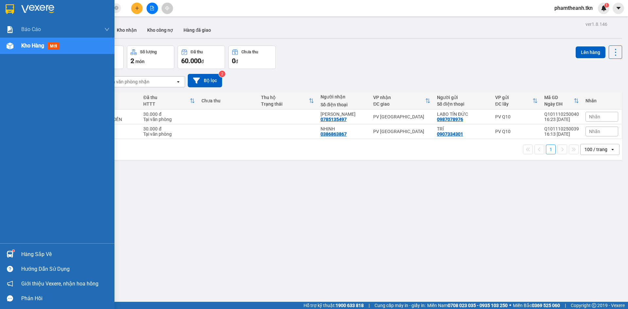
click at [33, 256] on div "Hàng sắp về" at bounding box center [65, 255] width 88 height 10
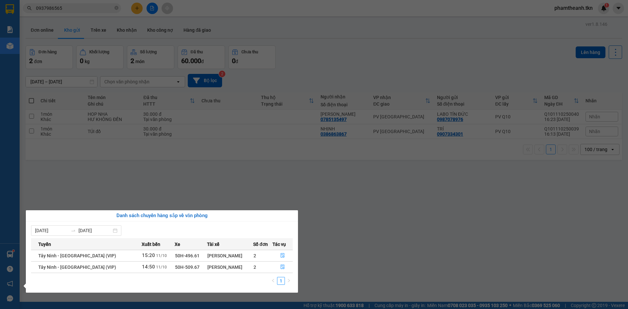
click at [448, 238] on section "Kết quả tìm kiếm ( 4 ) Bộ lọc Mã ĐH Trạng thái Món hàng Thu hộ Tổng cước Chưa c…" at bounding box center [314, 154] width 628 height 309
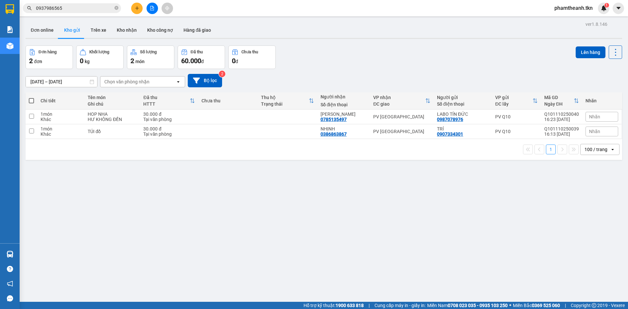
click at [471, 210] on div "ver 1.8.146 Đơn online Kho gửi Trên xe Kho nhận Kho công nợ Hàng đã giao Đơn hà…" at bounding box center [324, 174] width 602 height 309
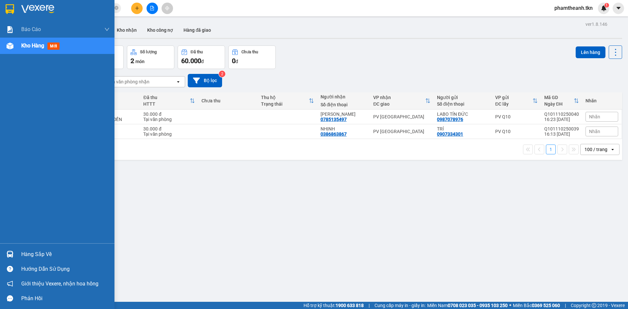
drag, startPoint x: 19, startPoint y: 11, endPoint x: 78, endPoint y: 3, distance: 58.8
click at [19, 11] on div at bounding box center [57, 10] width 115 height 21
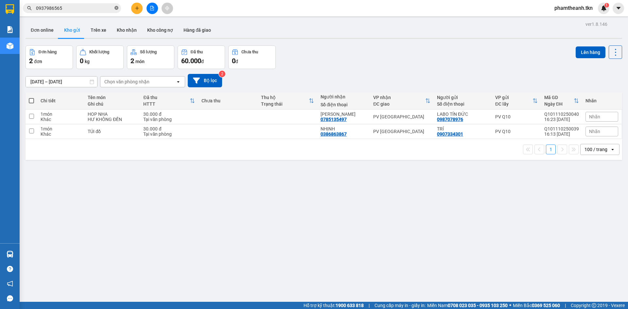
click at [115, 5] on span at bounding box center [117, 8] width 4 height 6
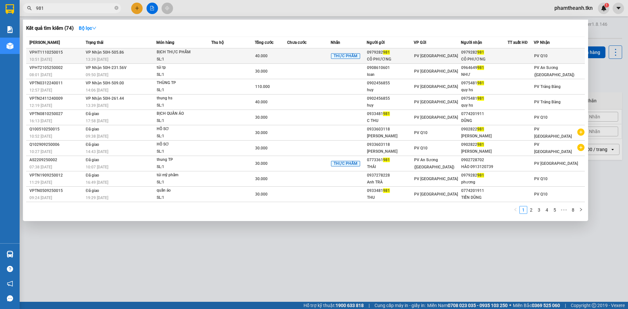
click at [247, 62] on td at bounding box center [233, 55] width 44 height 15
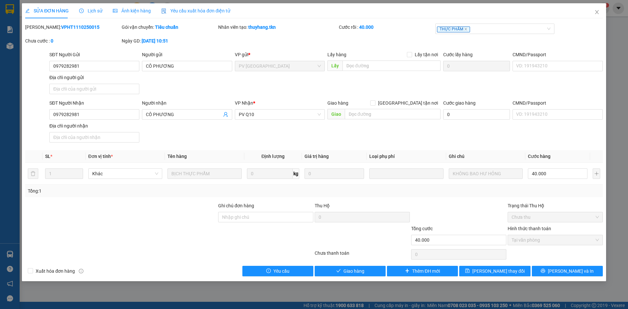
click at [97, 12] on span "Lịch sử" at bounding box center [90, 10] width 23 height 5
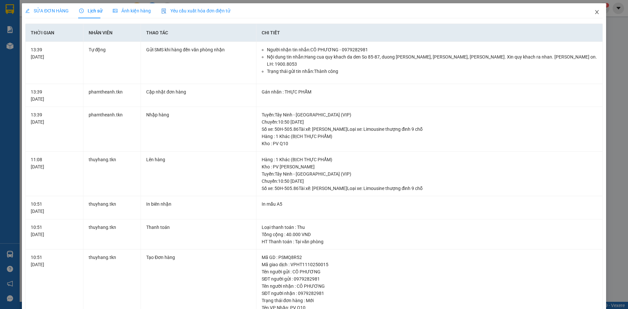
click at [595, 13] on icon "close" at bounding box center [597, 12] width 4 height 4
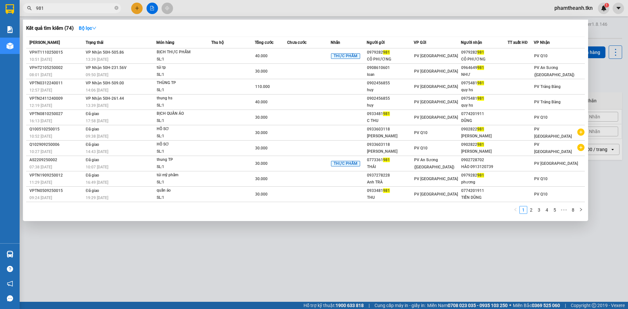
click at [79, 5] on input "981" at bounding box center [74, 8] width 77 height 7
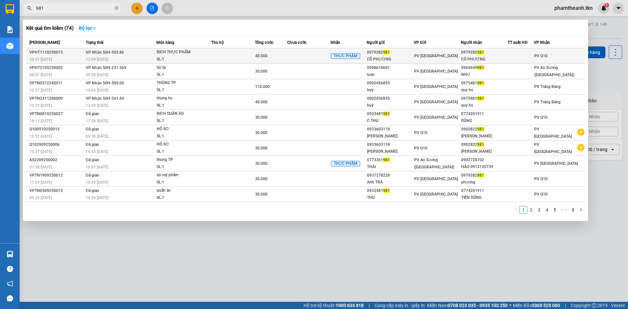
click at [285, 60] on td "40.000" at bounding box center [271, 55] width 32 height 15
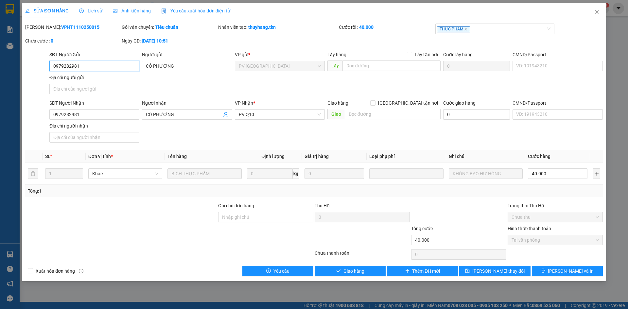
drag, startPoint x: 91, startPoint y: 68, endPoint x: 36, endPoint y: 67, distance: 55.0
click at [36, 67] on div "SĐT Người Gửi 0979282981 0979282981 Người gửi CÔ PHƯƠNG VP gửi * PV Hòa Thành L…" at bounding box center [314, 74] width 579 height 46
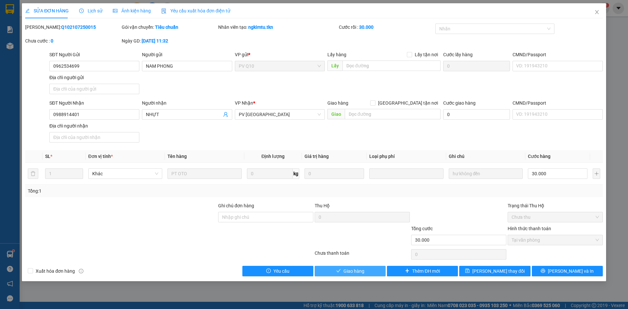
click at [346, 271] on span "Giao hàng" at bounding box center [354, 271] width 21 height 7
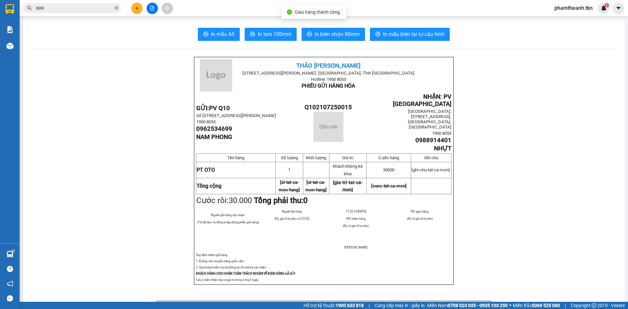
click at [50, 17] on main "In mẫu A5 In tem 100mm In biên nhận 80mm In mẫu biên lai tự cấu hình [PERSON_NA…" at bounding box center [314, 151] width 628 height 302
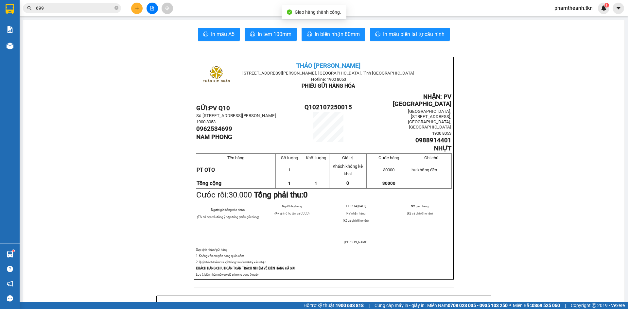
click at [50, 10] on input "699" at bounding box center [74, 8] width 77 height 7
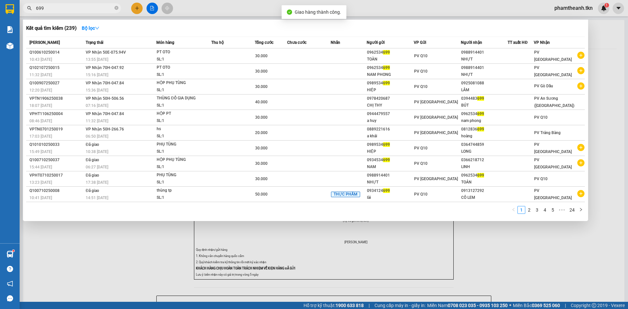
drag, startPoint x: 49, startPoint y: 8, endPoint x: 33, endPoint y: 7, distance: 15.4
click at [33, 7] on span "699" at bounding box center [72, 8] width 98 height 10
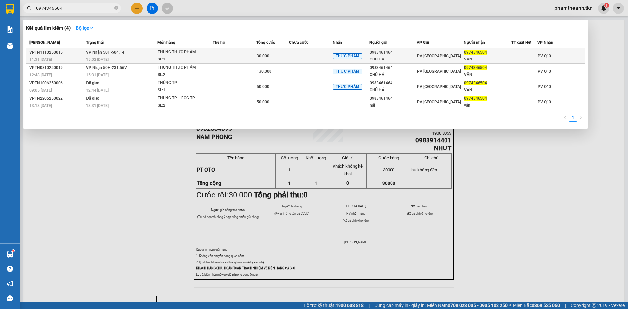
type input "0974346504"
click at [216, 55] on td at bounding box center [235, 55] width 44 height 15
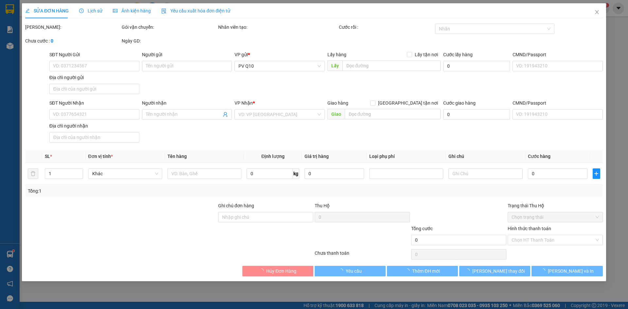
type input "0983461464"
type input "CHÚ HẢI"
type input "0974346504"
type input "VÂN"
type input "30.000"
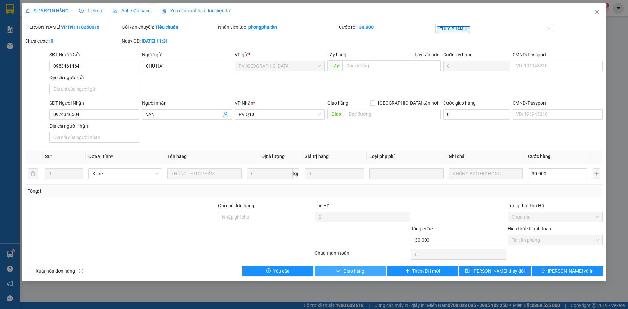
click at [359, 268] on span "Giao hàng" at bounding box center [354, 271] width 21 height 7
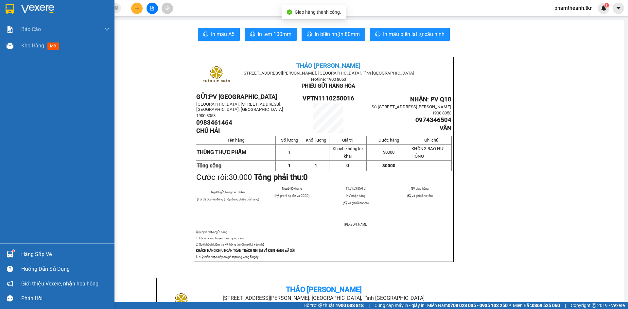
click at [38, 15] on div at bounding box center [57, 10] width 115 height 21
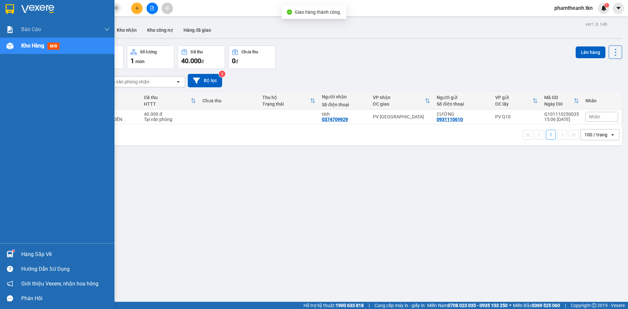
click at [21, 250] on div "Hàng sắp về" at bounding box center [57, 254] width 115 height 15
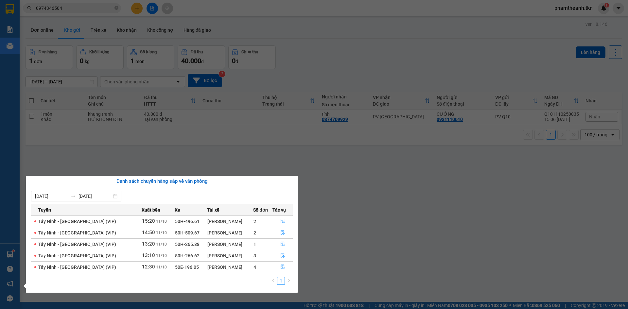
click at [175, 169] on section "Kết quả tìm kiếm ( 4 ) Bộ lọc Mã ĐH Trạng thái Món hàng Thu hộ Tổng cước Chưa c…" at bounding box center [314, 154] width 628 height 309
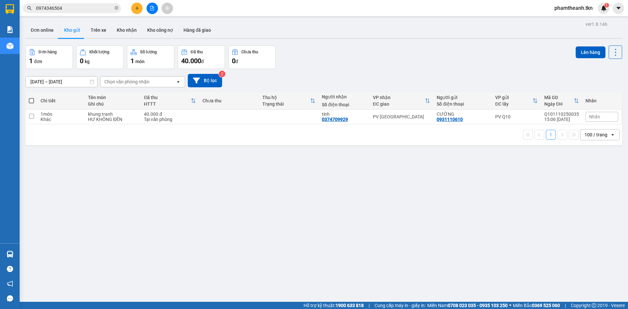
click at [446, 198] on div "ver 1.8.146 Đơn online Kho gửi Trên xe Kho nhận Kho công nợ Hàng đã giao Đơn hà…" at bounding box center [324, 174] width 602 height 309
click at [434, 55] on div "Đơn hàng 1 đơn Khối lượng 0 kg Số lượng 1 món Đã thu 40.000 đ Chưa thu 0 đ Lên …" at bounding box center [324, 57] width 597 height 24
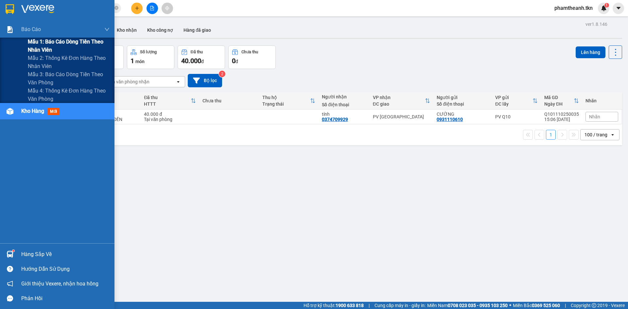
click at [59, 46] on span "Mẫu 1: Báo cáo dòng tiền theo nhân viên" at bounding box center [69, 46] width 82 height 16
click at [59, 44] on span "Mẫu 1: Báo cáo dòng tiền theo nhân viên" at bounding box center [69, 46] width 82 height 16
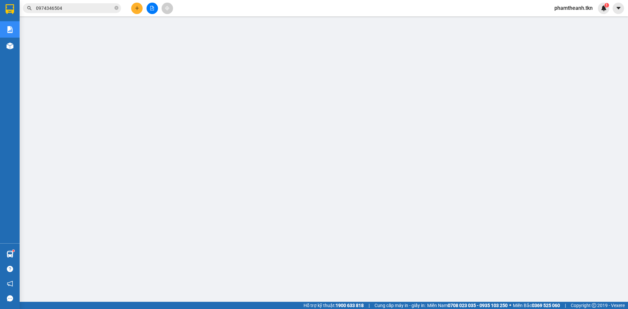
click at [71, 3] on div "Kết quả tìm kiếm ( 4 ) Bộ lọc Mã ĐH Trạng thái Món hàng Thu hộ Tổng cước Chưa c…" at bounding box center [64, 8] width 128 height 11
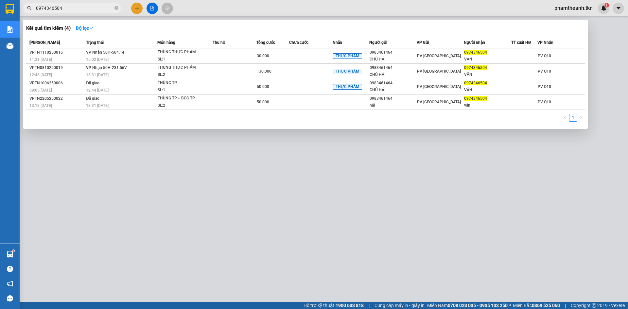
drag, startPoint x: 65, startPoint y: 8, endPoint x: 50, endPoint y: 8, distance: 14.7
click at [51, 8] on input "0974346504" at bounding box center [74, 8] width 77 height 7
type input "0"
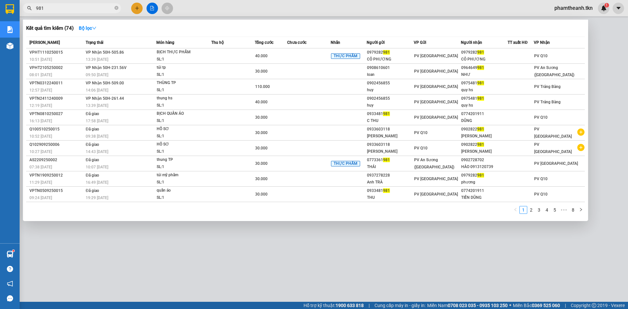
type input "981"
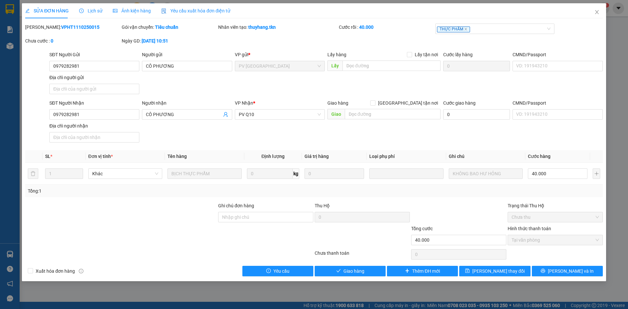
click at [444, 87] on div "SĐT Người Gửi 0979282981 Người gửi CÔ PHƯƠNG VP gửi * PV Hòa Thành Lấy hàng Lấy…" at bounding box center [326, 74] width 556 height 46
click at [601, 13] on span "Close" at bounding box center [597, 12] width 18 height 18
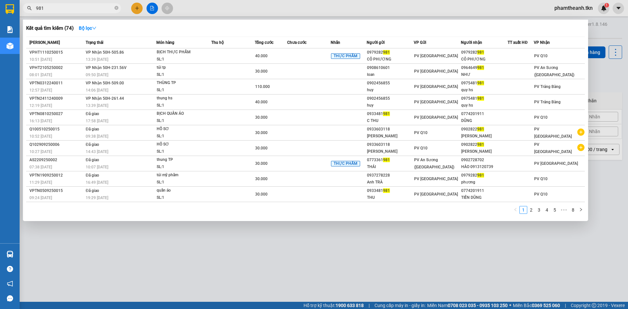
drag, startPoint x: 53, startPoint y: 10, endPoint x: 28, endPoint y: 21, distance: 26.9
click at [29, 14] on div "Kết quả tìm kiếm ( 74 ) Bộ lọc Mã ĐH Trạng thái Món hàng Thu hộ Tổng cước Chưa …" at bounding box center [64, 8] width 128 height 11
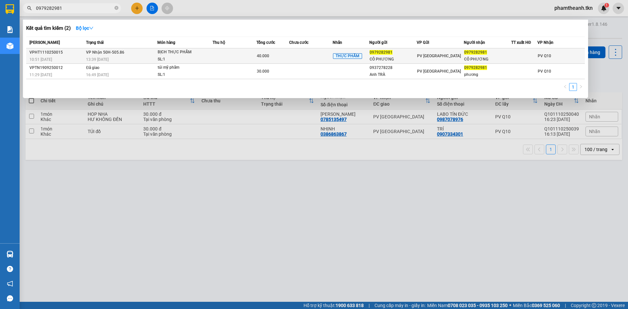
type input "0979282981"
click at [180, 57] on div "SL: 1" at bounding box center [182, 59] width 49 height 7
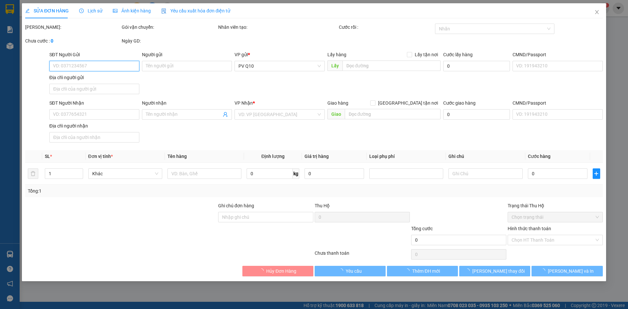
type input "0979282981"
type input "CÔ PHƯƠNG"
type input "0979282981"
type input "CÔ PHƯƠNG"
type input "40.000"
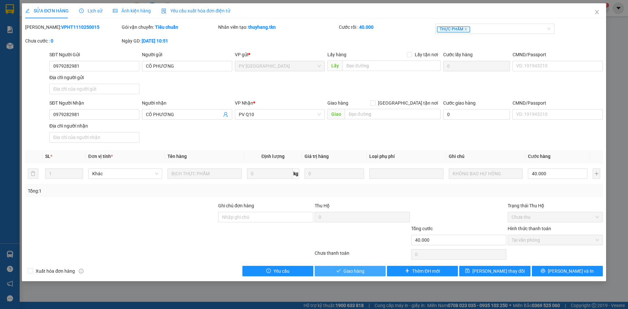
click at [358, 267] on button "Giao hàng" at bounding box center [350, 271] width 71 height 10
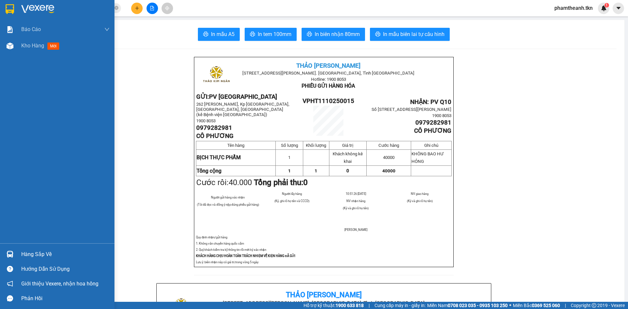
click at [8, 250] on div at bounding box center [9, 254] width 11 height 11
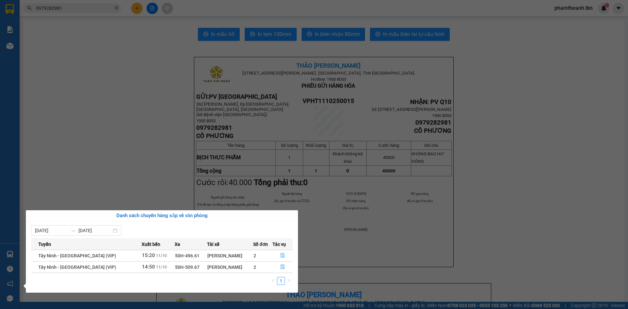
click at [53, 6] on section "Kết quả tìm kiếm ( 2 ) Bộ lọc Mã ĐH Trạng thái Món hàng Thu hộ Tổng cước Chưa c…" at bounding box center [314, 154] width 628 height 309
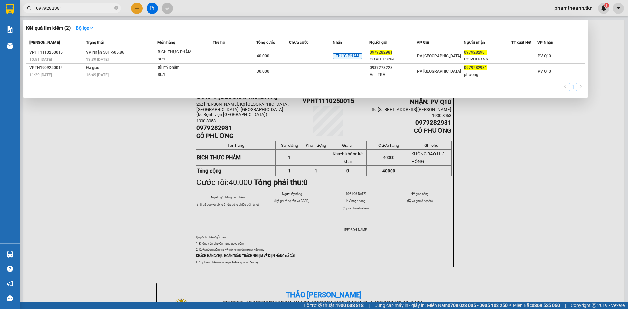
drag, startPoint x: 66, startPoint y: 9, endPoint x: 0, endPoint y: 11, distance: 65.8
click at [6, 9] on section "Kết quả tìm kiếm ( 2 ) Bộ lọc Mã ĐH Trạng thái Món hàng Thu hộ Tổng cước Chưa c…" at bounding box center [314, 154] width 628 height 309
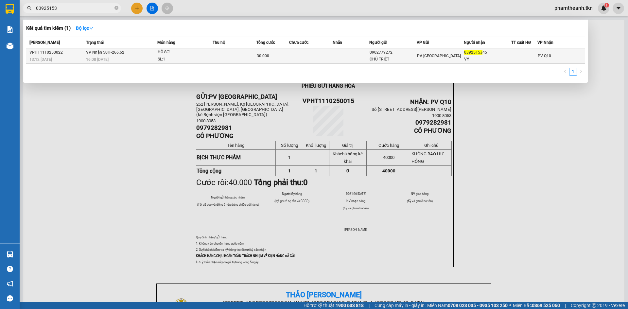
type input "03925153"
click at [364, 51] on td at bounding box center [351, 55] width 36 height 15
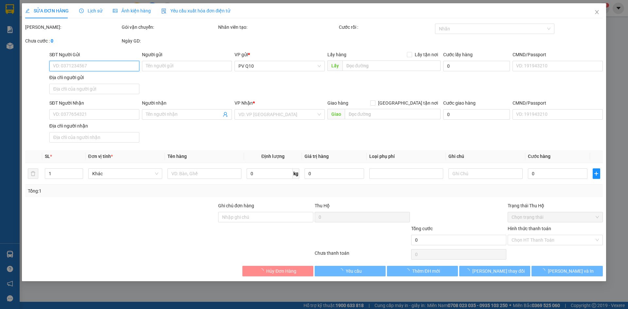
type input "0902779272"
type input "CHÚ TRIẾT"
type input "0392515345"
type input "VY"
type input "30.000"
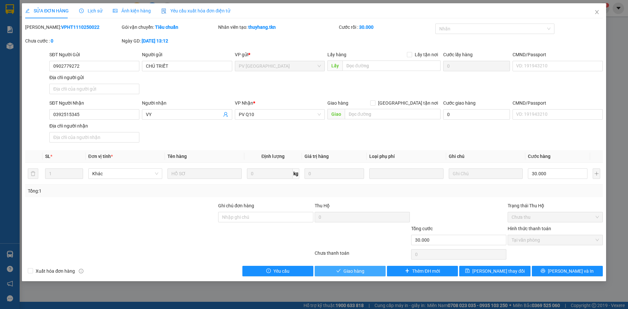
click at [364, 271] on span "Giao hàng" at bounding box center [354, 271] width 21 height 7
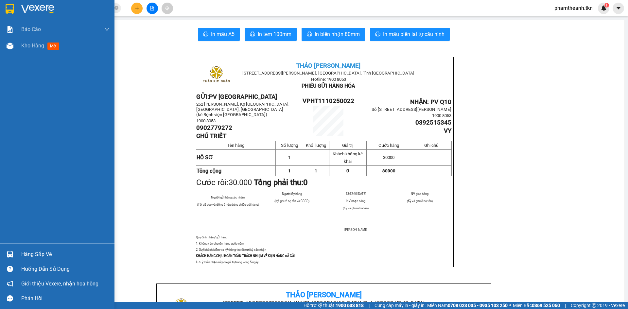
click at [21, 5] on img at bounding box center [37, 9] width 33 height 10
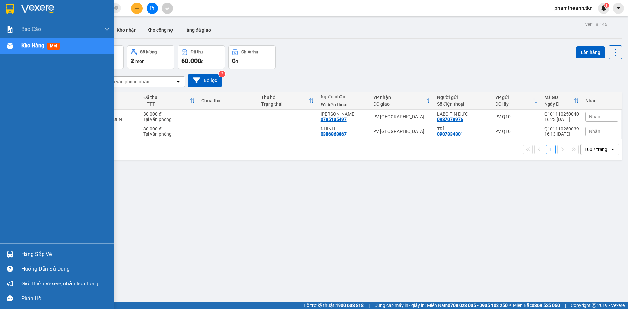
click at [32, 254] on div "Hàng sắp về" at bounding box center [65, 255] width 88 height 10
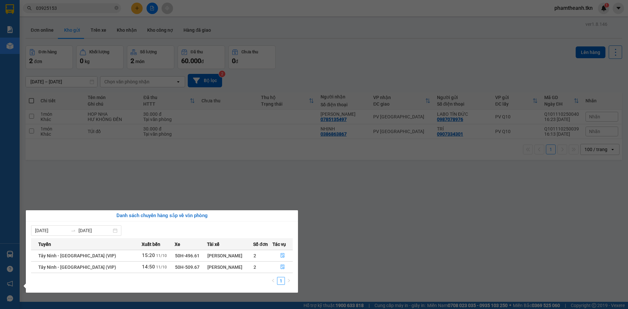
click at [345, 238] on section "Kết quả tìm kiếm ( 1 ) Bộ lọc Mã ĐH Trạng thái Món hàng Thu hộ Tổng cước Chưa c…" at bounding box center [314, 154] width 628 height 309
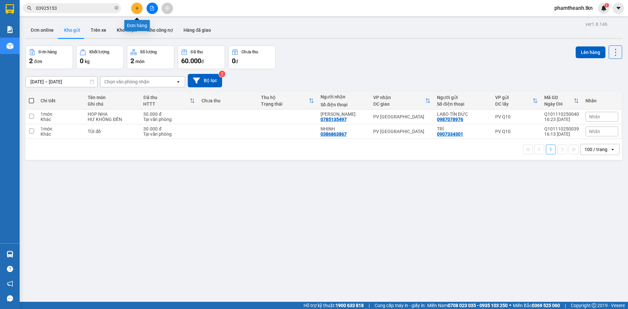
click at [132, 13] on div at bounding box center [152, 8] width 49 height 11
click at [139, 9] on button at bounding box center [136, 8] width 11 height 11
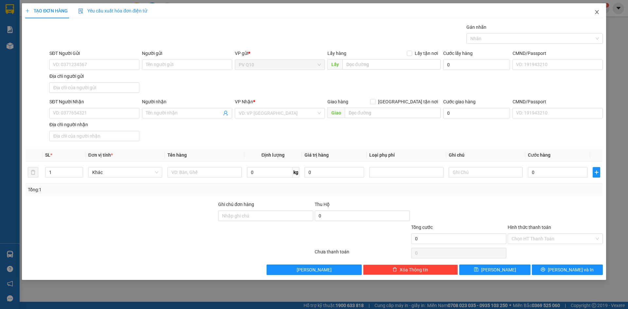
click at [600, 11] on span "Close" at bounding box center [597, 12] width 18 height 18
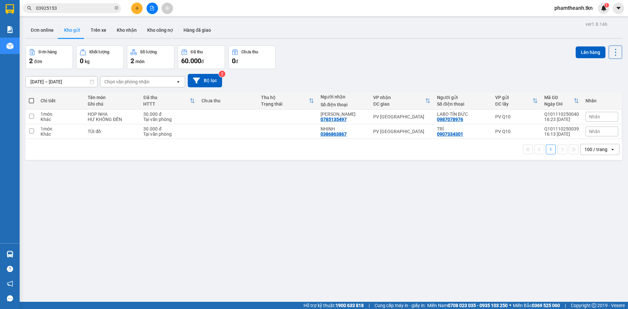
click at [137, 7] on icon "plus" at bounding box center [137, 8] width 5 height 5
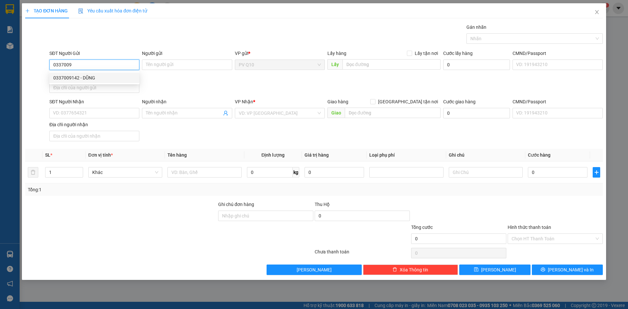
click at [101, 77] on div "0337009142 - DŨNG" at bounding box center [94, 77] width 82 height 7
type input "0337009142"
type input "DŨNG"
type input "0366218712"
type input "LINH"
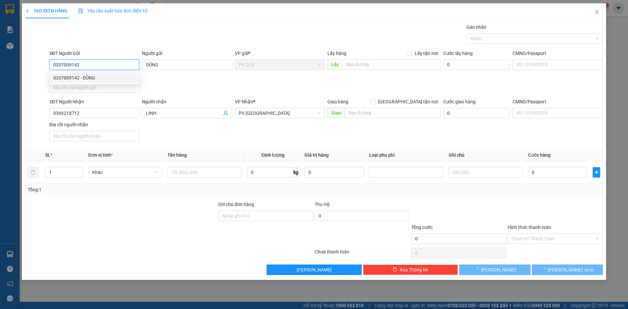
type input "50.000"
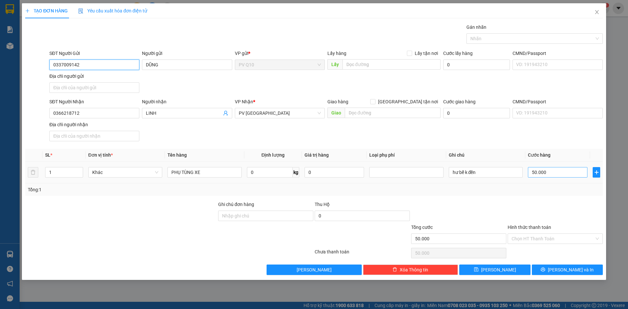
type input "0337009142"
click at [549, 173] on input "50.000" at bounding box center [558, 172] width 60 height 10
type input "3"
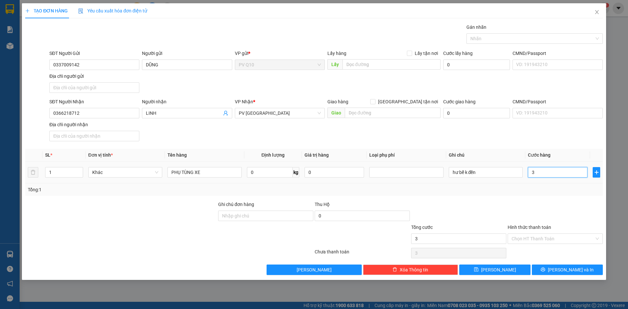
type input "30"
type input "30.000"
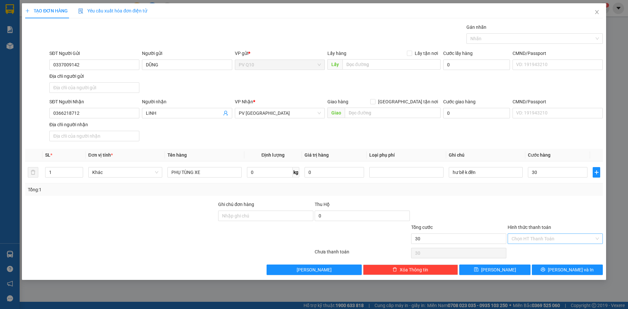
type input "30.000"
click at [539, 235] on input "Hình thức thanh toán" at bounding box center [553, 239] width 83 height 10
click at [544, 249] on div "Tại văn phòng" at bounding box center [555, 251] width 87 height 7
type input "0"
click at [568, 267] on span "[PERSON_NAME] và In" at bounding box center [571, 269] width 46 height 7
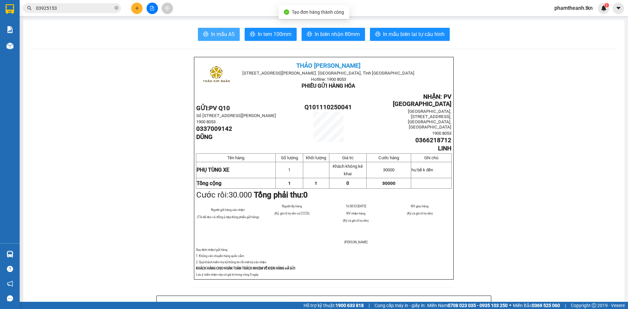
click at [224, 34] on span "In mẫu A5" at bounding box center [223, 34] width 24 height 8
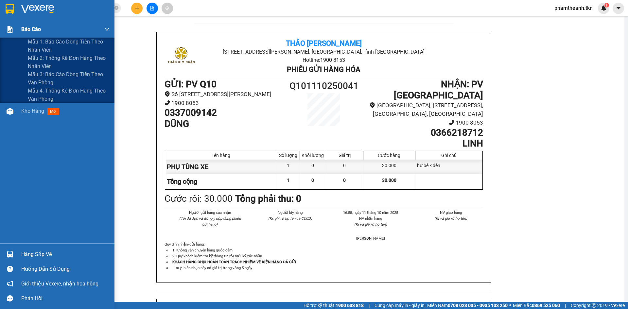
click at [8, 27] on img at bounding box center [10, 29] width 7 height 7
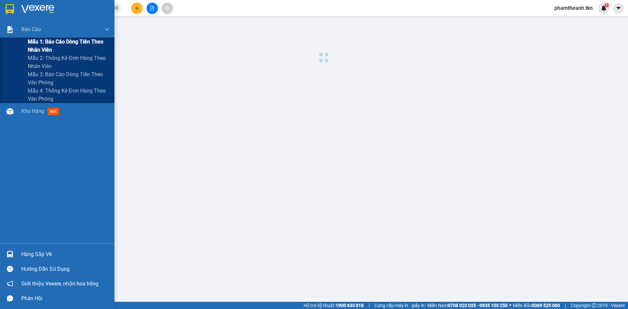
click at [53, 46] on span "Mẫu 1: Báo cáo dòng tiền theo nhân viên" at bounding box center [69, 46] width 82 height 16
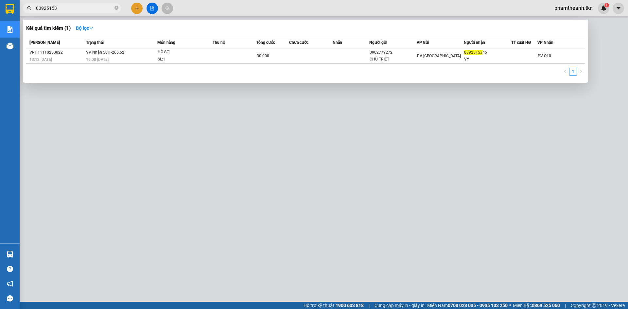
drag, startPoint x: 38, startPoint y: 12, endPoint x: 300, endPoint y: 16, distance: 262.4
click at [11, 16] on section "Kết quả tìm kiếm ( 1 ) Bộ lọc Mã ĐH Trạng thái Món hàng Thu hộ Tổng cước Chưa c…" at bounding box center [314, 154] width 628 height 309
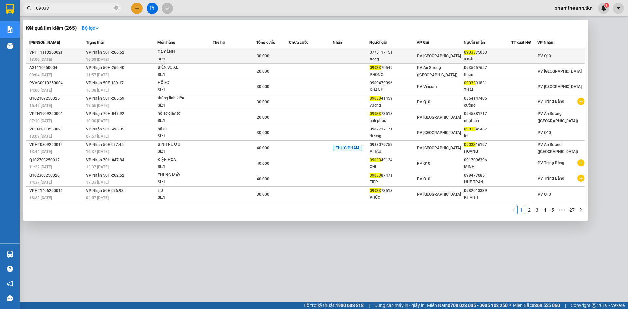
type input "09033"
click at [261, 62] on td "30.000" at bounding box center [272, 55] width 33 height 15
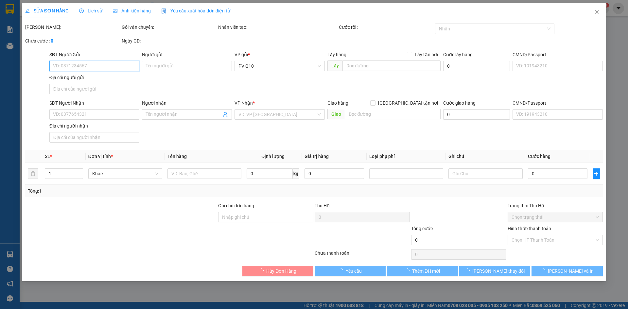
type input "0775117151"
type input "trọng"
type input "0903375053"
type input "a hiếu"
type input "30.000"
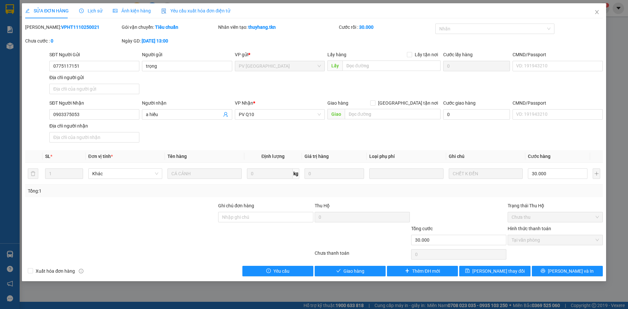
click at [359, 277] on div "SỬA ĐƠN HÀNG Lịch sử Ảnh kiện hàng Yêu cầu xuất hóa đơn điện tử Total Paid Fee …" at bounding box center [314, 142] width 584 height 278
click at [360, 273] on span "Giao hàng" at bounding box center [354, 271] width 21 height 7
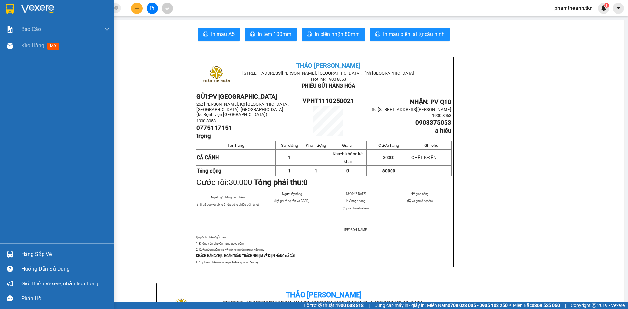
click at [16, 16] on div at bounding box center [57, 10] width 115 height 21
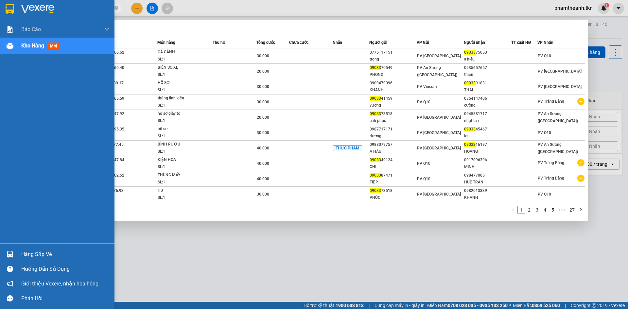
drag, startPoint x: 65, startPoint y: 8, endPoint x: 13, endPoint y: 9, distance: 52.0
click at [13, 9] on section "Kết quả tìm kiếm ( 265 ) Bộ lọc Mã ĐH Trạng thái Món hàng Thu hộ Tổng cước Chưa…" at bounding box center [314, 154] width 628 height 309
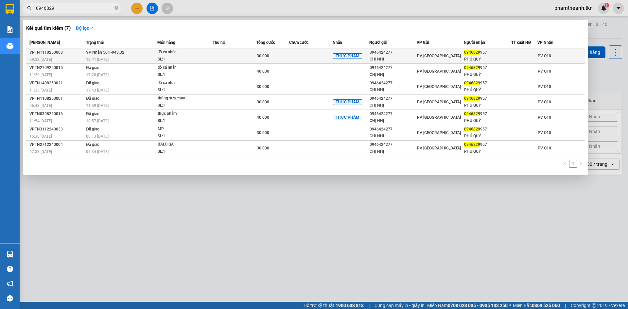
type input "0946829"
click at [288, 58] on div "30.000" at bounding box center [273, 55] width 32 height 7
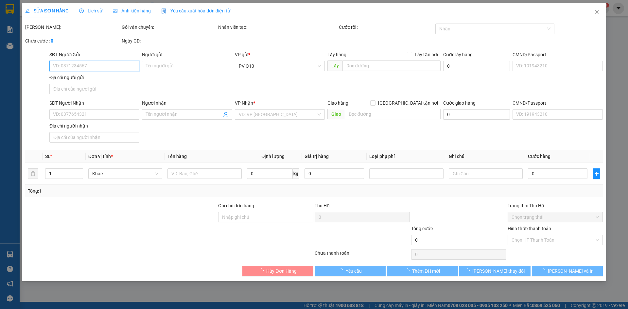
type input "0946424277"
type input "CHỊ NHỊ"
type input "0946829957"
type input "PHÚ QUÝ"
type input "30.000"
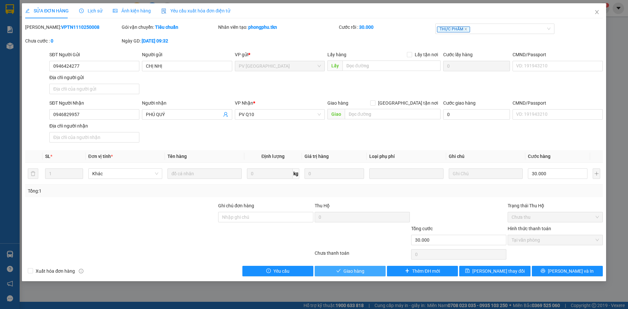
click at [364, 272] on span "Giao hàng" at bounding box center [354, 271] width 21 height 7
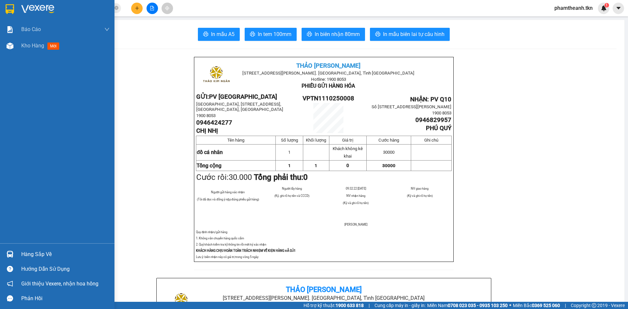
click at [14, 251] on div at bounding box center [9, 254] width 11 height 11
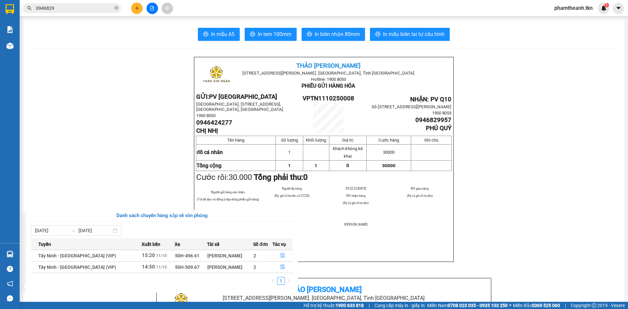
click at [114, 147] on section "Kết quả tìm kiếm ( 7 ) Bộ lọc Mã ĐH Trạng thái Món hàng Thu hộ Tổng cước Chưa c…" at bounding box center [314, 154] width 628 height 309
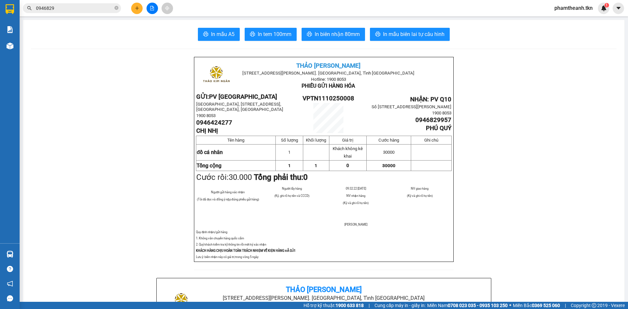
click at [140, 9] on button at bounding box center [136, 8] width 11 height 11
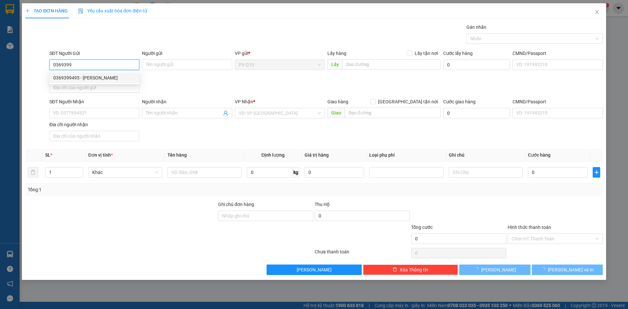
click at [79, 80] on div "0369399495 - ngọc" at bounding box center [94, 77] width 82 height 7
type input "0369399495"
type input "ngọc"
type input "0355232459"
type input "nhạn"
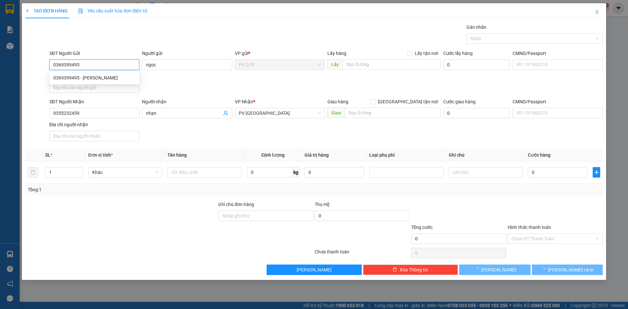
type input "30.000"
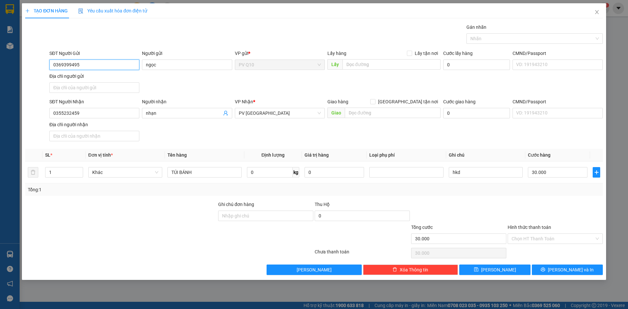
type input "0369399495"
click at [554, 245] on div "Hình thức thanh toán Chọn HT Thanh Toán" at bounding box center [555, 235] width 95 height 23
click at [550, 245] on div "Hình thức thanh toán Chọn HT Thanh Toán" at bounding box center [555, 235] width 95 height 23
click at [545, 238] on input "Hình thức thanh toán" at bounding box center [553, 239] width 83 height 10
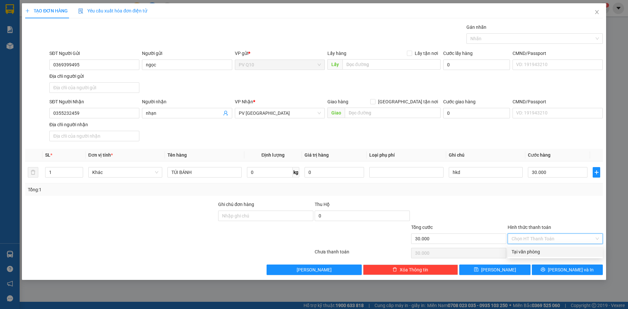
click at [546, 250] on div "Tại văn phòng" at bounding box center [555, 251] width 87 height 7
type input "0"
click at [513, 40] on div at bounding box center [531, 39] width 127 height 8
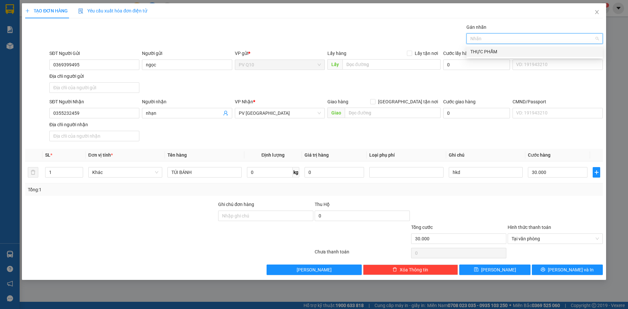
click at [501, 50] on div "THỰC PHẨM" at bounding box center [534, 51] width 129 height 7
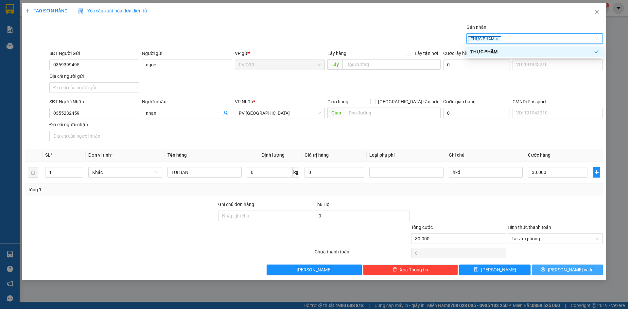
click at [562, 269] on span "Lưu và In" at bounding box center [571, 269] width 46 height 7
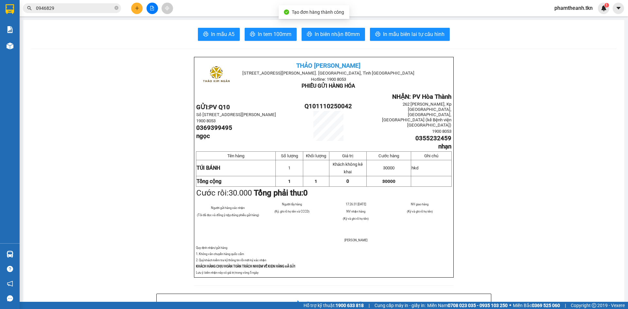
drag, startPoint x: 218, startPoint y: 24, endPoint x: 220, endPoint y: 27, distance: 4.1
click at [223, 38] on span "In mẫu A5" at bounding box center [223, 34] width 24 height 8
click at [114, 9] on span "0946829" at bounding box center [72, 8] width 98 height 10
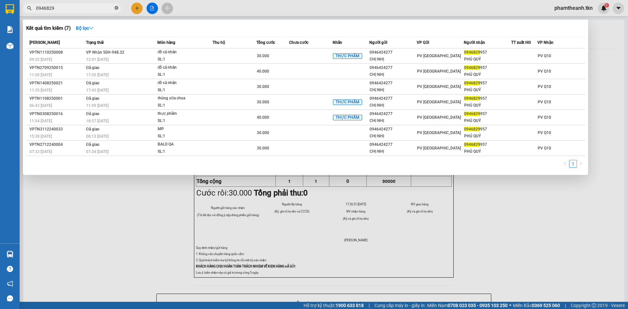
click at [117, 8] on icon "close-circle" at bounding box center [117, 8] width 4 height 4
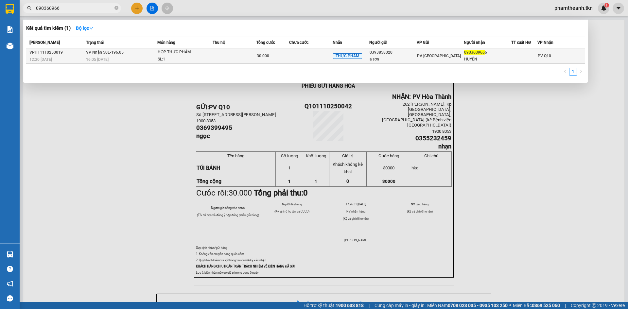
type input "090360966"
click at [304, 59] on td at bounding box center [311, 55] width 44 height 15
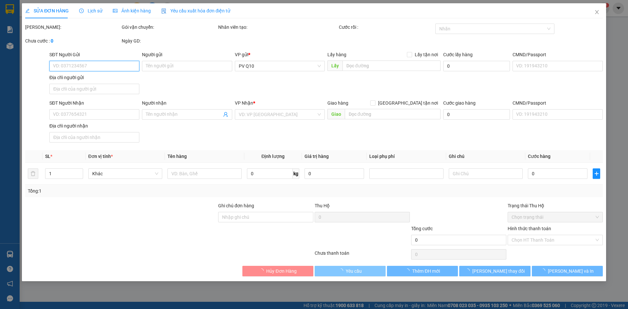
type input "0393858020"
type input "a sơn"
type input "0903609666"
type input "HUYÊN"
type input "30.000"
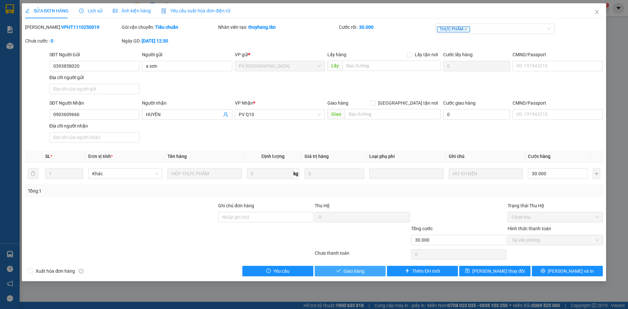
click at [362, 271] on span "Giao hàng" at bounding box center [354, 271] width 21 height 7
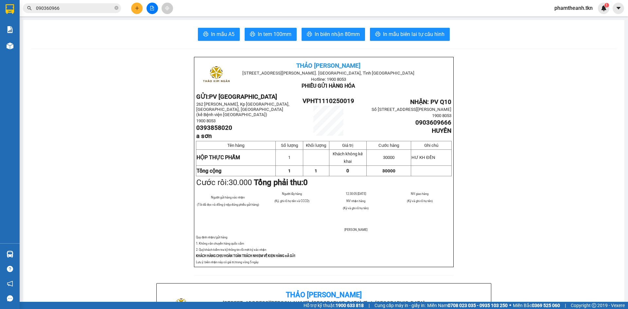
drag, startPoint x: 88, startPoint y: 9, endPoint x: 33, endPoint y: 14, distance: 55.5
click at [20, 9] on div "090360966" at bounding box center [64, 8] width 128 height 10
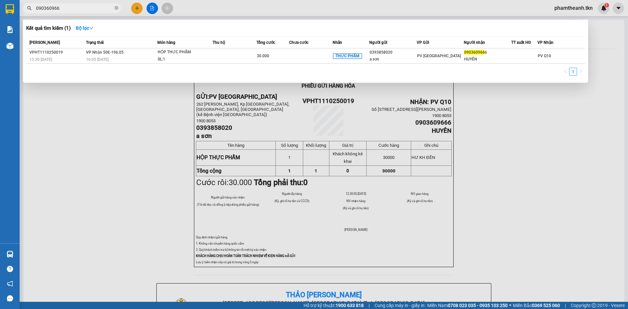
click at [129, 95] on div at bounding box center [314, 154] width 628 height 309
drag, startPoint x: 68, startPoint y: 3, endPoint x: 8, endPoint y: 2, distance: 59.6
click at [7, 11] on section "Kết quả tìm kiếm ( 1 ) Bộ lọc Mã ĐH Trạng thái Món hàng Thu hộ Tổng cước Chưa c…" at bounding box center [314, 154] width 628 height 309
click at [74, 14] on div at bounding box center [314, 154] width 628 height 309
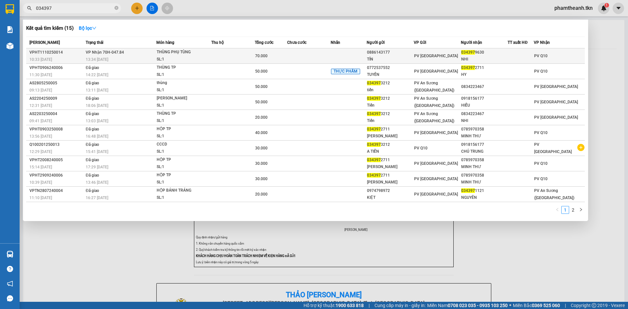
type input "034397"
click at [120, 56] on div "13:34 - 11/10" at bounding box center [121, 59] width 70 height 7
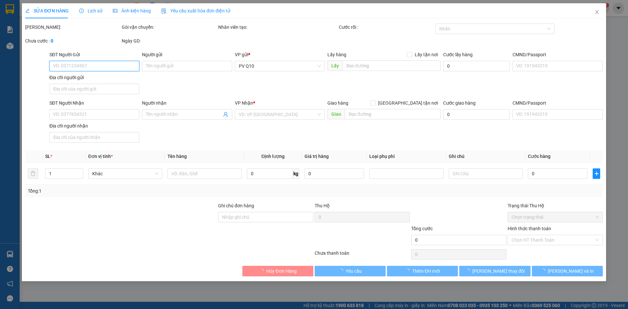
type input "0886143177"
type input "TÍN"
type input "0343979630"
type input "NHI"
type input "70.000"
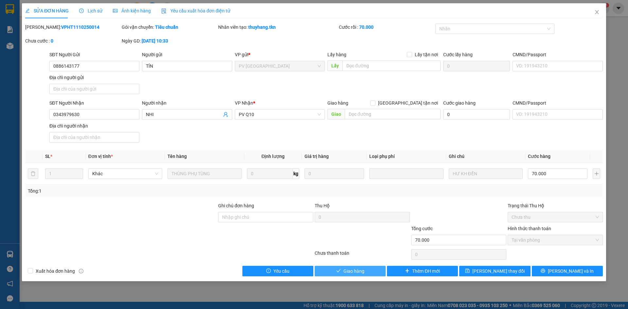
click at [336, 271] on icon "check" at bounding box center [338, 271] width 5 height 5
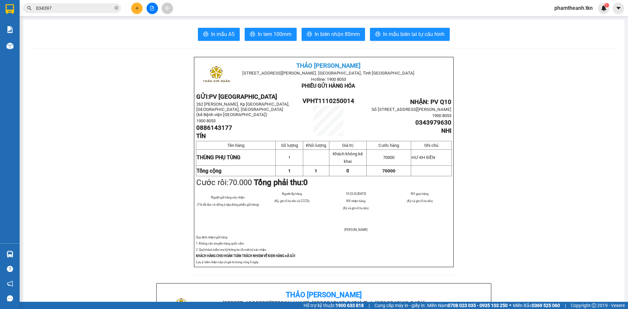
click at [136, 8] on icon "plus" at bounding box center [137, 8] width 5 height 5
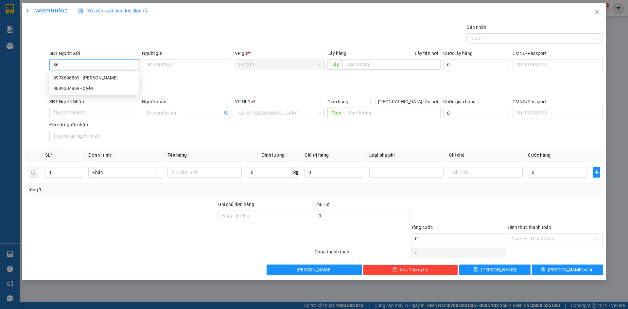
type input "8"
click at [64, 78] on div "0934534699 - NAM" at bounding box center [94, 77] width 82 height 7
type input "0934534699"
type input "NAM"
type input "0988914401"
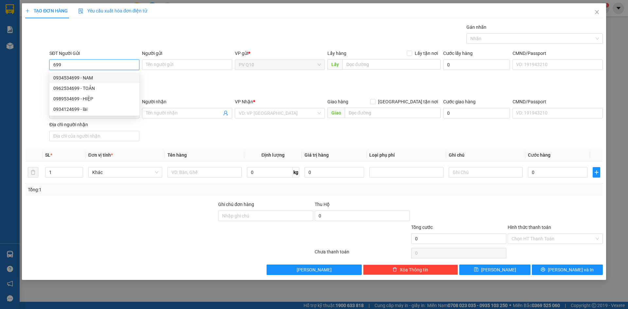
type input "NHỰT"
type input "30.000"
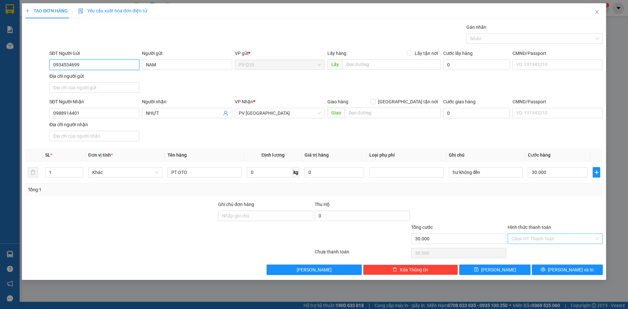
type input "0934534699"
click at [572, 241] on input "Hình thức thanh toán" at bounding box center [553, 239] width 83 height 10
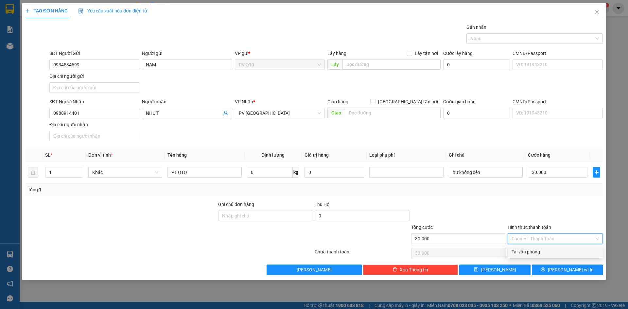
click at [556, 259] on div "Transit Pickup Surcharge Ids Transit Deliver Surcharge Ids Transit Deliver Surc…" at bounding box center [314, 150] width 578 height 252
click at [541, 236] on div "Hình thức thanh toán Chọn HT Thanh Toán" at bounding box center [555, 235] width 95 height 23
click at [546, 249] on div "Chọn HT Thanh Toán" at bounding box center [555, 253] width 97 height 13
click at [546, 239] on input "Hình thức thanh toán" at bounding box center [553, 239] width 83 height 10
click at [543, 252] on div "Tại văn phòng" at bounding box center [555, 251] width 87 height 7
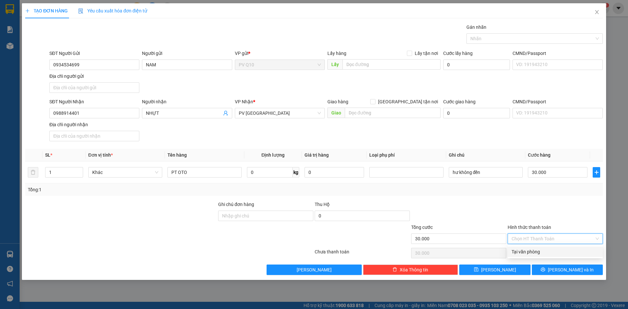
type input "0"
click at [566, 271] on span "Lưu và In" at bounding box center [571, 269] width 46 height 7
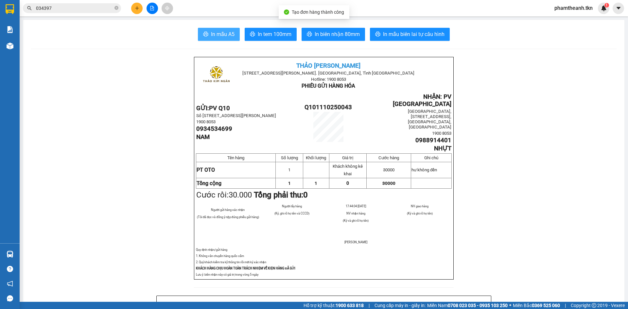
click at [227, 36] on span "In mẫu A5" at bounding box center [223, 34] width 24 height 8
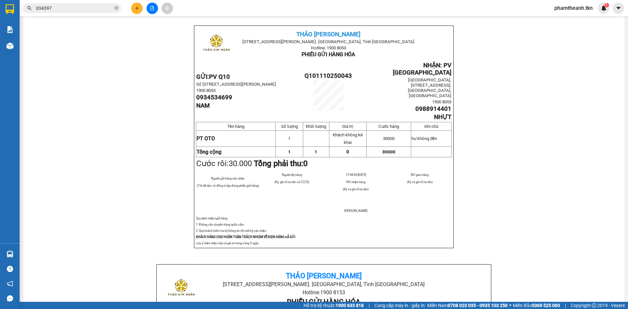
scroll to position [0, 0]
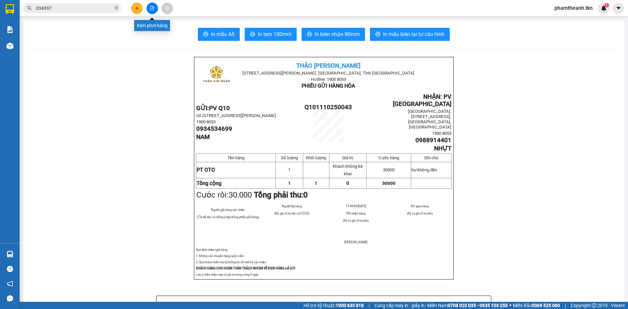
drag, startPoint x: 150, startPoint y: 8, endPoint x: 140, endPoint y: 8, distance: 10.1
click at [146, 9] on div at bounding box center [152, 8] width 49 height 11
click at [140, 8] on button at bounding box center [136, 8] width 11 height 11
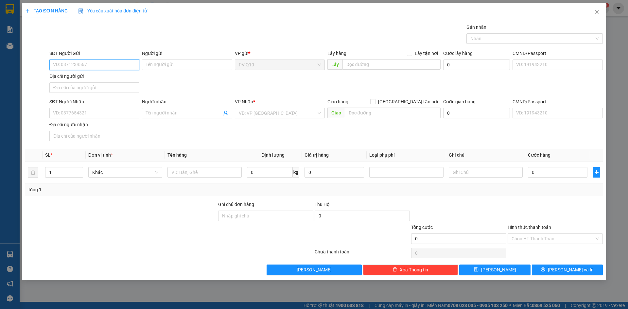
click at [72, 61] on input "SĐT Người Gửi" at bounding box center [94, 65] width 90 height 10
click at [73, 69] on input "SĐT Người Gửi" at bounding box center [94, 65] width 90 height 10
click at [112, 81] on div "0908548179 - KHAI NGUYÊN" at bounding box center [94, 77] width 82 height 7
type input "0908548179"
type input "KHAI NGUYÊN"
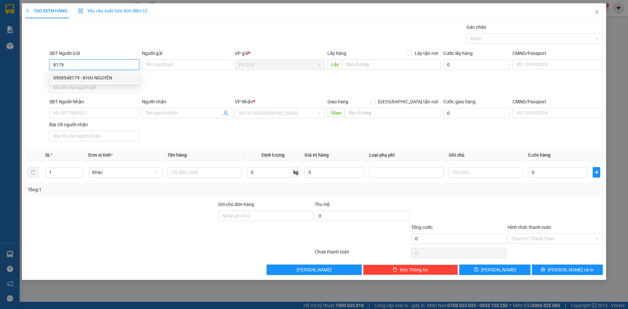
type input "0785135497"
type input "[PERSON_NAME]"
type input "30.000"
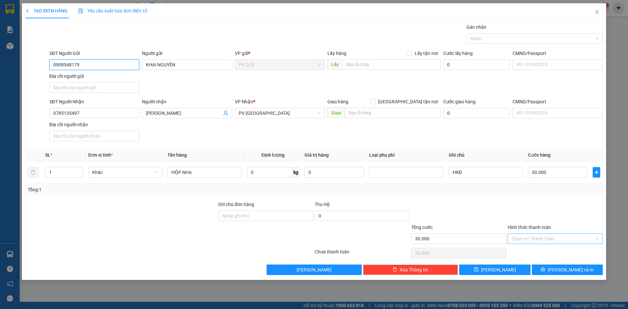
type input "0908548179"
click at [549, 238] on input "Hình thức thanh toán" at bounding box center [553, 239] width 83 height 10
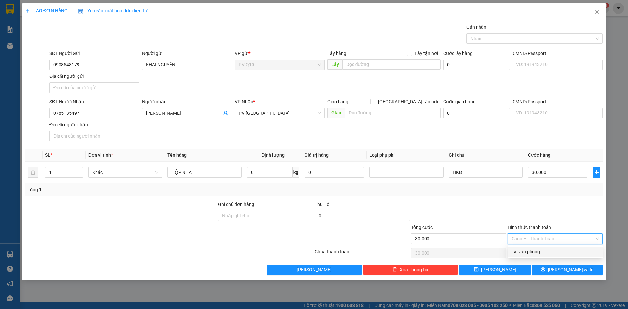
click at [534, 251] on div "Tại văn phòng" at bounding box center [555, 251] width 87 height 7
type input "0"
click at [546, 271] on button "Lưu và In" at bounding box center [567, 270] width 71 height 10
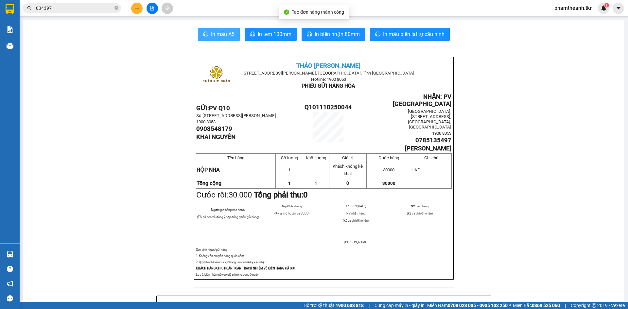
click at [227, 37] on span "In mẫu A5" at bounding box center [223, 34] width 24 height 8
drag, startPoint x: 186, startPoint y: 69, endPoint x: 195, endPoint y: 67, distance: 9.7
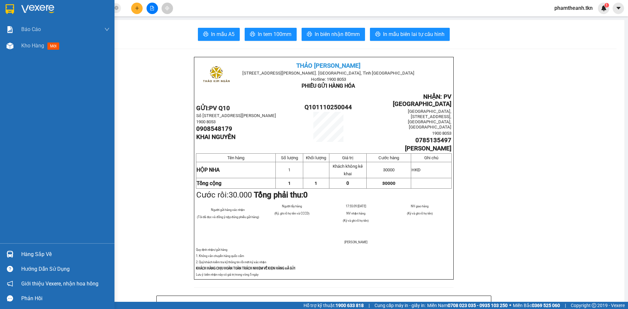
click at [4, 5] on div at bounding box center [9, 8] width 11 height 11
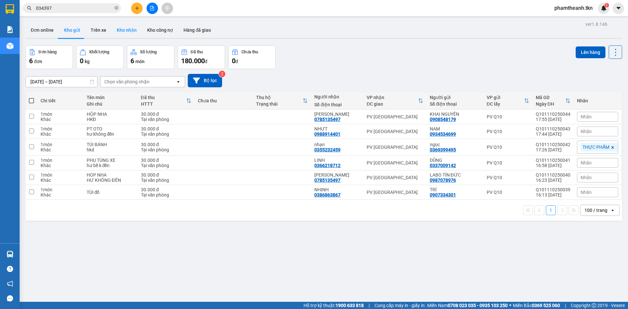
drag, startPoint x: 120, startPoint y: 30, endPoint x: 187, endPoint y: 53, distance: 71.1
click at [120, 30] on button "Kho nhận" at bounding box center [127, 30] width 30 height 16
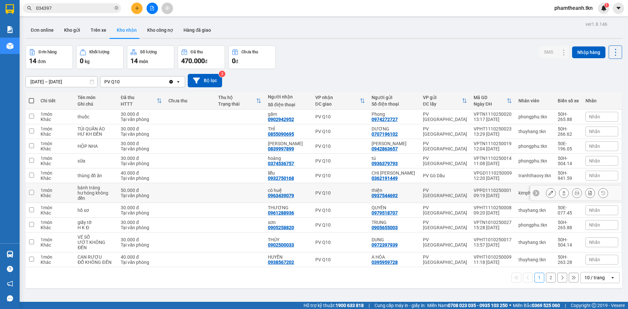
click at [562, 193] on icon at bounding box center [564, 193] width 5 height 5
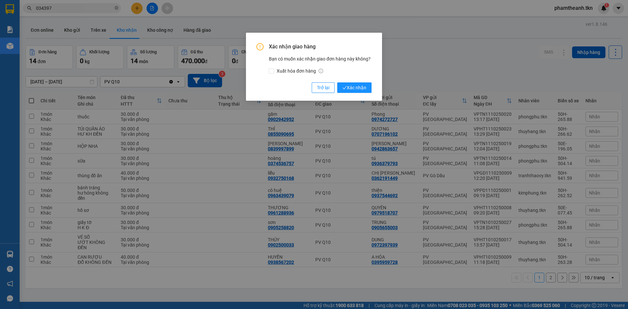
click at [357, 82] on div "Xác nhận giao hàng Bạn có muốn xác nhận giao đơn hàng này không? Xuất hóa đơn h…" at bounding box center [313, 68] width 115 height 50
click at [356, 84] on span "Xác nhận" at bounding box center [355, 87] width 24 height 7
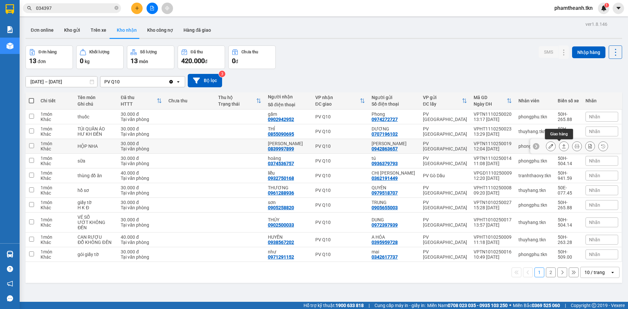
click at [564, 146] on div at bounding box center [564, 146] width 10 height 10
click at [562, 146] on icon at bounding box center [564, 146] width 5 height 5
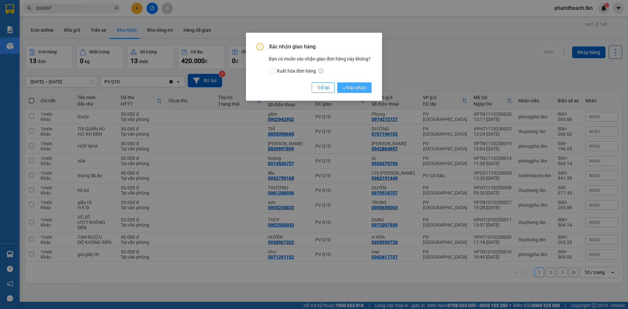
click at [361, 88] on span "Xác nhận" at bounding box center [355, 87] width 24 height 7
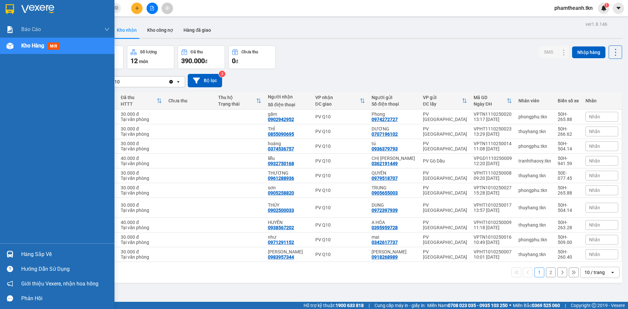
click at [39, 252] on div "Hàng sắp về" at bounding box center [65, 255] width 88 height 10
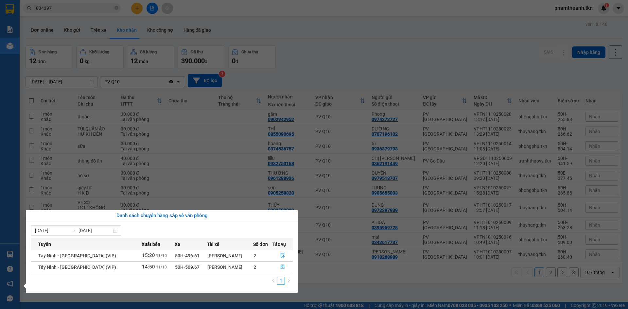
click at [168, 193] on section "Kết quả tìm kiếm ( 15 ) Bộ lọc Mã ĐH Trạng thái Món hàng Thu hộ Tổng cước Chưa …" at bounding box center [314, 154] width 628 height 309
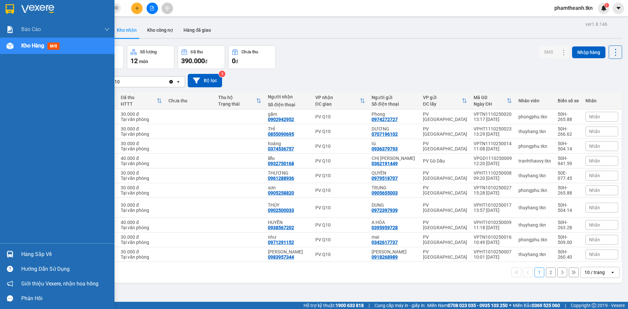
click at [37, 255] on div "Hàng sắp về" at bounding box center [65, 255] width 88 height 10
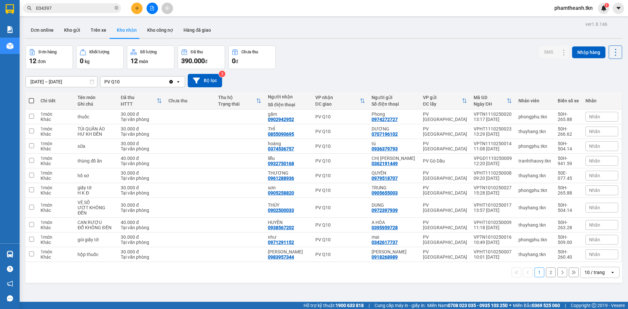
click at [412, 19] on section "Kết quả tìm kiếm ( 15 ) Bộ lọc Mã ĐH Trạng thái Món hàng Thu hộ Tổng cước Chưa …" at bounding box center [314, 154] width 628 height 309
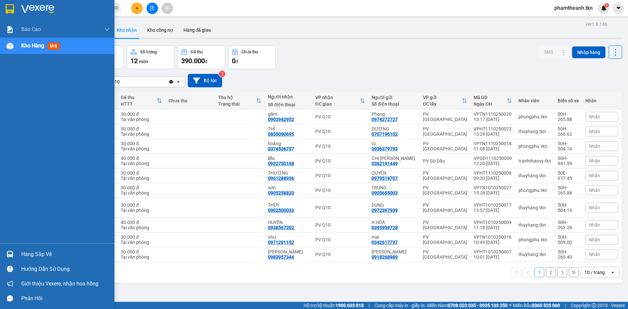
click at [46, 256] on div "Hàng sắp về" at bounding box center [65, 255] width 88 height 10
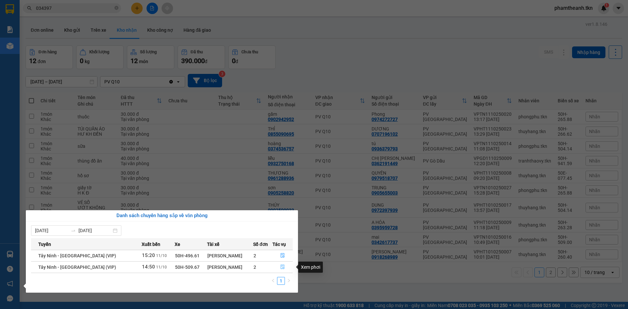
click at [282, 265] on icon "file-done" at bounding box center [282, 267] width 5 height 5
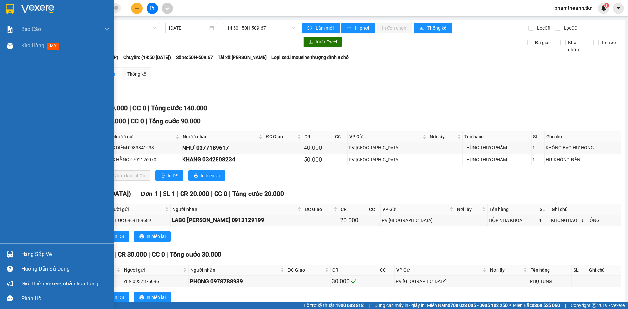
click at [34, 11] on img at bounding box center [37, 9] width 33 height 10
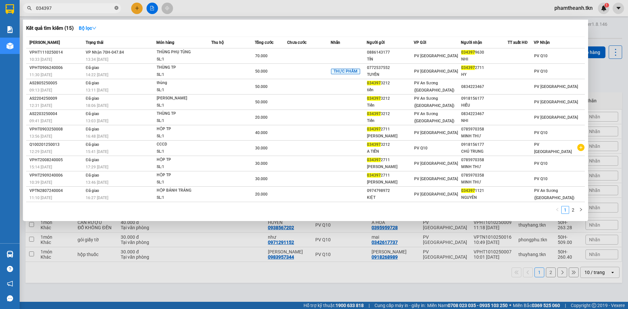
click at [117, 9] on icon "close-circle" at bounding box center [117, 8] width 4 height 4
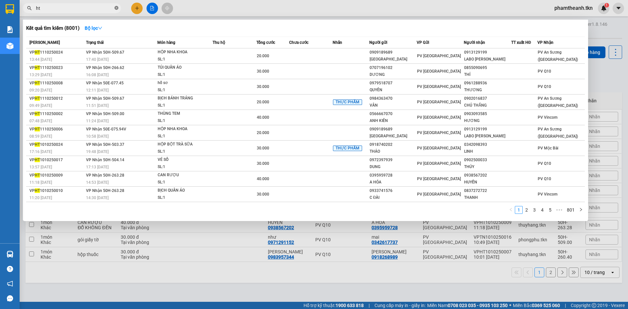
type input "h"
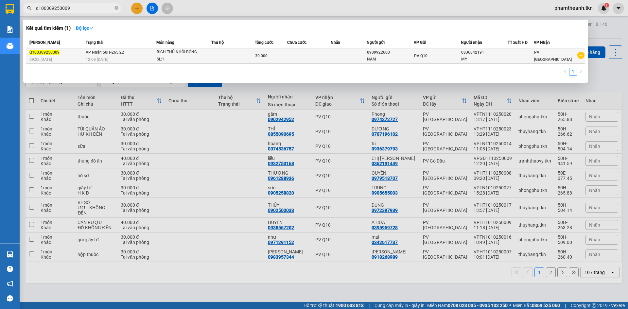
type input "q100309250009"
click at [159, 52] on div "BỊCH THÚ NHỒI BÔNG" at bounding box center [181, 52] width 49 height 7
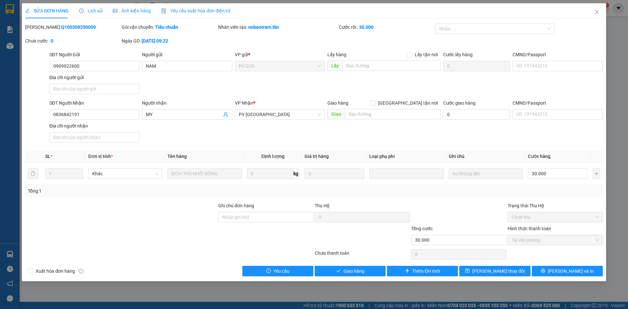
click at [87, 11] on span "Lịch sử" at bounding box center [90, 10] width 23 height 5
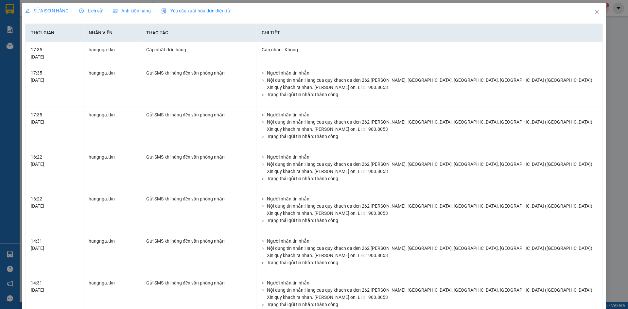
click at [54, 7] on div "SỬA ĐƠN HÀNG" at bounding box center [47, 10] width 44 height 7
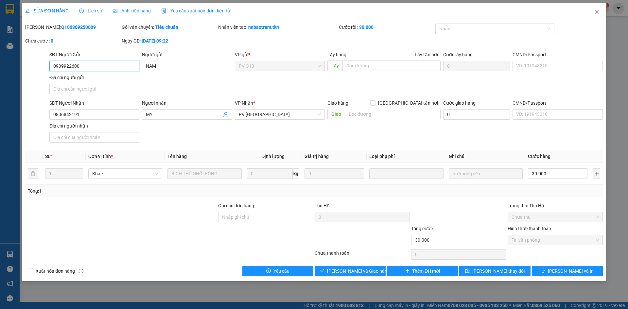
drag, startPoint x: 95, startPoint y: 65, endPoint x: 51, endPoint y: 66, distance: 44.2
click at [51, 66] on input "0909922600" at bounding box center [94, 66] width 90 height 10
click at [103, 66] on input "0909922600" at bounding box center [94, 66] width 90 height 10
drag, startPoint x: 287, startPoint y: 115, endPoint x: 245, endPoint y: 115, distance: 41.5
click at [245, 115] on span "PV [GEOGRAPHIC_DATA]" at bounding box center [280, 115] width 82 height 10
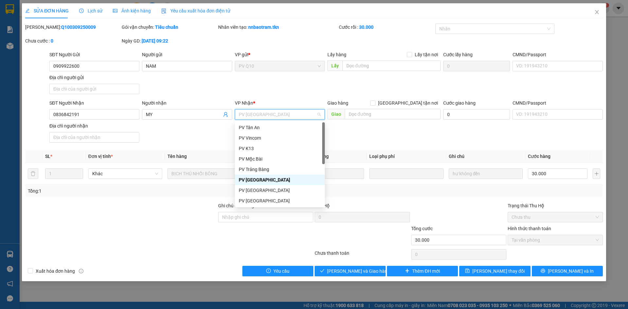
click at [263, 97] on div "SĐT Người Gửi 0909922600 Người gửi NAM VP gửi * PV Q10 Lấy hàng Lấy tận nơi Lấy…" at bounding box center [326, 74] width 556 height 46
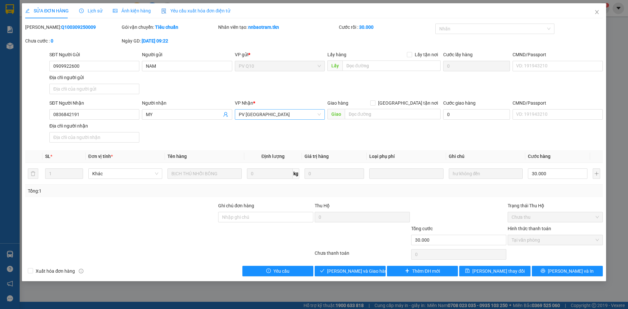
drag, startPoint x: 270, startPoint y: 114, endPoint x: 244, endPoint y: 112, distance: 25.9
click at [244, 112] on span "PV [GEOGRAPHIC_DATA]" at bounding box center [280, 115] width 82 height 10
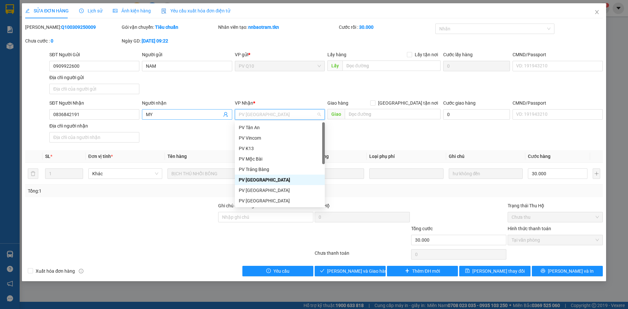
click at [193, 113] on input "MY" at bounding box center [184, 114] width 76 height 7
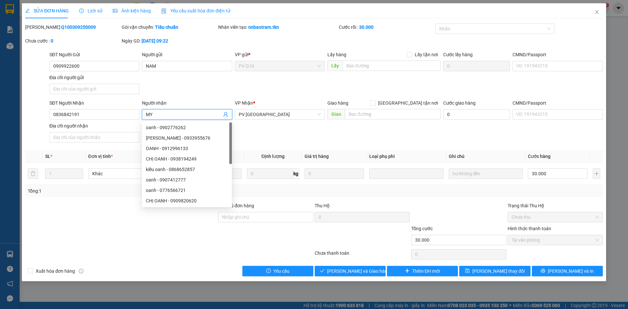
click at [191, 88] on div "SĐT Người Gửi 0909922600 Người gửi NAM VP gửi * PV Q10 Lấy hàng Lấy tận nơi Lấy…" at bounding box center [326, 74] width 556 height 46
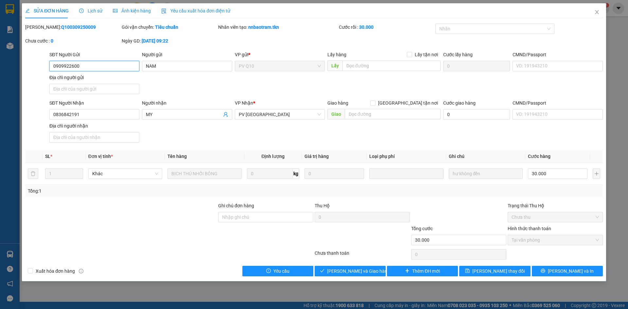
drag, startPoint x: 84, startPoint y: 67, endPoint x: 51, endPoint y: 68, distance: 33.4
click at [52, 68] on input "0909922600" at bounding box center [94, 66] width 90 height 10
click at [217, 59] on div "Người gửi" at bounding box center [187, 56] width 90 height 10
click at [597, 13] on icon "close" at bounding box center [597, 12] width 4 height 4
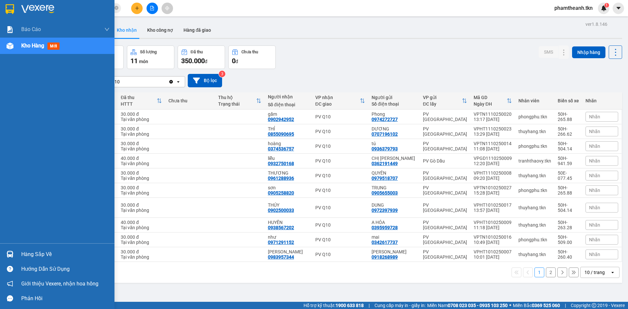
click at [42, 254] on div "Hàng sắp về" at bounding box center [65, 255] width 88 height 10
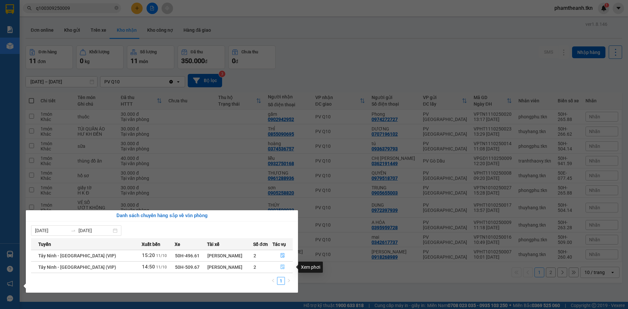
click at [281, 268] on icon "file-done" at bounding box center [283, 267] width 4 height 5
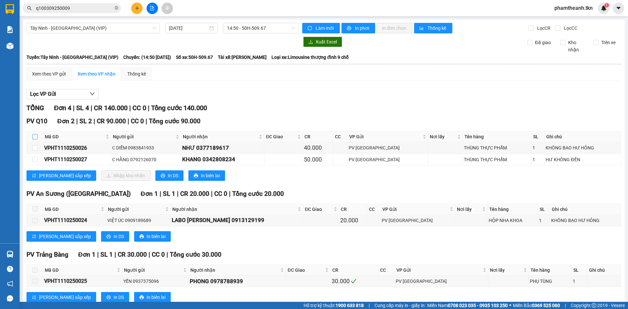
click at [36, 136] on input "checkbox" at bounding box center [34, 136] width 5 height 5
checkbox input "true"
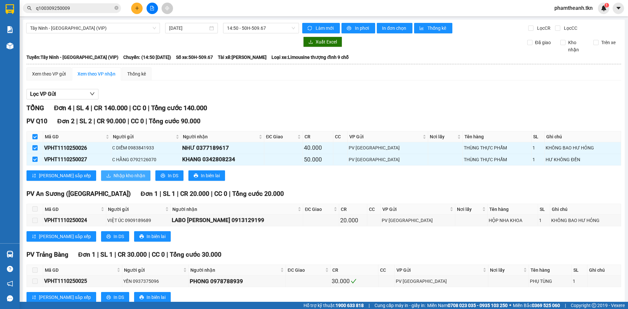
click at [104, 179] on button "Nhập kho nhận" at bounding box center [125, 175] width 49 height 10
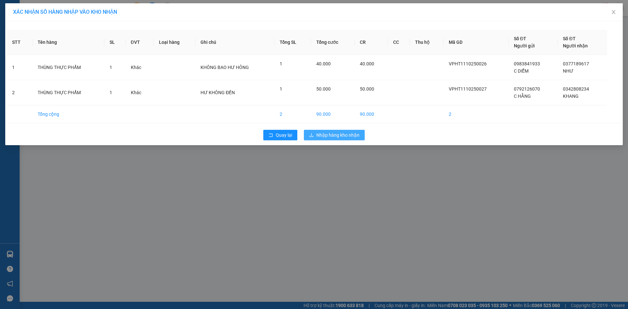
click at [328, 134] on span "Nhập hàng kho nhận" at bounding box center [337, 135] width 43 height 7
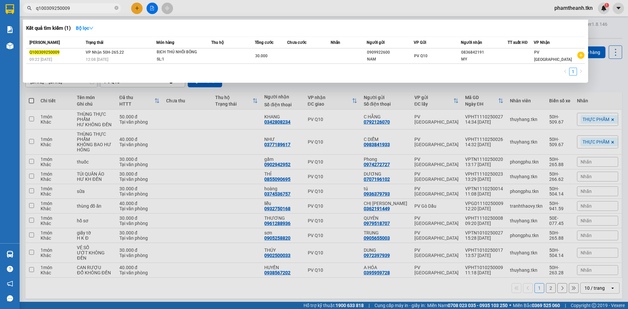
click at [69, 9] on input "q100309250009" at bounding box center [74, 8] width 77 height 7
drag, startPoint x: 66, startPoint y: 8, endPoint x: 0, endPoint y: -19, distance: 71.6
click at [0, 0] on html "Kết quả tìm kiếm ( 1 ) Bộ lọc Mã ĐH Trạng thái Món hàng Thu hộ Tổng cước Chưa c…" at bounding box center [314, 154] width 628 height 309
paste input "090525882"
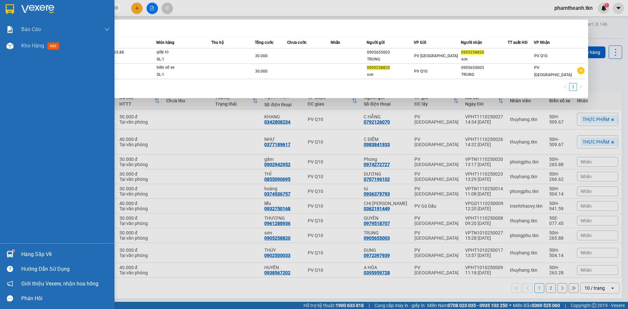
type input "0905258820"
click at [7, 249] on div at bounding box center [9, 254] width 11 height 11
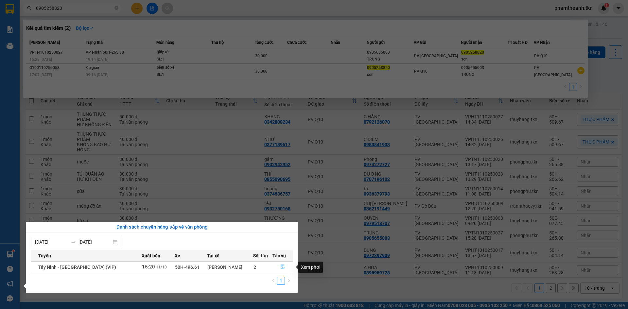
click at [288, 270] on button "button" at bounding box center [283, 267] width 20 height 10
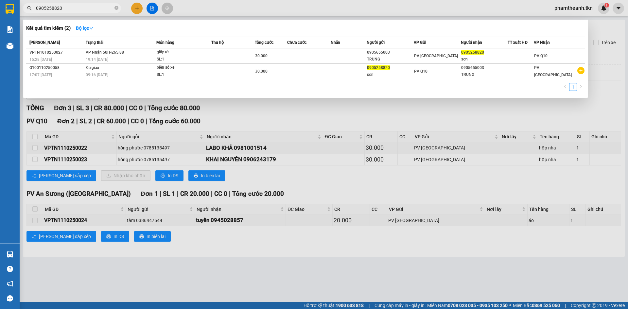
click at [308, 175] on div at bounding box center [314, 154] width 628 height 309
click at [118, 8] on span "0905258820" at bounding box center [72, 8] width 98 height 10
click at [117, 7] on icon "close-circle" at bounding box center [117, 8] width 4 height 4
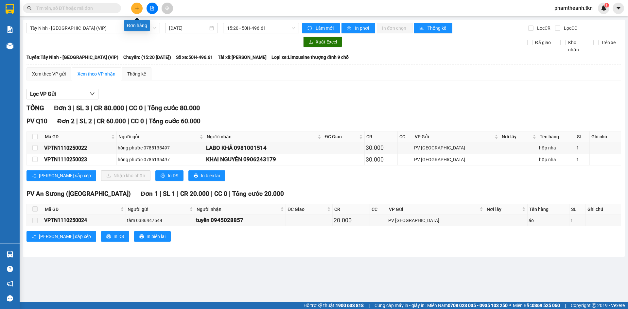
click at [139, 8] on icon "plus" at bounding box center [137, 8] width 5 height 5
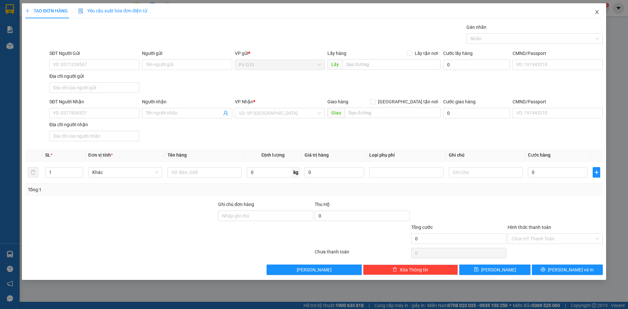
click at [597, 13] on icon "close" at bounding box center [596, 11] width 5 height 5
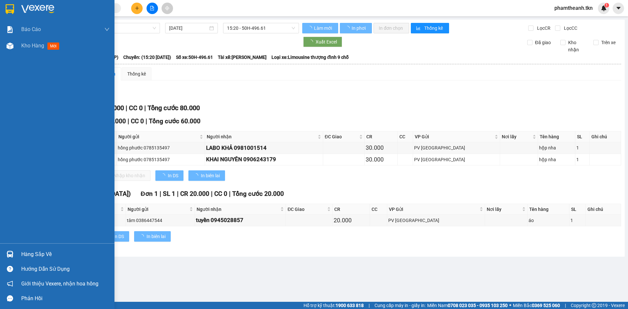
click at [19, 250] on div "Hàng sắp về" at bounding box center [57, 254] width 115 height 15
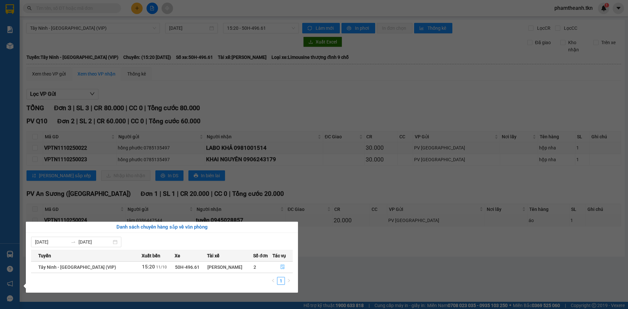
click at [280, 266] on icon "file-done" at bounding box center [282, 267] width 5 height 5
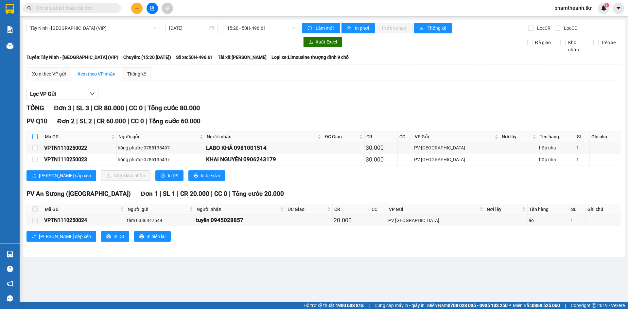
click at [34, 135] on input "checkbox" at bounding box center [34, 136] width 5 height 5
checkbox input "true"
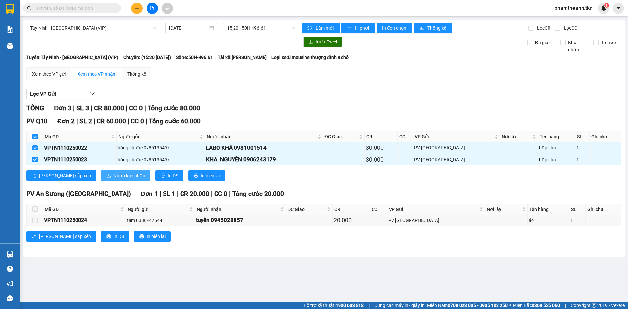
click at [114, 178] on span "Nhập kho nhận" at bounding box center [130, 175] width 32 height 7
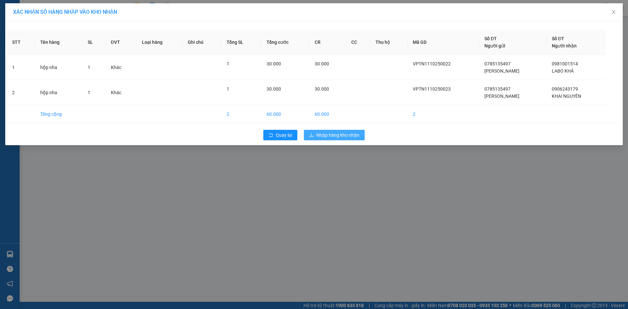
click at [327, 136] on span "Nhập hàng kho nhận" at bounding box center [337, 135] width 43 height 7
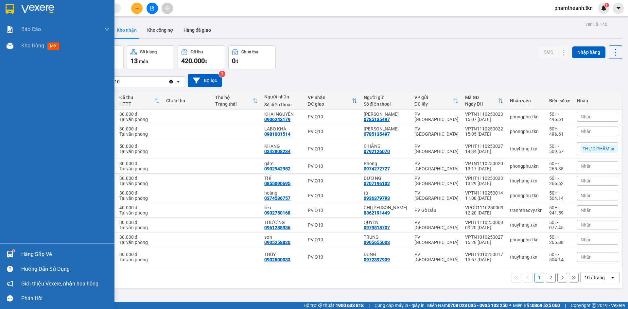
click at [48, 253] on div "Hàng sắp về" at bounding box center [65, 255] width 88 height 10
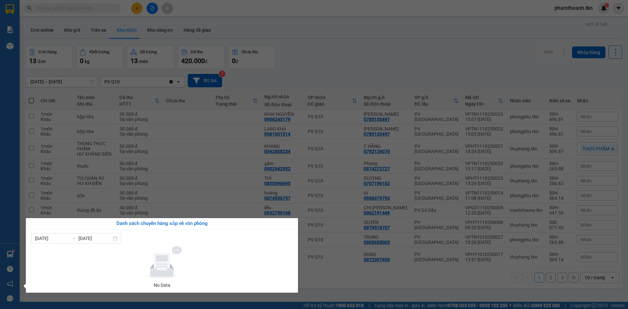
click at [253, 175] on section "Kết quả tìm kiếm ( 2 ) Bộ lọc Mã ĐH Trạng thái Món hàng Thu hộ Tổng cước Chưa c…" at bounding box center [314, 154] width 628 height 309
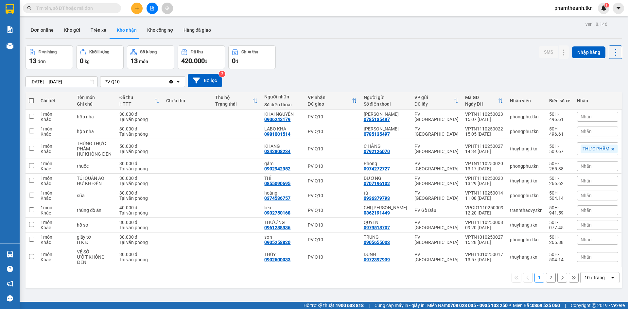
click at [71, 0] on div "Kết quả tìm kiếm ( 2 ) Bộ lọc Mã ĐH Trạng thái Món hàng Thu hộ Tổng cước Chưa c…" at bounding box center [314, 8] width 628 height 16
click at [72, 15] on div "Kết quả tìm kiếm ( 2 ) Bộ lọc Mã ĐH Trạng thái Món hàng Thu hộ Tổng cước Chưa c…" at bounding box center [314, 8] width 628 height 16
click at [84, 4] on span at bounding box center [72, 8] width 98 height 10
click at [80, 10] on input "text" at bounding box center [74, 8] width 77 height 7
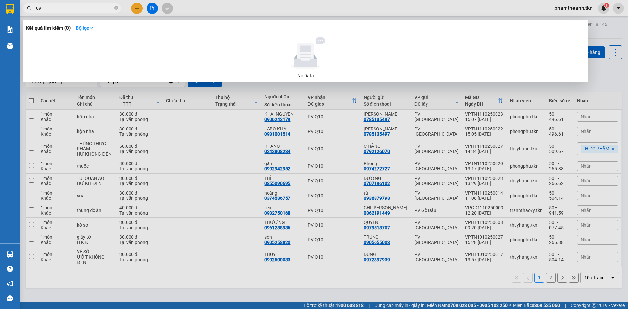
type input "0"
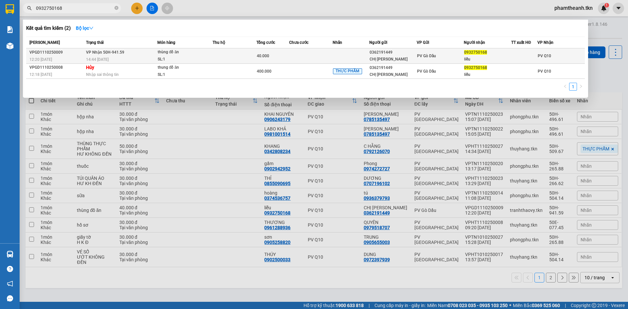
type input "0932750168"
click at [141, 53] on td "VP Nhận 50H-941.59 14:44 - 11/10" at bounding box center [120, 55] width 73 height 15
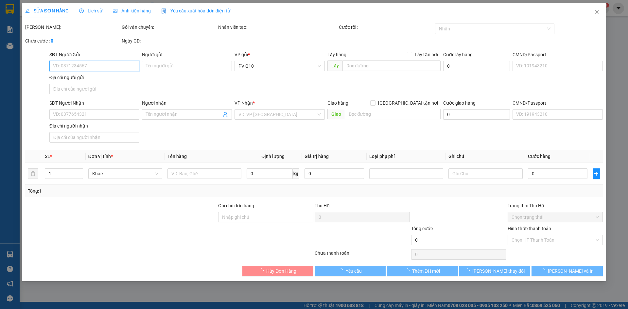
type input "0362191449"
type input "CHỊ ĐÀO"
type input "0932750168"
type input "liễu"
type input "40.000"
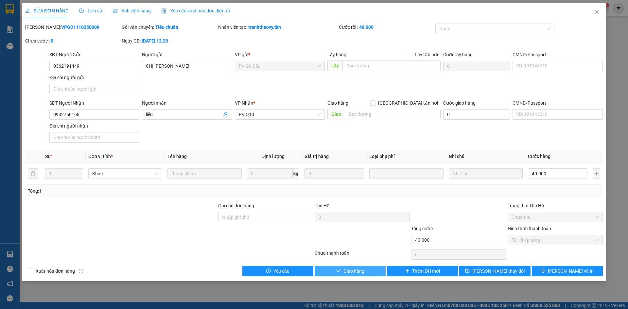
click at [327, 270] on button "Giao hàng" at bounding box center [350, 271] width 71 height 10
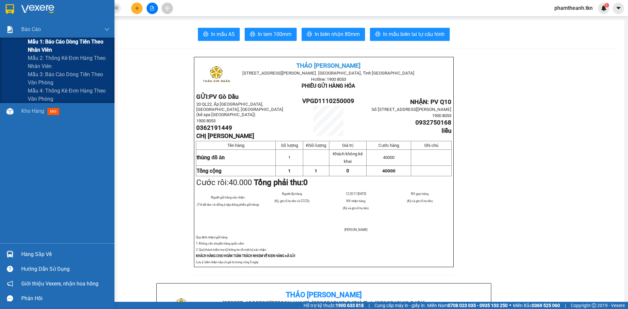
click at [56, 41] on span "Mẫu 1: Báo cáo dòng tiền theo nhân viên" at bounding box center [69, 46] width 82 height 16
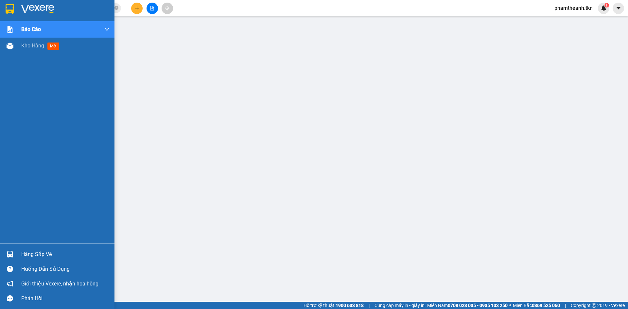
click at [24, 17] on div at bounding box center [57, 10] width 115 height 21
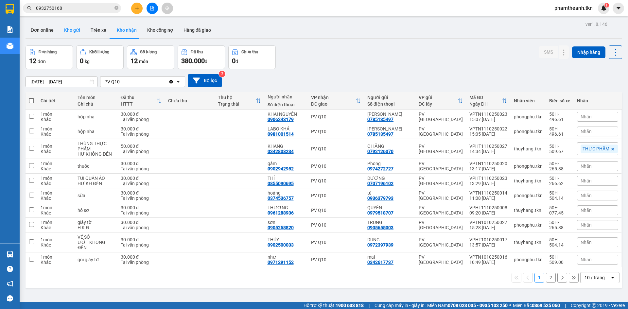
click at [66, 32] on button "Kho gửi" at bounding box center [72, 30] width 26 height 16
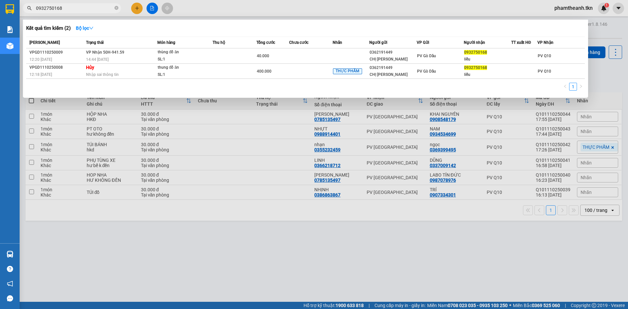
drag, startPoint x: 84, startPoint y: 11, endPoint x: 43, endPoint y: 9, distance: 41.6
click at [43, 10] on input "0932750168" at bounding box center [74, 8] width 77 height 7
type input "093"
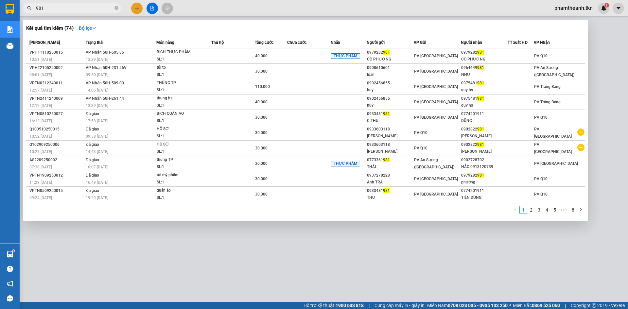
click at [310, 7] on div at bounding box center [314, 154] width 628 height 309
click at [11, 9] on section "Kết quả tìm kiếm ( 74 ) Bộ lọc Mã ĐH Trạng thái Món hàng Thu hộ Tổng cước Chưa …" at bounding box center [314, 154] width 628 height 309
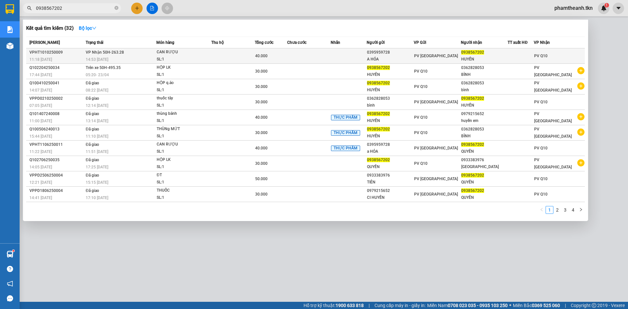
type input "0938567202"
click at [391, 56] on div "A HÓA" at bounding box center [390, 59] width 46 height 7
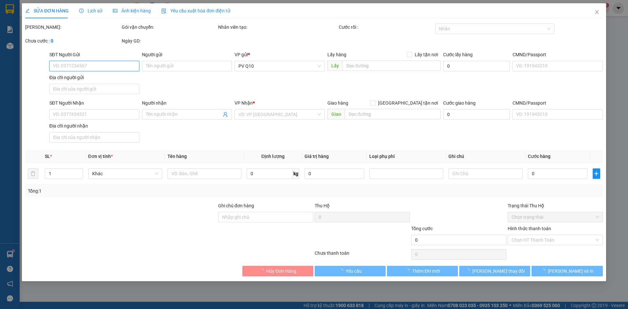
type input "0395959728"
type input "A HÓA"
type input "0938567202"
type input "HUYỀN"
type input "40.000"
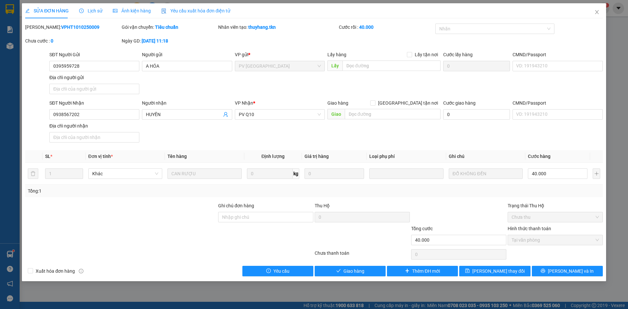
click at [377, 282] on div "SỬA ĐƠN HÀNG Lịch sử Ảnh kiện hàng Yêu cầu xuất hóa đơn điện tử Total Paid Fee …" at bounding box center [314, 154] width 628 height 309
click at [368, 275] on button "Giao hàng" at bounding box center [350, 271] width 71 height 10
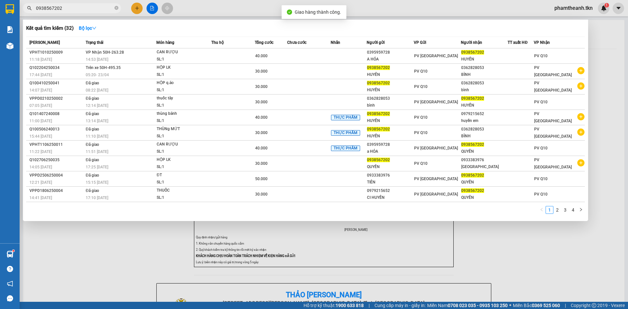
drag, startPoint x: 85, startPoint y: 6, endPoint x: 9, endPoint y: 14, distance: 76.3
click at [8, 14] on section "Kết quả tìm kiếm ( 32 ) Bộ lọc Mã ĐH Trạng thái Món hàng Thu hộ Tổng cước Chưa …" at bounding box center [314, 154] width 628 height 309
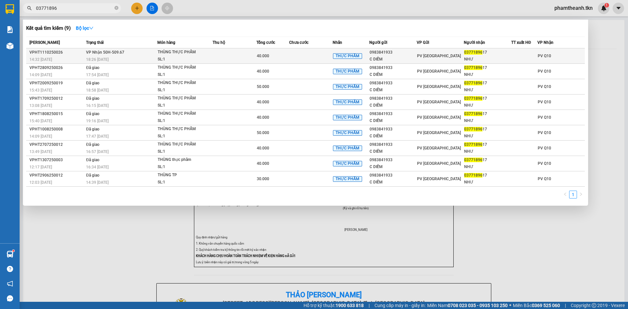
type input "03771896"
click at [452, 54] on div "PV [GEOGRAPHIC_DATA]" at bounding box center [440, 55] width 47 height 7
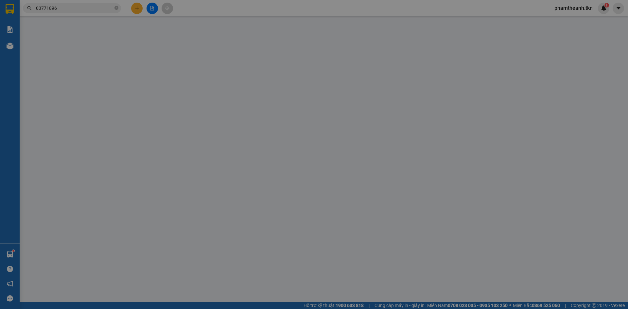
type input "0983841933"
type input "C DIỄM"
type input "0377189617"
type input "NHƯ"
type input "40.000"
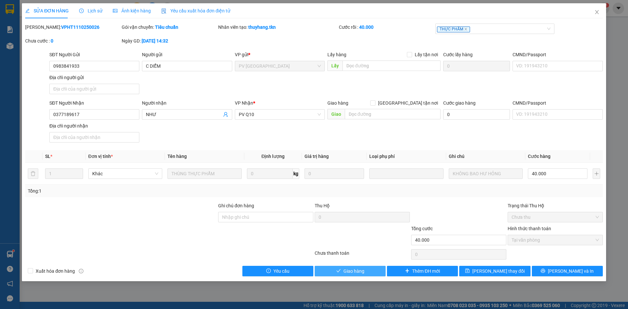
click at [341, 274] on span "check" at bounding box center [338, 271] width 5 height 5
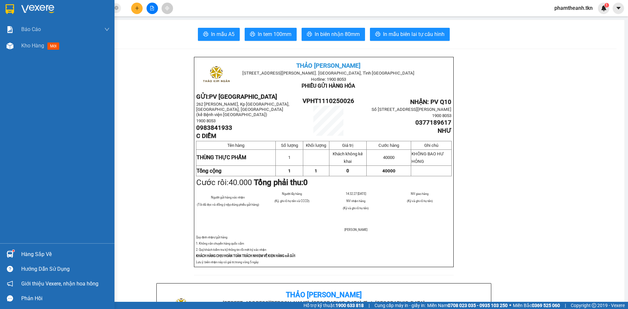
drag, startPoint x: 21, startPoint y: 11, endPoint x: 69, endPoint y: 14, distance: 47.5
click at [21, 11] on img at bounding box center [37, 9] width 33 height 10
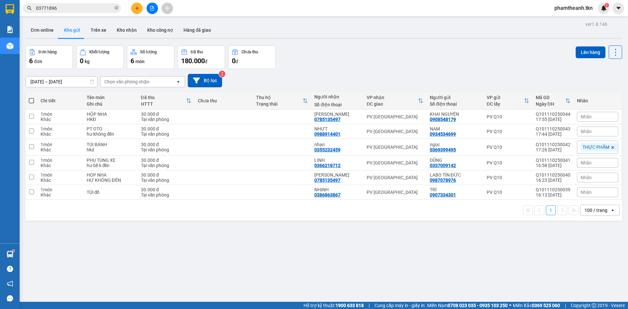
scroll to position [30, 0]
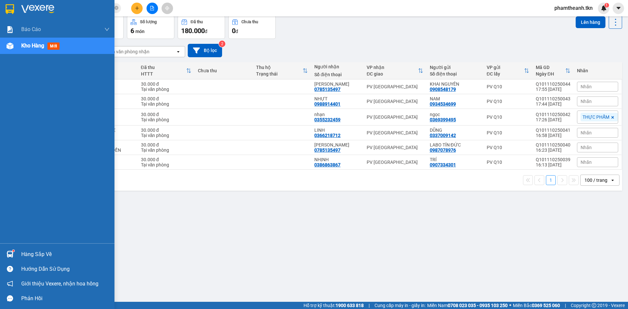
click at [41, 255] on div "Hàng sắp về" at bounding box center [65, 255] width 88 height 10
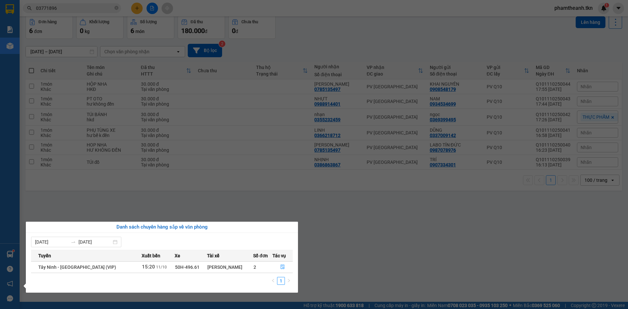
click at [382, 248] on section "Kết quả tìm kiếm ( 9 ) Bộ lọc Mã ĐH Trạng thái Món hàng Thu hộ Tổng cước Chưa c…" at bounding box center [314, 154] width 628 height 309
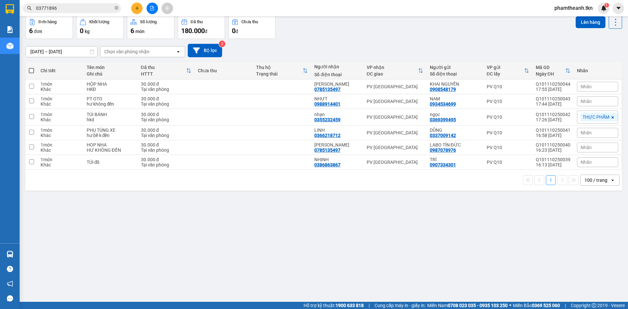
click at [20, 256] on main "ver 1.8.146 Đơn online Kho gửi Trên xe Kho nhận Kho công nợ Hàng đã giao Đơn hà…" at bounding box center [314, 151] width 628 height 302
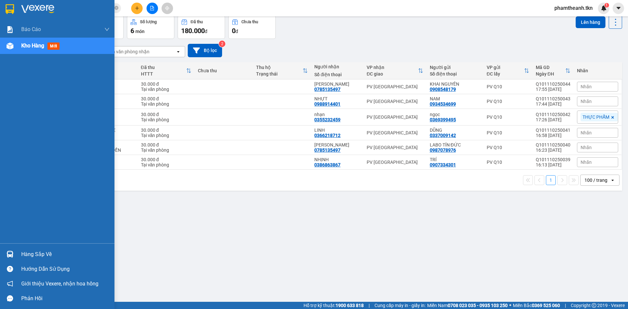
click at [9, 252] on img at bounding box center [10, 254] width 7 height 7
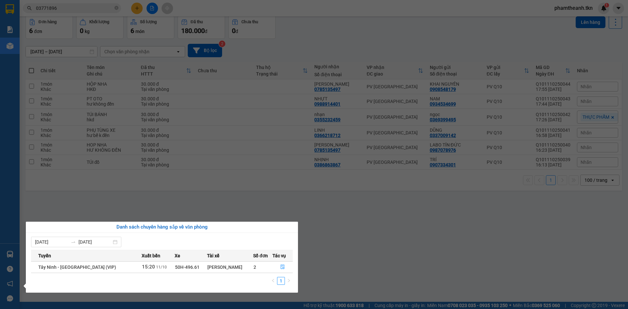
click at [375, 257] on section "Kết quả tìm kiếm ( 9 ) Bộ lọc Mã ĐH Trạng thái Món hàng Thu hộ Tổng cước Chưa c…" at bounding box center [314, 154] width 628 height 309
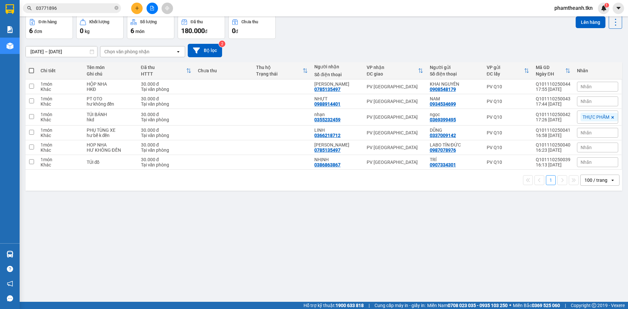
click at [414, 227] on div "ver 1.8.146 Đơn online Kho gửi Trên xe Kho nhận Kho công nợ Hàng đã giao Đơn hà…" at bounding box center [324, 144] width 602 height 309
drag, startPoint x: 403, startPoint y: 199, endPoint x: 404, endPoint y: 223, distance: 24.6
click at [403, 199] on div "ver 1.8.146 Đơn online Kho gửi Trên xe Kho nhận Kho công nợ Hàng đã giao Đơn hà…" at bounding box center [324, 144] width 602 height 309
click at [407, 227] on div "ver 1.8.146 Đơn online Kho gửi Trên xe Kho nhận Kho công nợ Hàng đã giao Đơn hà…" at bounding box center [324, 144] width 602 height 309
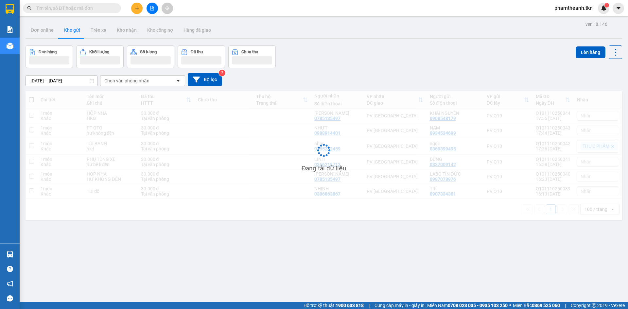
click at [64, 10] on input "text" at bounding box center [74, 8] width 77 height 7
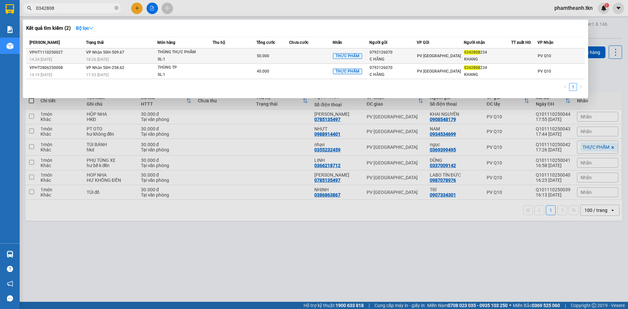
type input "0342808"
click at [450, 54] on div "PV [GEOGRAPHIC_DATA]" at bounding box center [440, 55] width 47 height 7
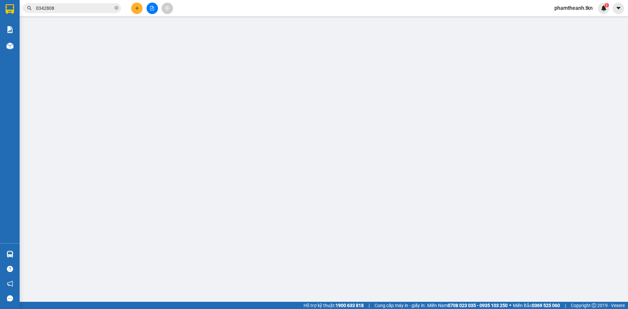
type input "0792126070"
type input "C HẰNG"
type input "0342808234"
type input "KHANG"
type input "50.000"
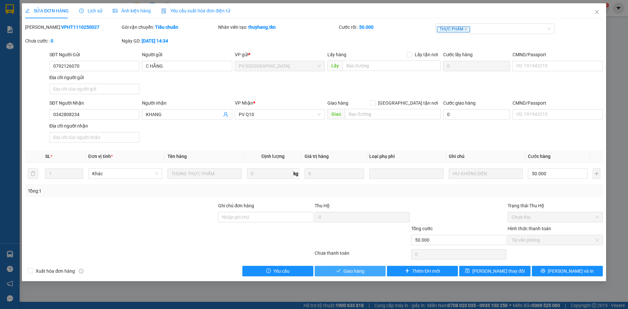
click at [369, 272] on button "Giao hàng" at bounding box center [350, 271] width 71 height 10
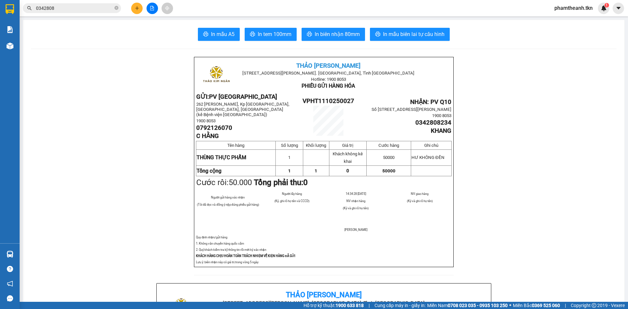
drag, startPoint x: 129, startPoint y: 190, endPoint x: 136, endPoint y: 206, distance: 17.0
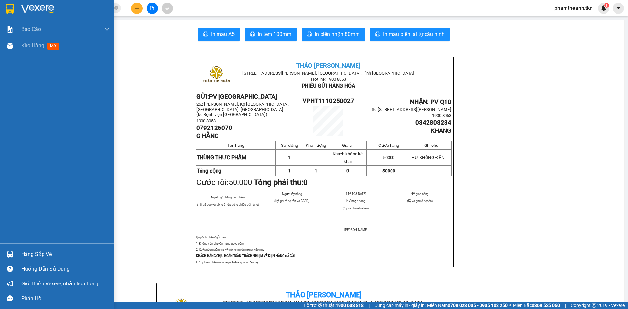
click at [19, 254] on div "Hàng sắp về" at bounding box center [57, 254] width 115 height 15
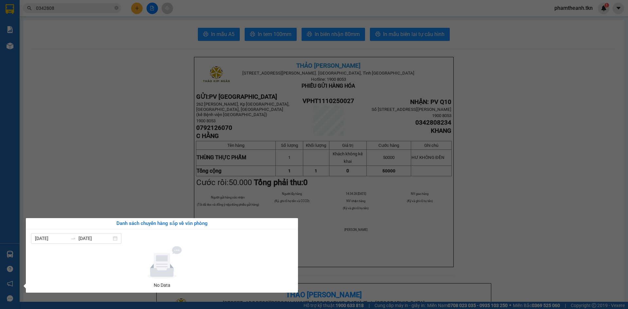
click at [164, 200] on section "Kết quả tìm kiếm ( 2 ) Bộ lọc Mã ĐH Trạng thái Món hàng Thu hộ Tổng cước Chưa c…" at bounding box center [314, 154] width 628 height 309
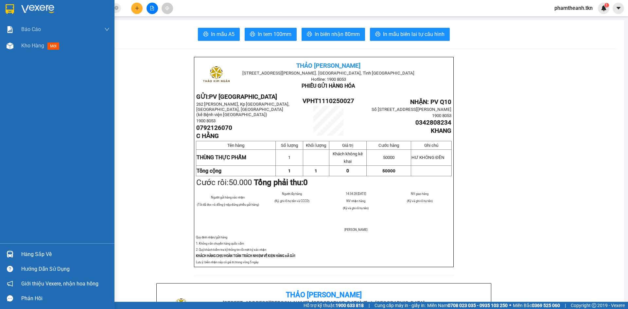
click at [9, 10] on img at bounding box center [10, 9] width 9 height 10
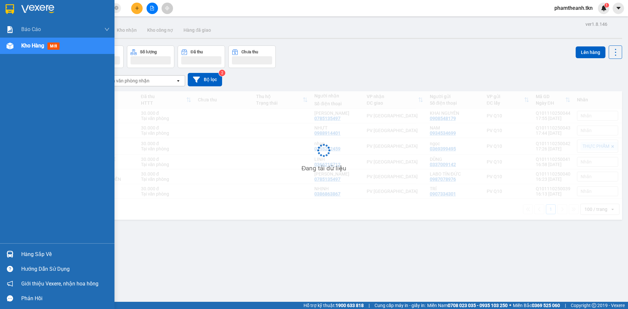
click at [37, 5] on img at bounding box center [37, 9] width 33 height 10
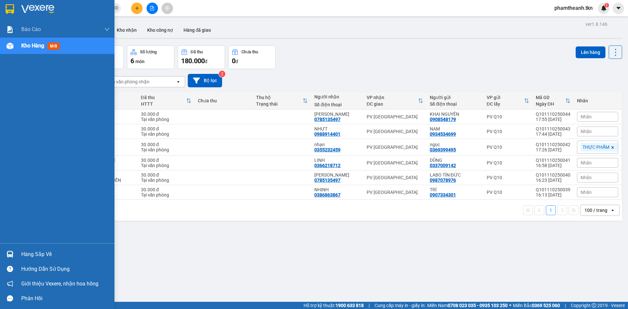
click at [38, 251] on div "Hàng sắp về" at bounding box center [65, 255] width 88 height 10
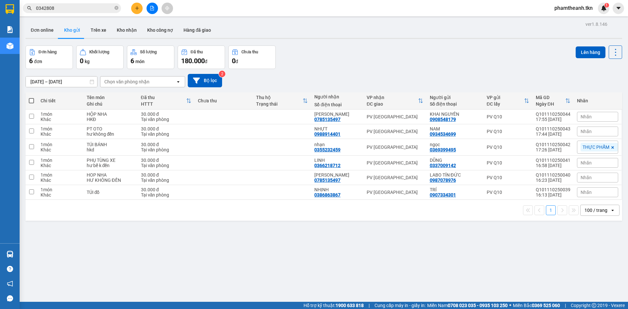
click at [225, 206] on section "Kết quả tìm kiếm ( 2 ) Bộ lọc Mã ĐH Trạng thái Món hàng Thu hộ Tổng cước Chưa c…" at bounding box center [314, 154] width 628 height 309
click at [119, 32] on button "Kho nhận" at bounding box center [127, 30] width 30 height 16
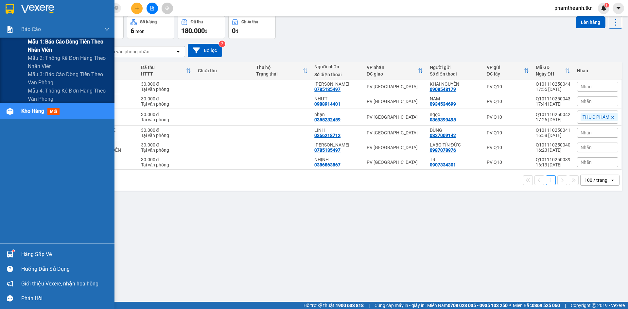
click at [38, 44] on span "Mẫu 1: Báo cáo dòng tiền theo nhân viên" at bounding box center [69, 46] width 82 height 16
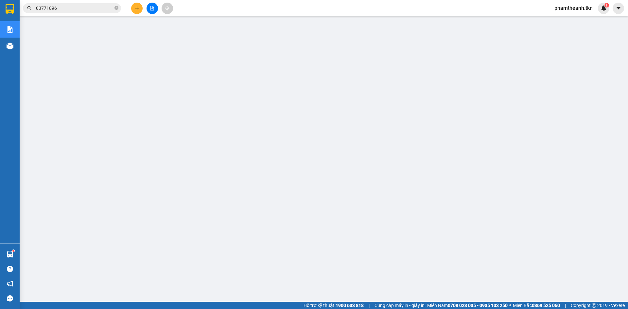
click at [262, 12] on div "Kết quả tìm kiếm ( 9 ) Bộ lọc Mã ĐH Trạng thái Món hàng Thu hộ Tổng cước Chưa c…" at bounding box center [314, 8] width 628 height 16
